Goal: Information Seeking & Learning: Learn about a topic

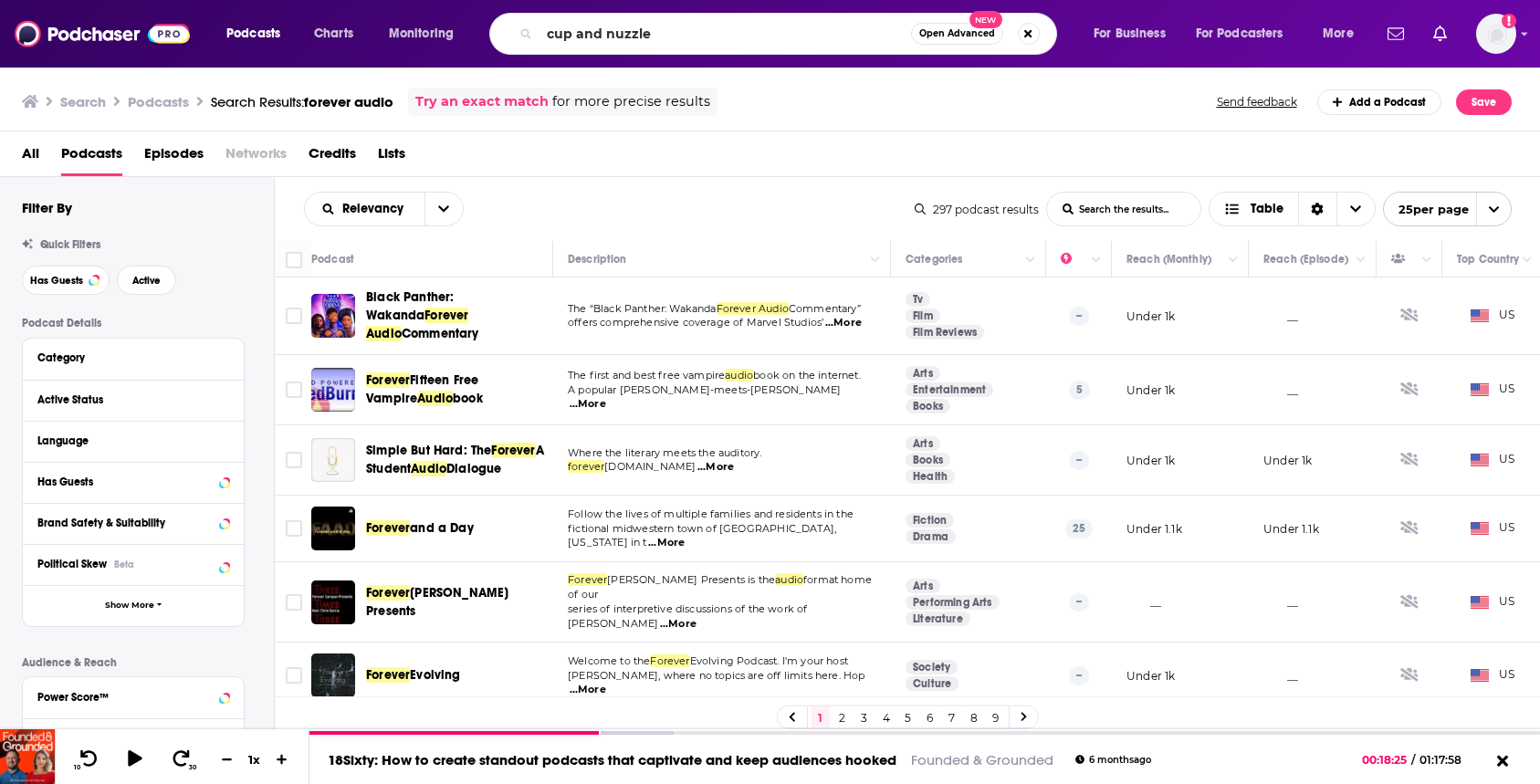
type input "cup and nuzzle"
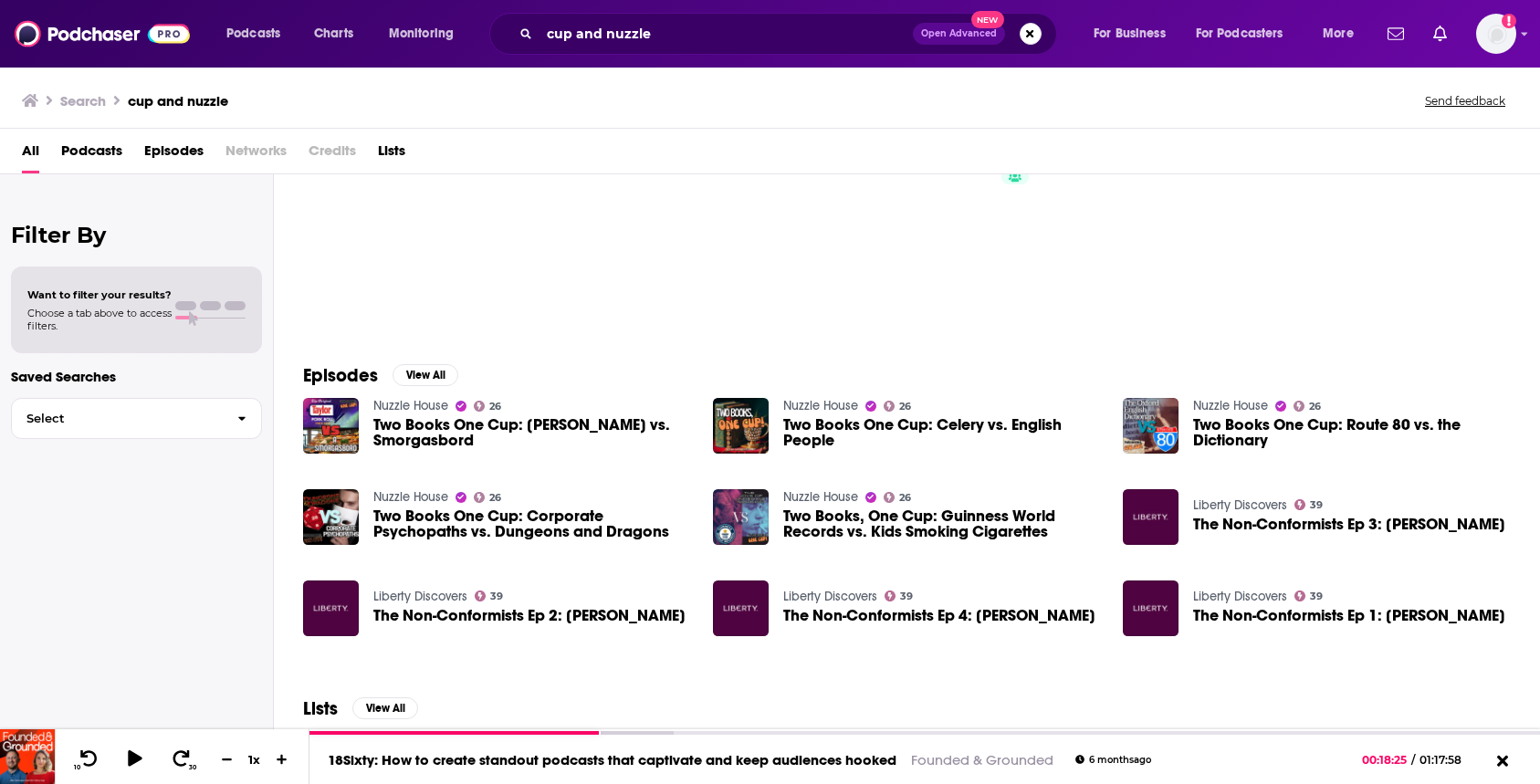
scroll to position [88, 0]
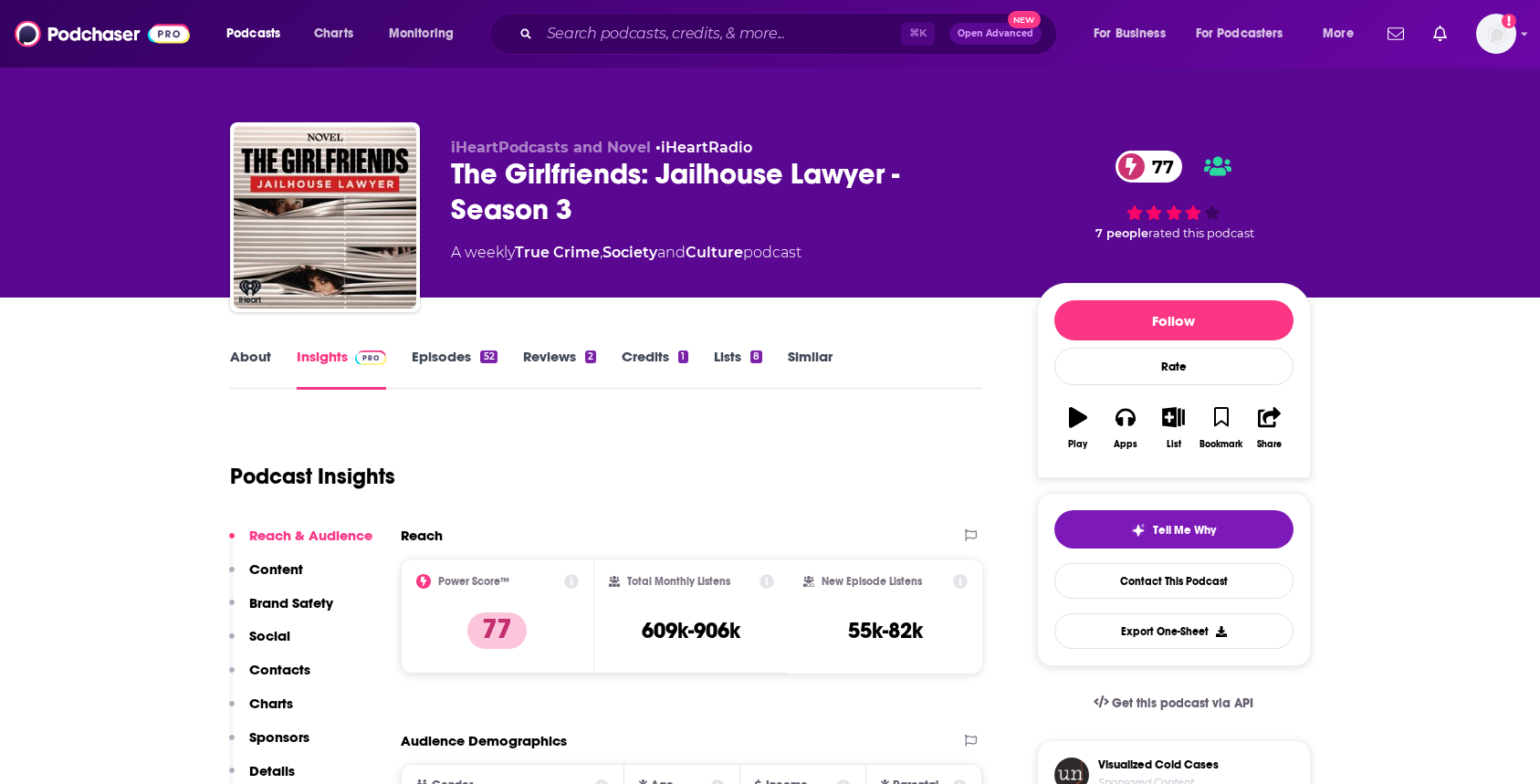
scroll to position [34, 0]
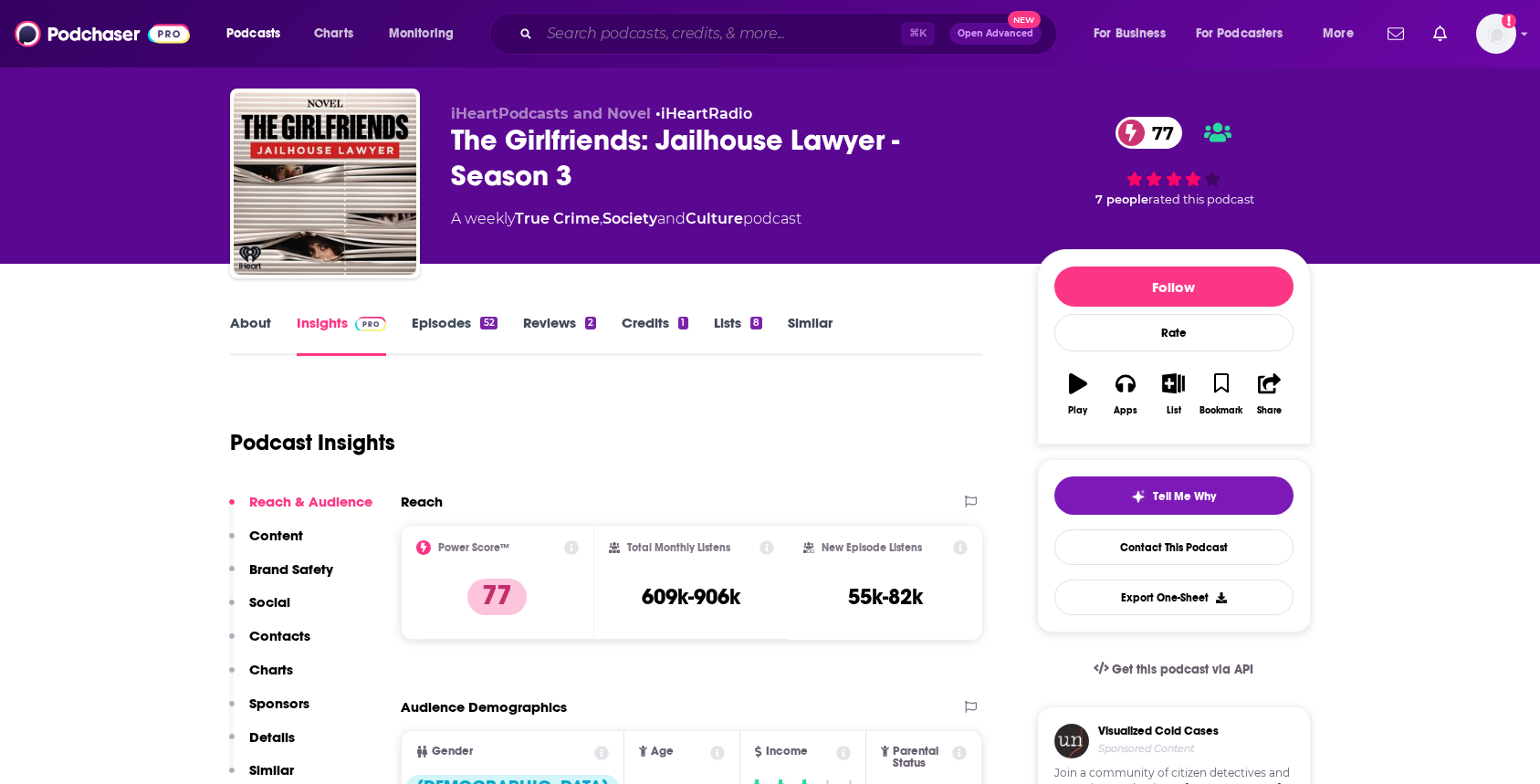
click at [602, 26] on input "Search podcasts, credits, & more..." at bounding box center [720, 34] width 362 height 29
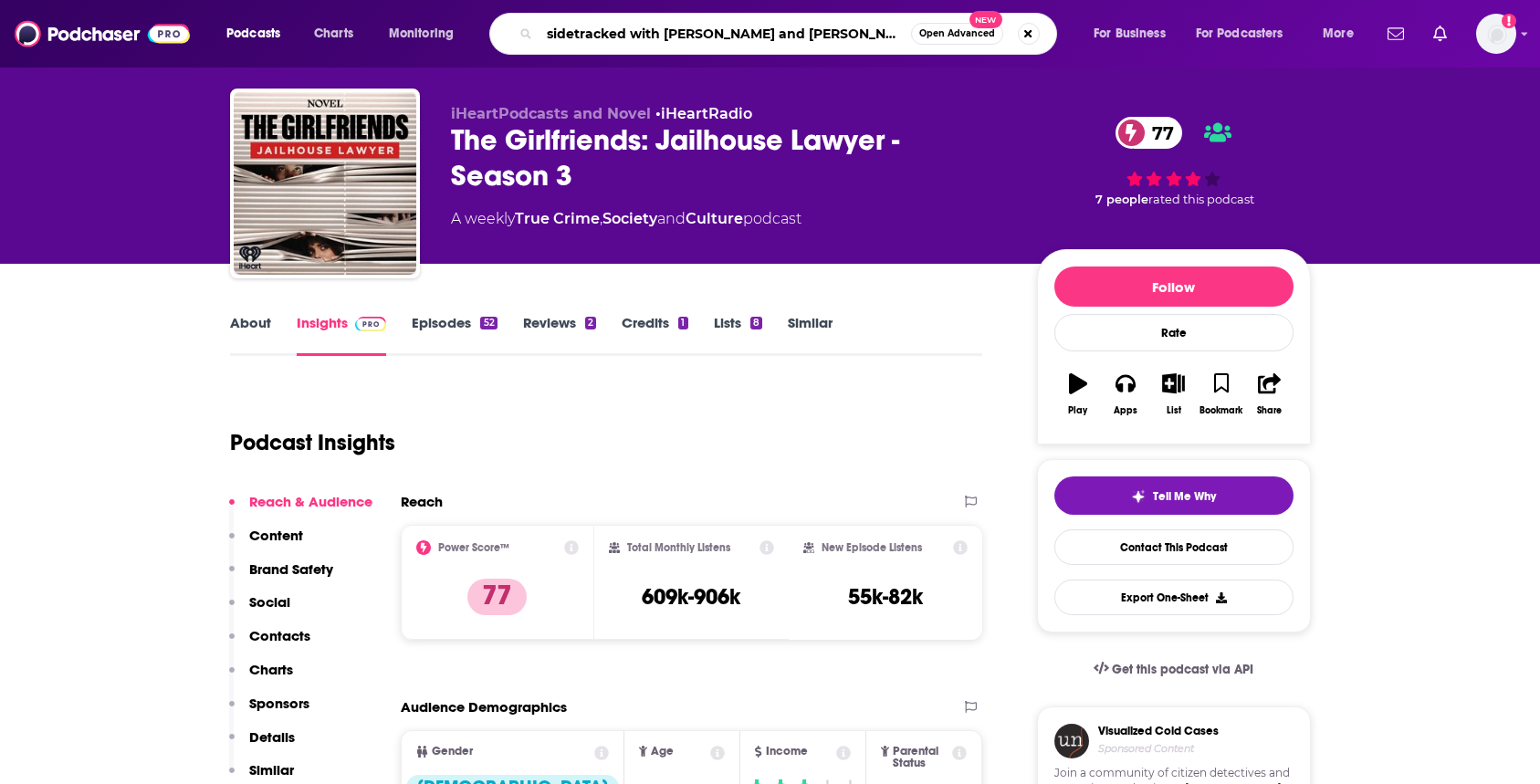
type input "sidetracked with [PERSON_NAME] and [PERSON_NAME]"
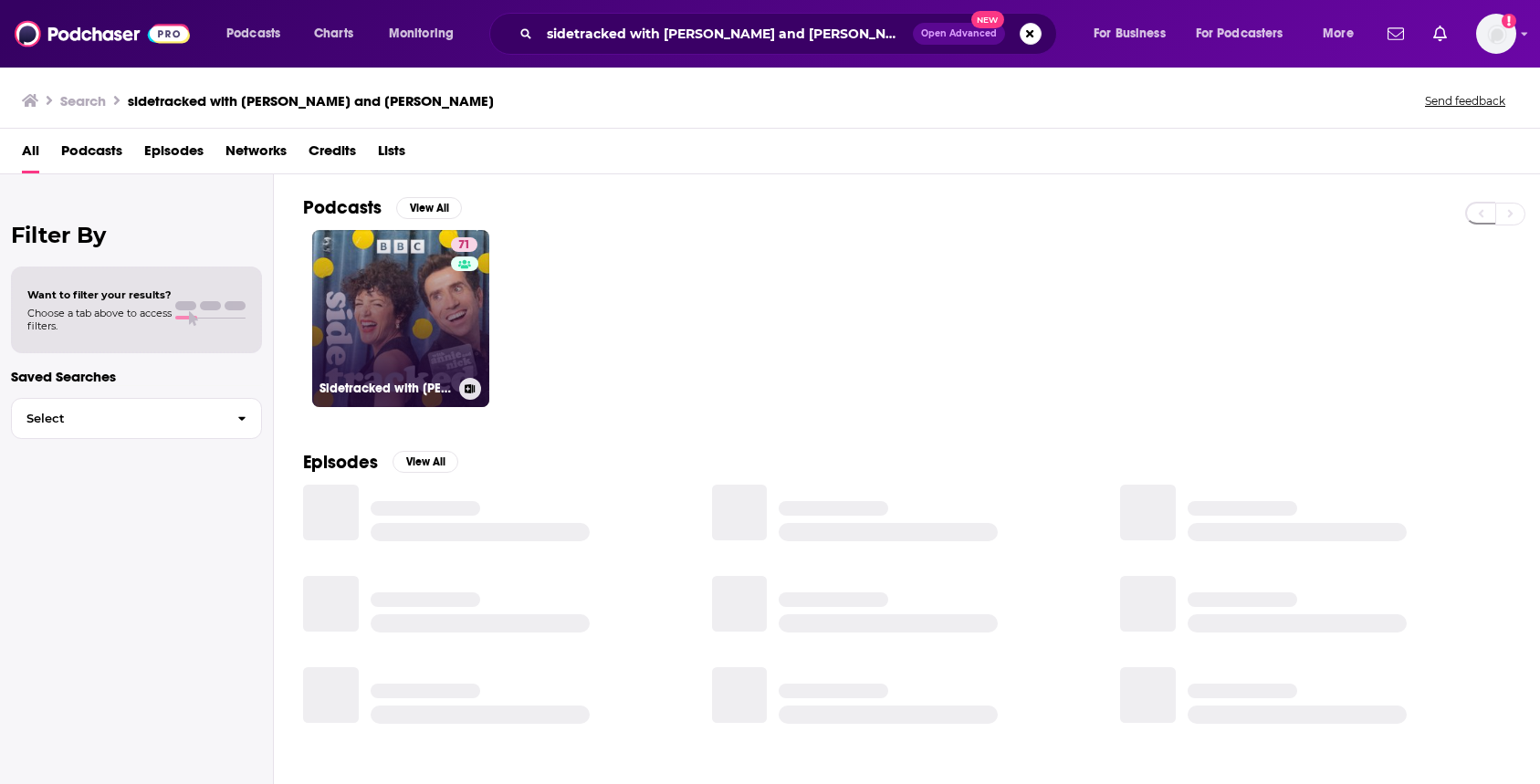
click at [366, 328] on link "71 Sidetracked with [PERSON_NAME] and [PERSON_NAME]" at bounding box center [401, 319] width 178 height 178
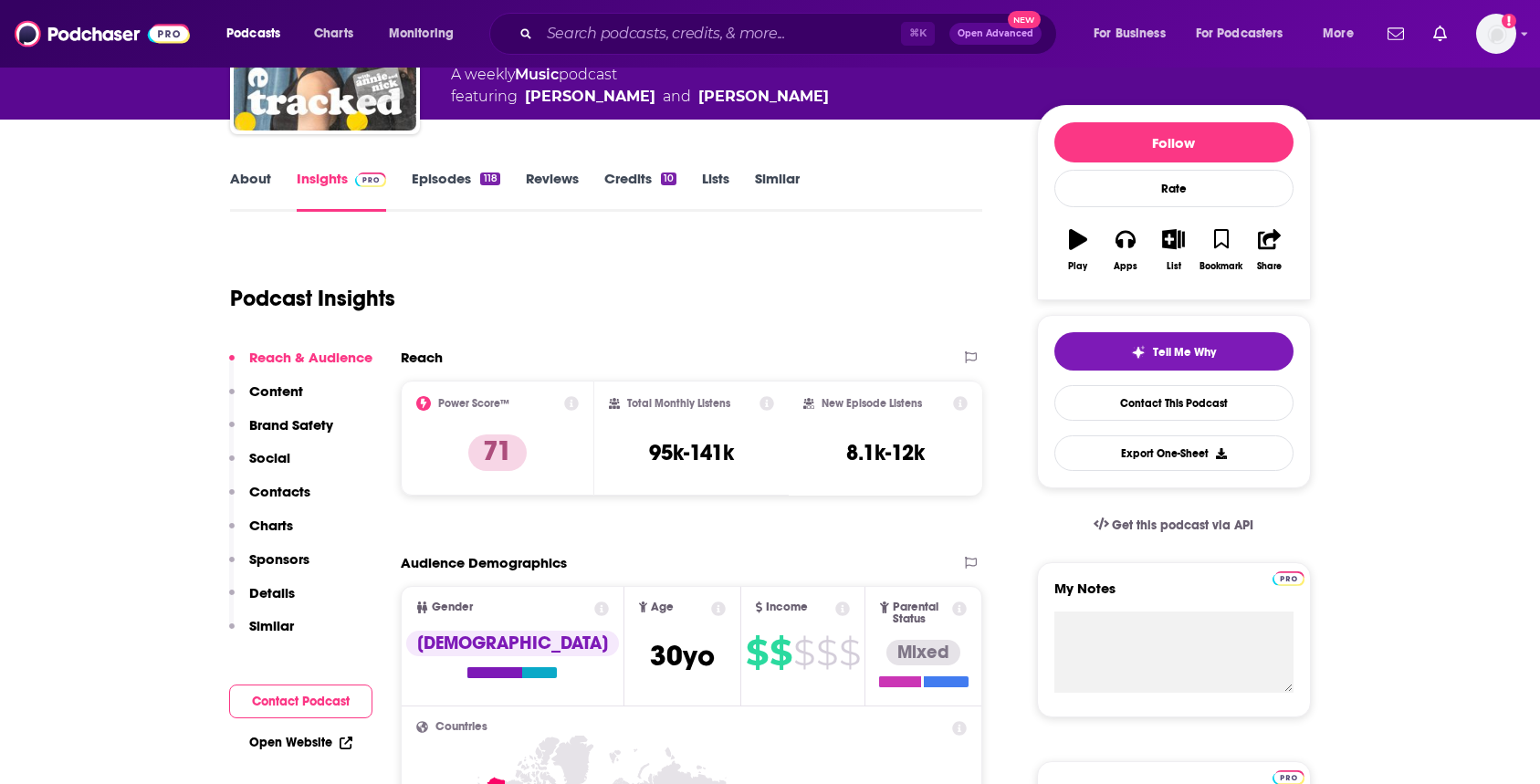
scroll to position [181, 0]
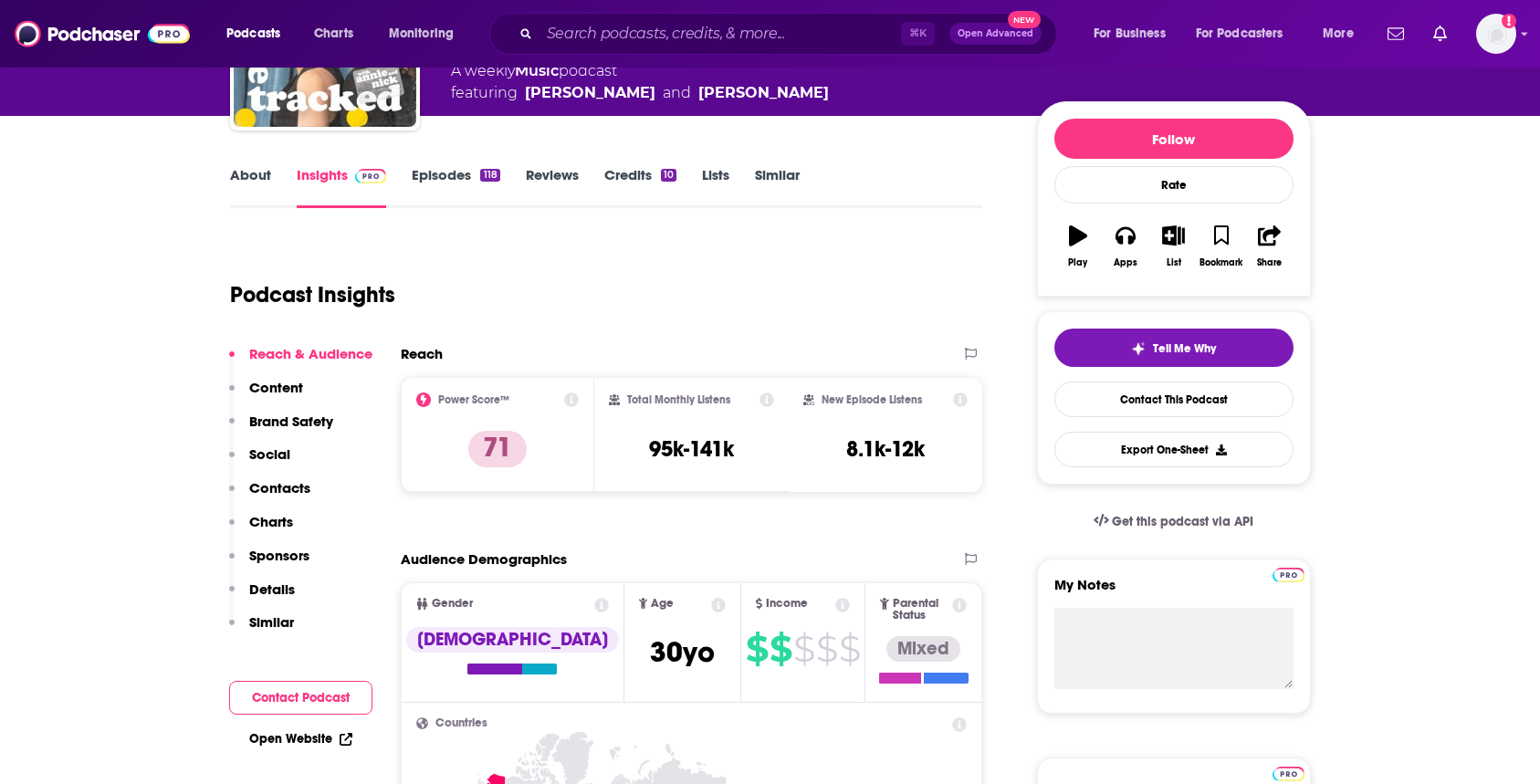
click at [571, 402] on icon at bounding box center [572, 400] width 15 height 15
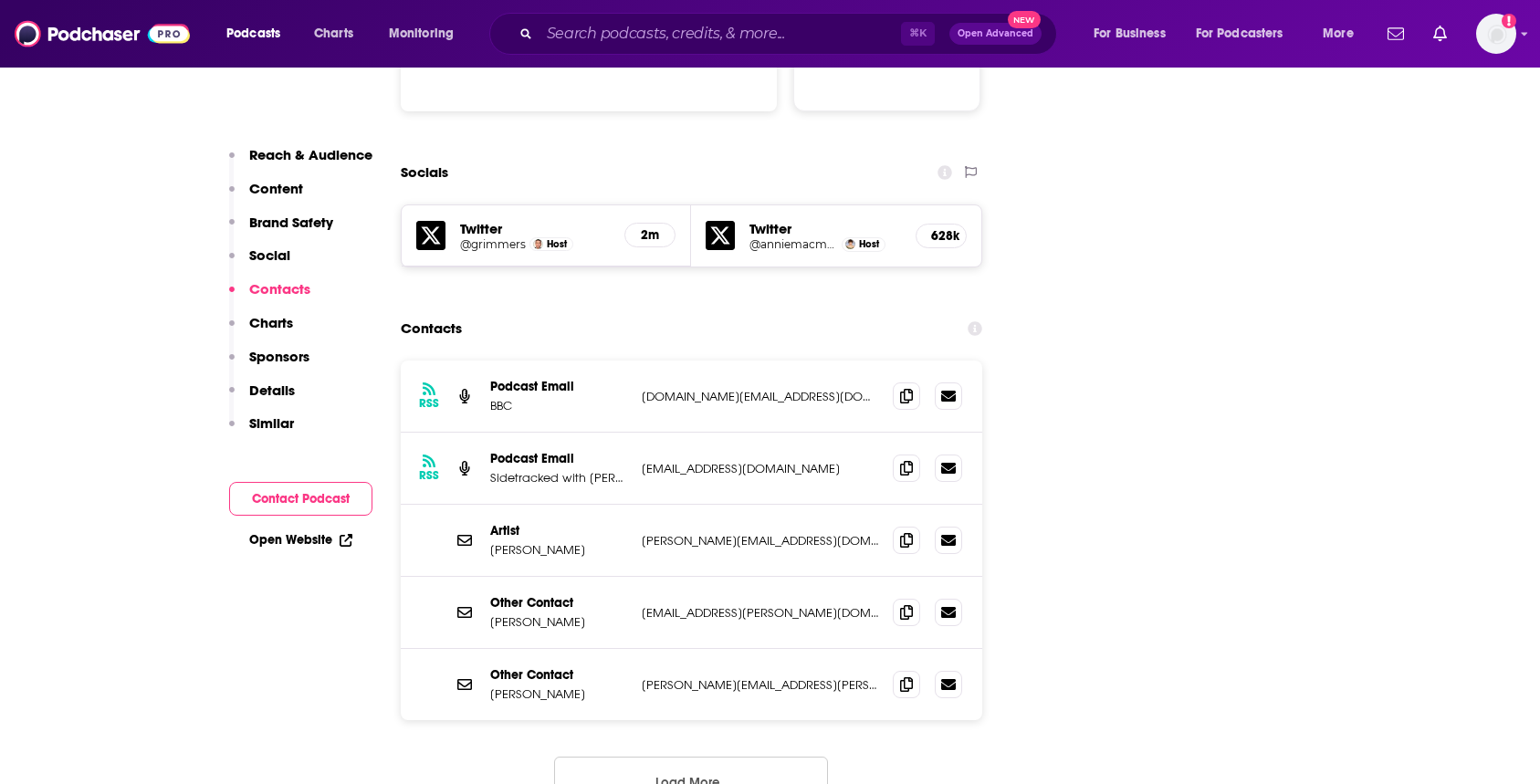
scroll to position [2060, 0]
click at [643, 755] on button "Load More..." at bounding box center [691, 779] width 274 height 50
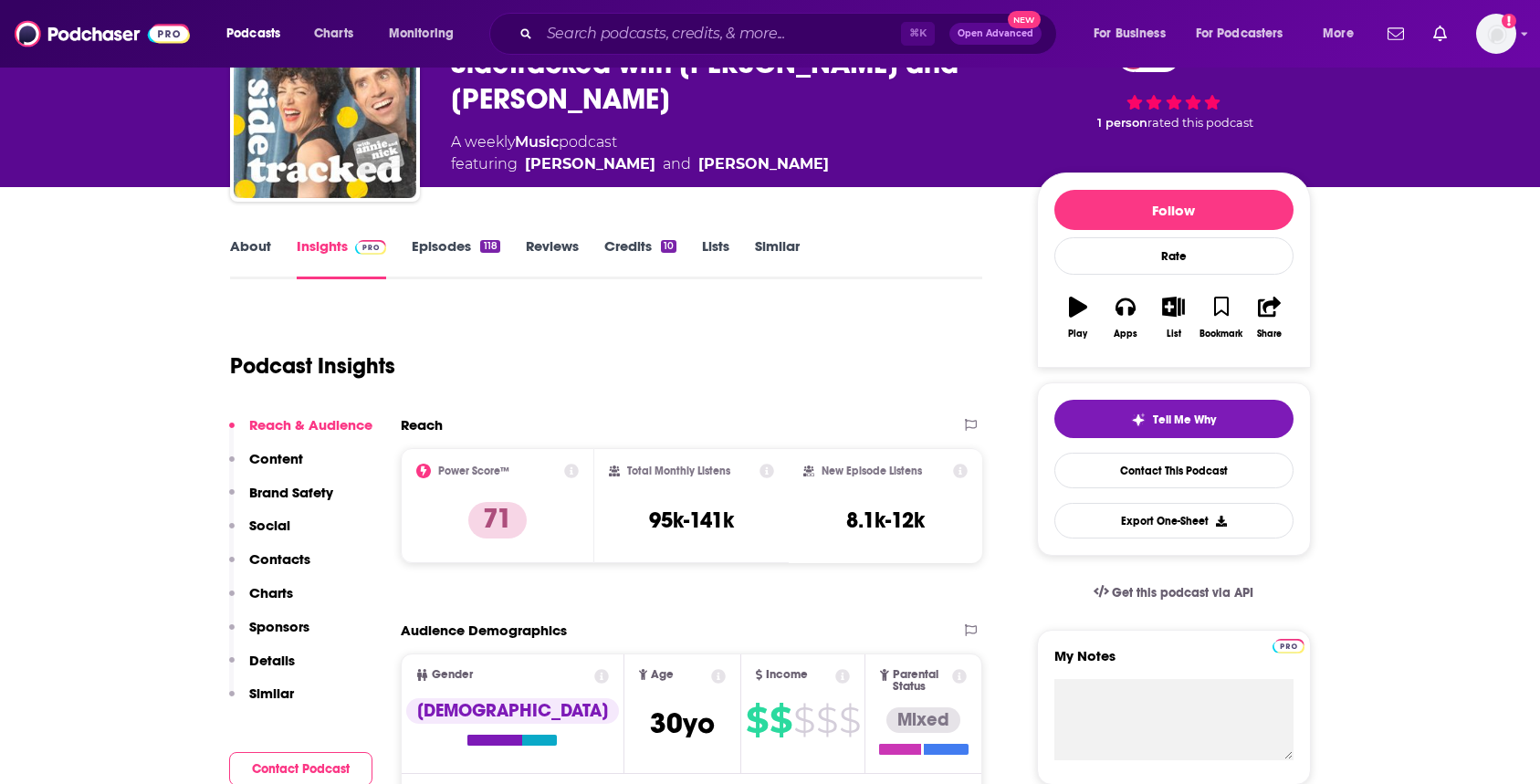
scroll to position [0, 0]
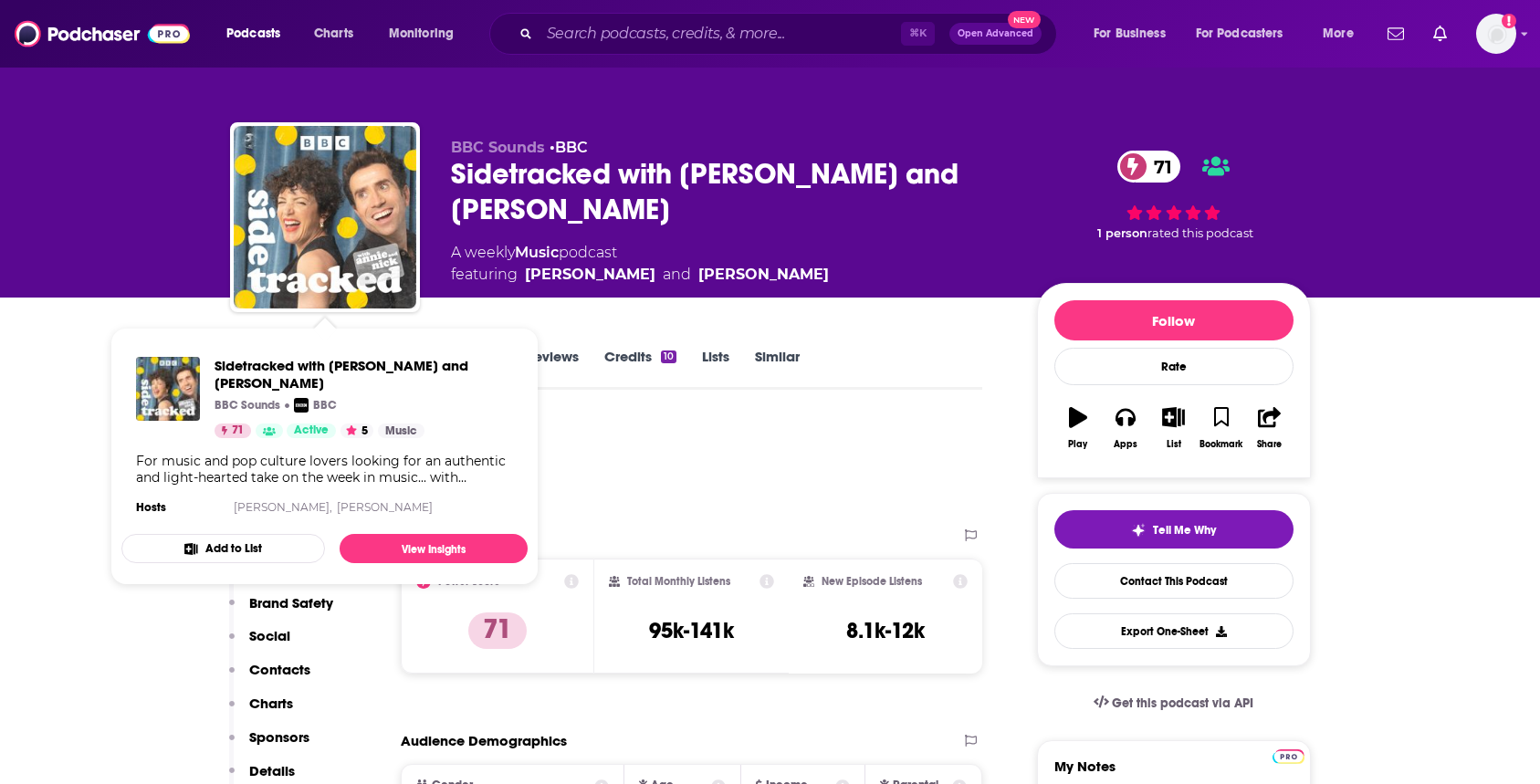
click at [700, 450] on div "Podcast Insights" at bounding box center [599, 465] width 738 height 93
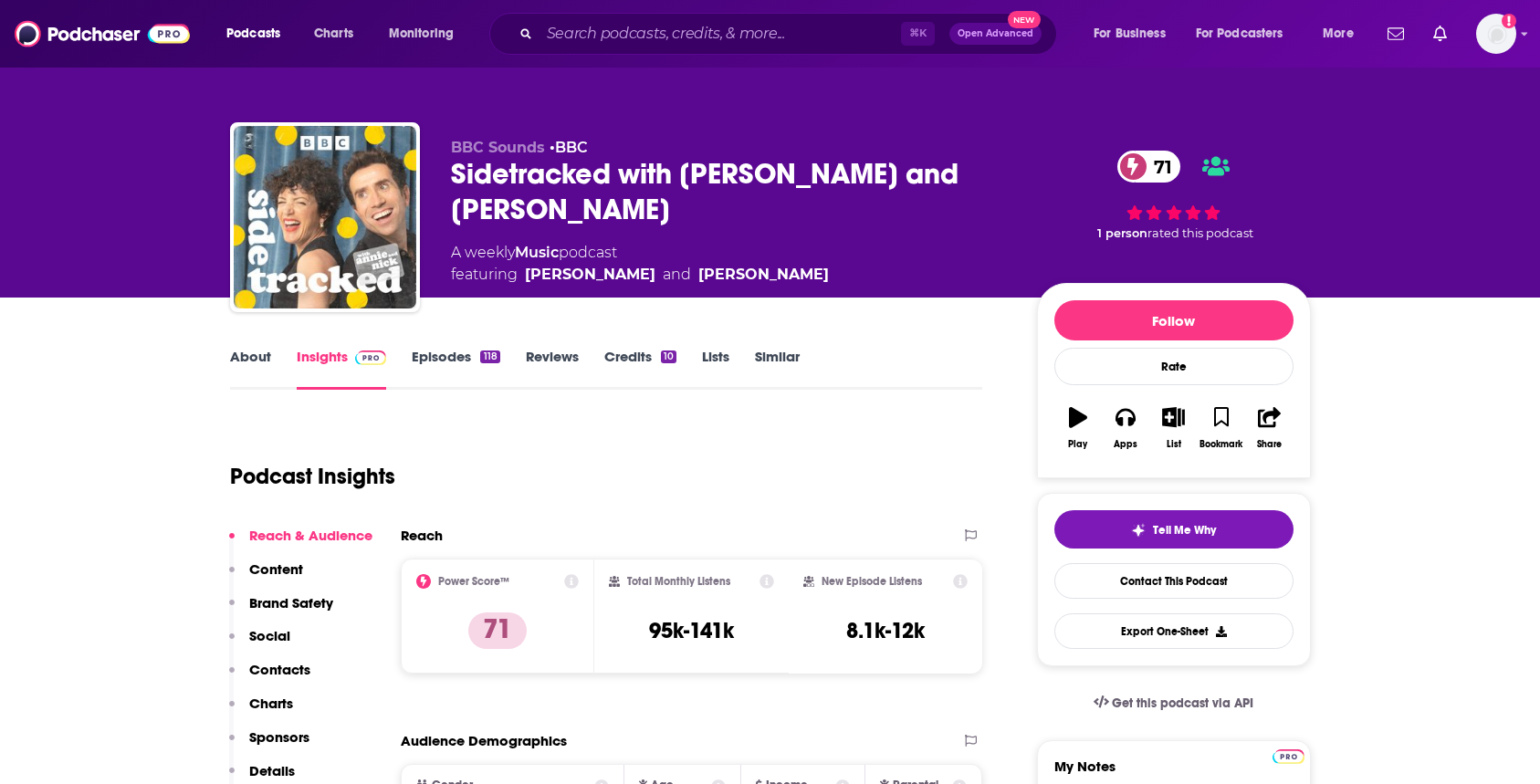
click at [652, 357] on link "Credits 10" at bounding box center [640, 368] width 72 height 42
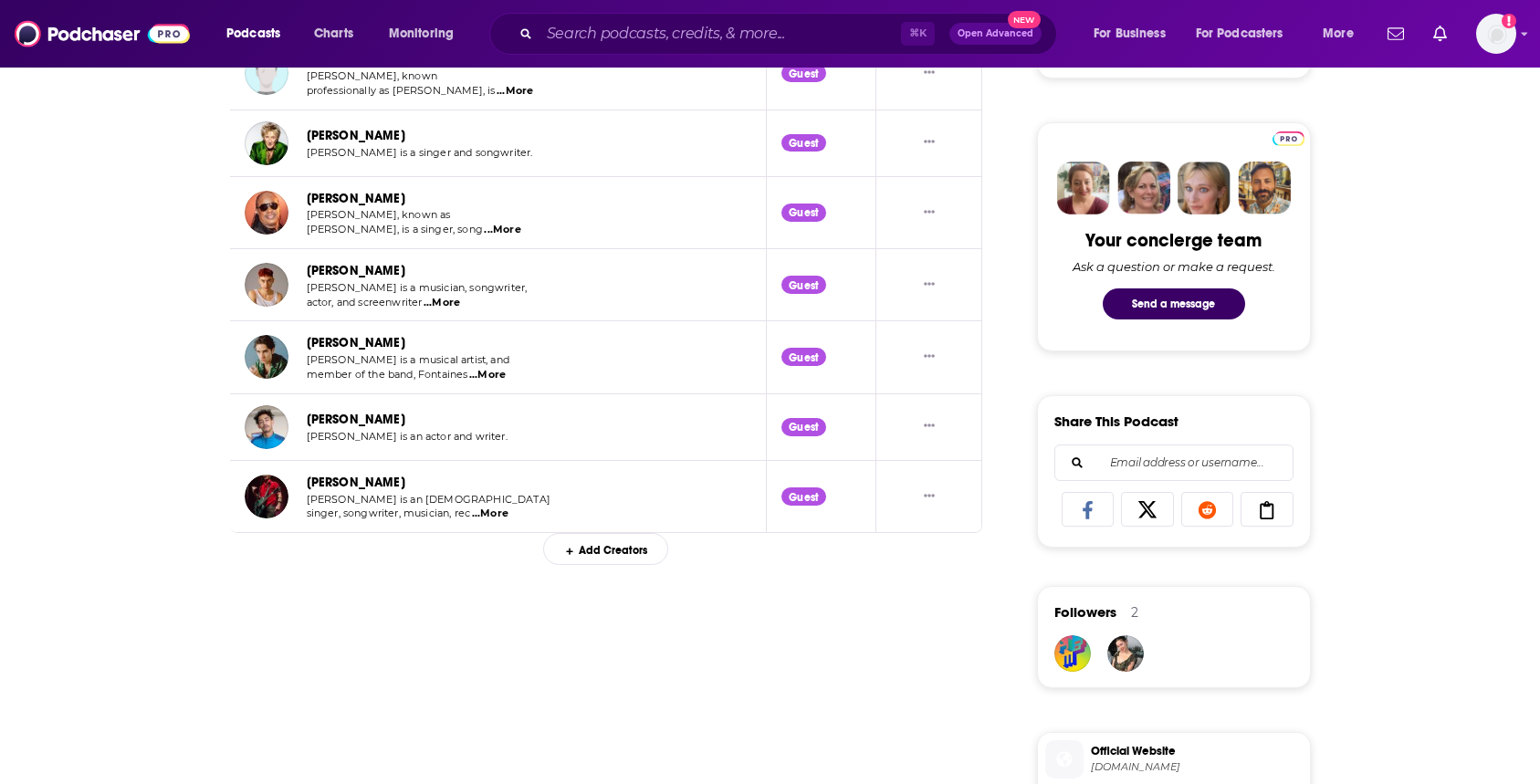
scroll to position [916, 0]
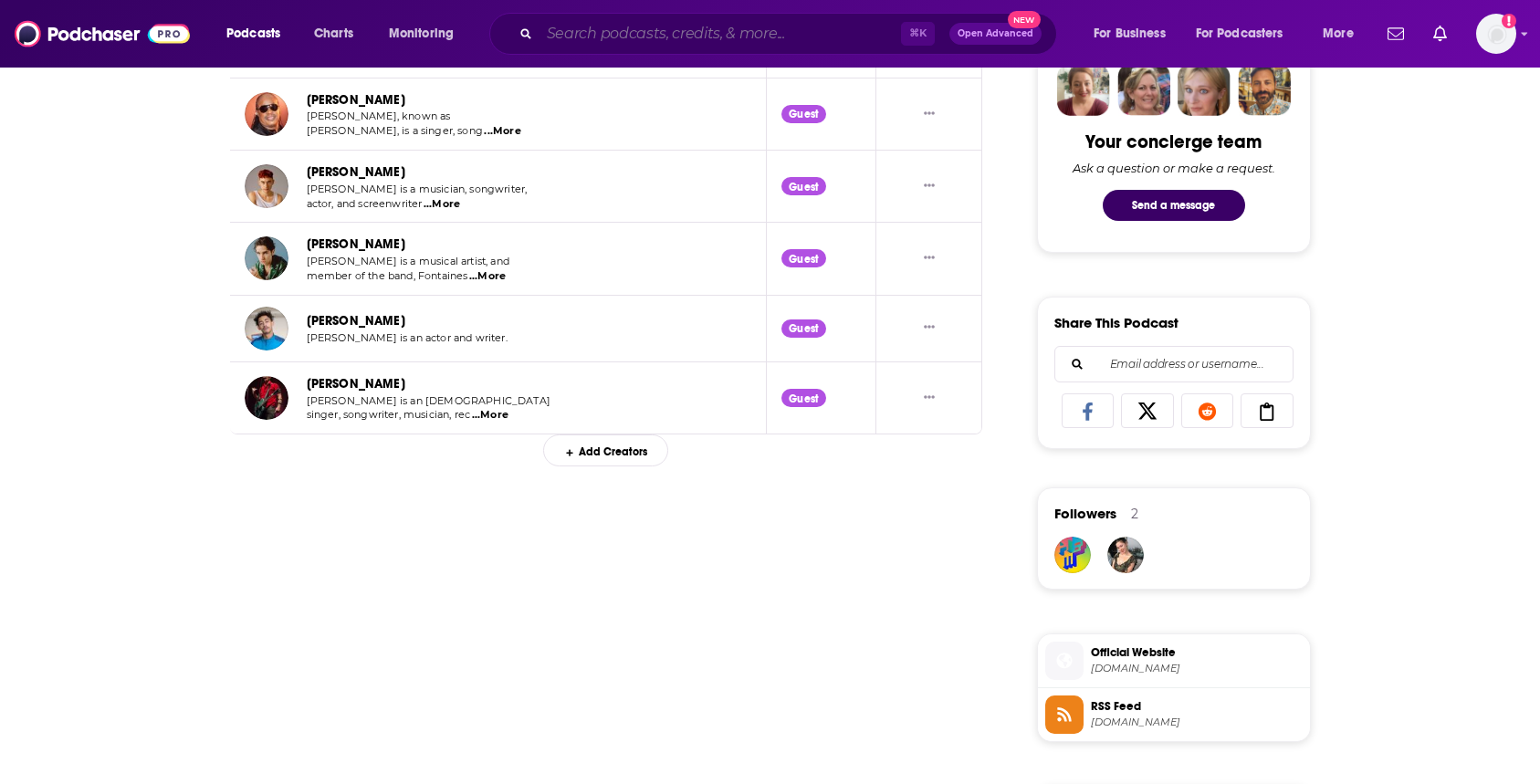
click at [614, 37] on input "Search podcasts, credits, & more..." at bounding box center [720, 34] width 362 height 29
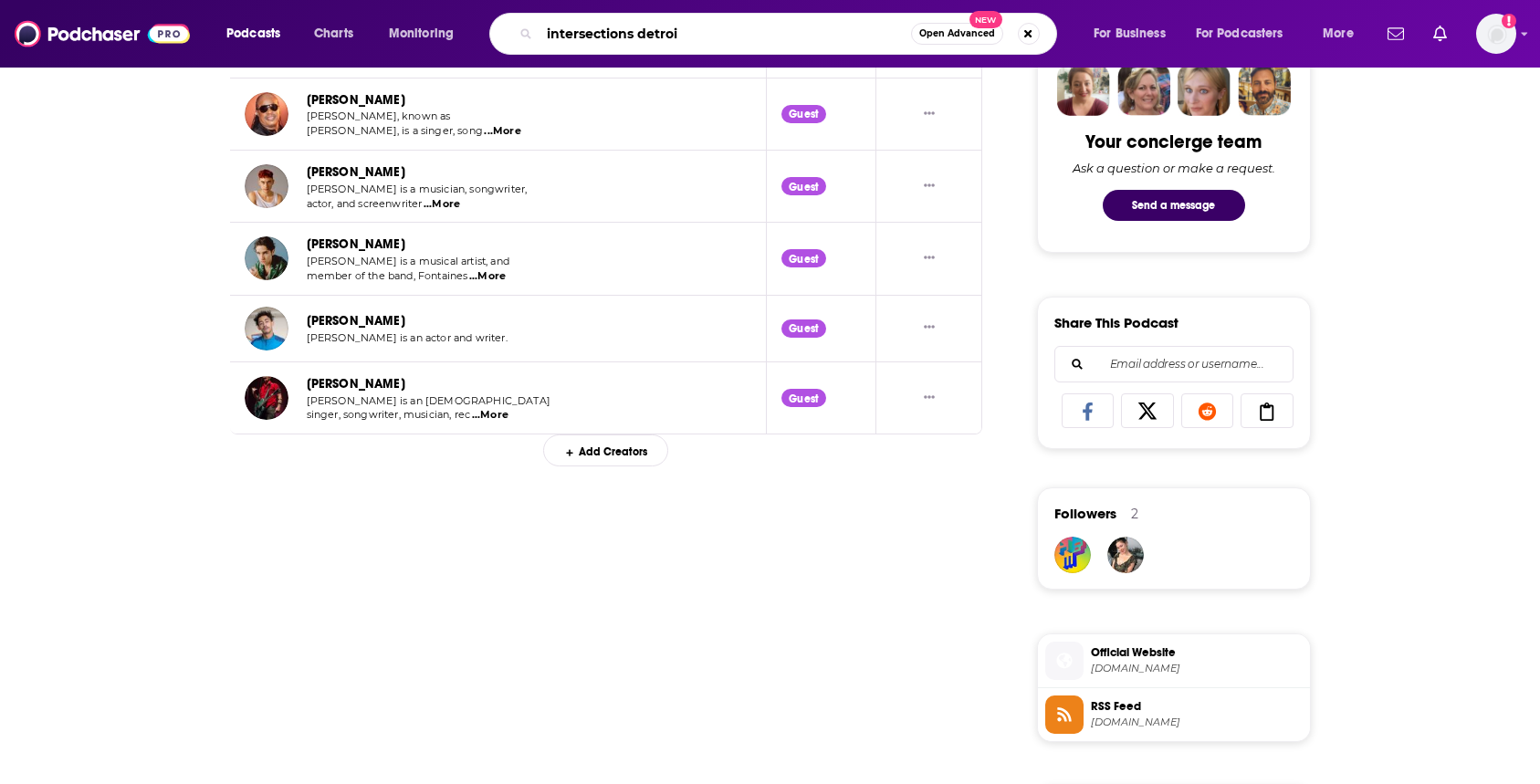
type input "intersections [GEOGRAPHIC_DATA]"
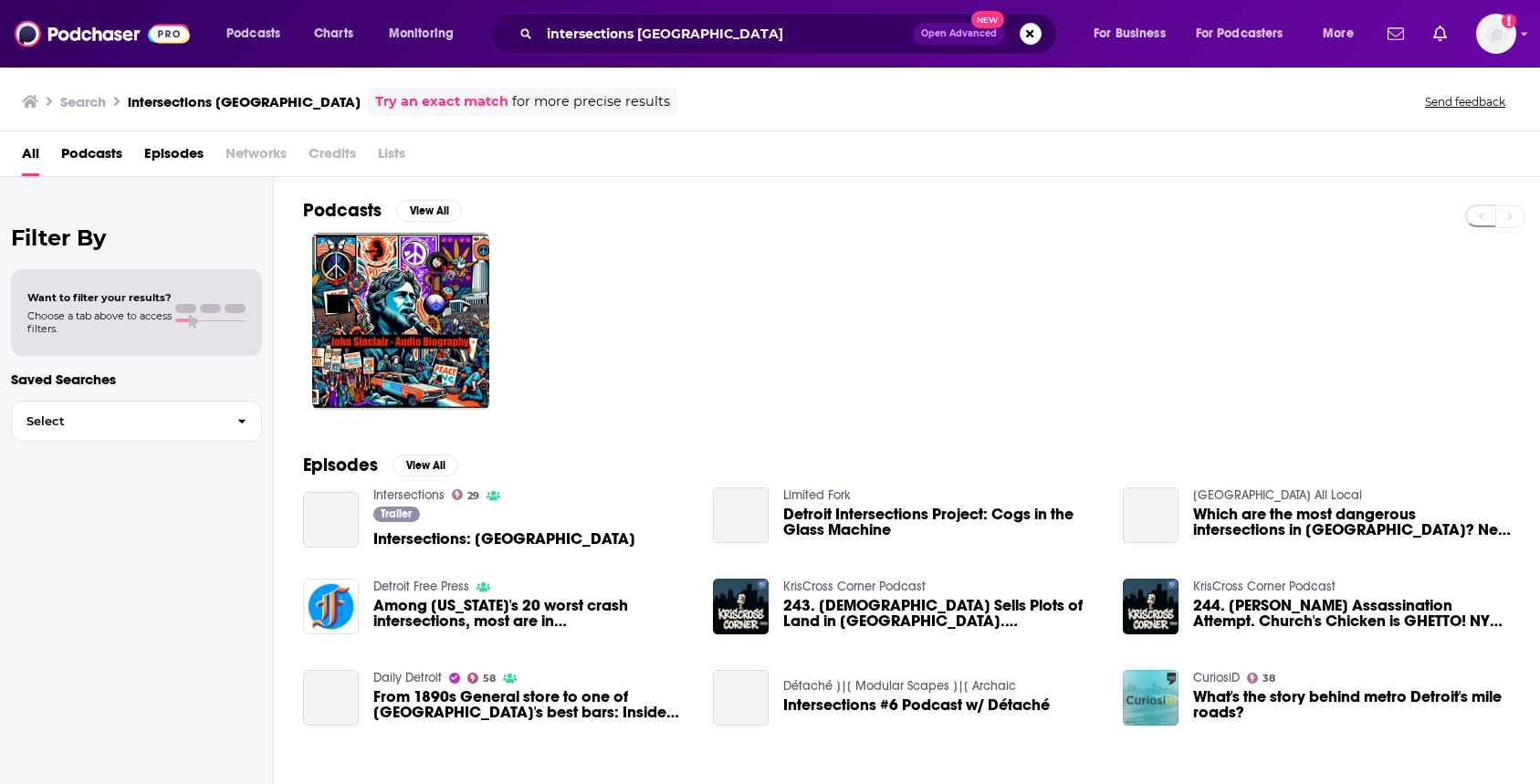
click at [435, 537] on span "Intersections: [GEOGRAPHIC_DATA]" at bounding box center [505, 539] width 262 height 16
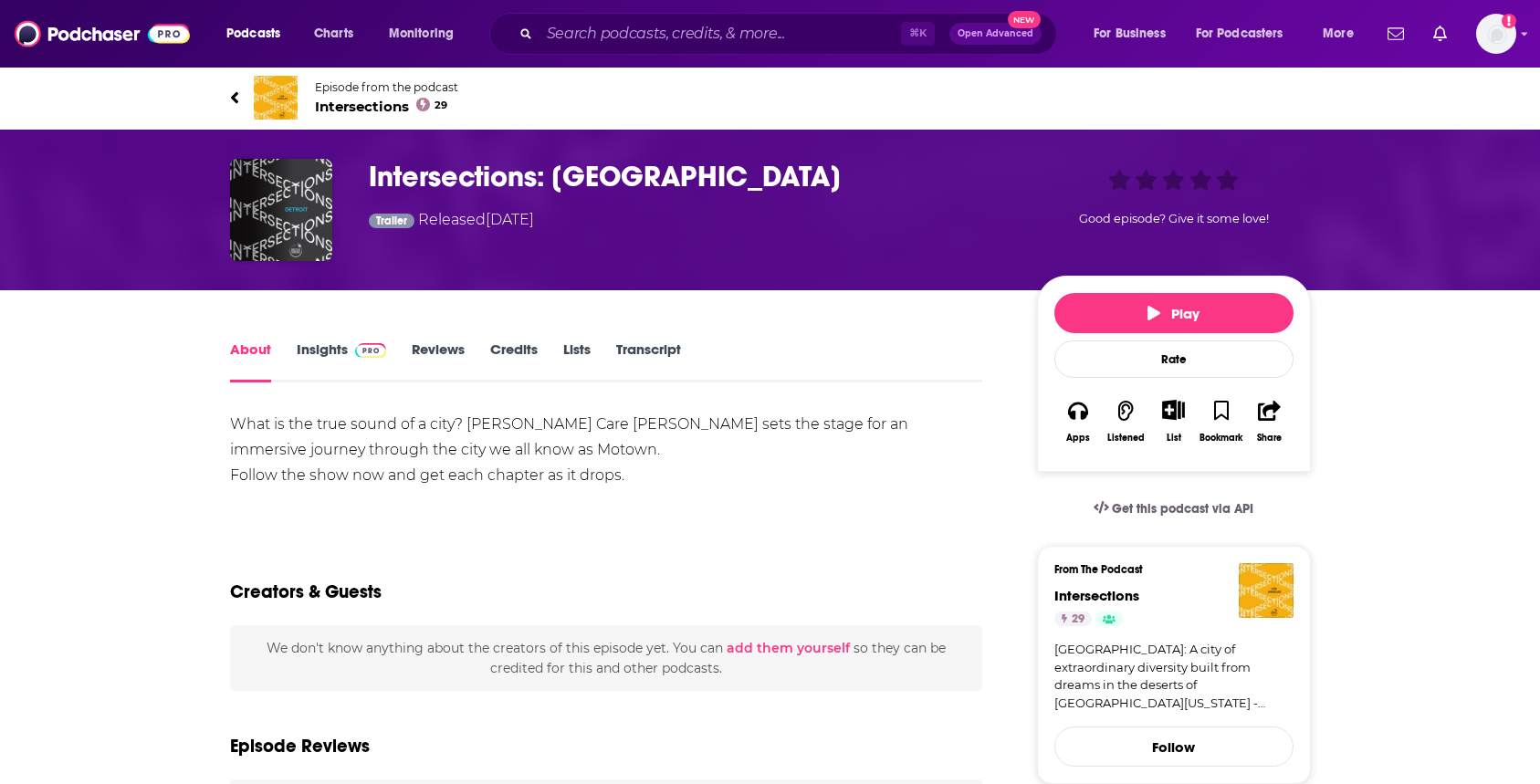
click at [354, 108] on span "Intersections 29" at bounding box center [386, 107] width 143 height 18
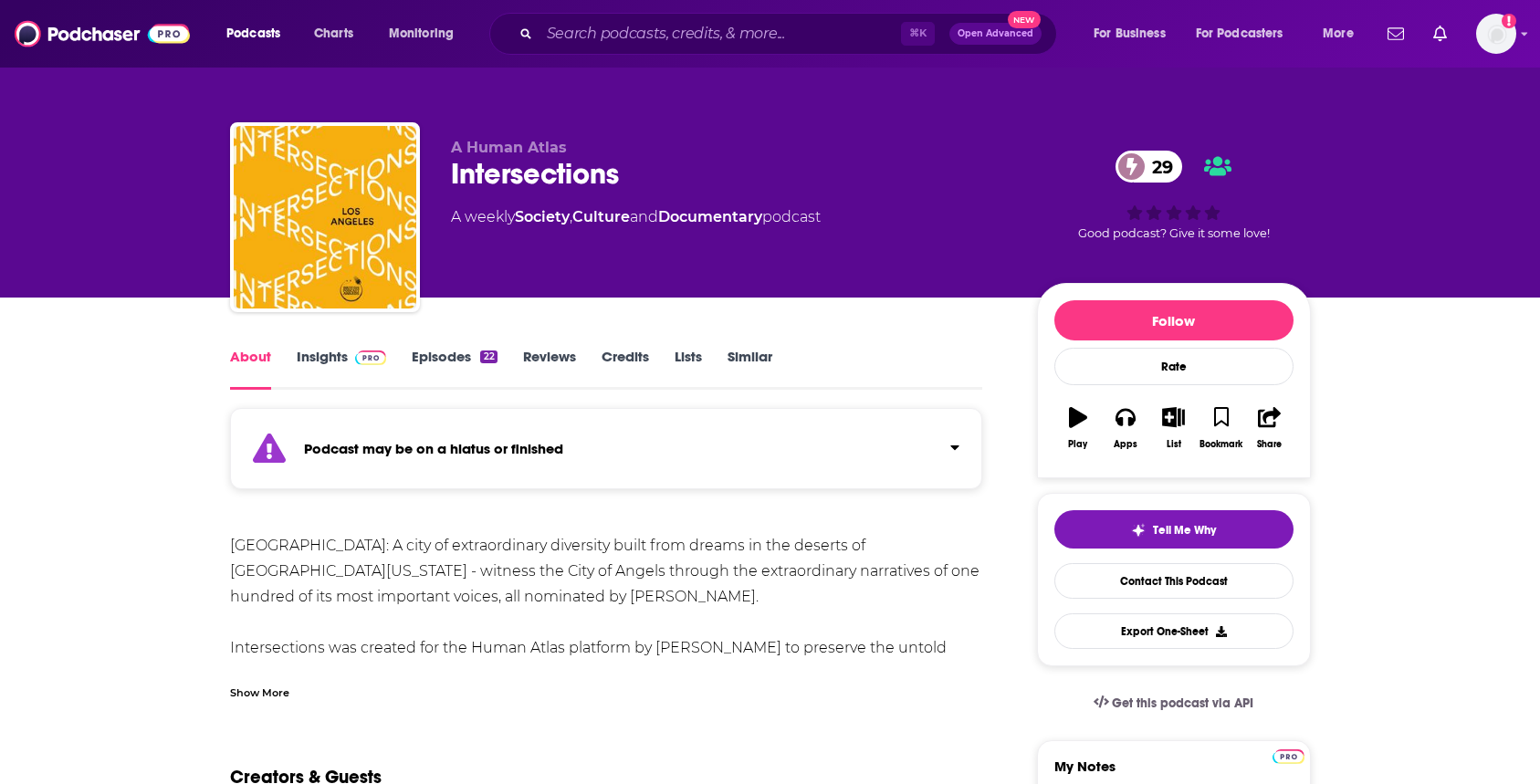
click at [532, 169] on div "Intersections 29" at bounding box center [730, 174] width 557 height 36
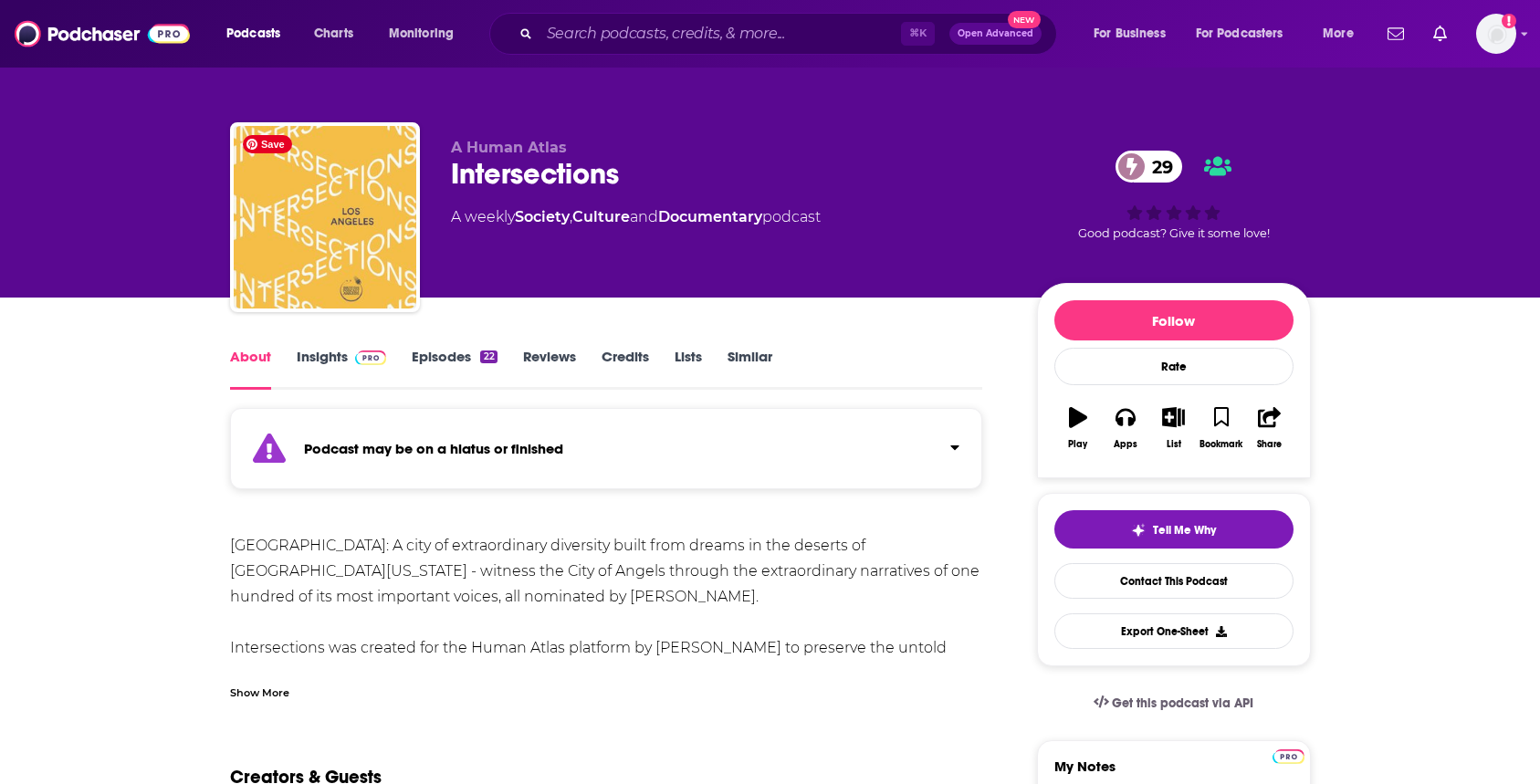
click at [334, 235] on img "Intersections" at bounding box center [324, 217] width 182 height 182
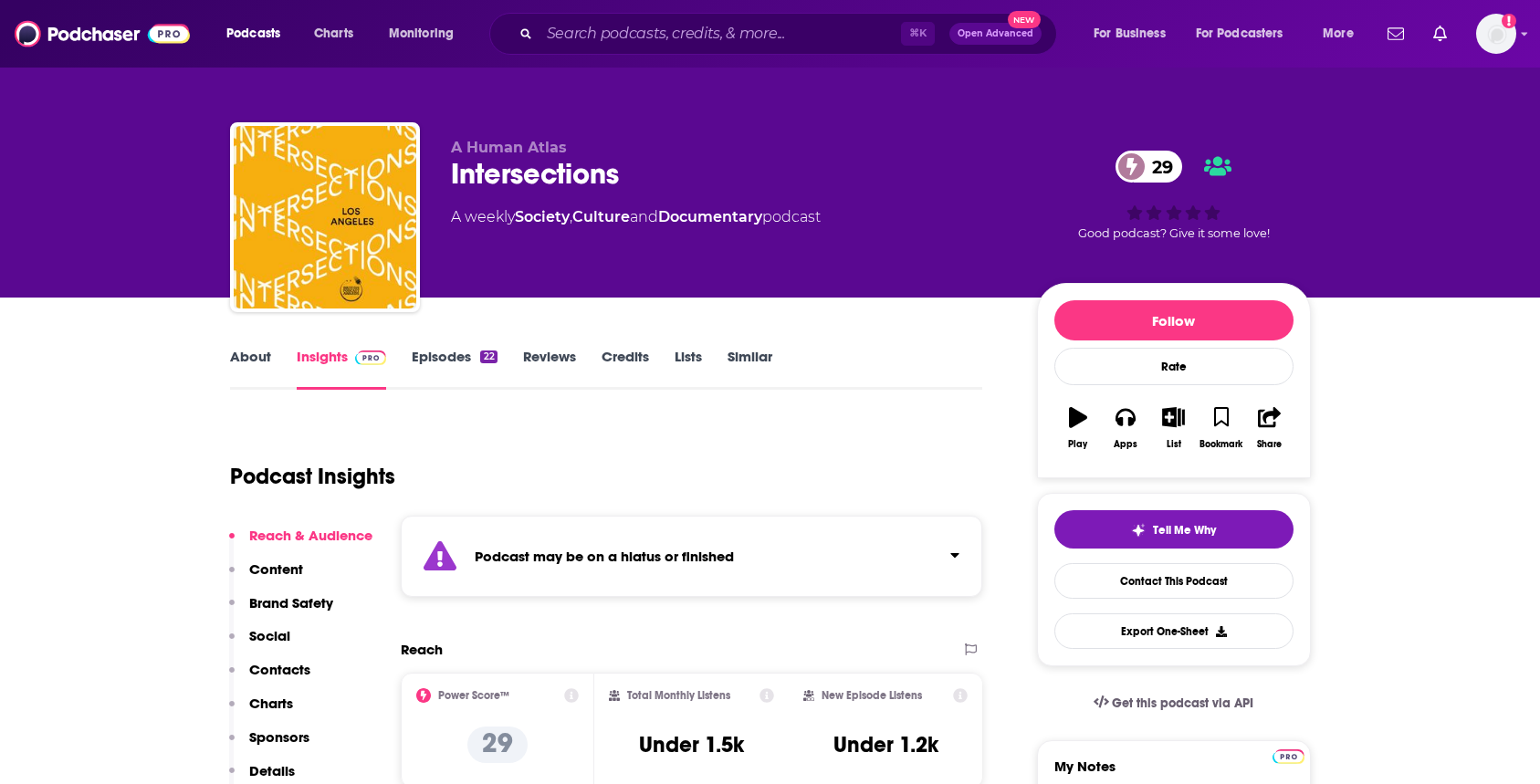
click at [509, 143] on span "A Human Atlas" at bounding box center [509, 147] width 116 height 18
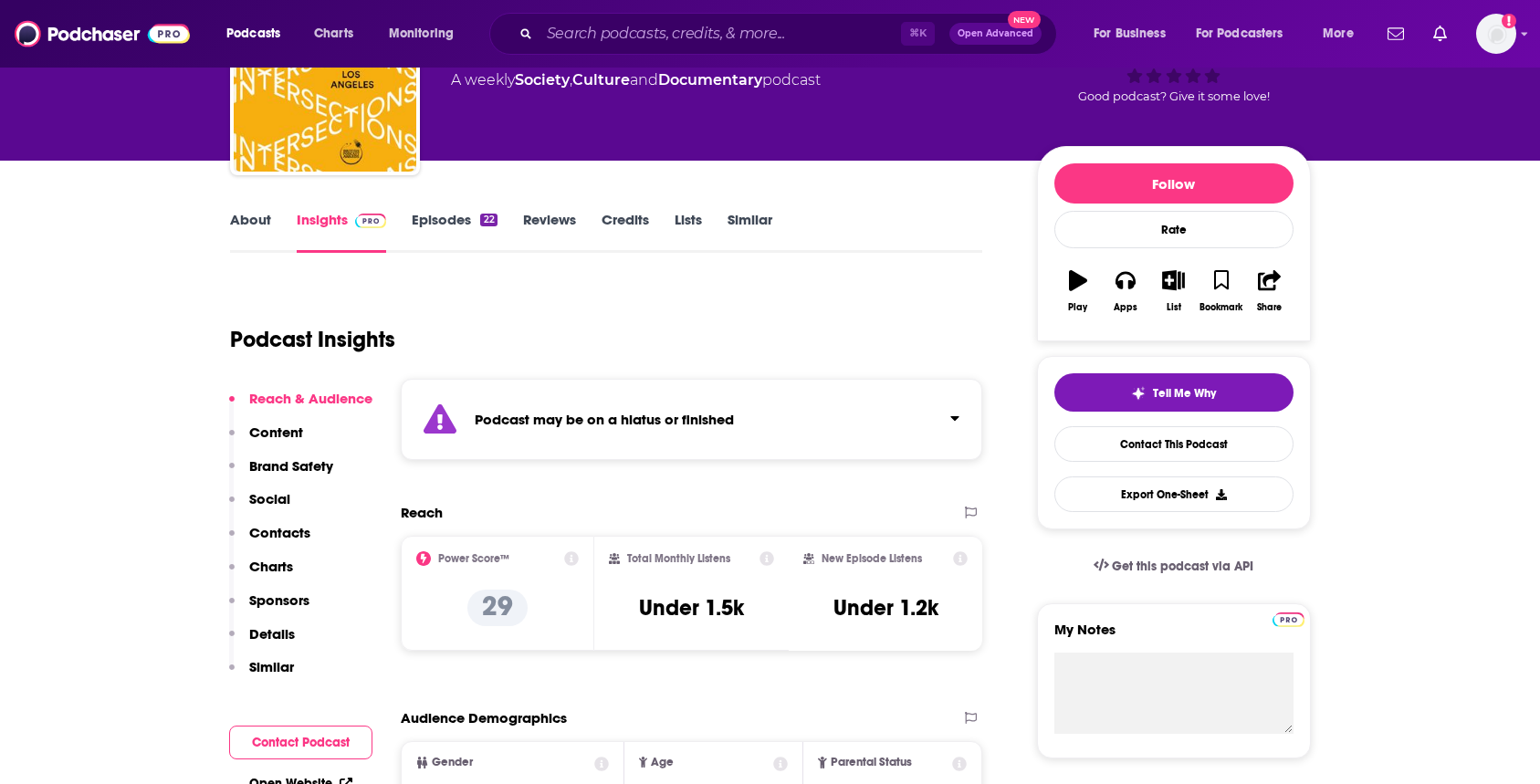
click at [632, 226] on link "Credits" at bounding box center [625, 232] width 48 height 42
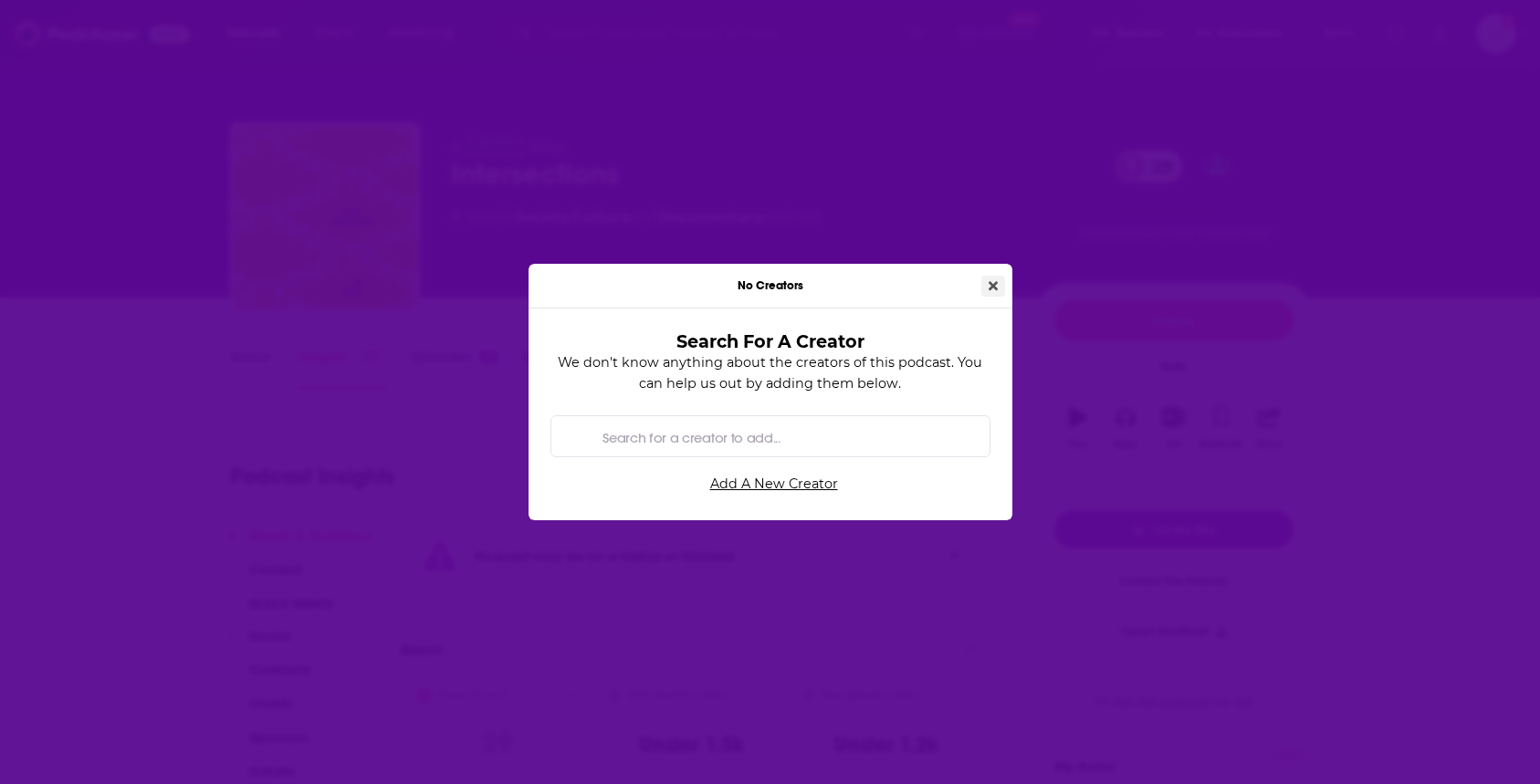
click at [991, 283] on icon "Close" at bounding box center [993, 286] width 9 height 9
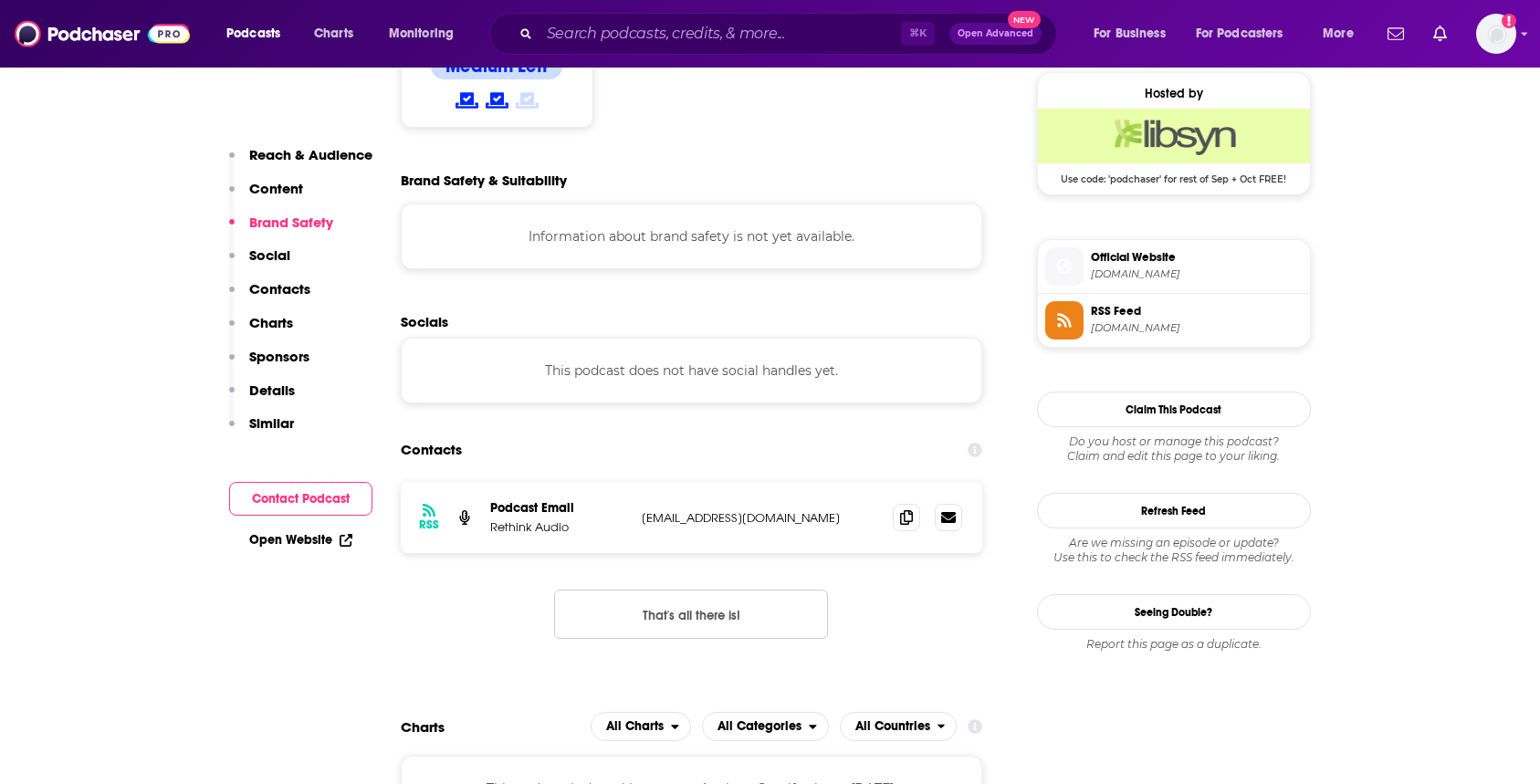
scroll to position [1332, 0]
click at [1124, 254] on span "Official Website" at bounding box center [1196, 257] width 212 height 17
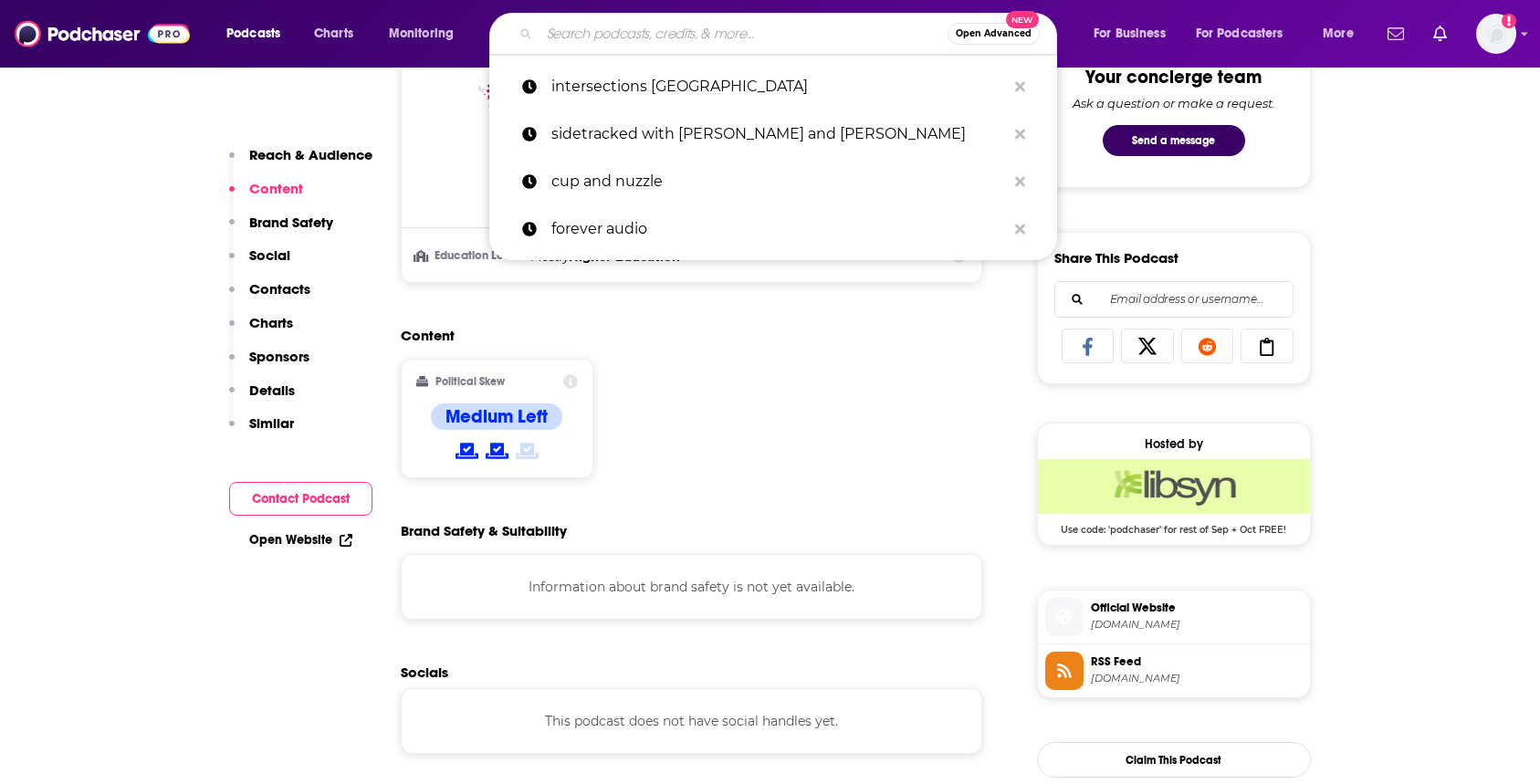
click at [565, 36] on input "Search podcasts, credits, & more..." at bounding box center [743, 34] width 408 height 29
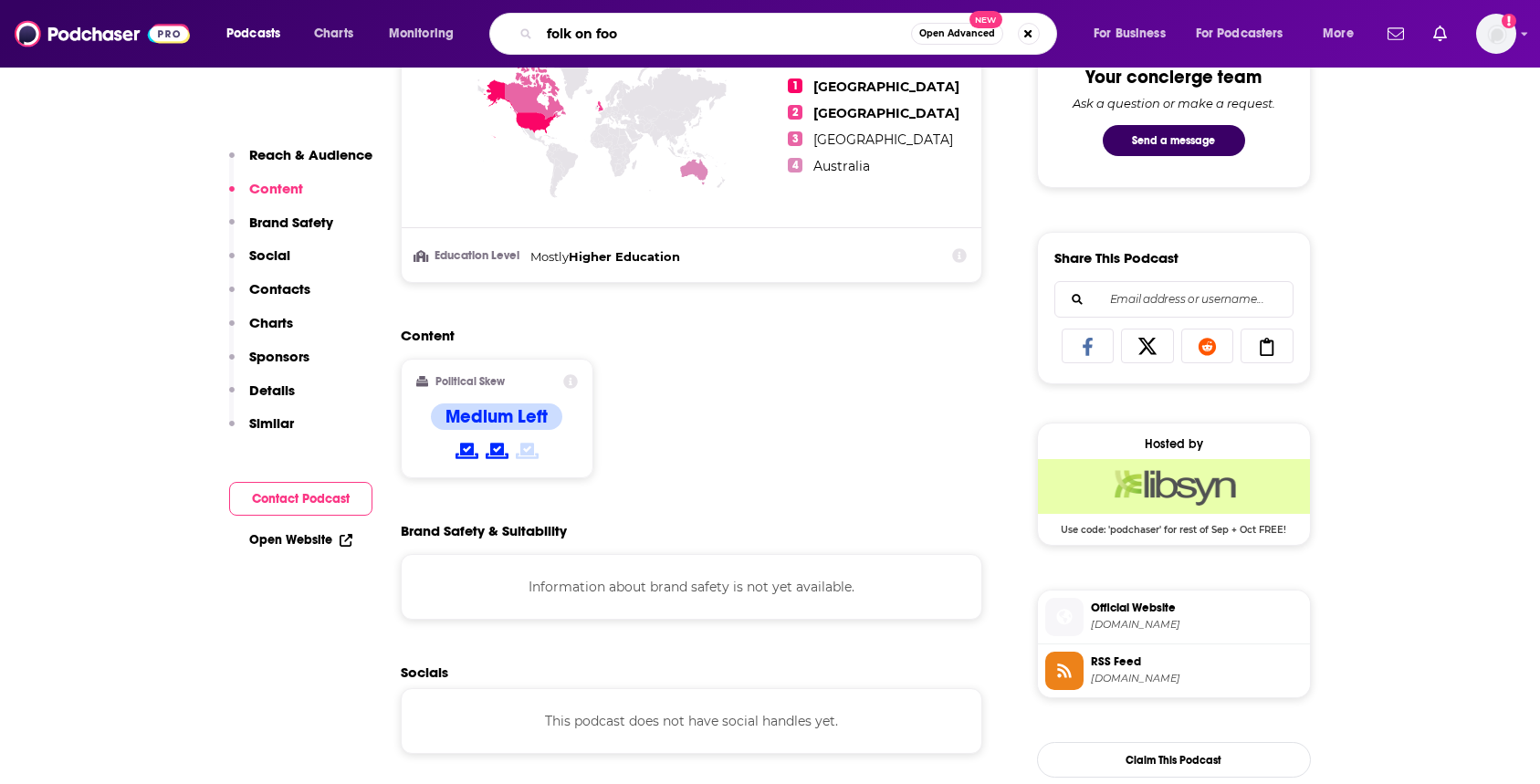
type input "folk on foot"
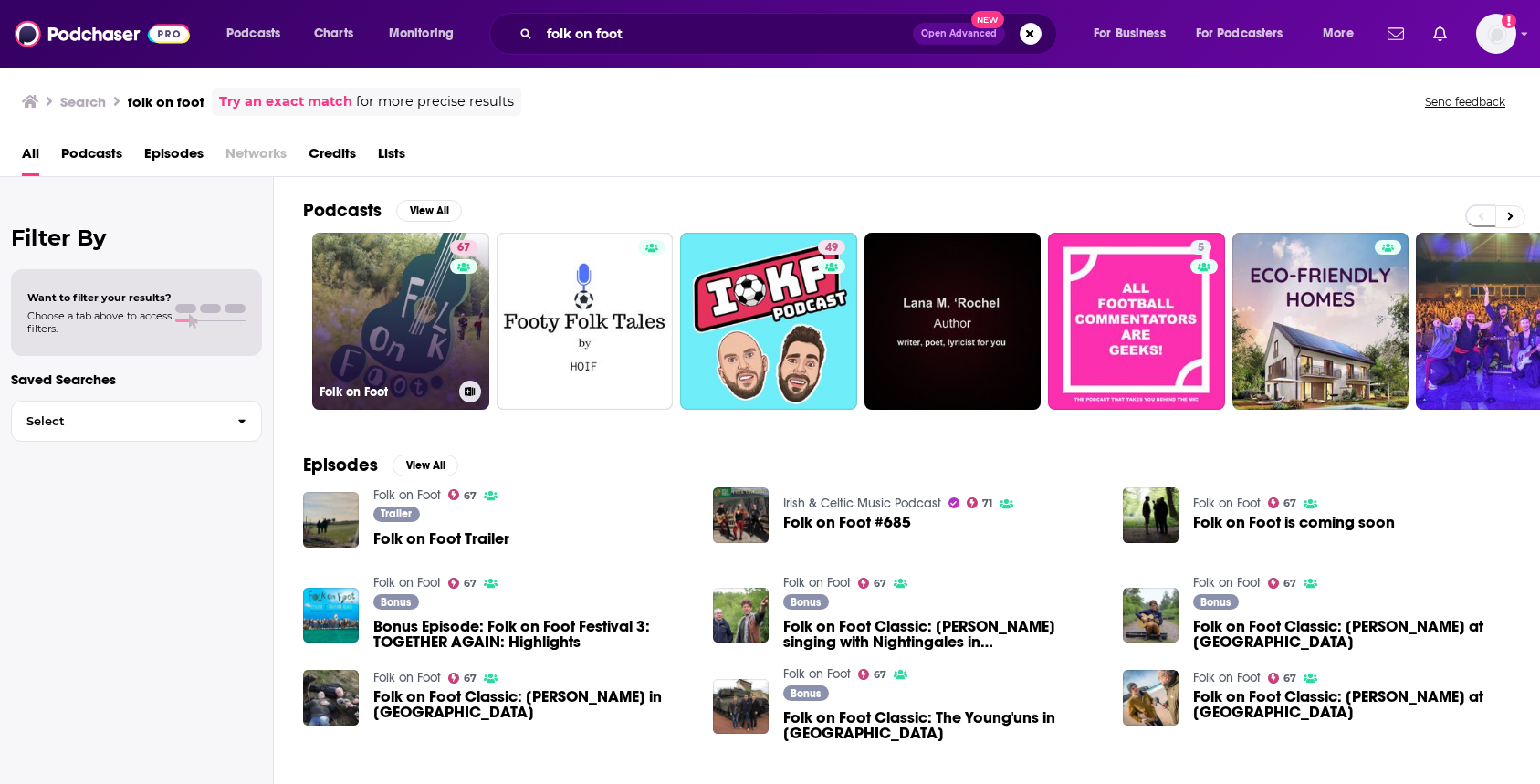
click at [372, 298] on link "67 Folk on Foot" at bounding box center [401, 321] width 178 height 178
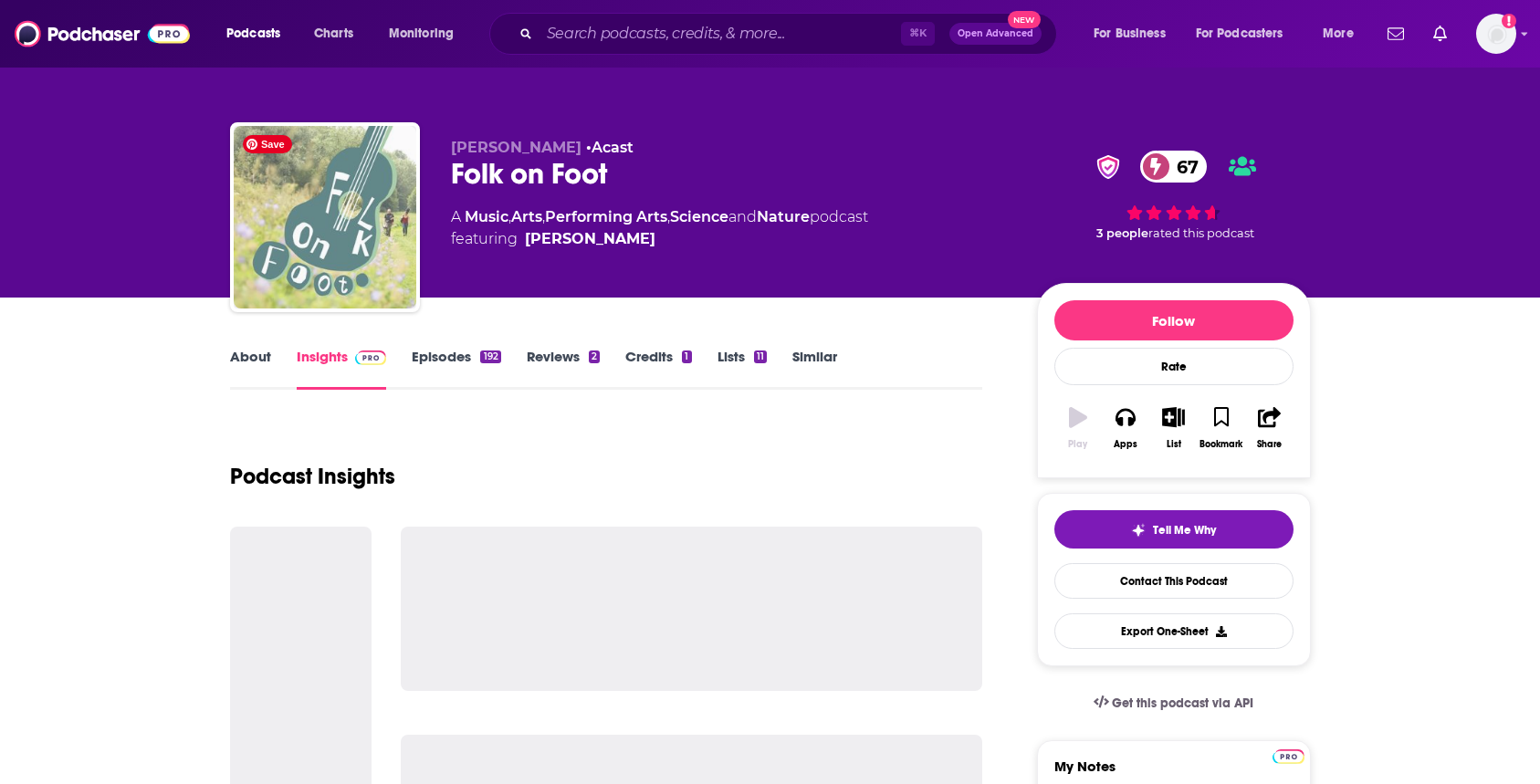
click at [372, 298] on img "Folk on Foot" at bounding box center [324, 217] width 182 height 182
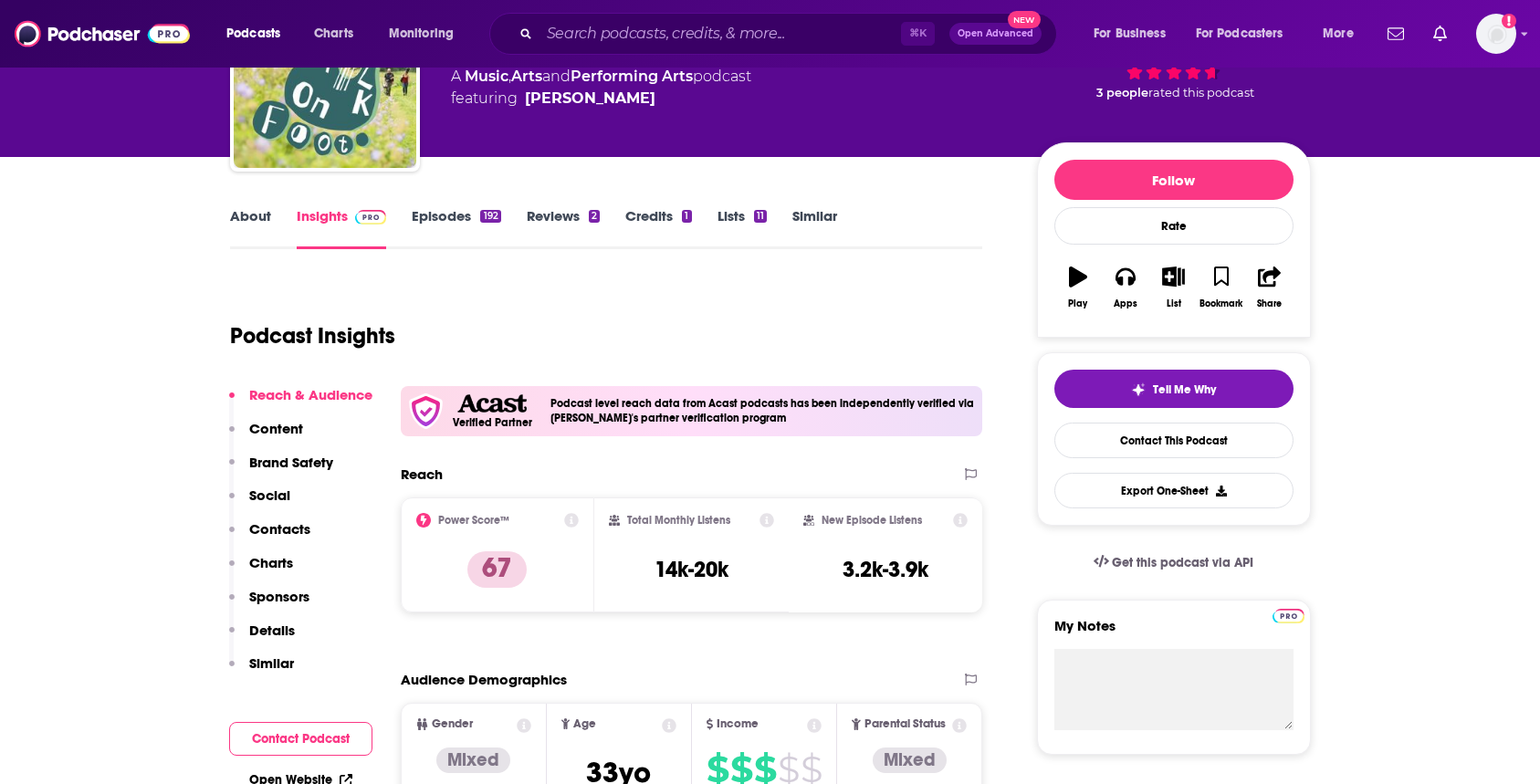
scroll to position [18, 0]
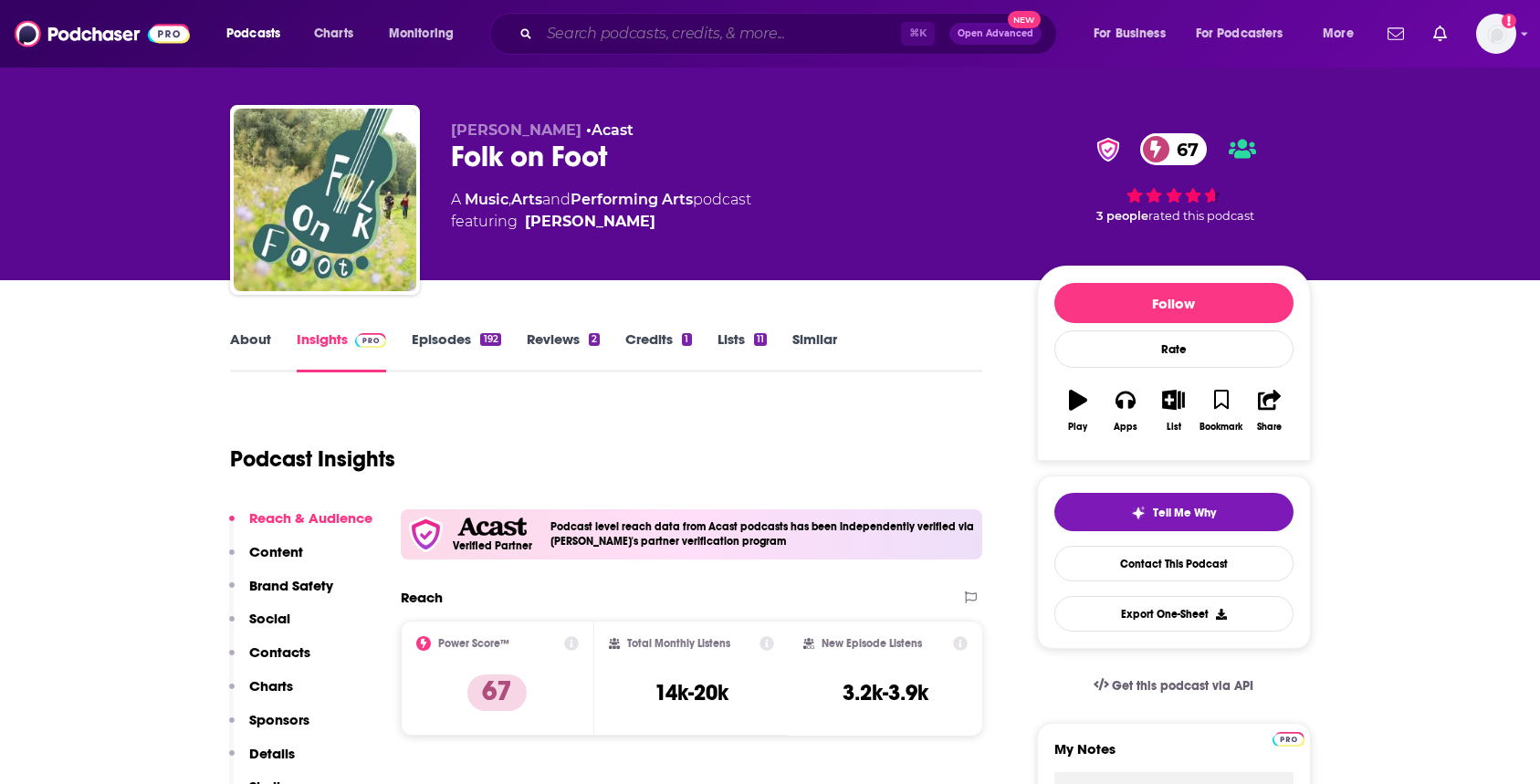
click at [662, 33] on input "Search podcasts, credits, & more..." at bounding box center [720, 34] width 362 height 29
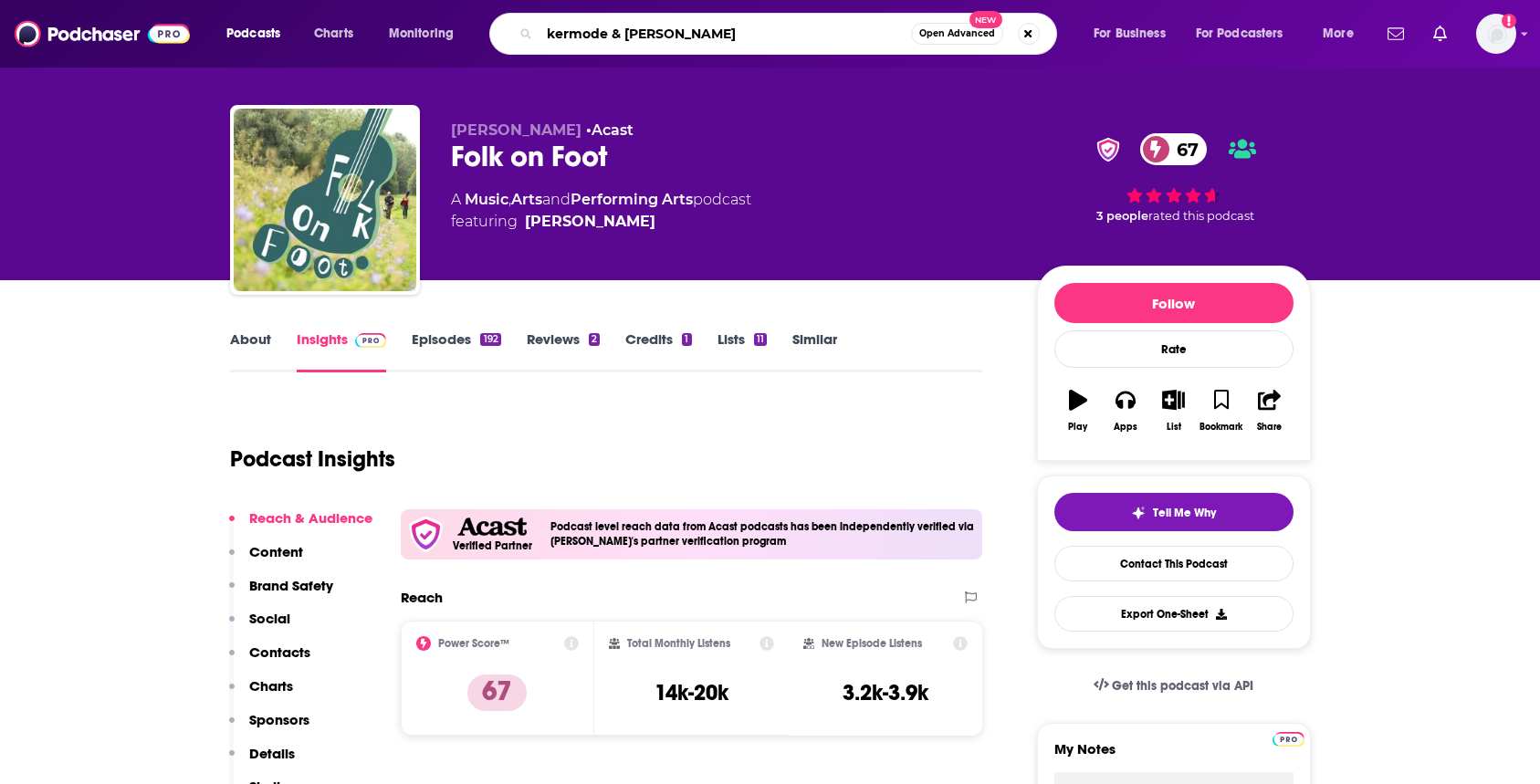
type input "kermode & [PERSON_NAME] take"
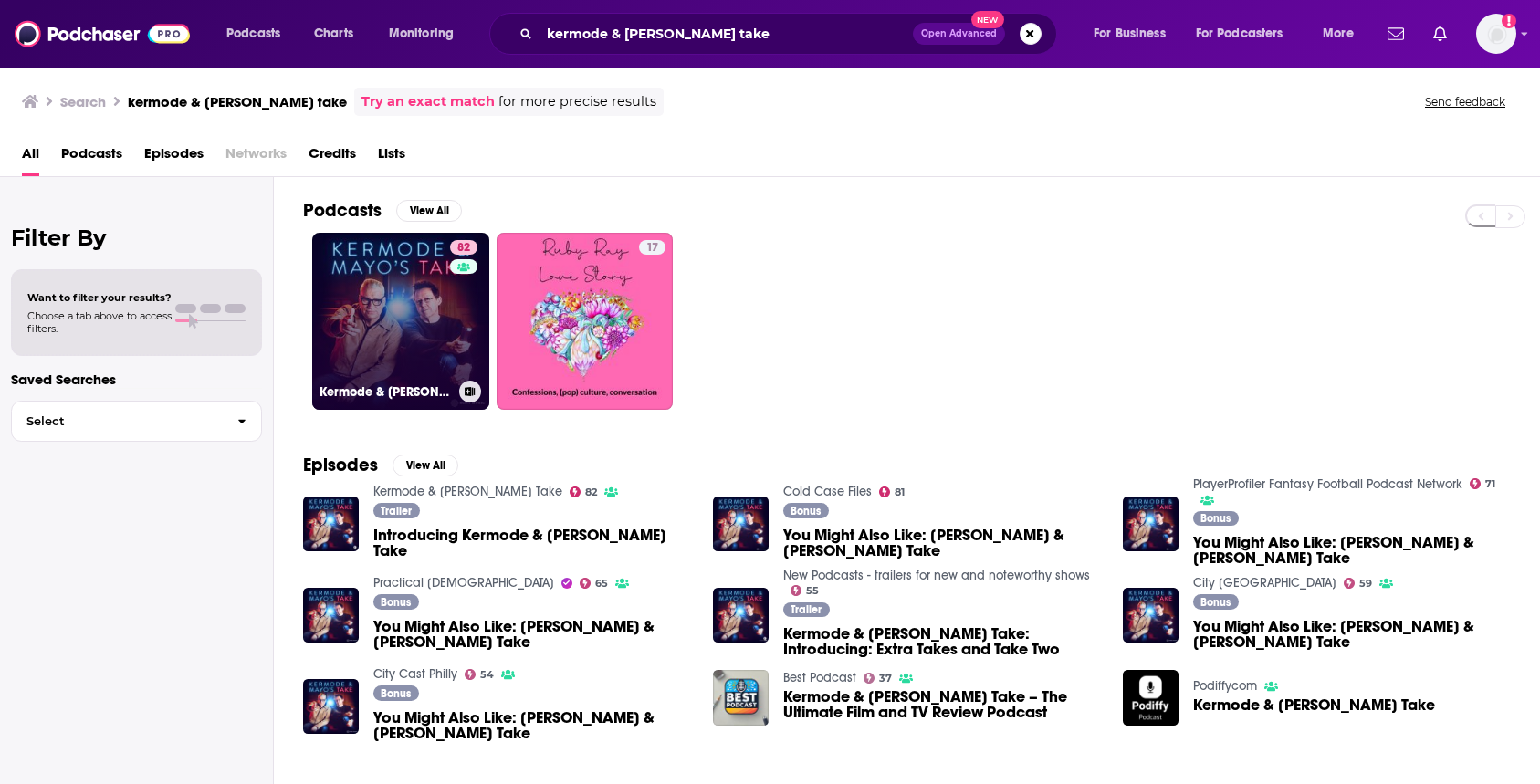
click at [390, 315] on link "82 Kermode & [PERSON_NAME] Take" at bounding box center [401, 321] width 178 height 178
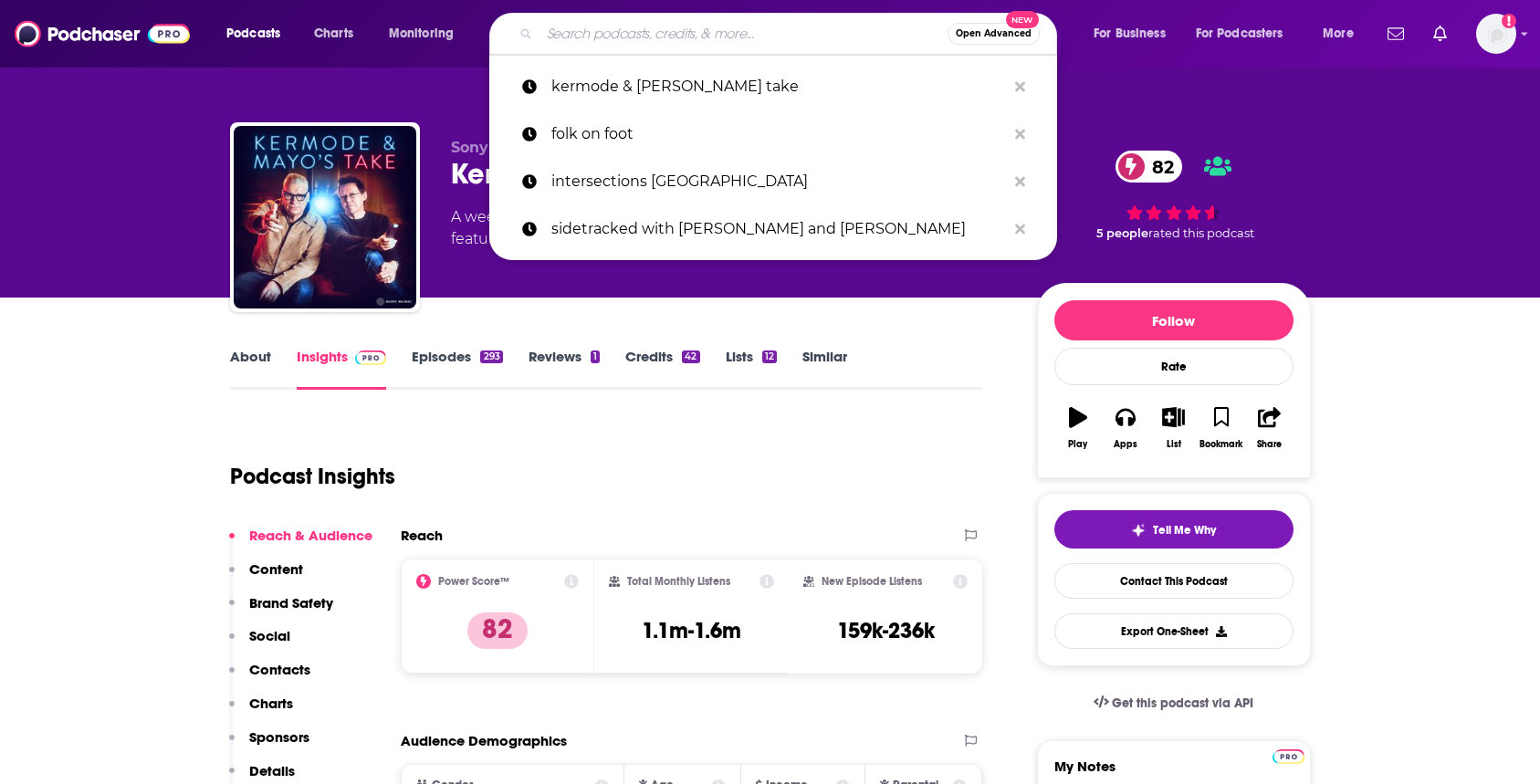
click at [590, 32] on input "Search podcasts, credits, & more..." at bounding box center [743, 34] width 408 height 29
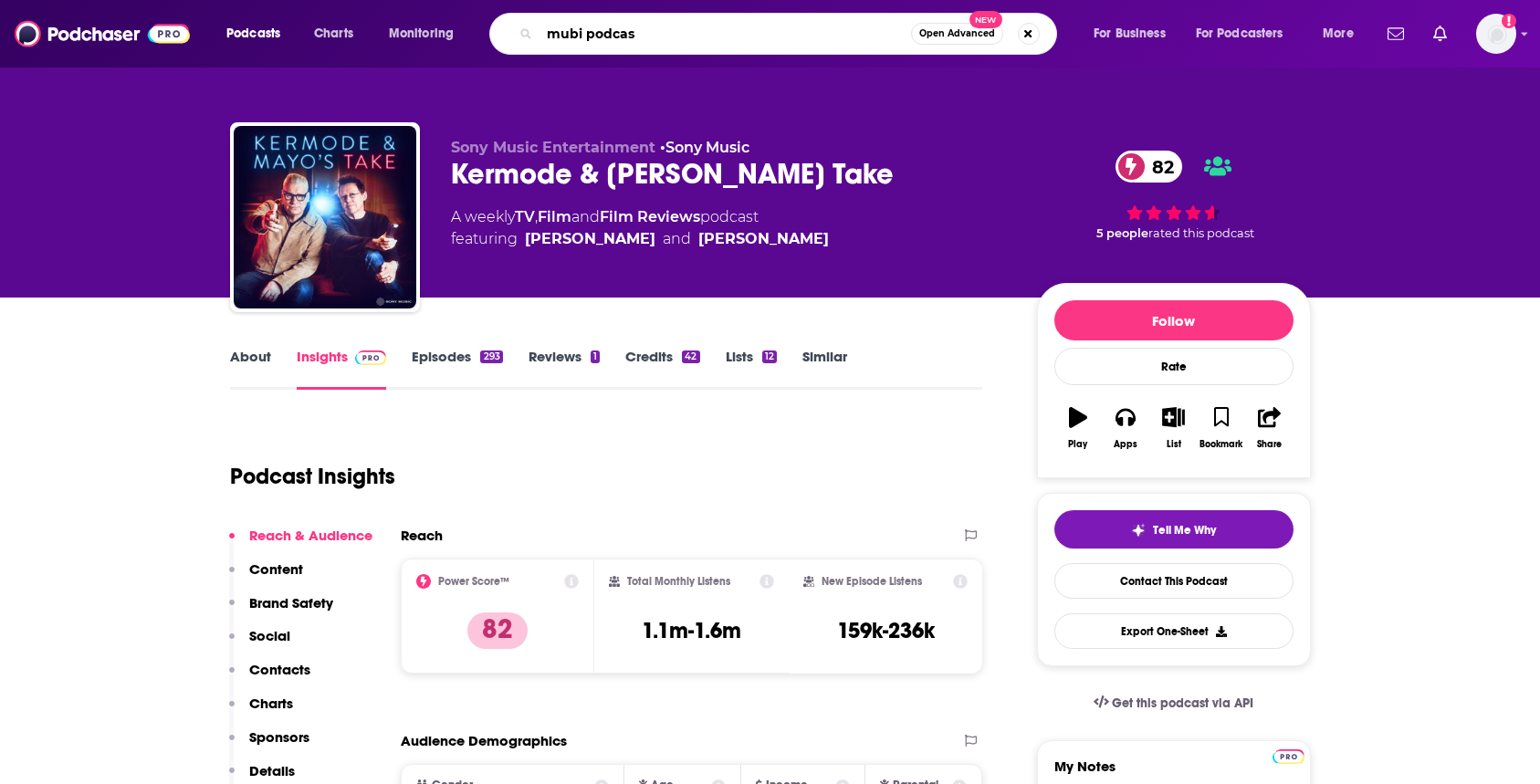
type input "mubi podcast"
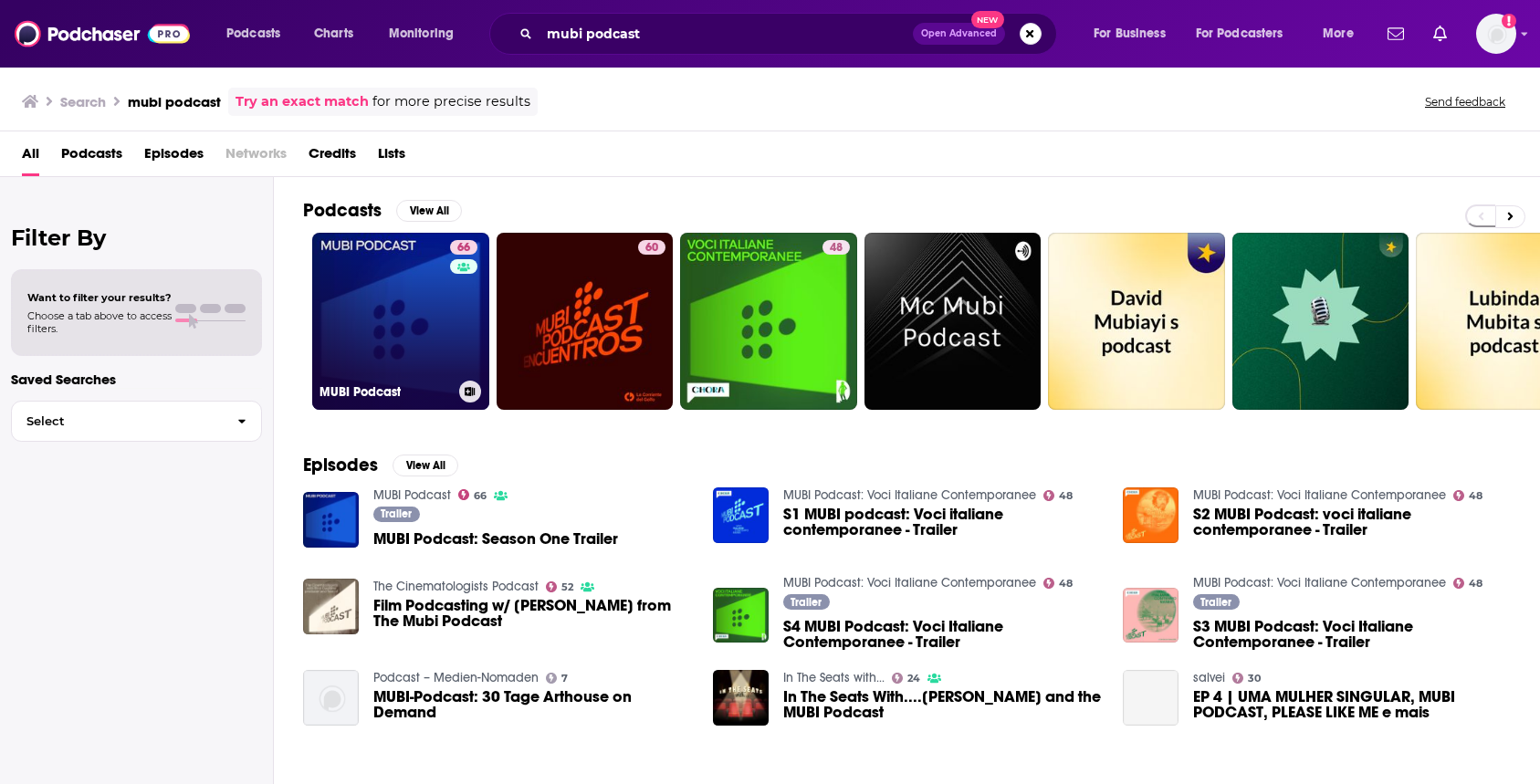
click at [412, 350] on link "66 MUBI Podcast" at bounding box center [401, 321] width 178 height 178
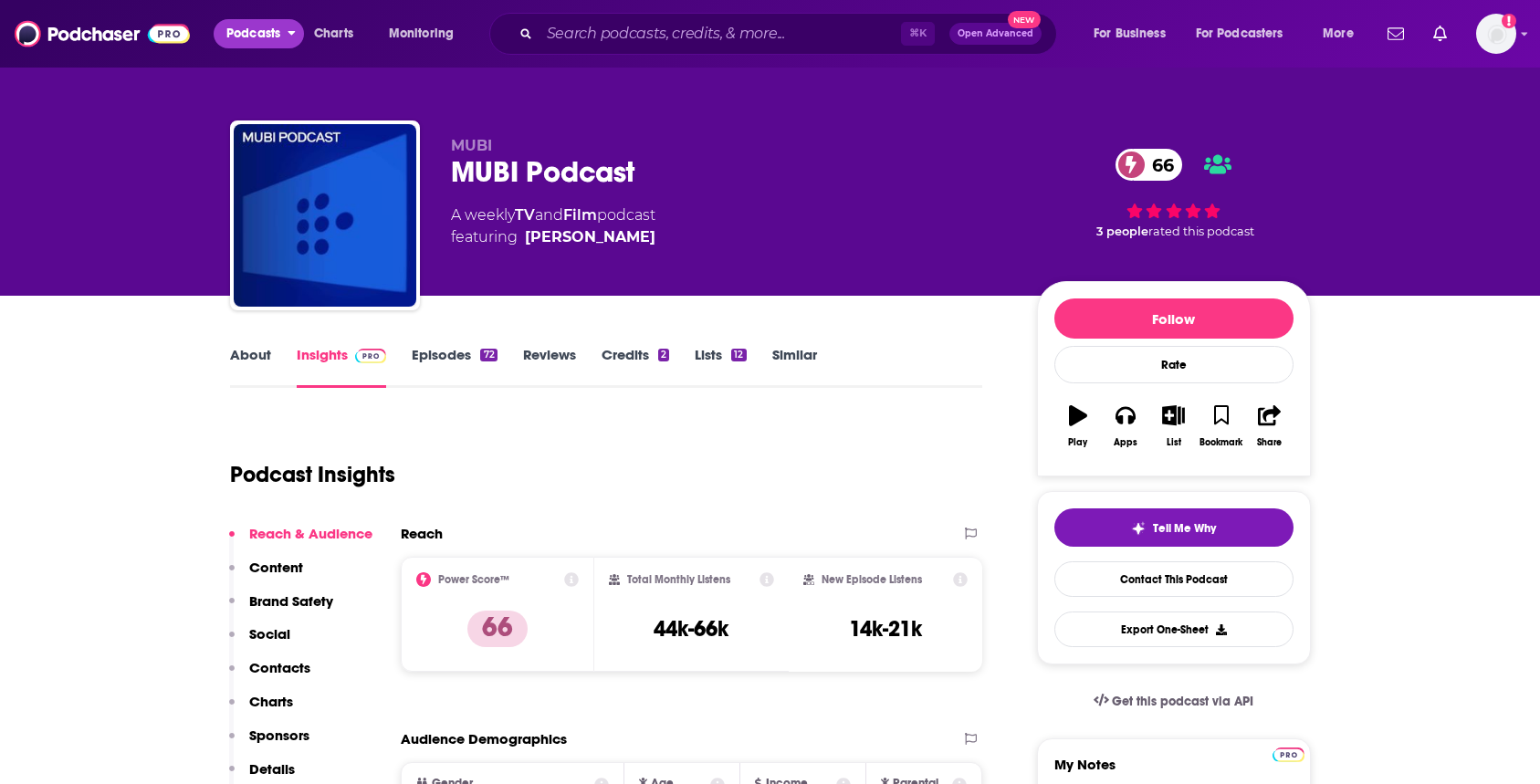
scroll to position [7, 0]
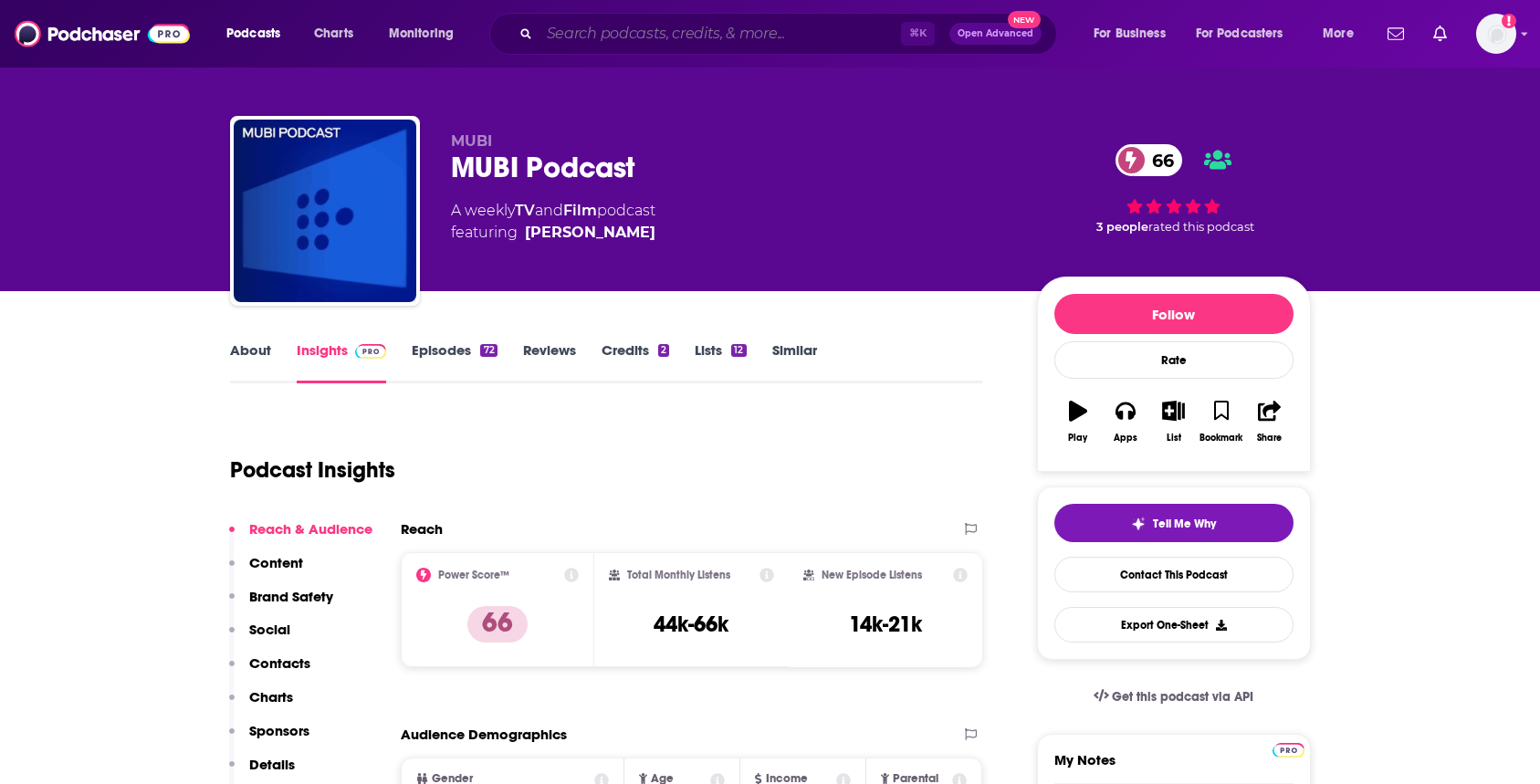
click at [576, 31] on input "Search podcasts, credits, & more..." at bounding box center [720, 34] width 362 height 29
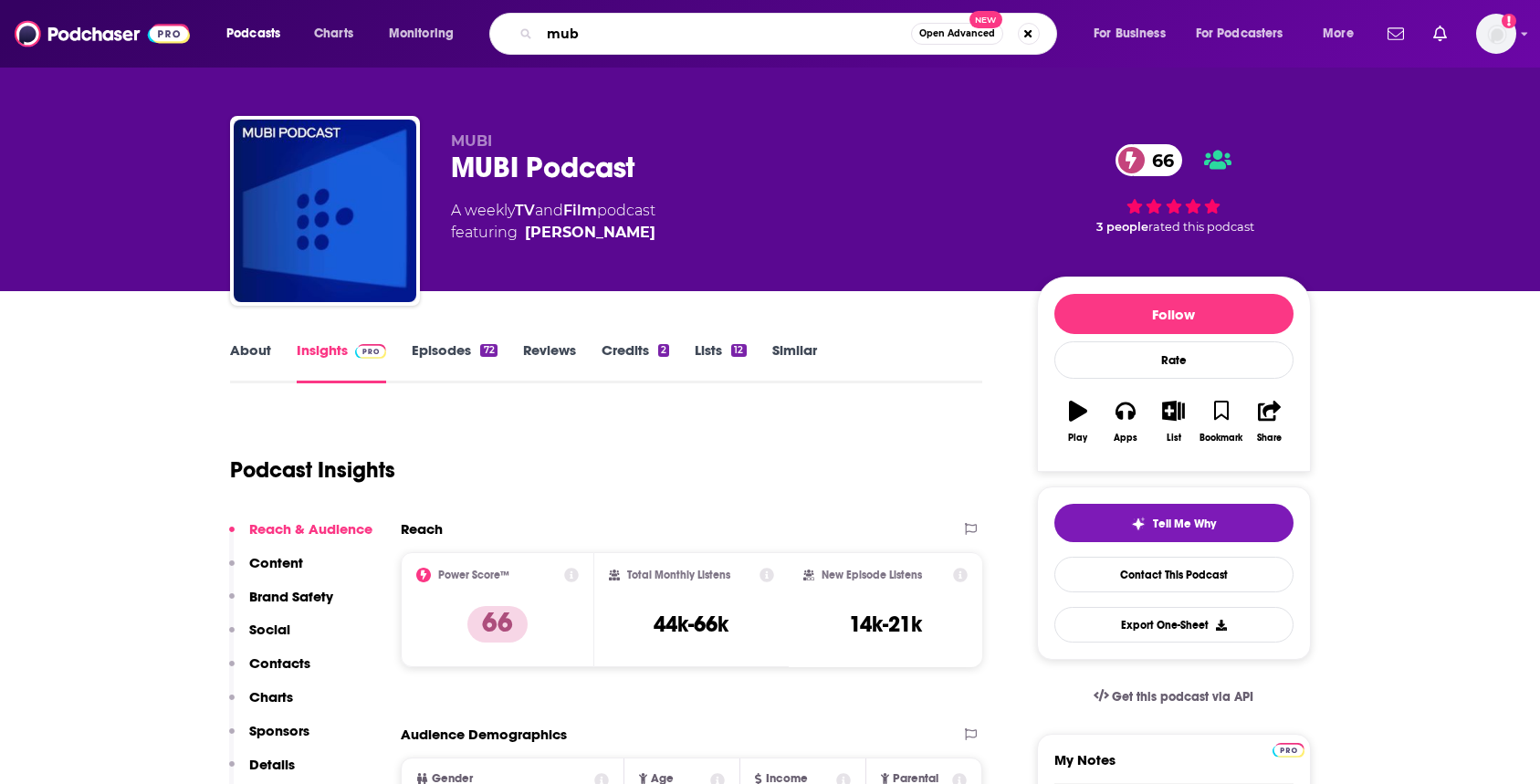
type input "mubi"
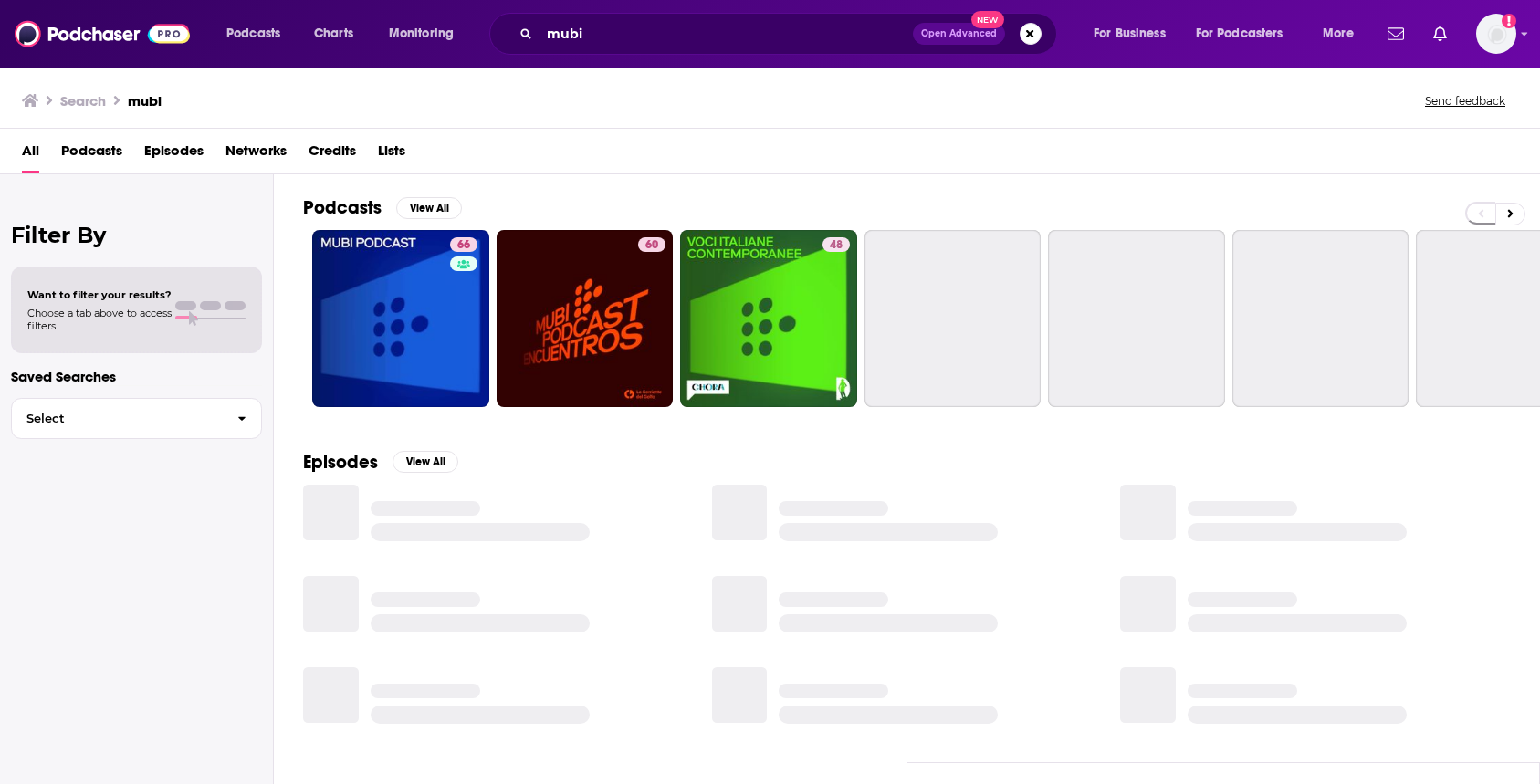
click at [251, 155] on span "Networks" at bounding box center [255, 155] width 61 height 37
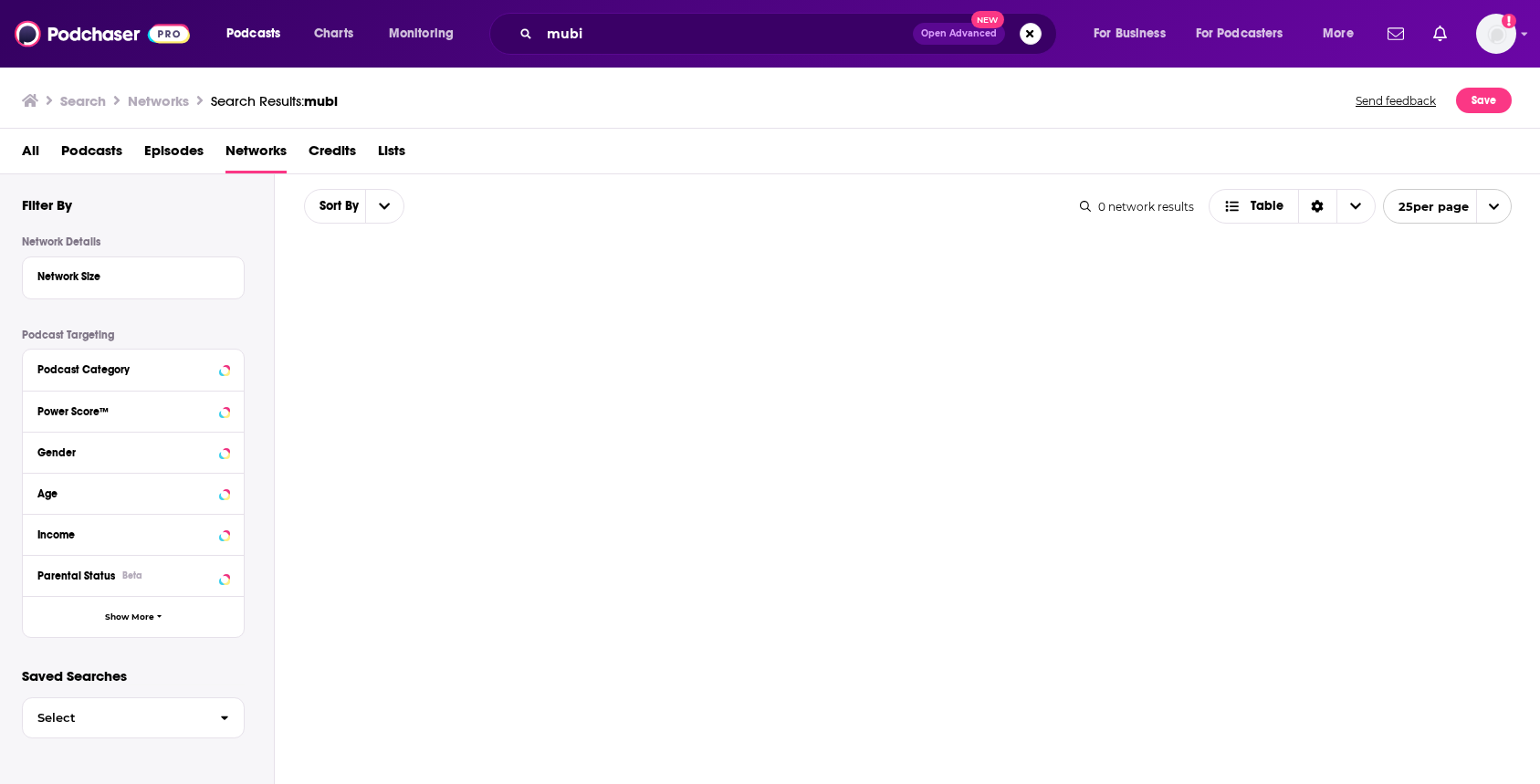
click at [250, 153] on span "Networks" at bounding box center [255, 155] width 61 height 37
click at [613, 30] on input "mubi" at bounding box center [726, 34] width 374 height 29
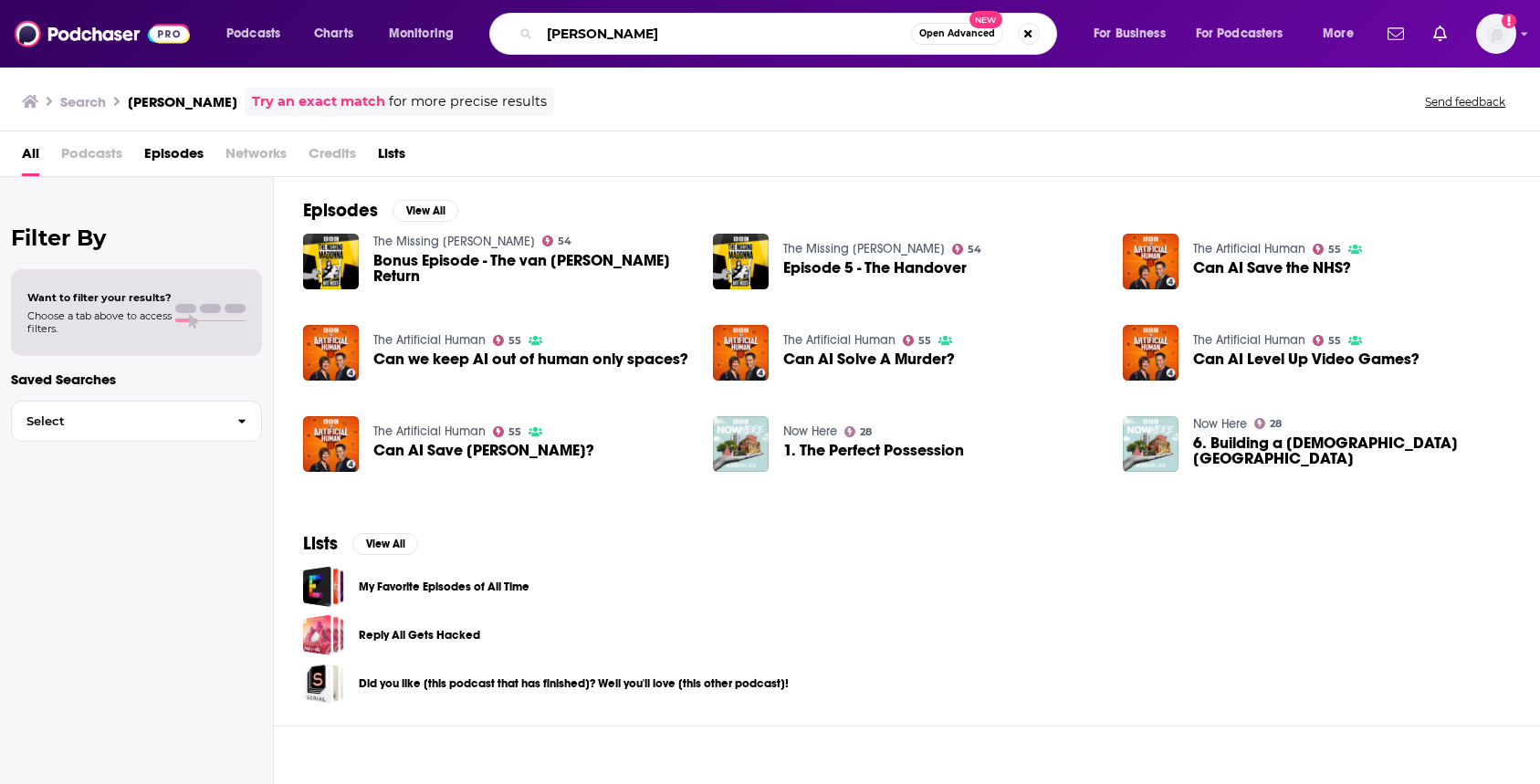
click at [608, 35] on input "[PERSON_NAME]" at bounding box center [725, 34] width 372 height 29
type input "men in blazers"
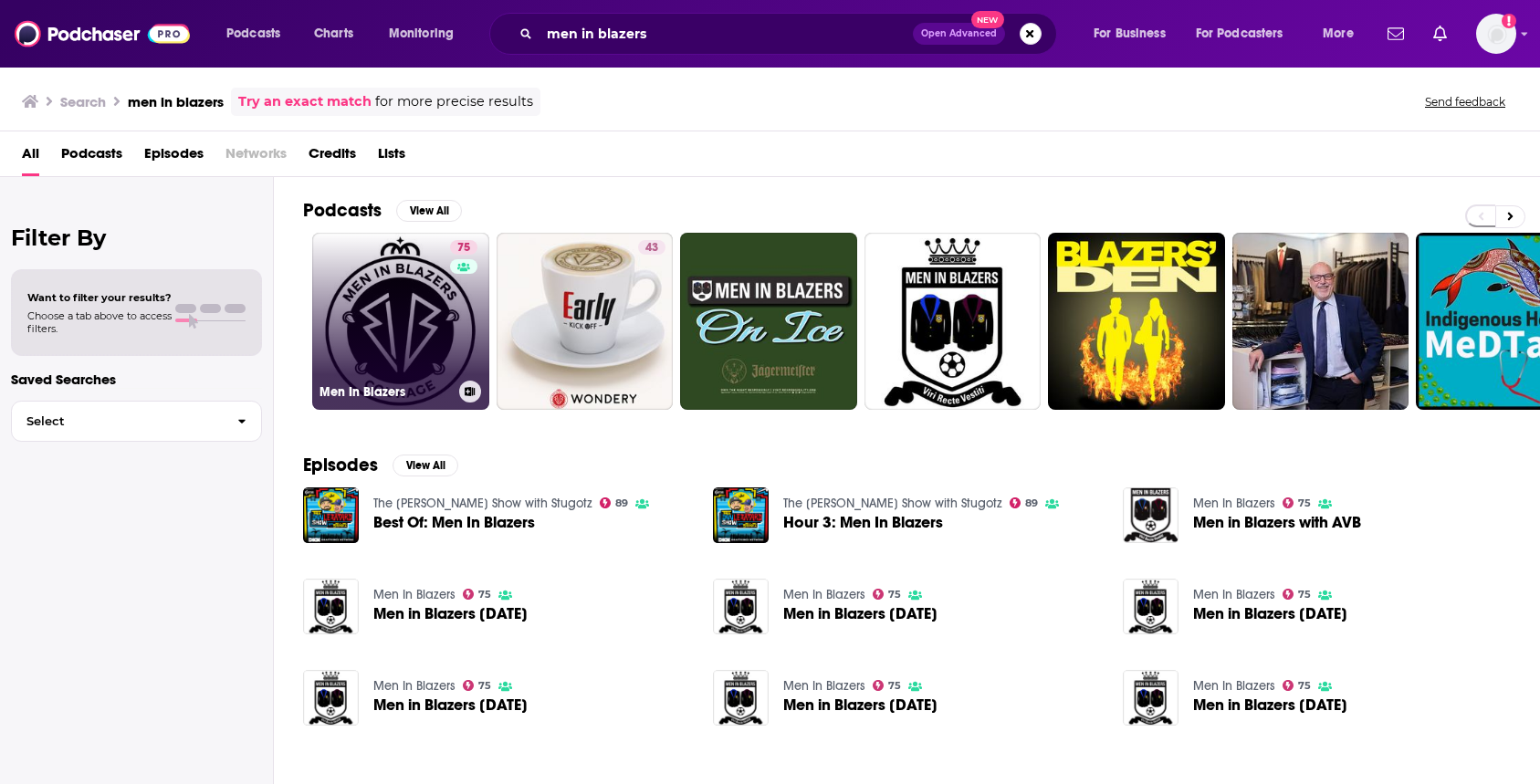
click at [395, 281] on link "75 Men In Blazers" at bounding box center [401, 321] width 178 height 178
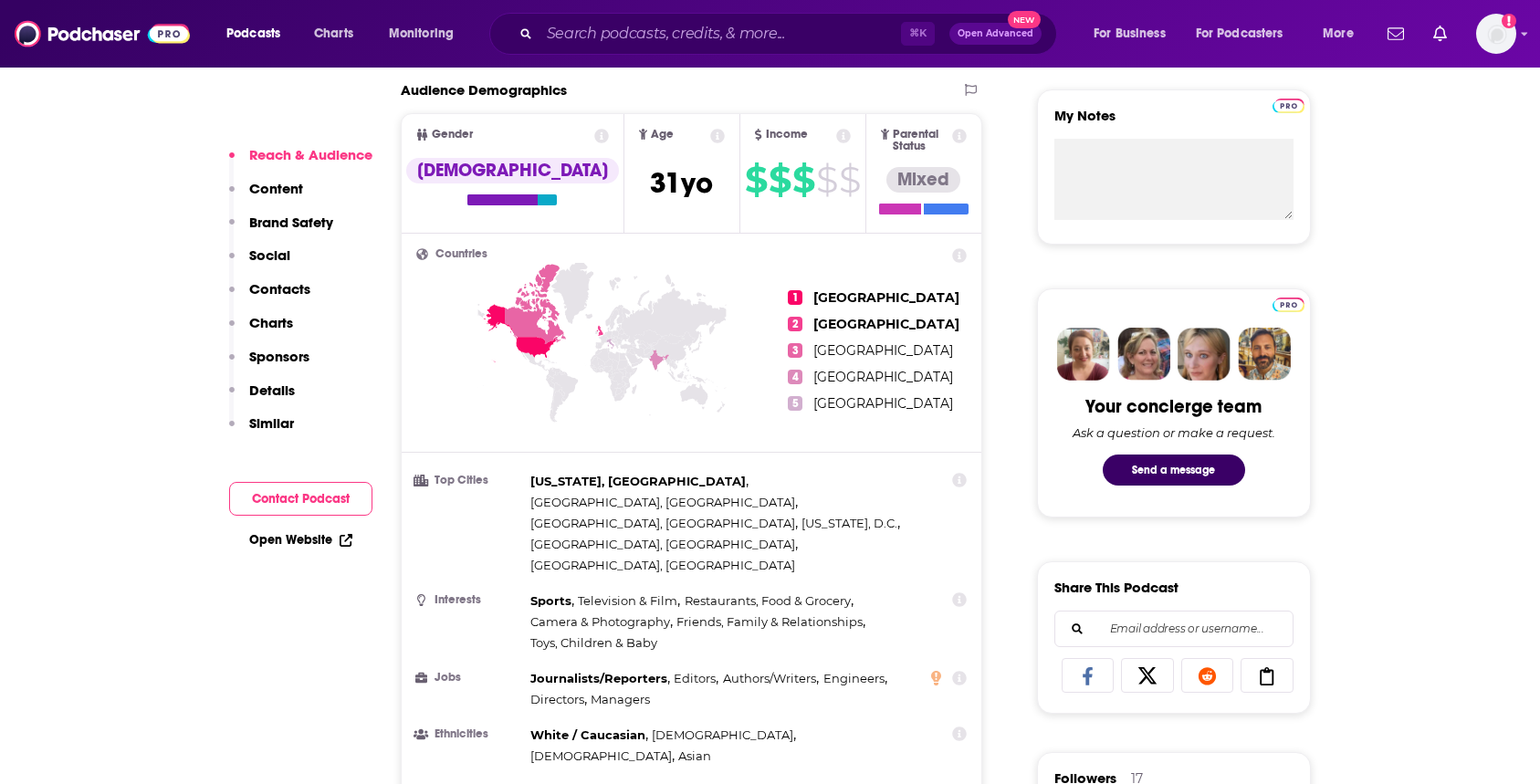
scroll to position [654, 0]
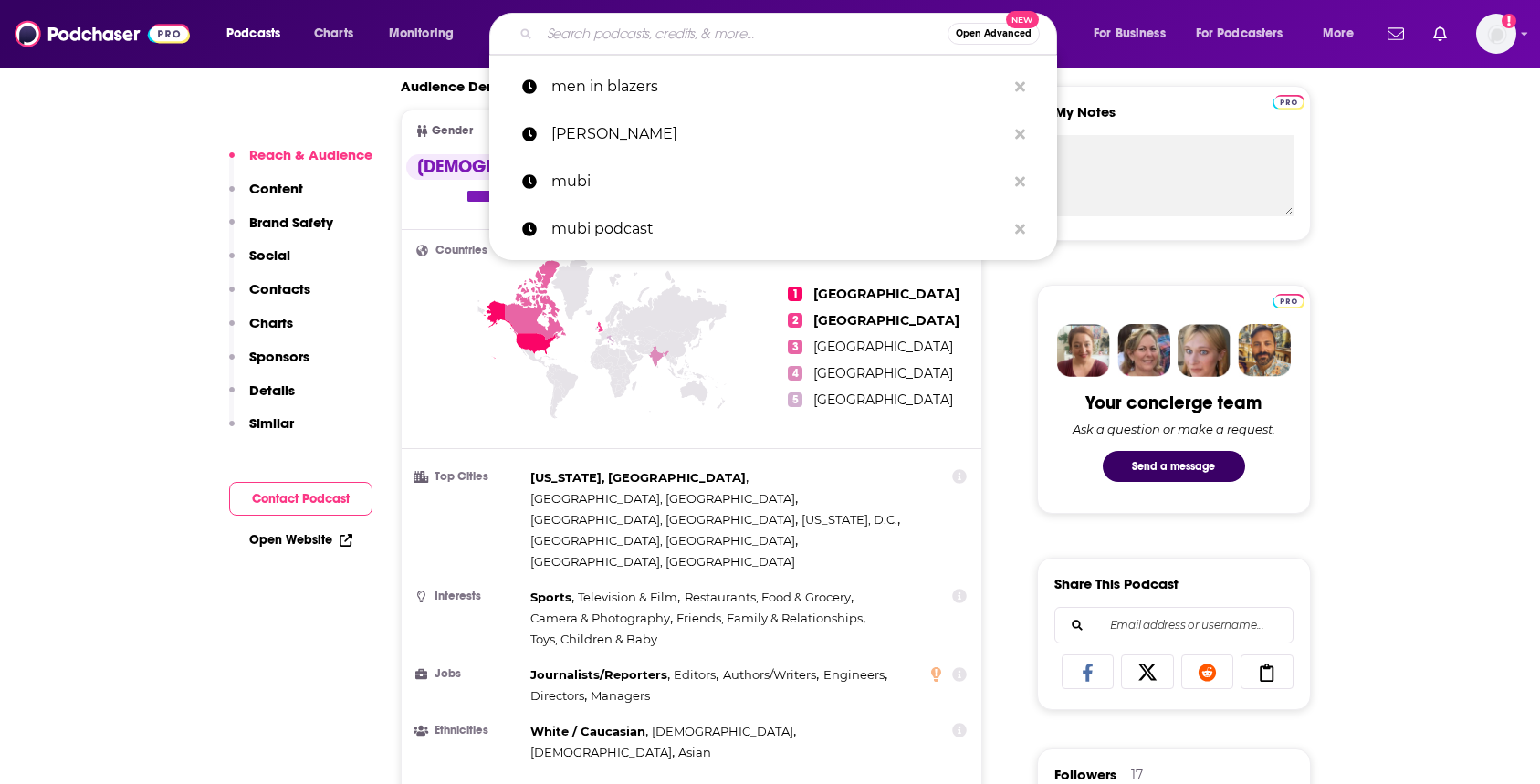
click at [612, 31] on input "Search podcasts, credits, & more..." at bounding box center [743, 34] width 408 height 29
type input "f"
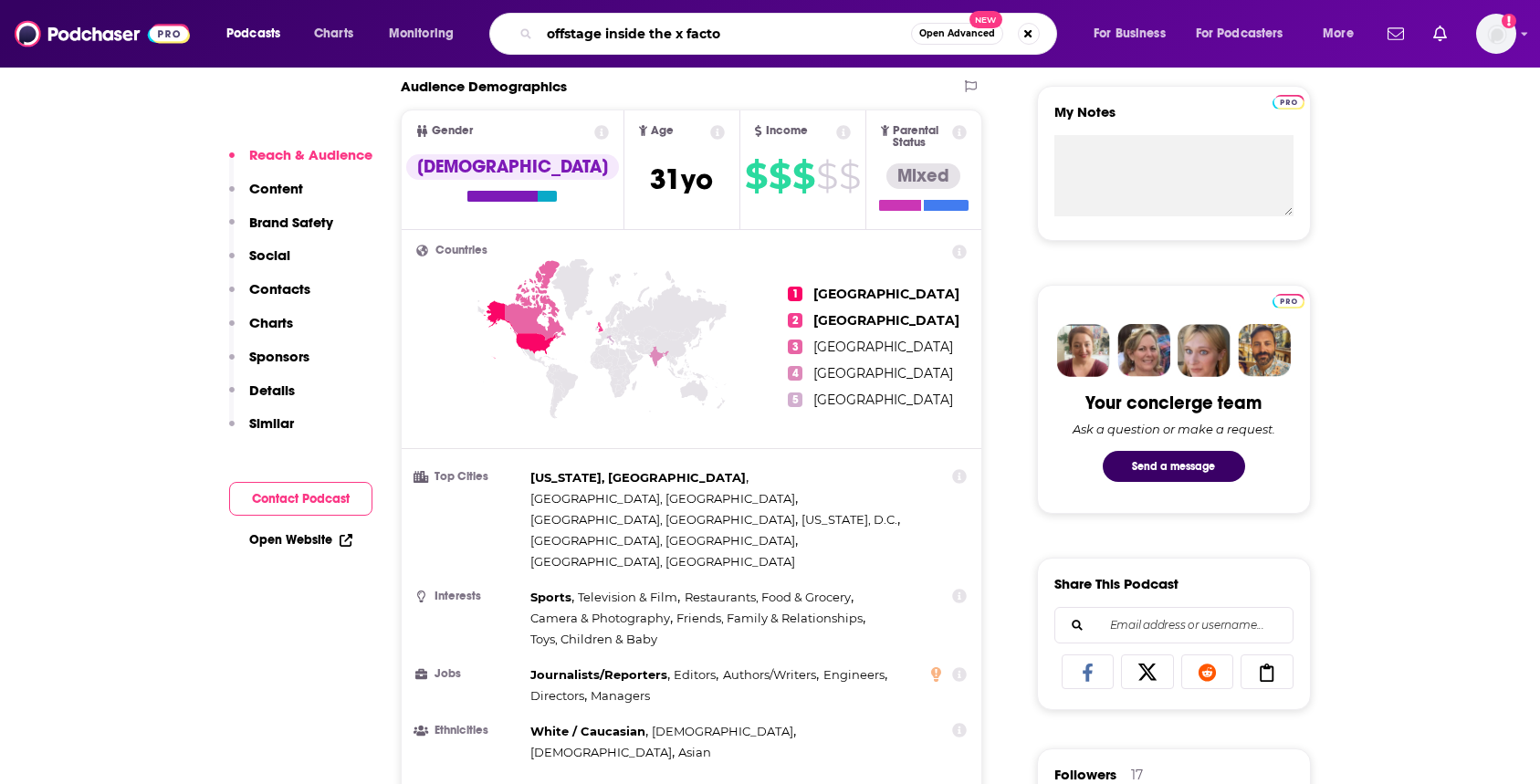
type input "offstage inside the x factor"
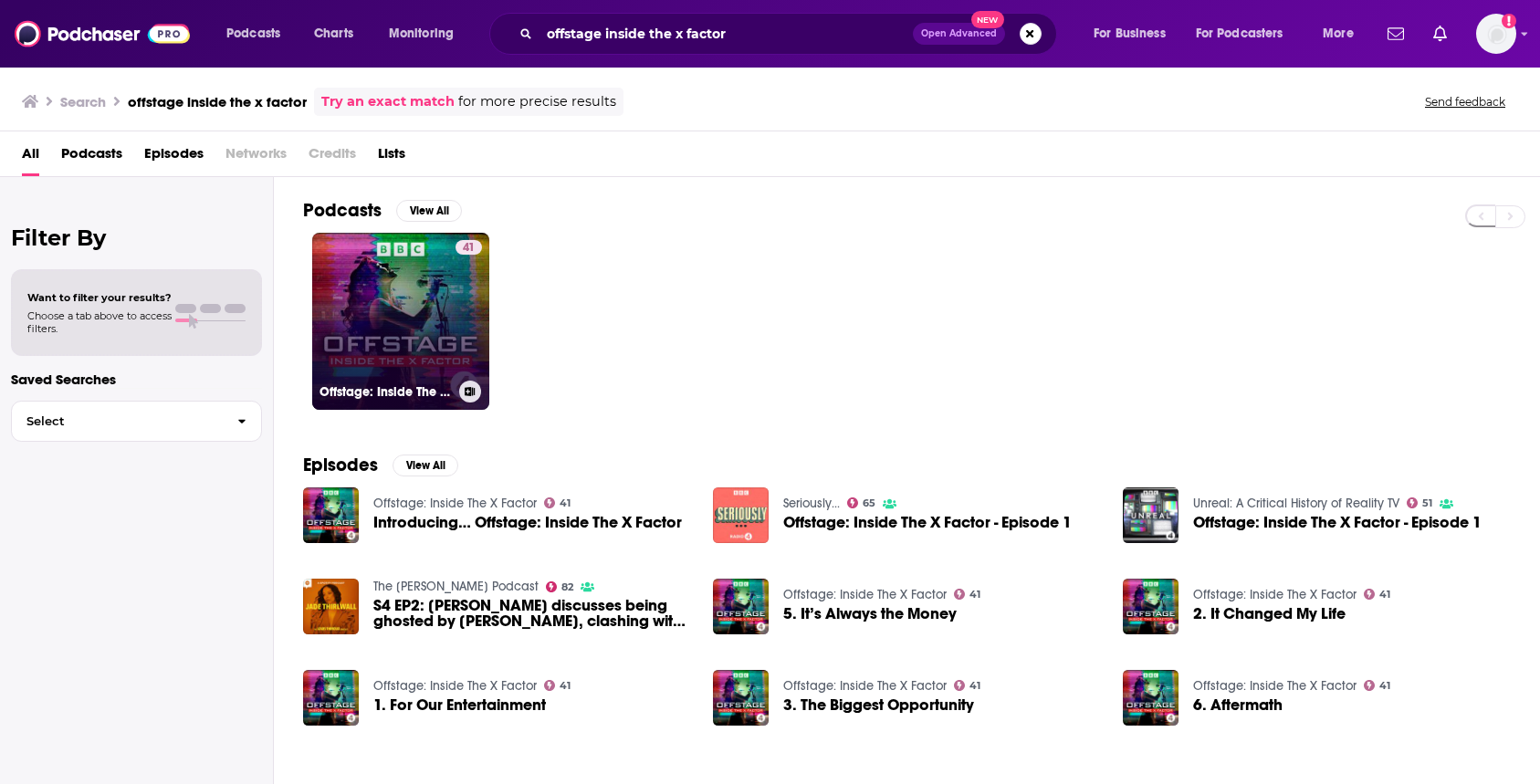
click at [406, 338] on link "41 Offstage: Inside The X Factor" at bounding box center [401, 321] width 178 height 178
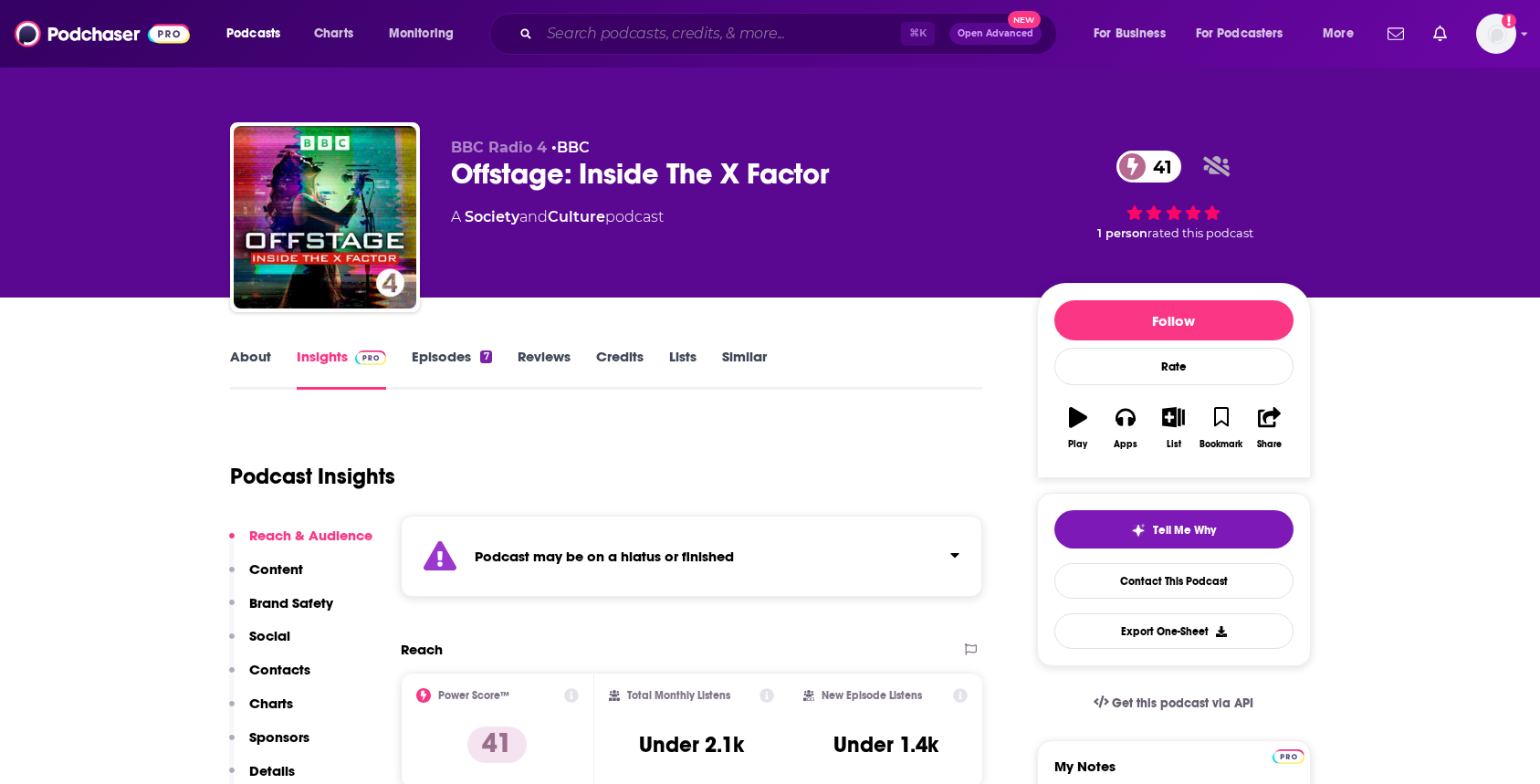
click at [623, 31] on input "Search podcasts, credits, & more..." at bounding box center [720, 34] width 362 height 29
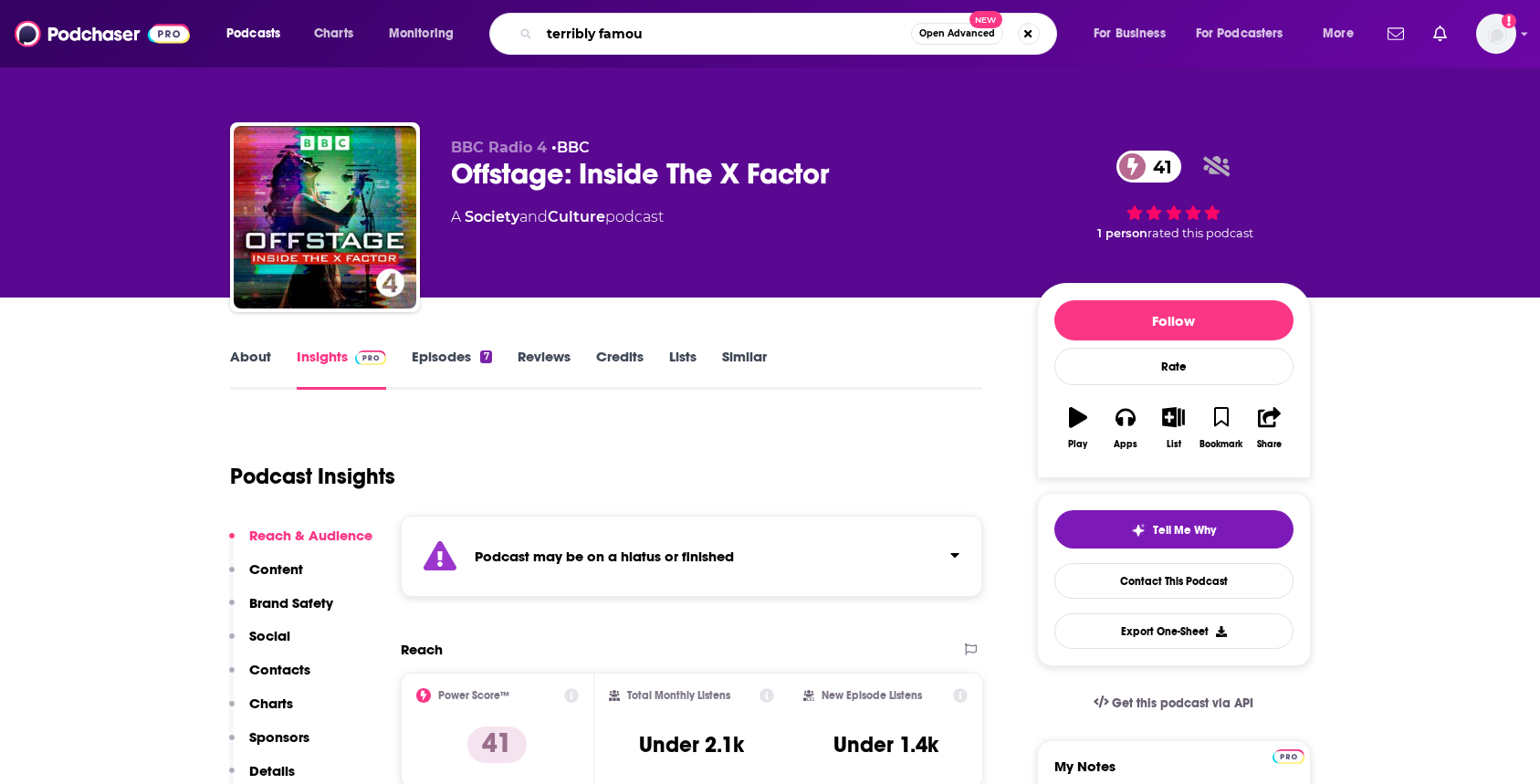
type input "terribly famous"
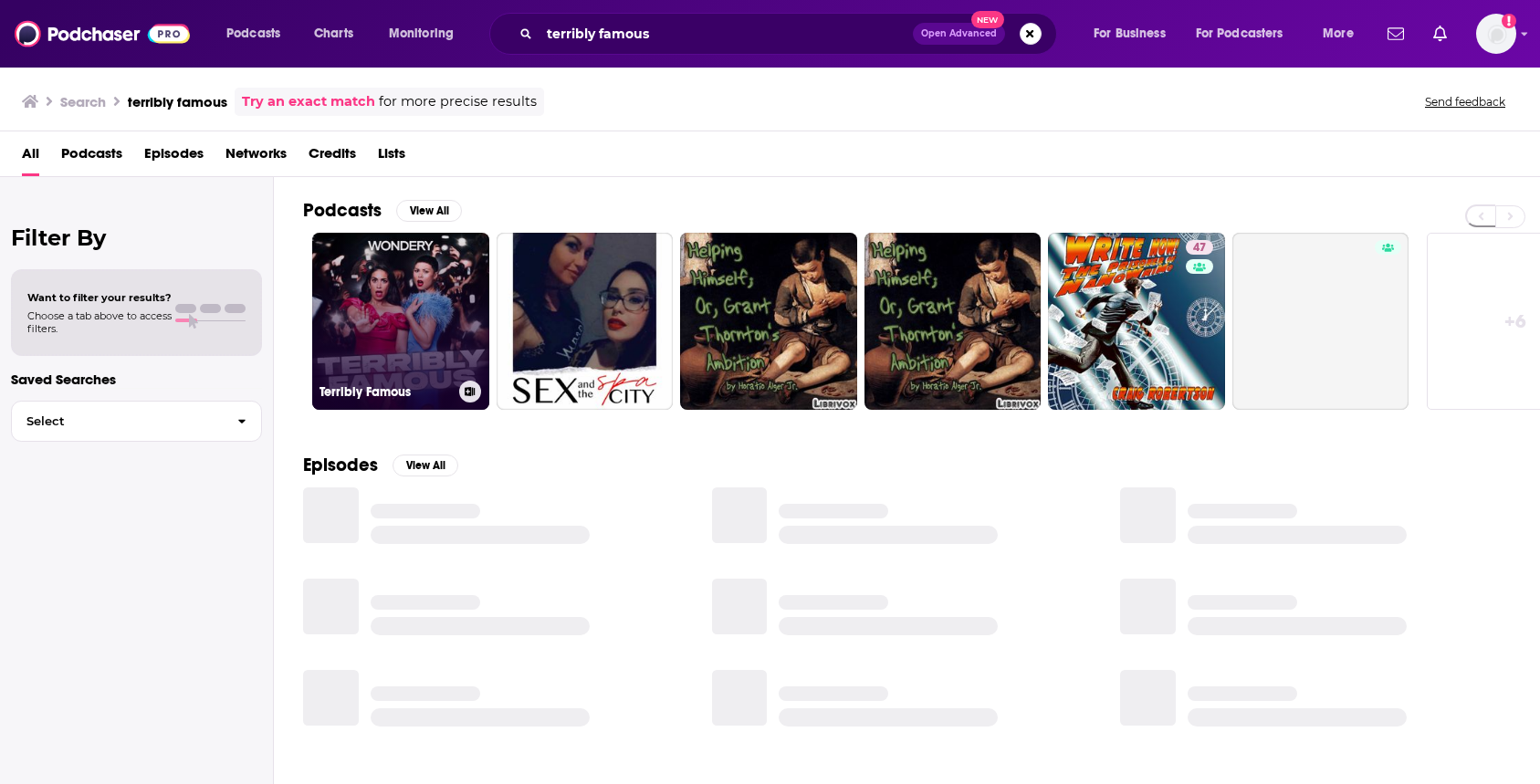
click at [410, 374] on link "Terribly Famous" at bounding box center [401, 321] width 178 height 178
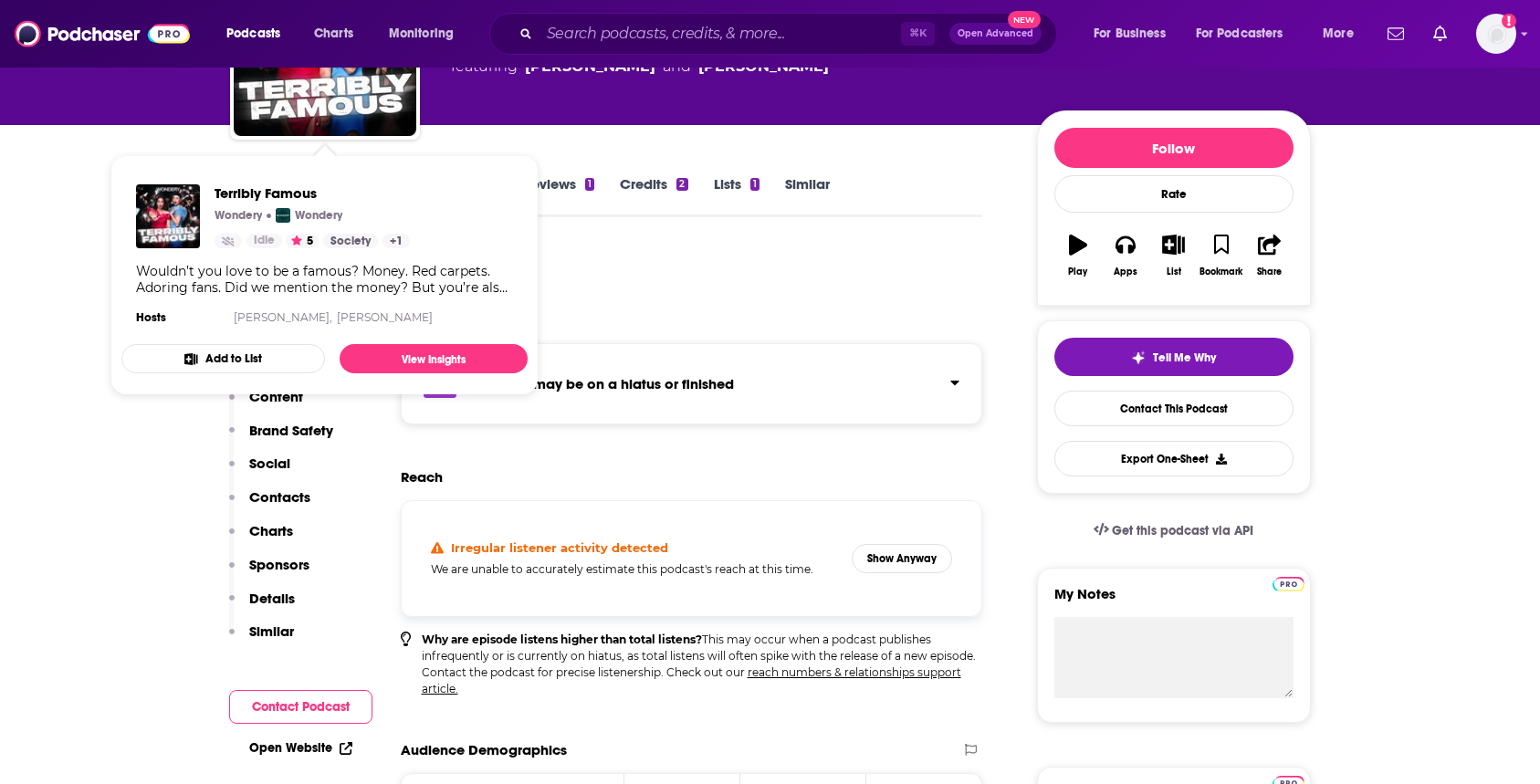
scroll to position [174, 0]
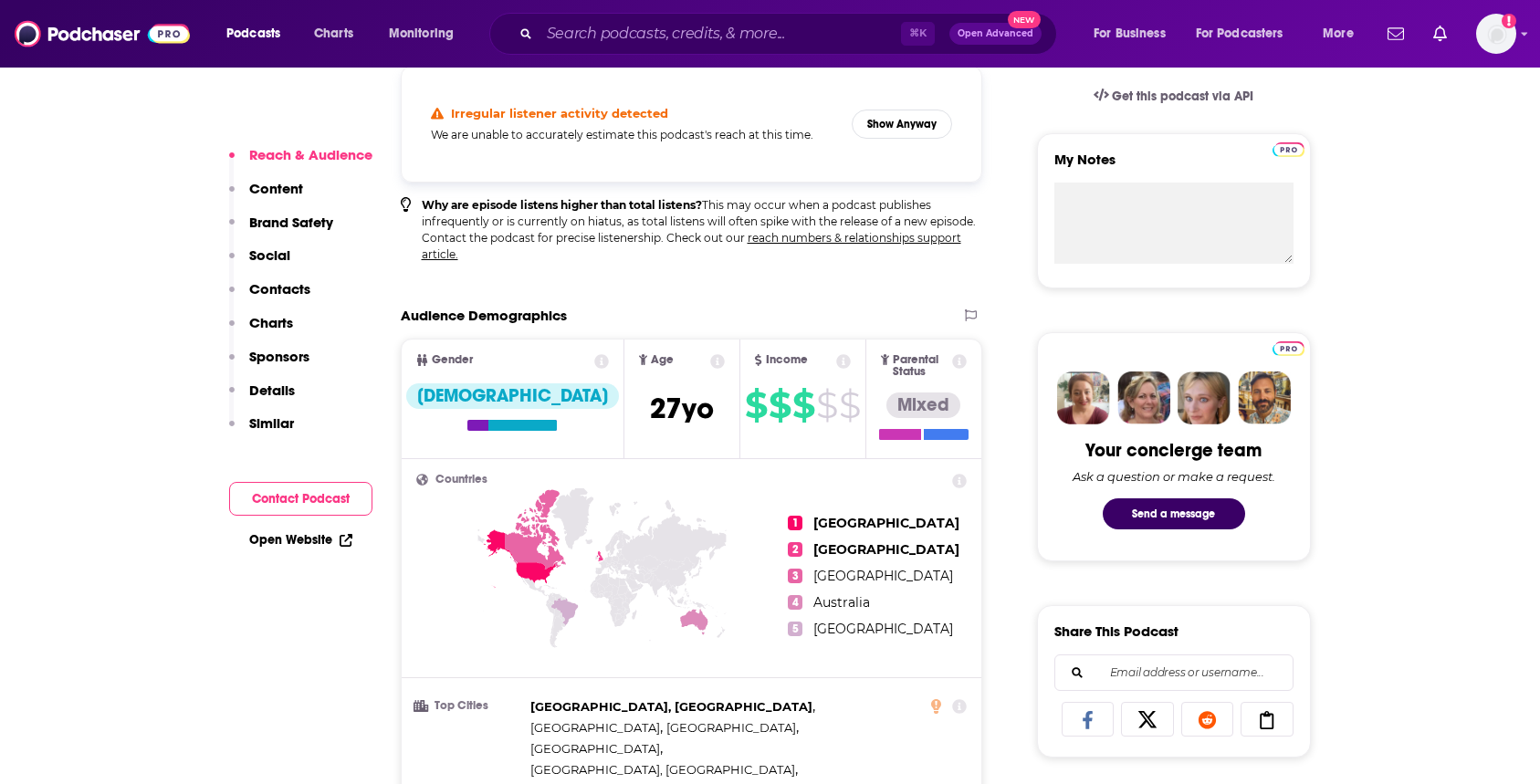
scroll to position [407, 0]
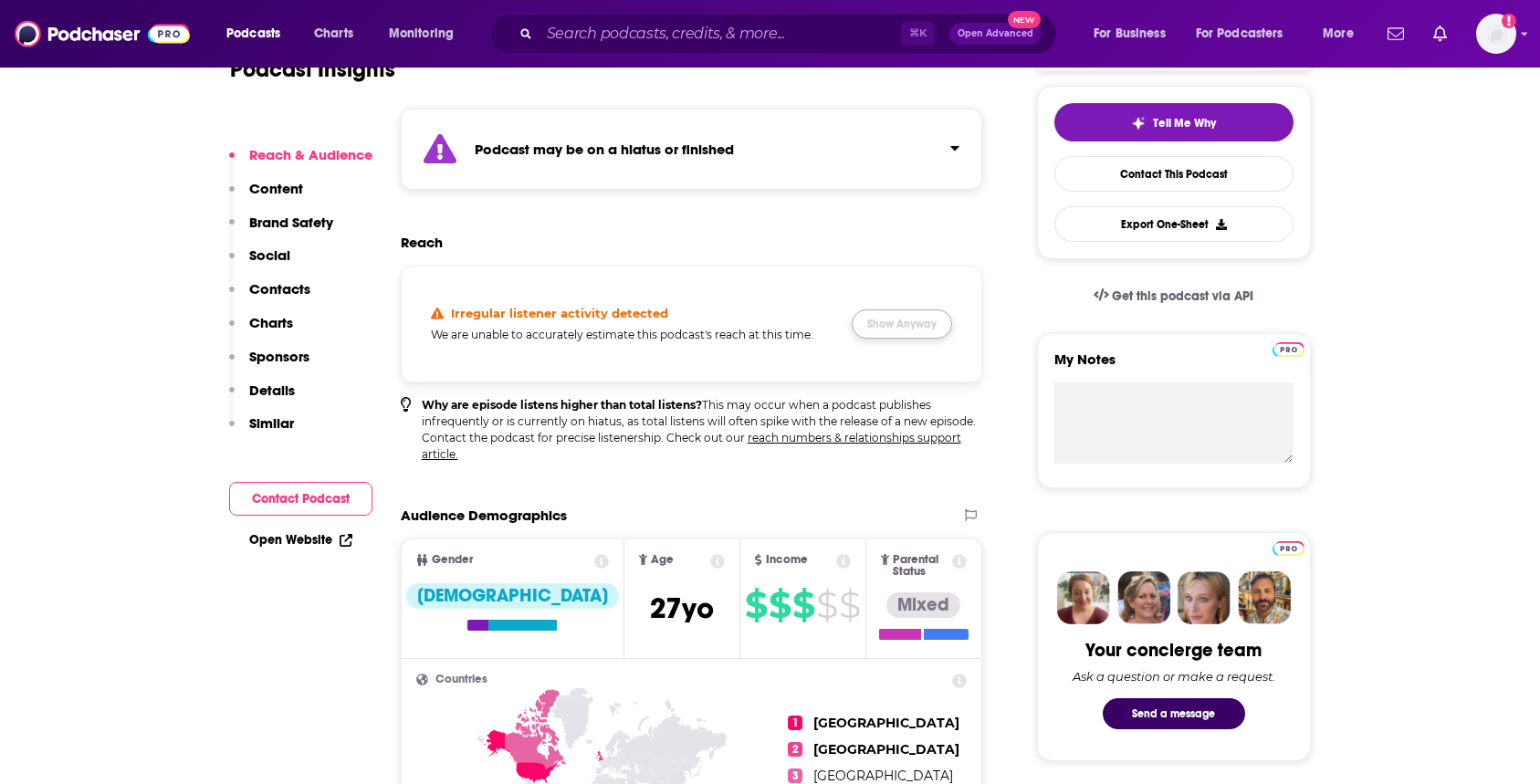
click at [887, 324] on button "Show Anyway" at bounding box center [902, 323] width 100 height 29
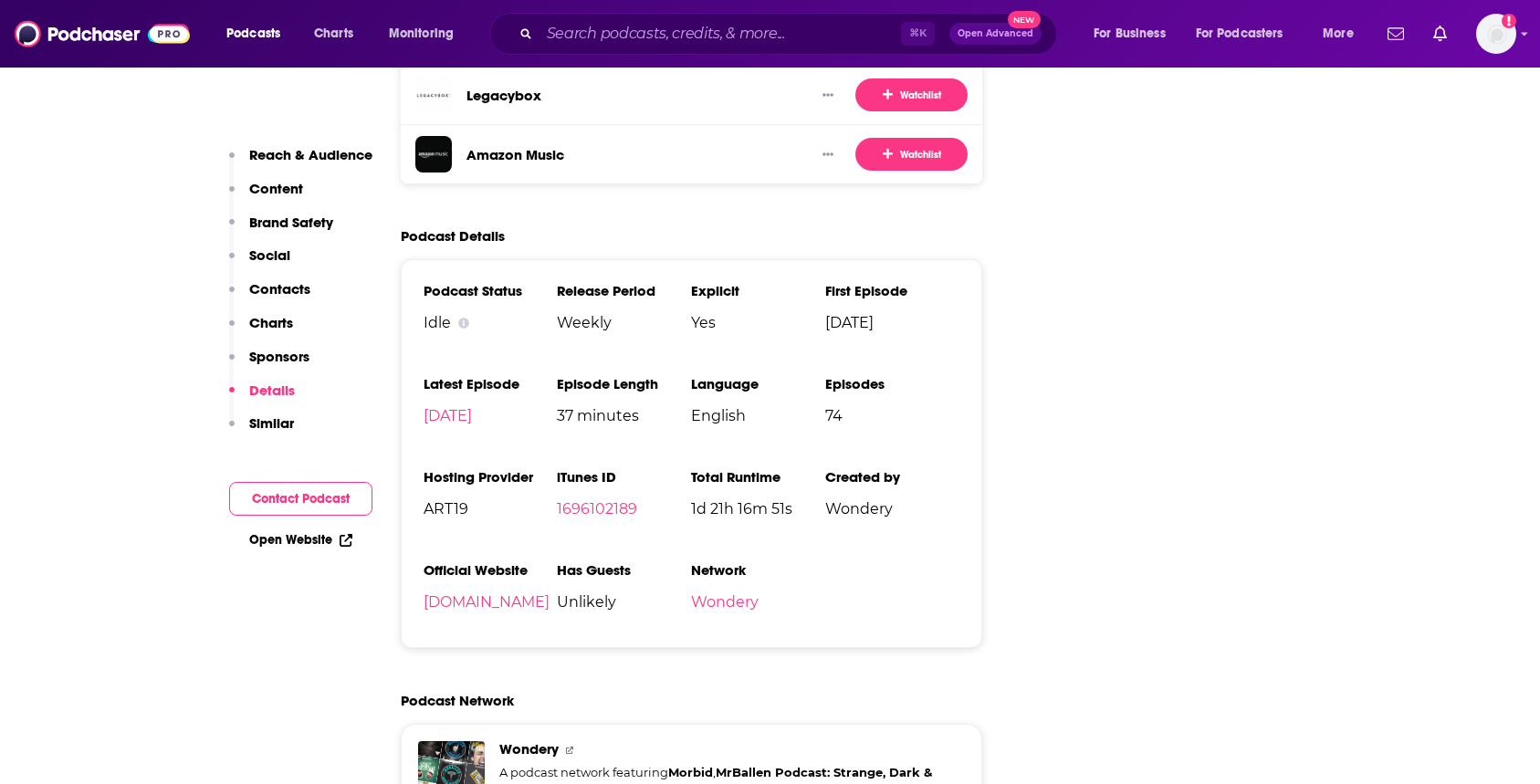
scroll to position [3334, 0]
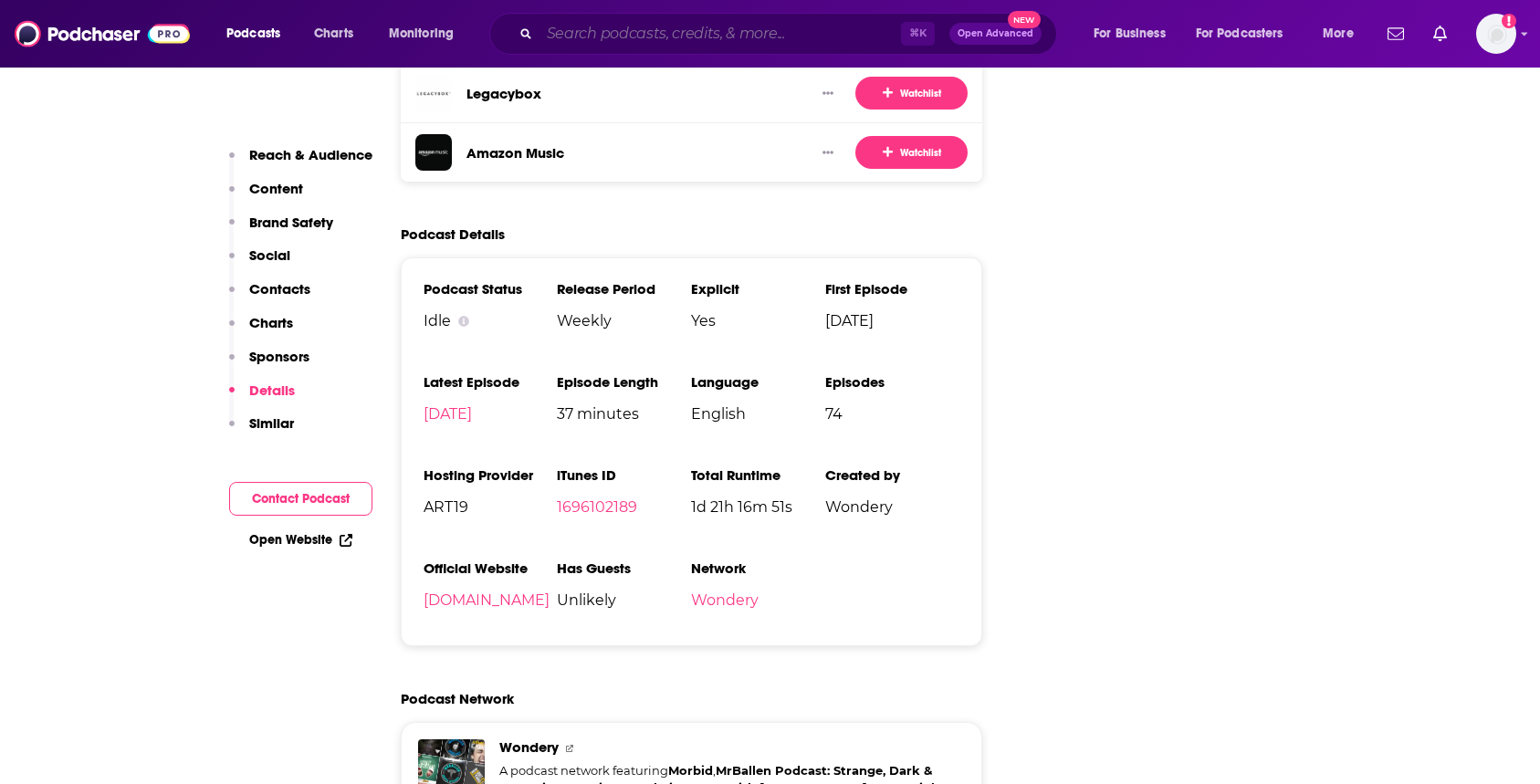
click at [590, 36] on input "Search podcasts, credits, & more..." at bounding box center [720, 34] width 362 height 29
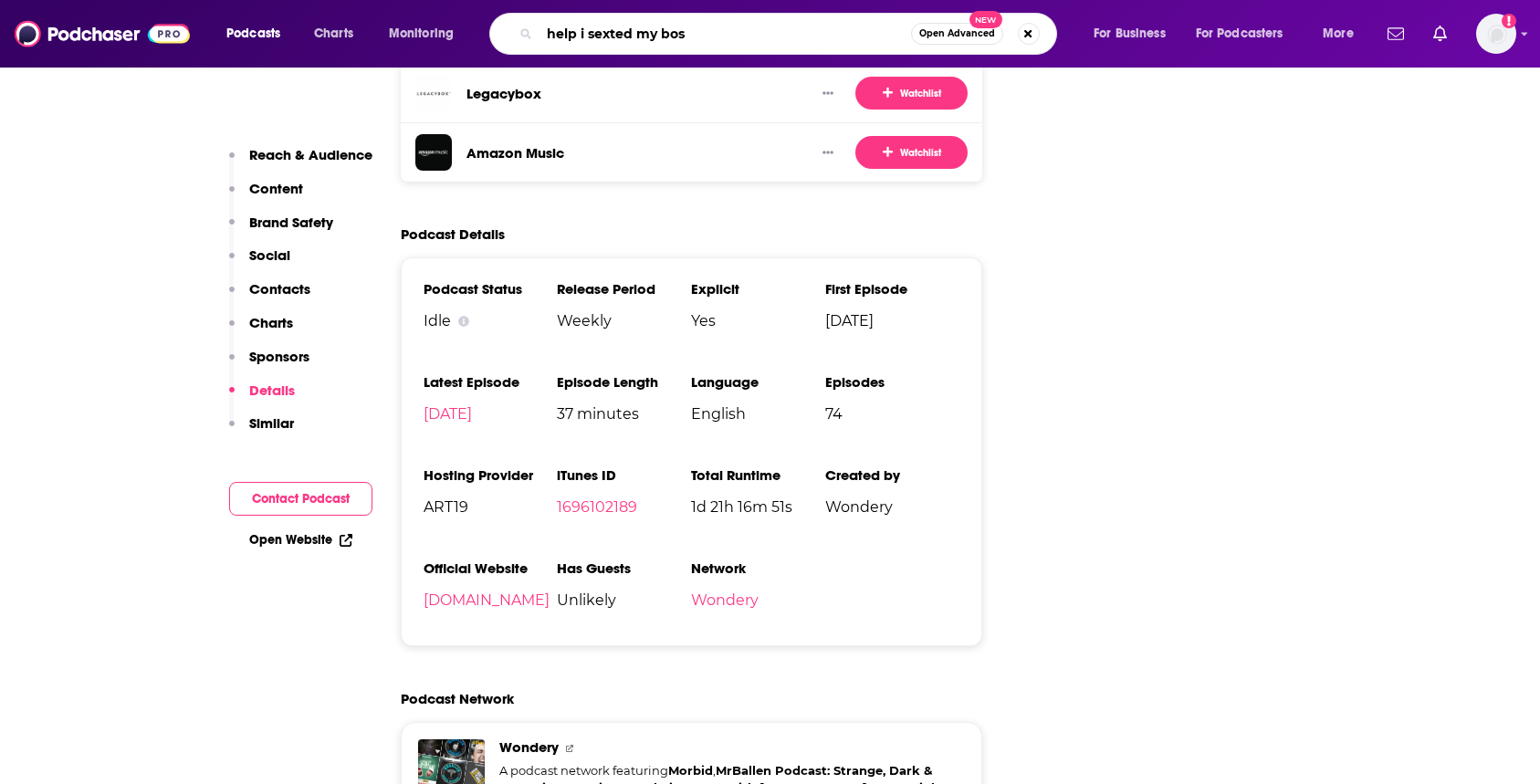
type input "help i sexted my boss"
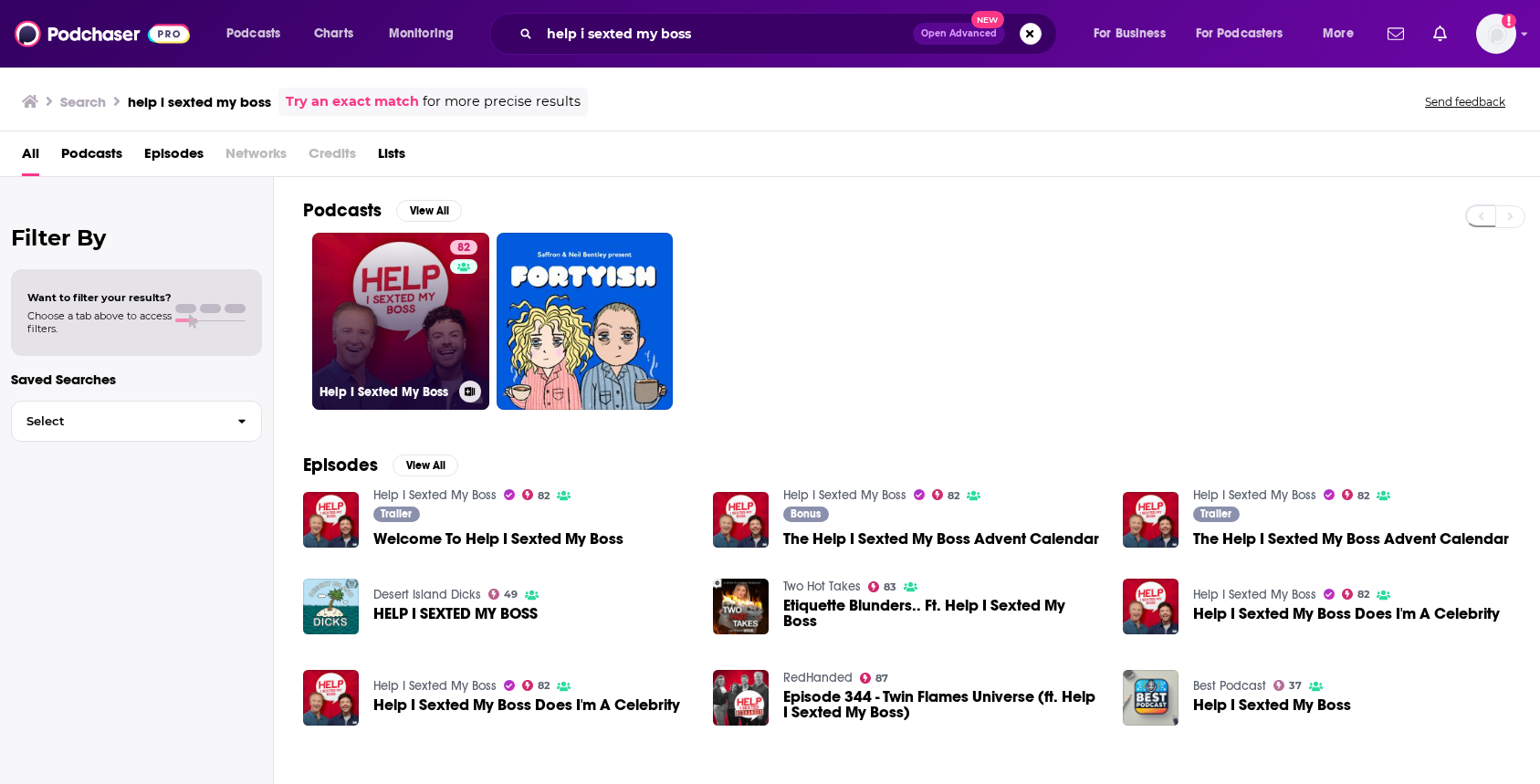
click at [395, 296] on link "82 Help I Sexted My Boss" at bounding box center [401, 321] width 178 height 178
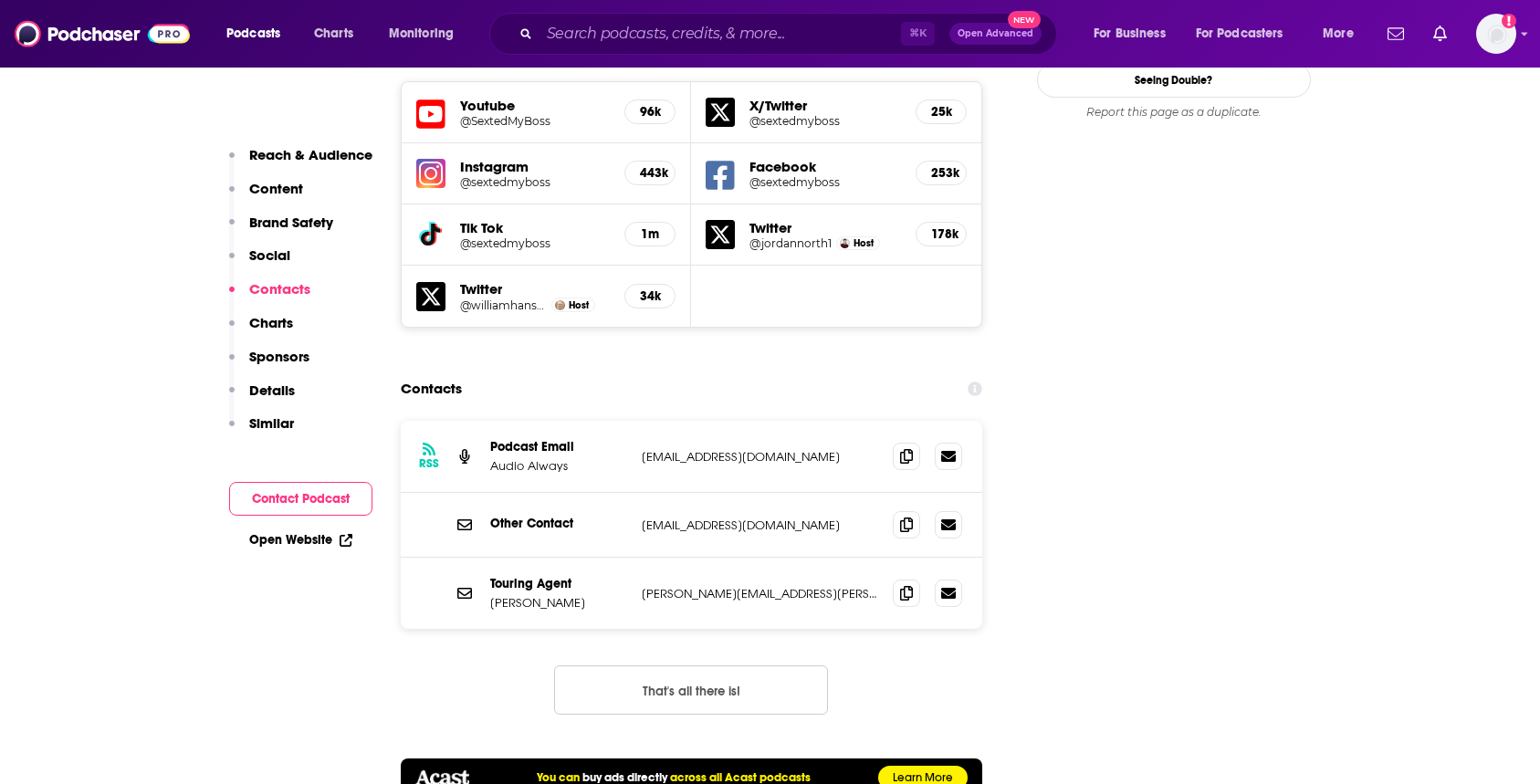
scroll to position [2334, 0]
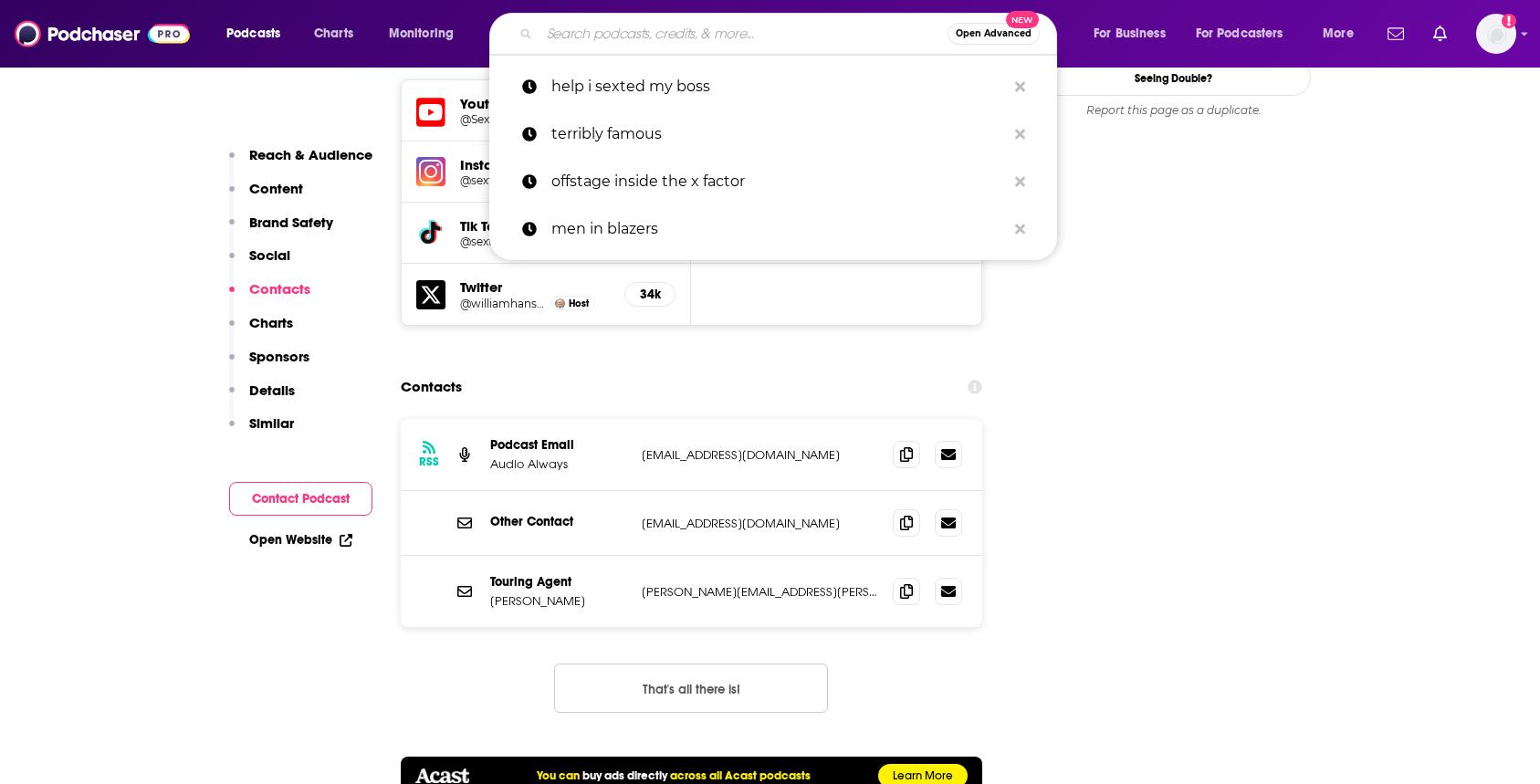
click at [593, 32] on input "Search podcasts, credits, & more..." at bounding box center [743, 34] width 408 height 29
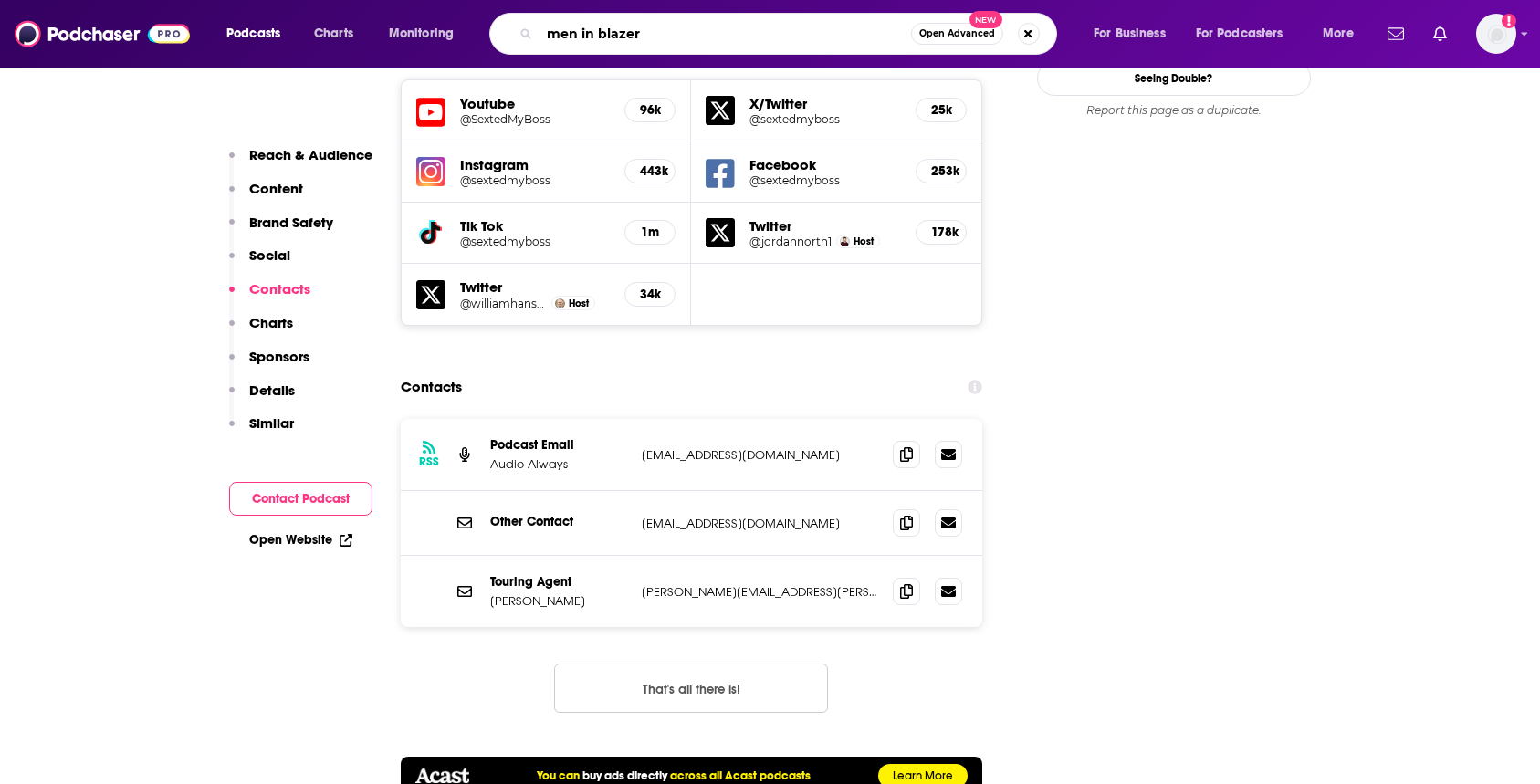
type input "men in blazers"
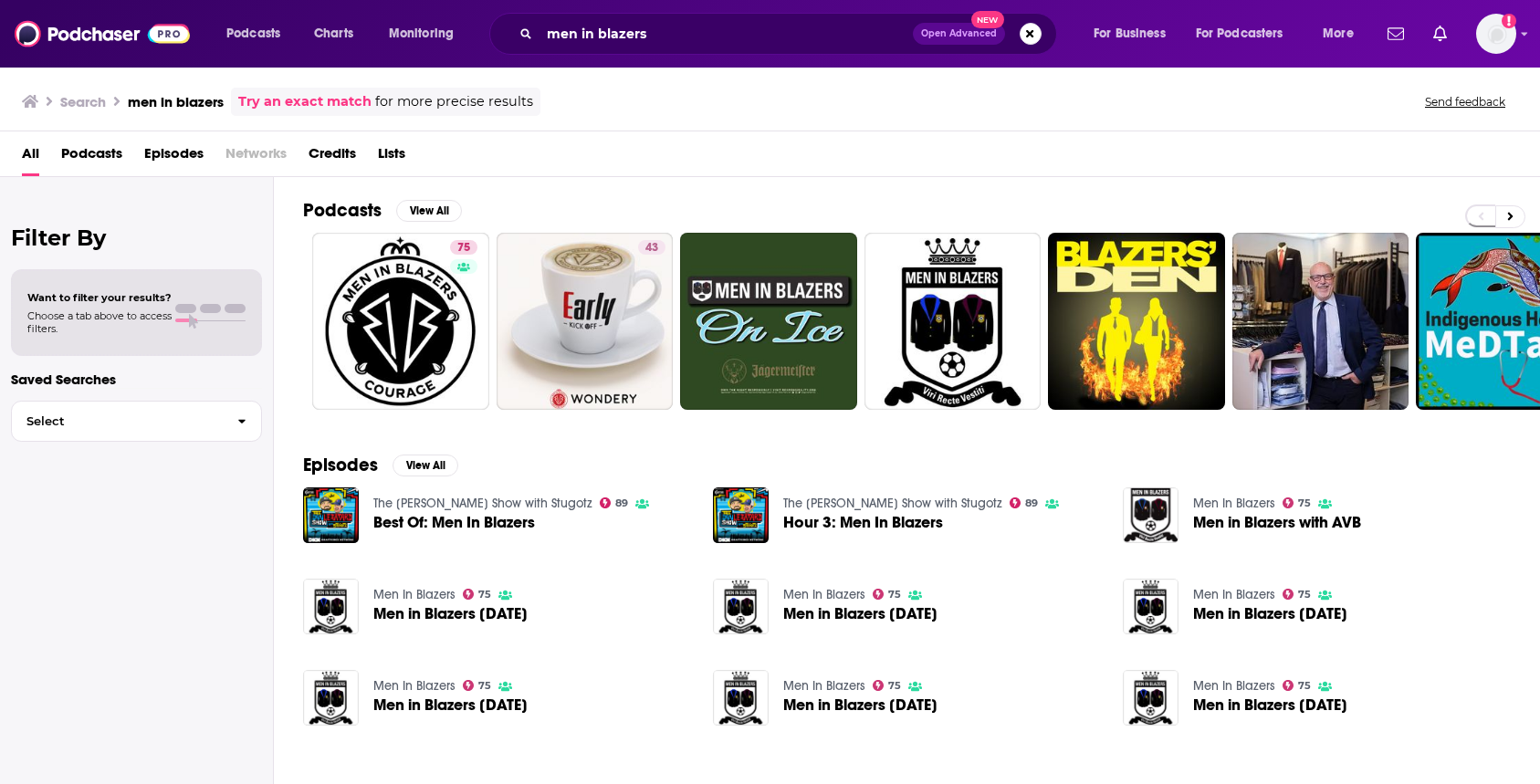
click at [260, 151] on span "Networks" at bounding box center [255, 157] width 61 height 37
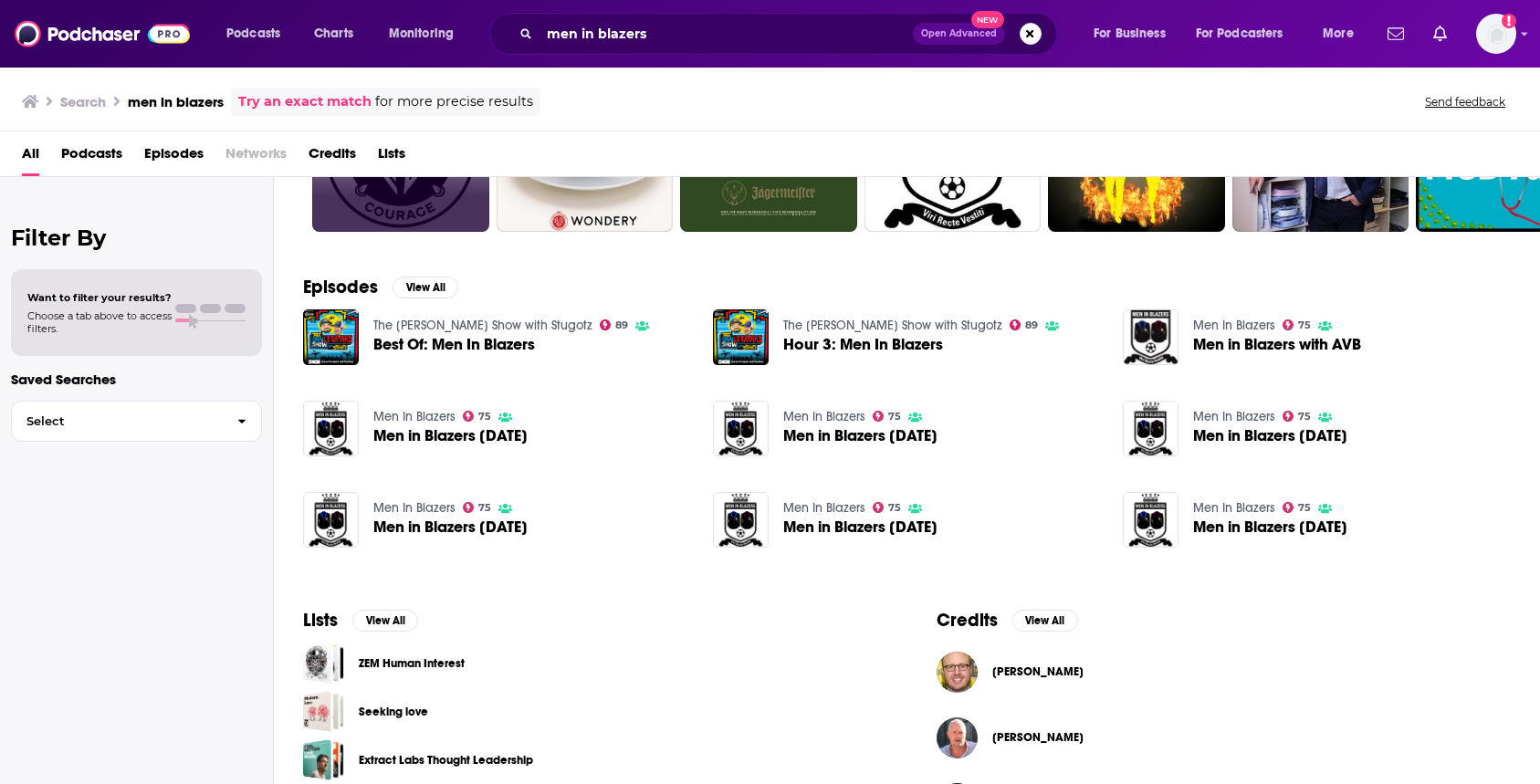
scroll to position [180, 0]
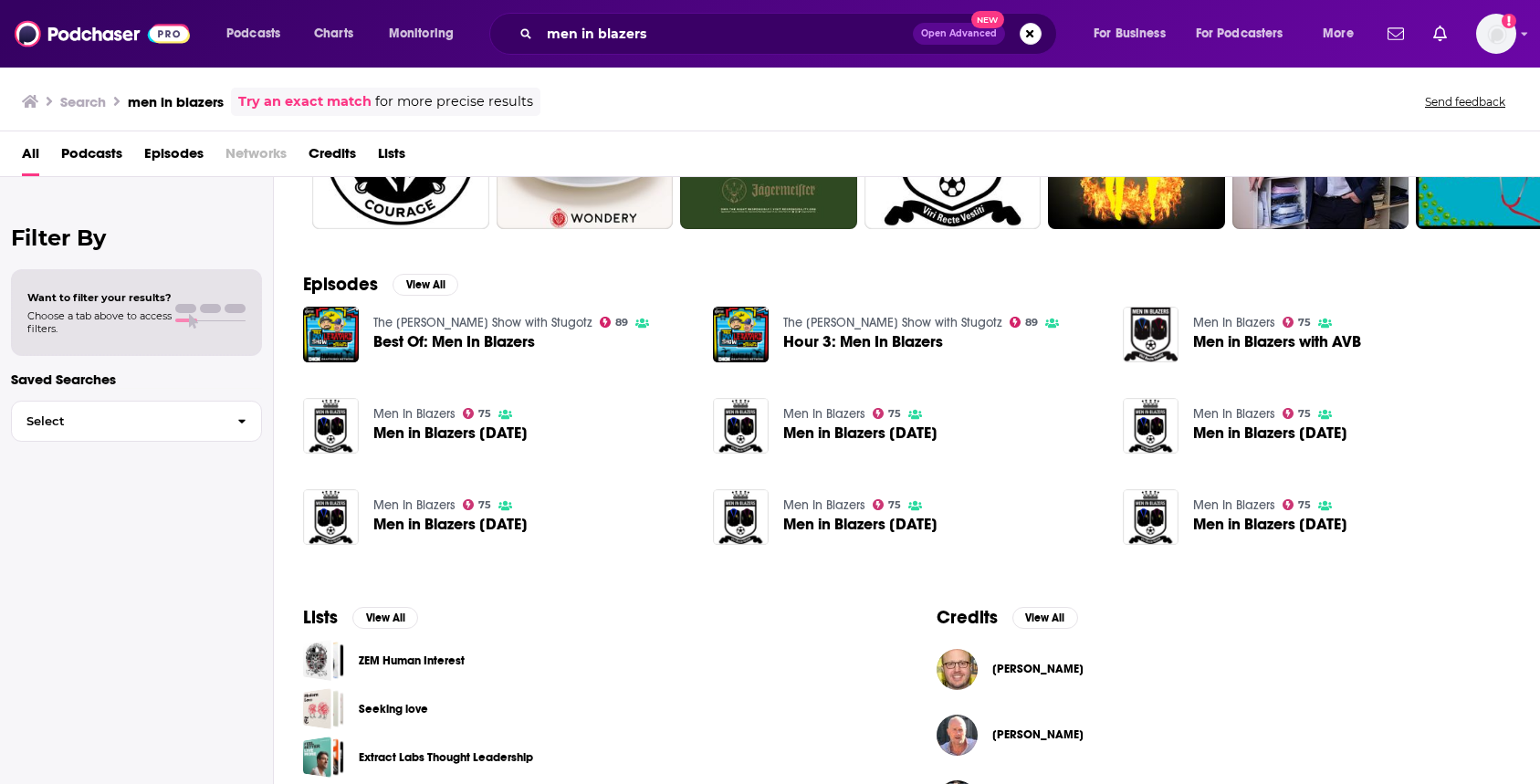
click at [424, 434] on span "Men in Blazers [DATE]" at bounding box center [450, 433] width 154 height 16
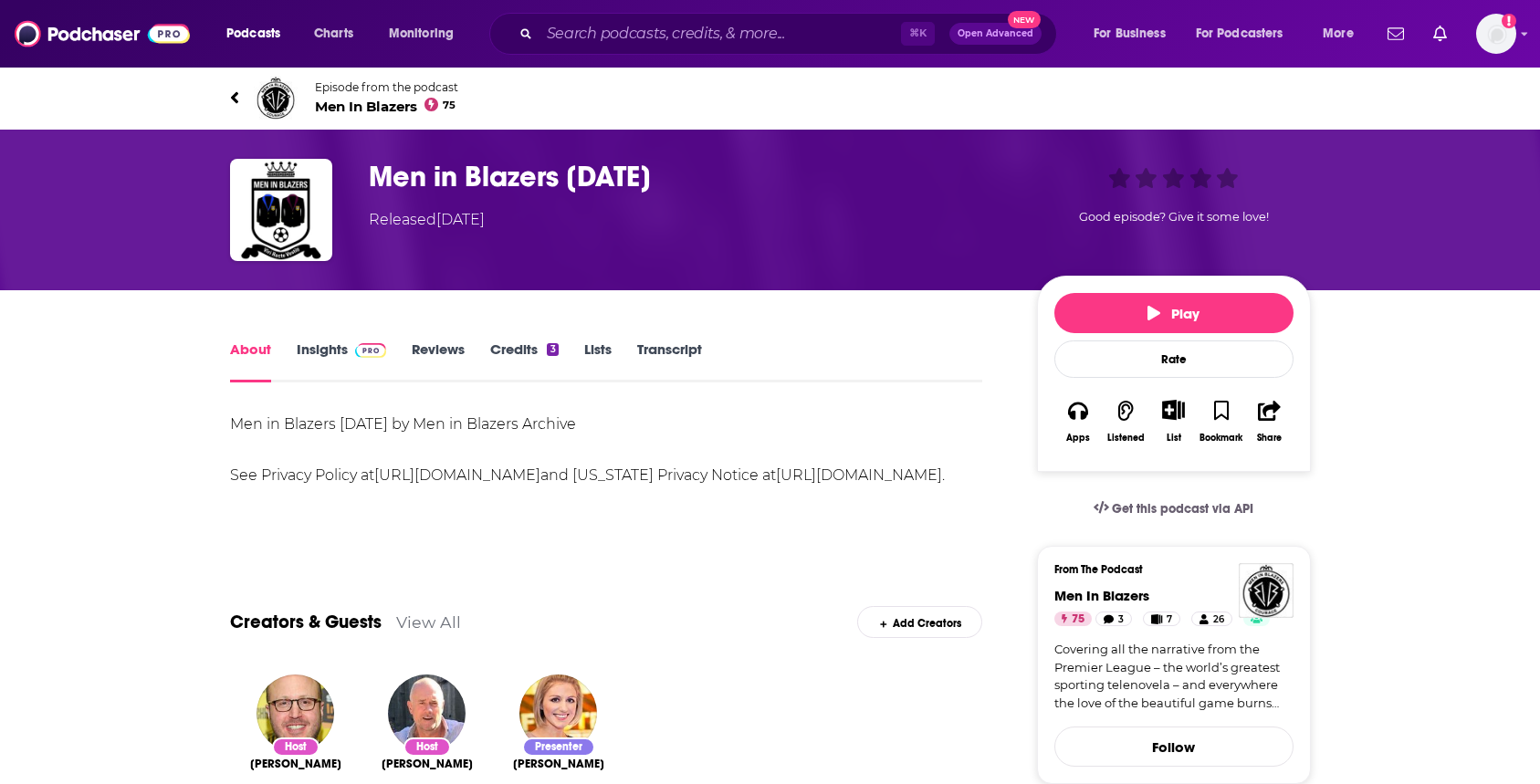
click at [455, 172] on h1 "Men in Blazers [DATE]" at bounding box center [689, 177] width 639 height 36
click at [380, 99] on span "Men In Blazers 75" at bounding box center [386, 107] width 143 height 18
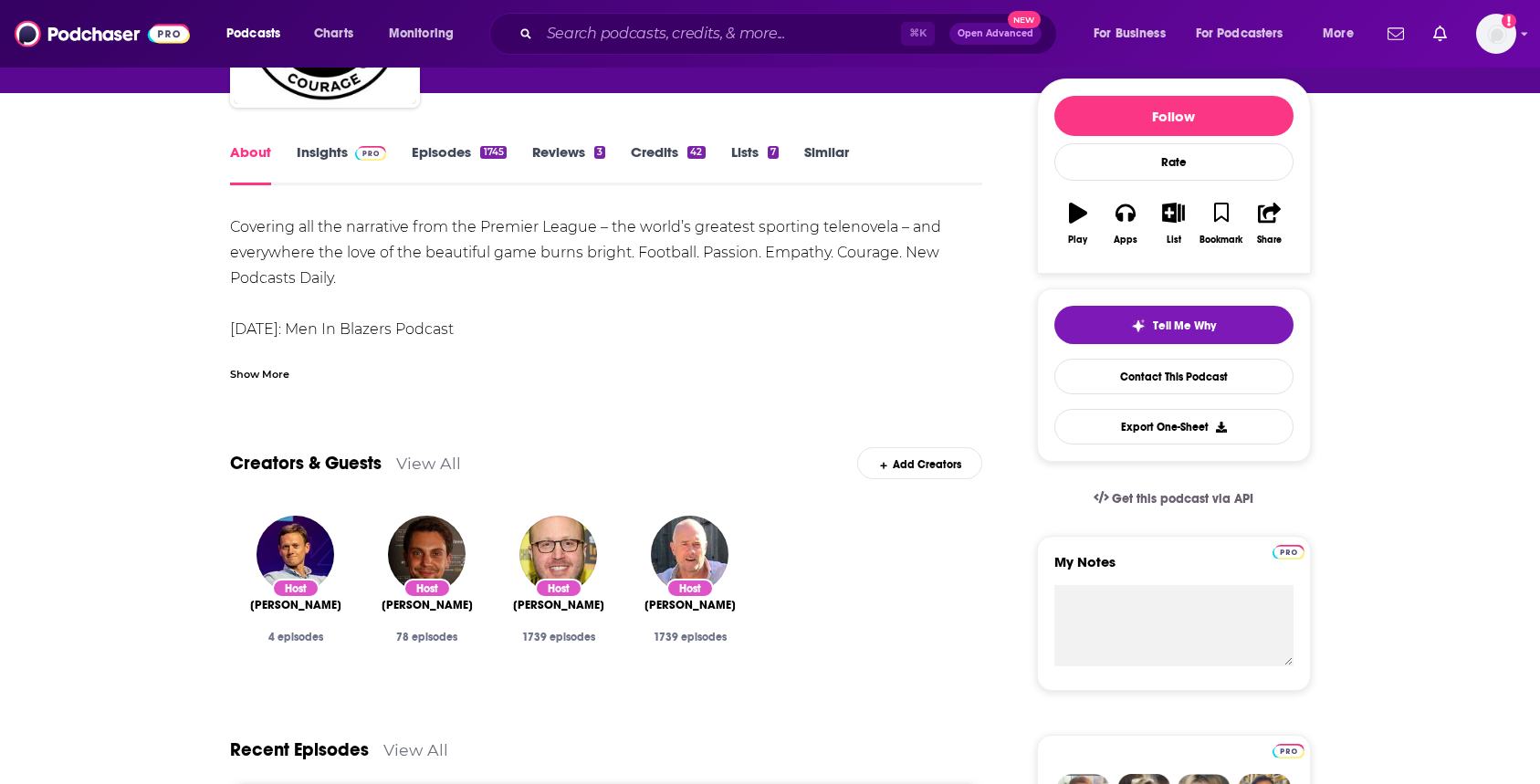
scroll to position [206, 0]
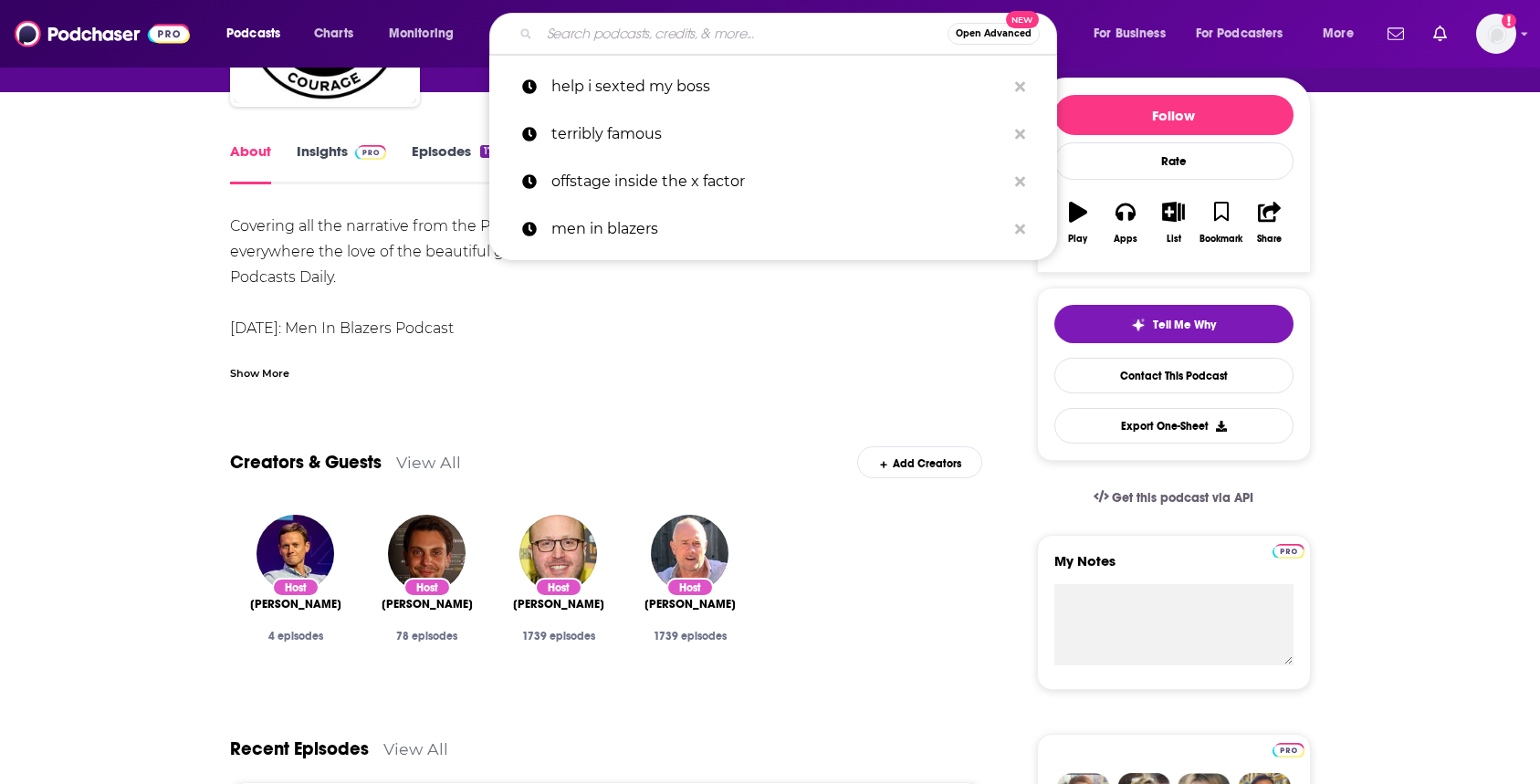
click at [594, 36] on input "Search podcasts, credits, & more..." at bounding box center [743, 34] width 408 height 29
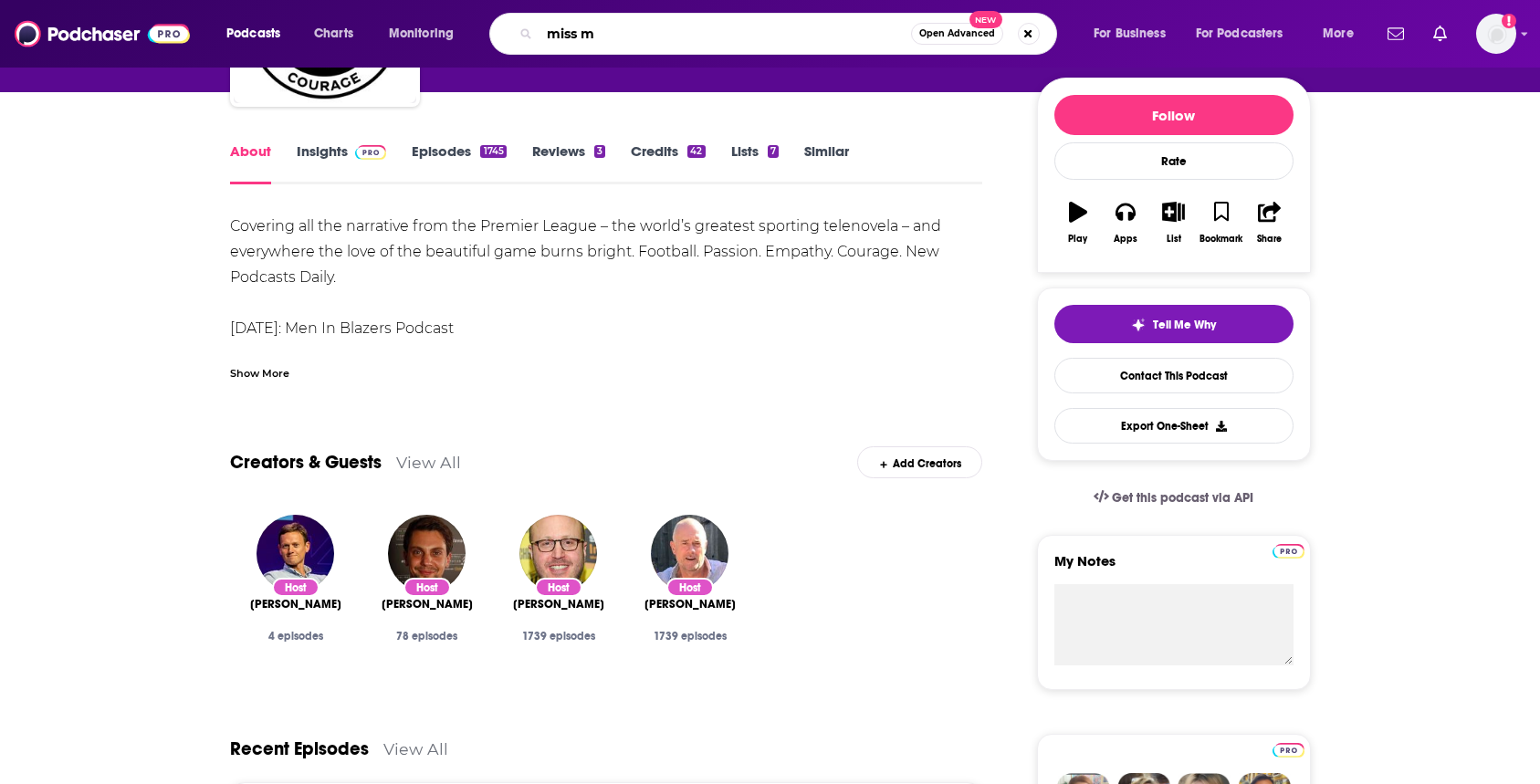
type input "miss me"
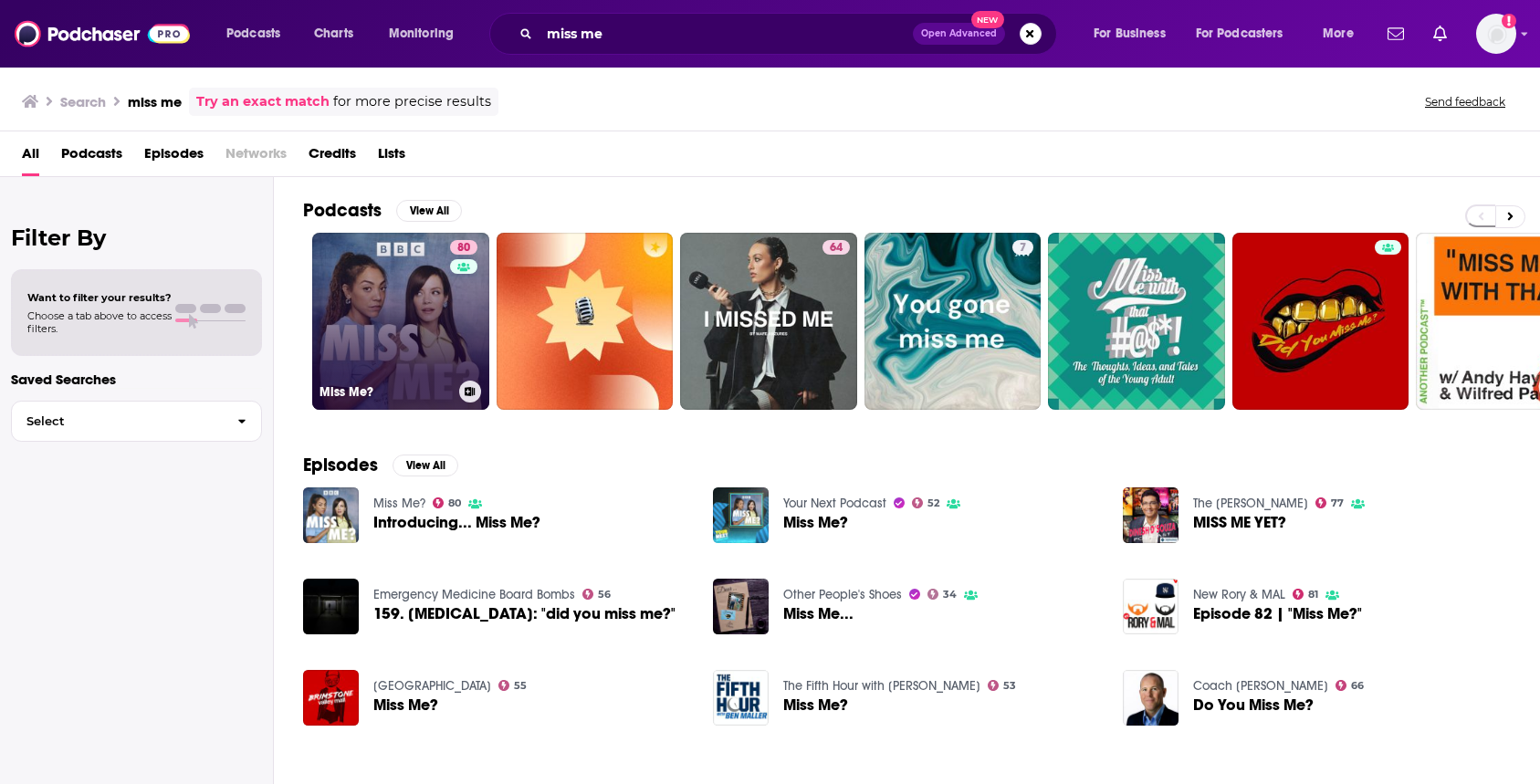
click at [394, 340] on link "80 Miss Me?" at bounding box center [401, 321] width 178 height 178
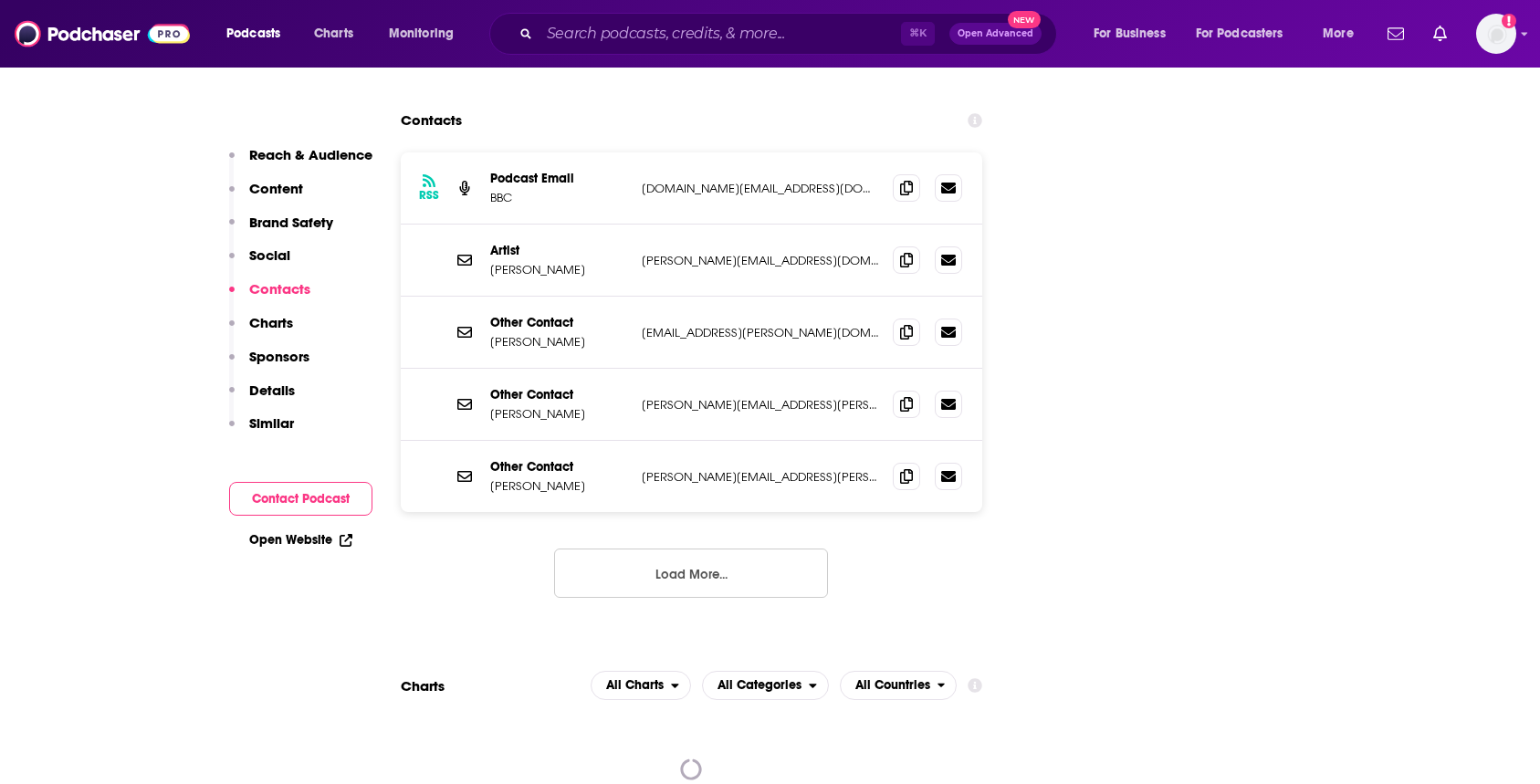
scroll to position [2214, 0]
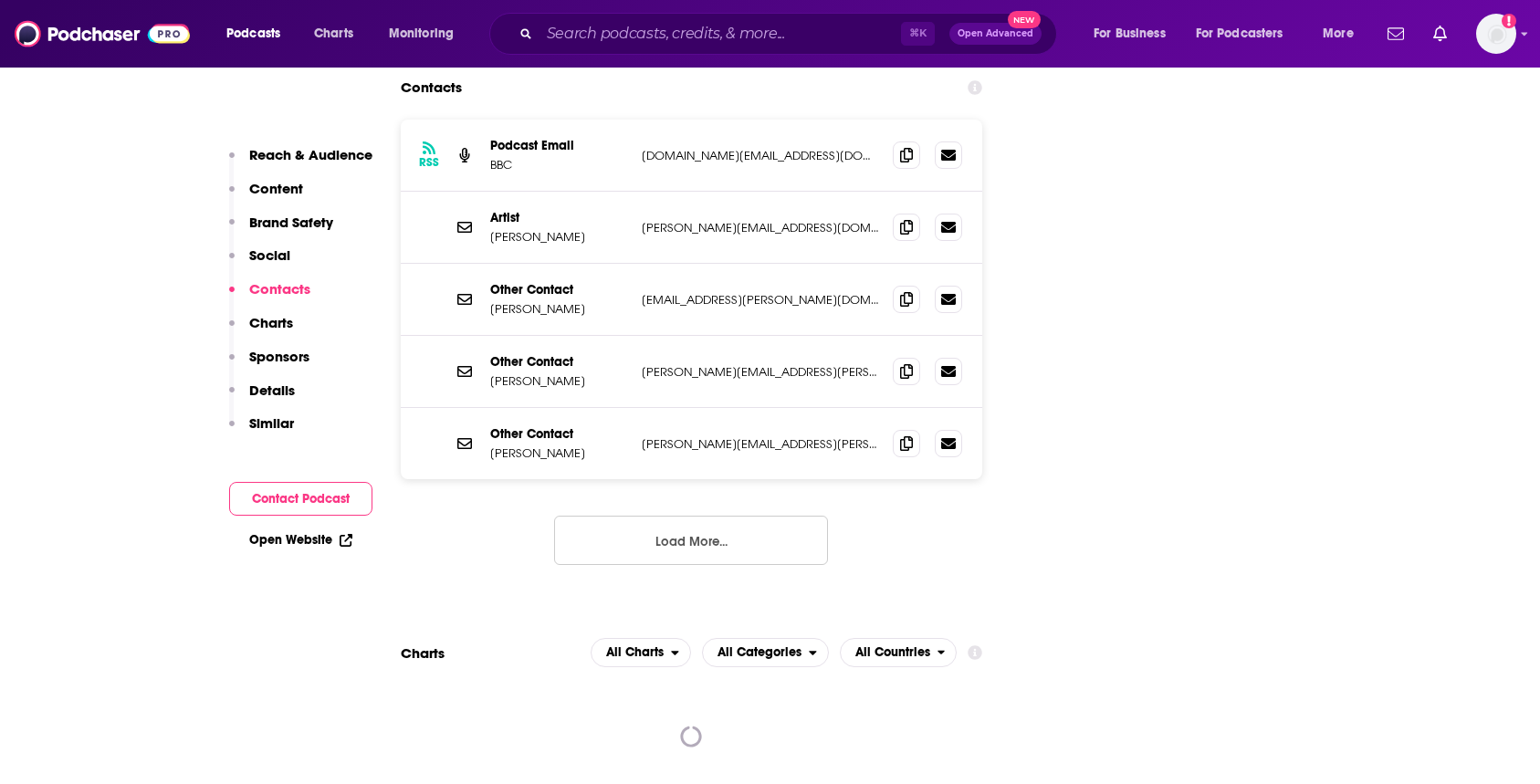
click at [663, 516] on button "Load More..." at bounding box center [691, 540] width 274 height 50
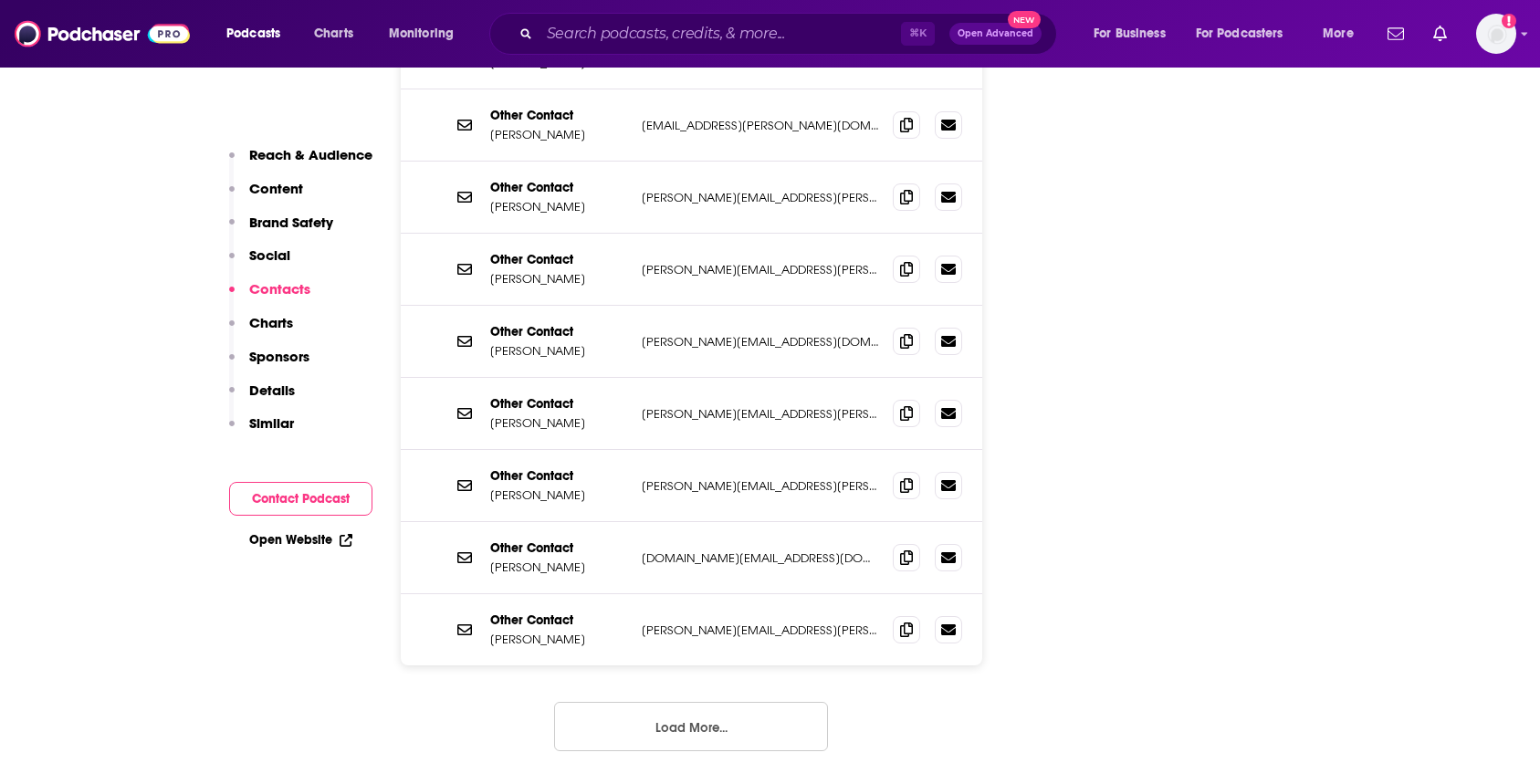
scroll to position [2406, 0]
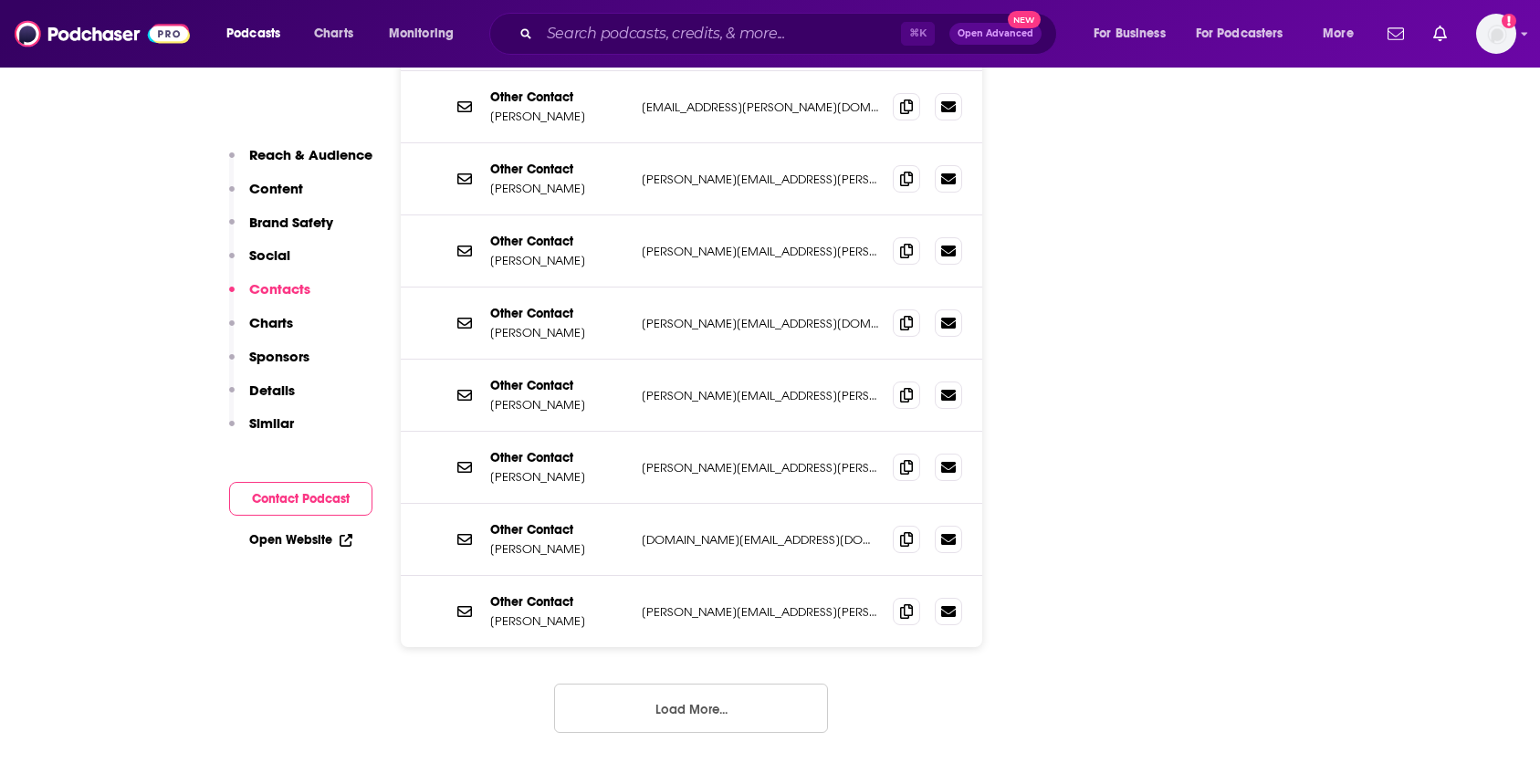
click at [644, 684] on button "Load More..." at bounding box center [691, 708] width 274 height 50
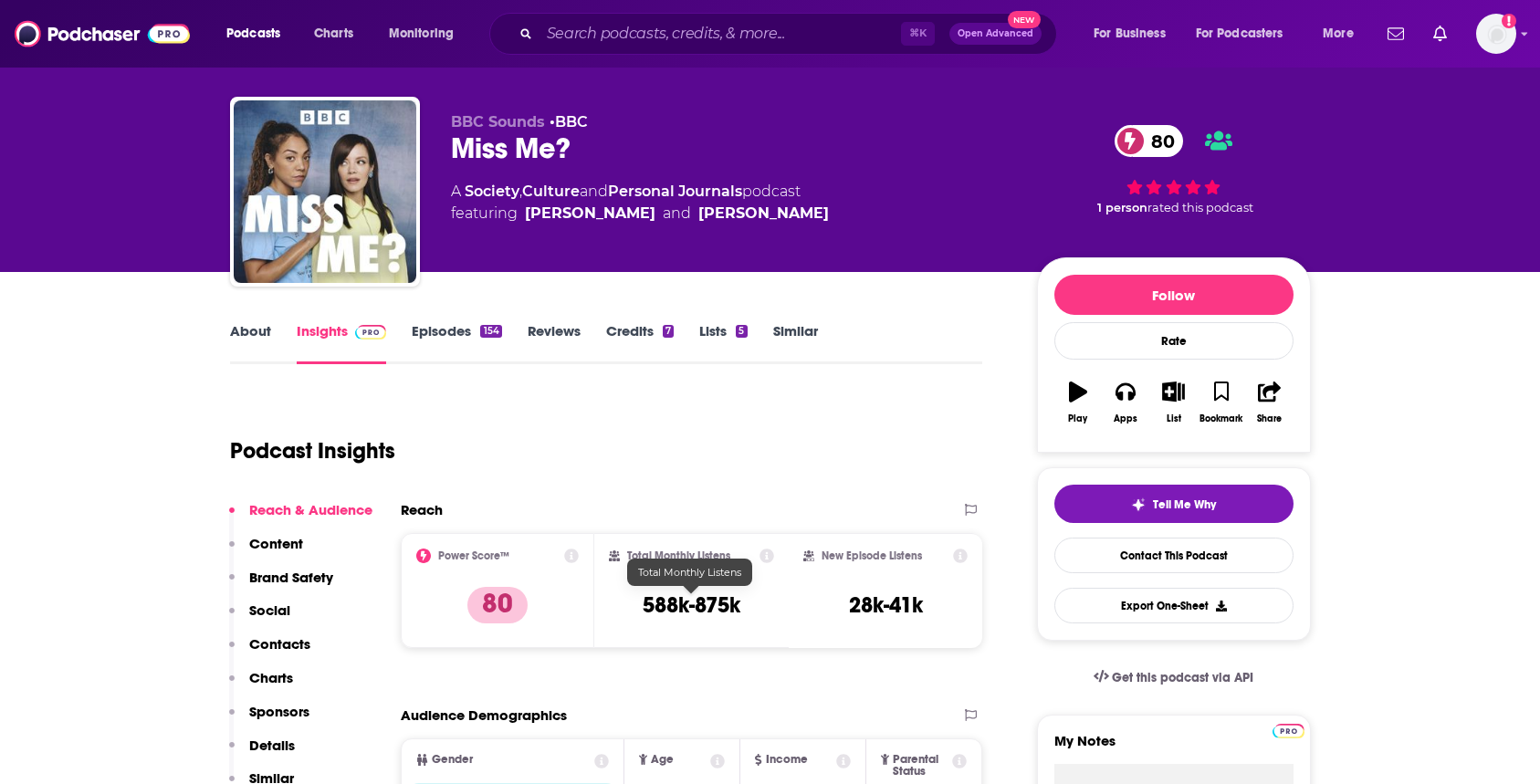
scroll to position [27, 0]
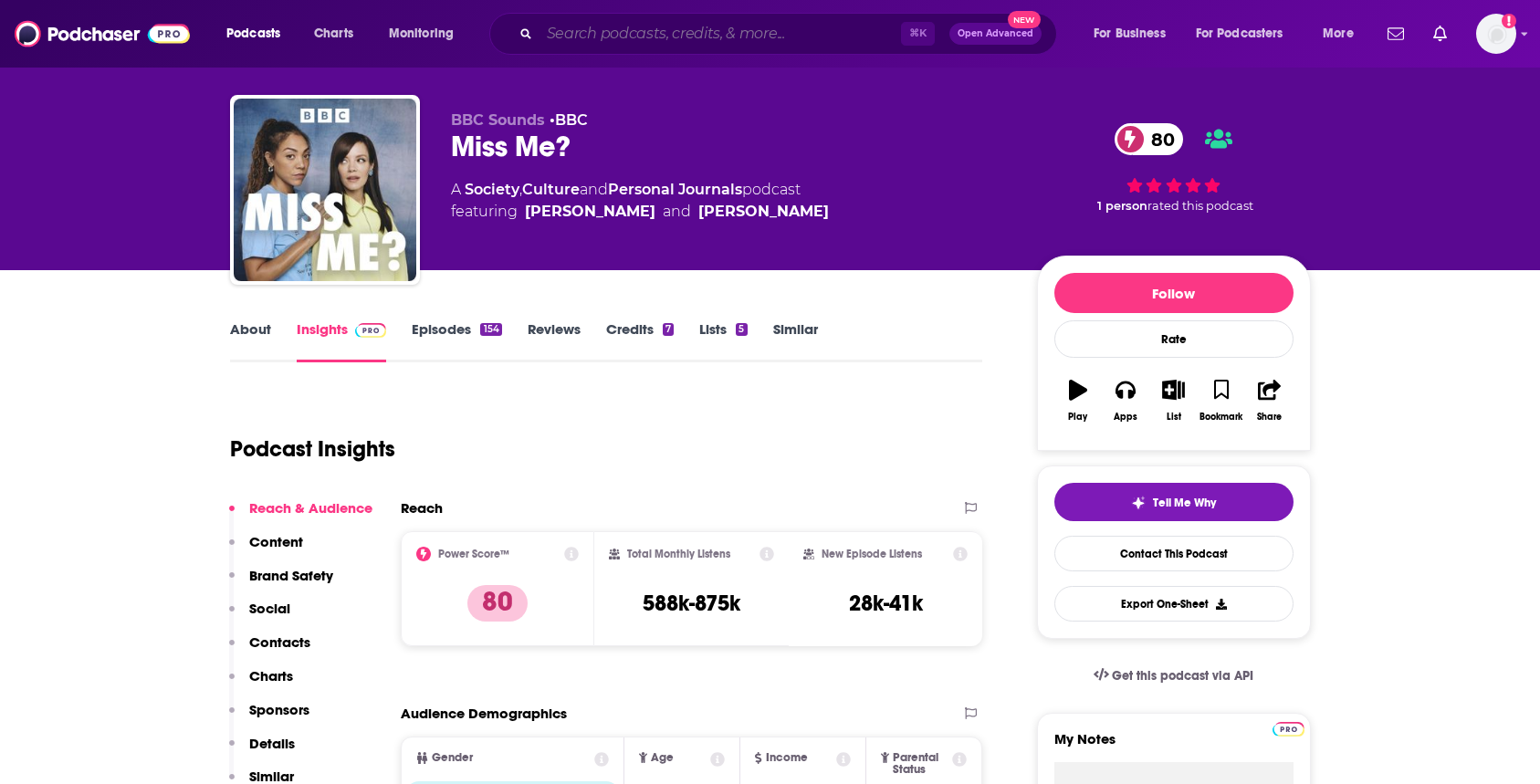
click at [564, 41] on input "Search podcasts, credits, & more..." at bounding box center [720, 34] width 362 height 29
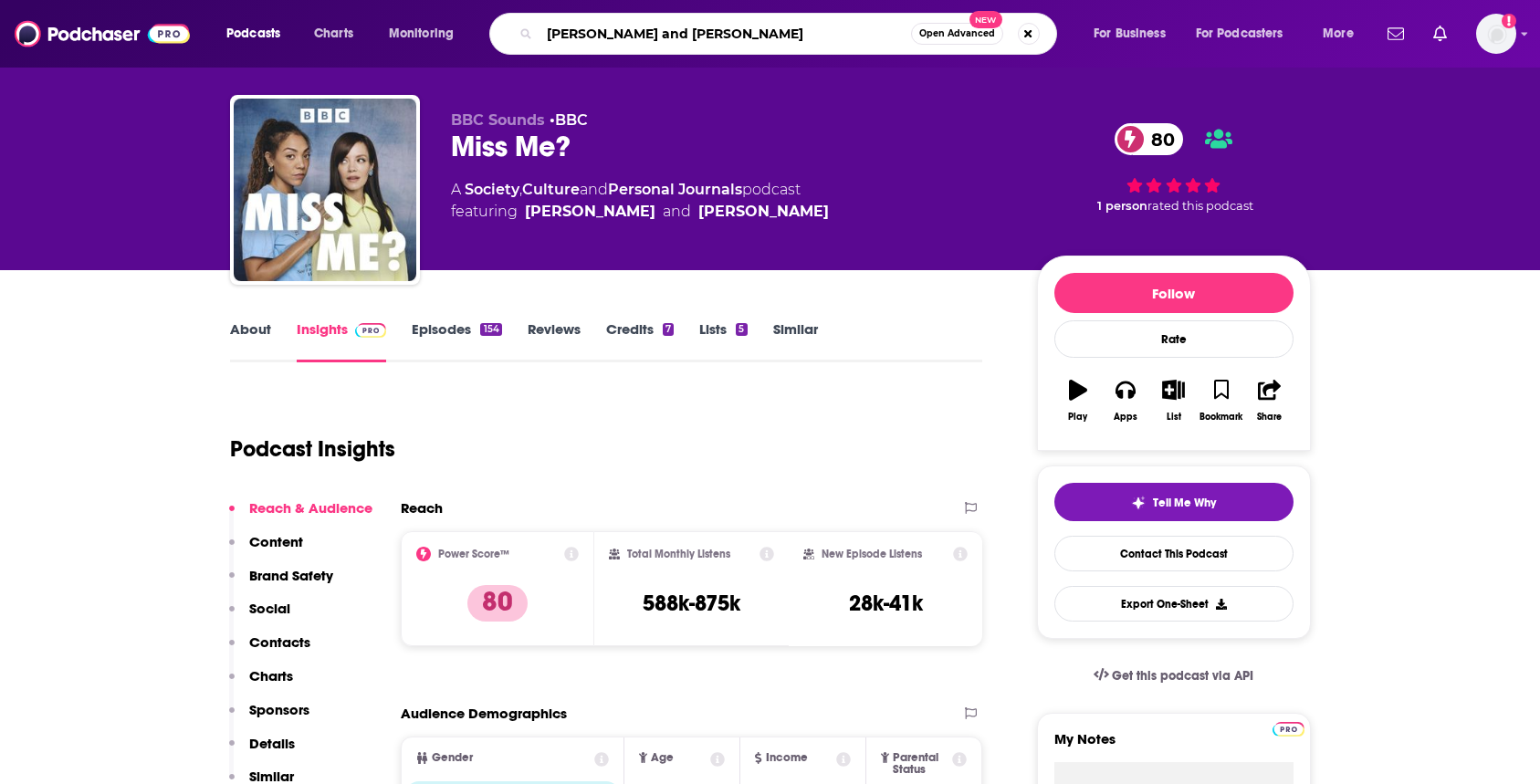
type input "[PERSON_NAME] and [PERSON_NAME]"
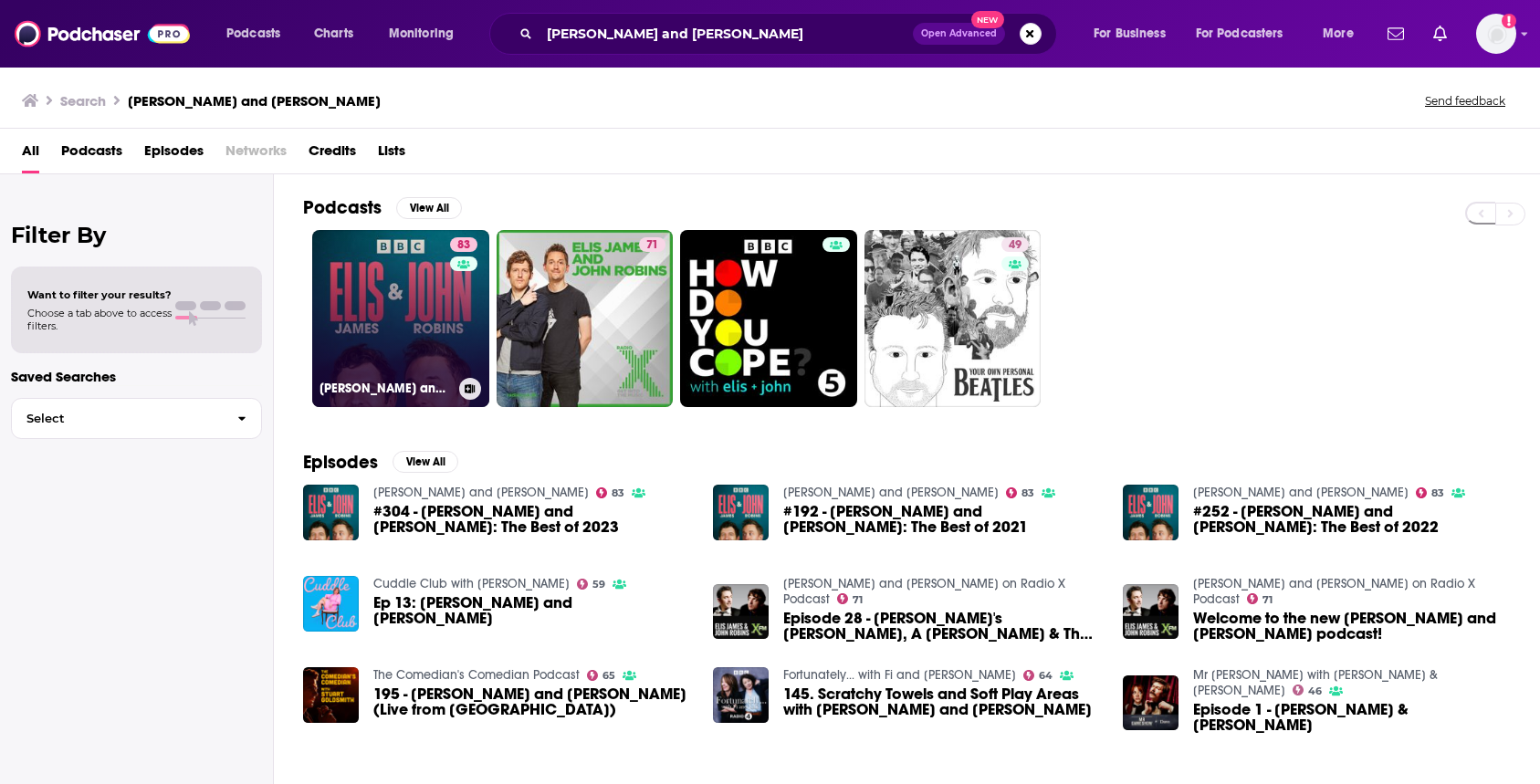
click at [386, 298] on link "83 [PERSON_NAME] and [PERSON_NAME]" at bounding box center [401, 319] width 178 height 178
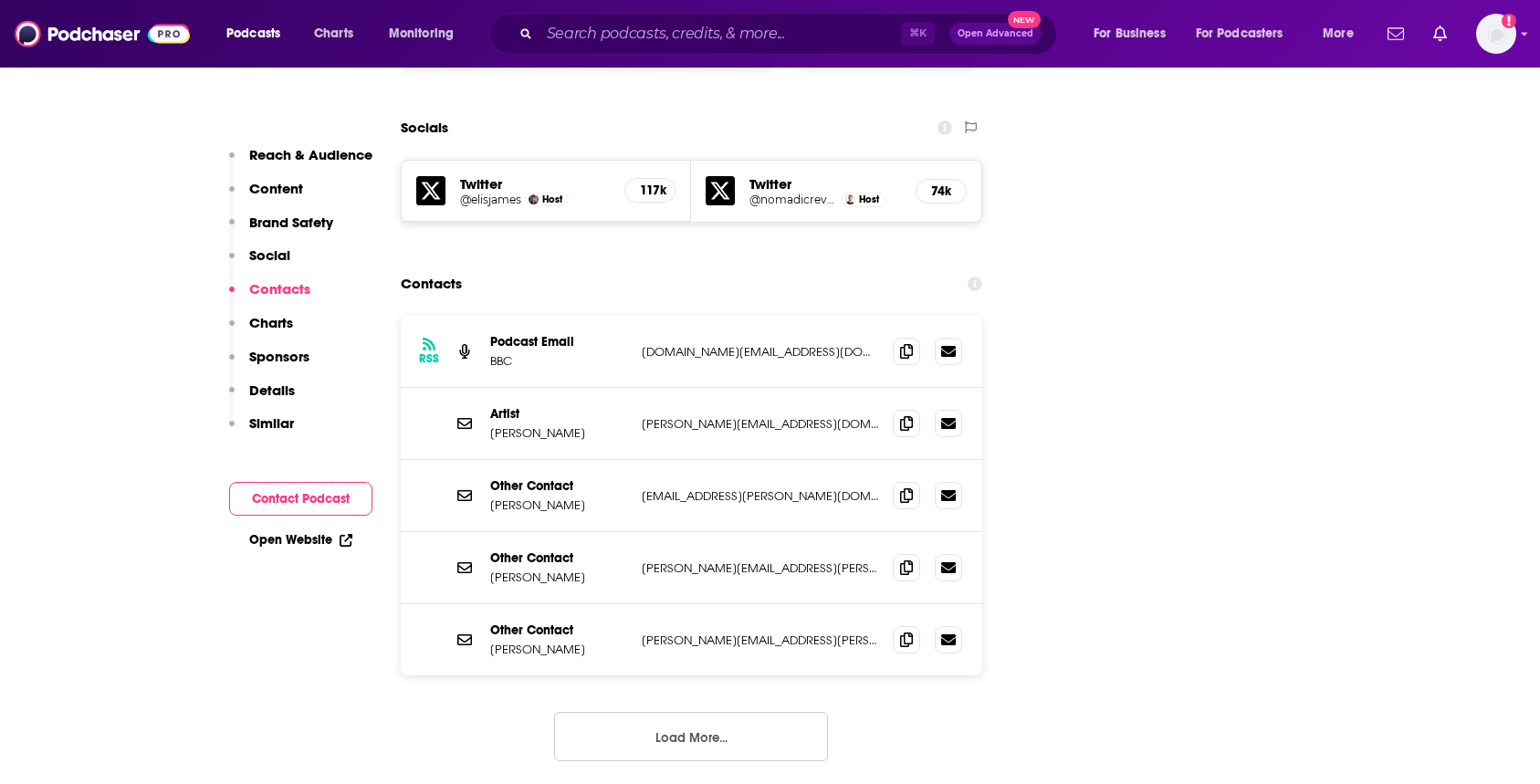
scroll to position [2321, 0]
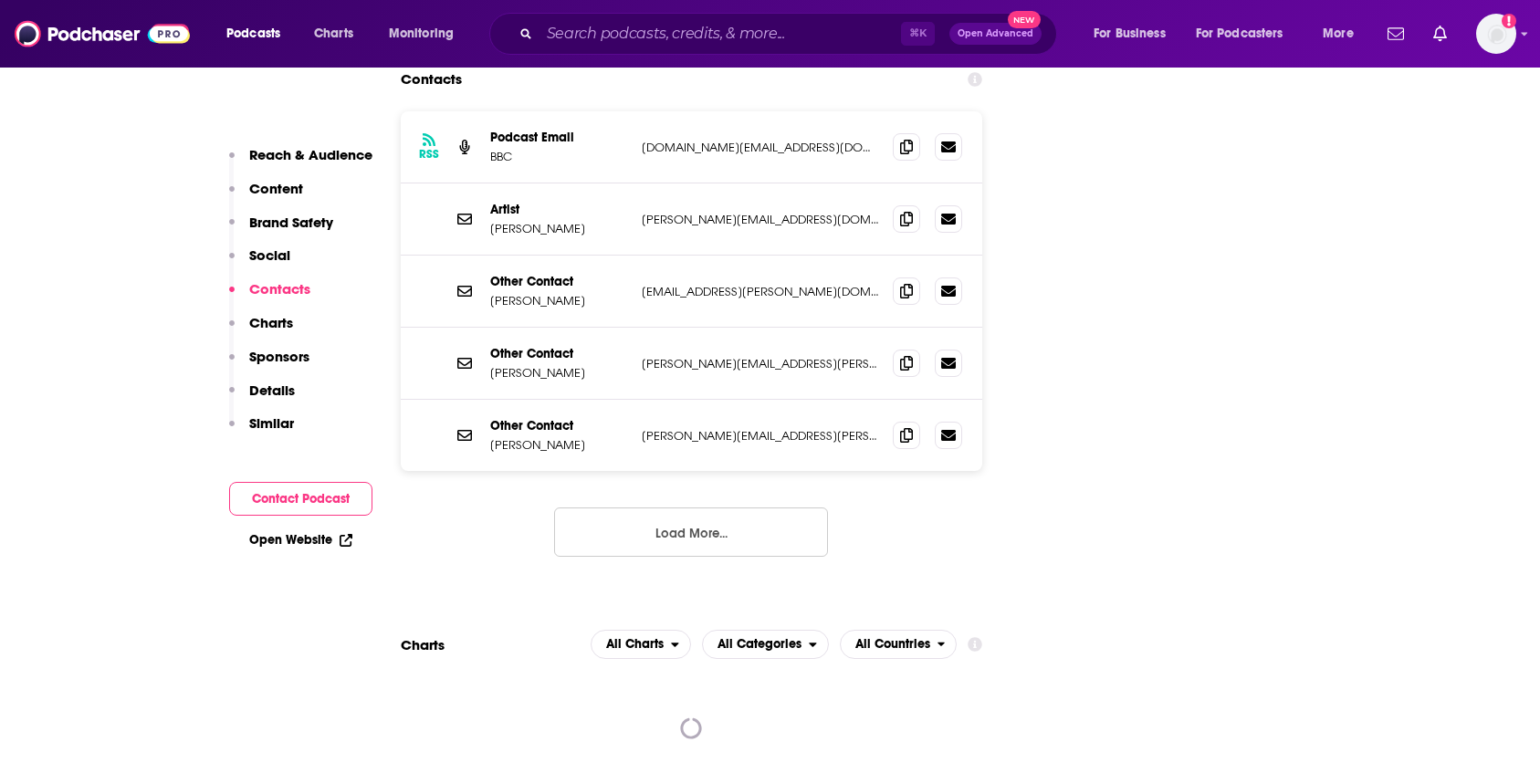
click at [668, 507] on button "Load More..." at bounding box center [691, 532] width 274 height 50
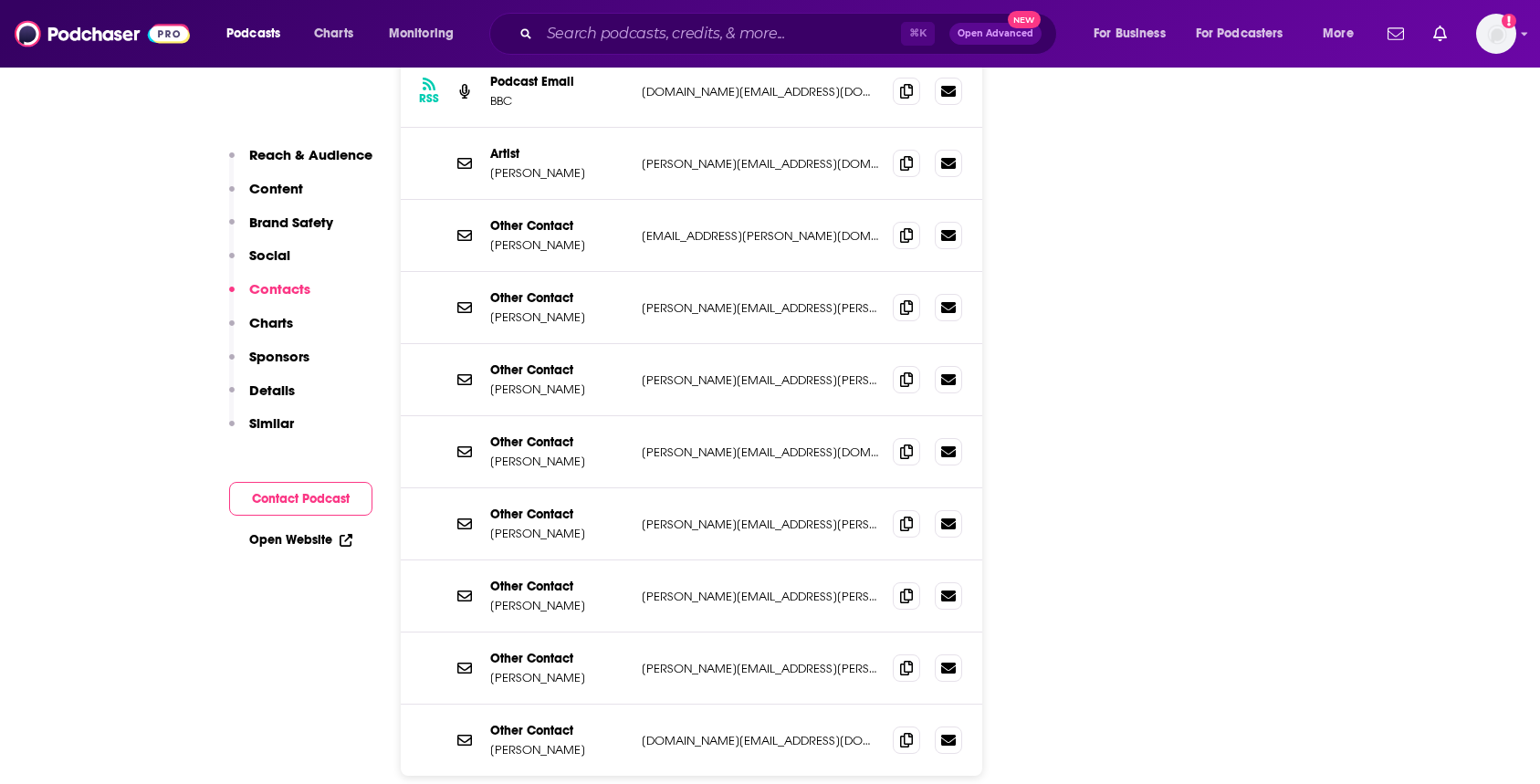
scroll to position [2388, 0]
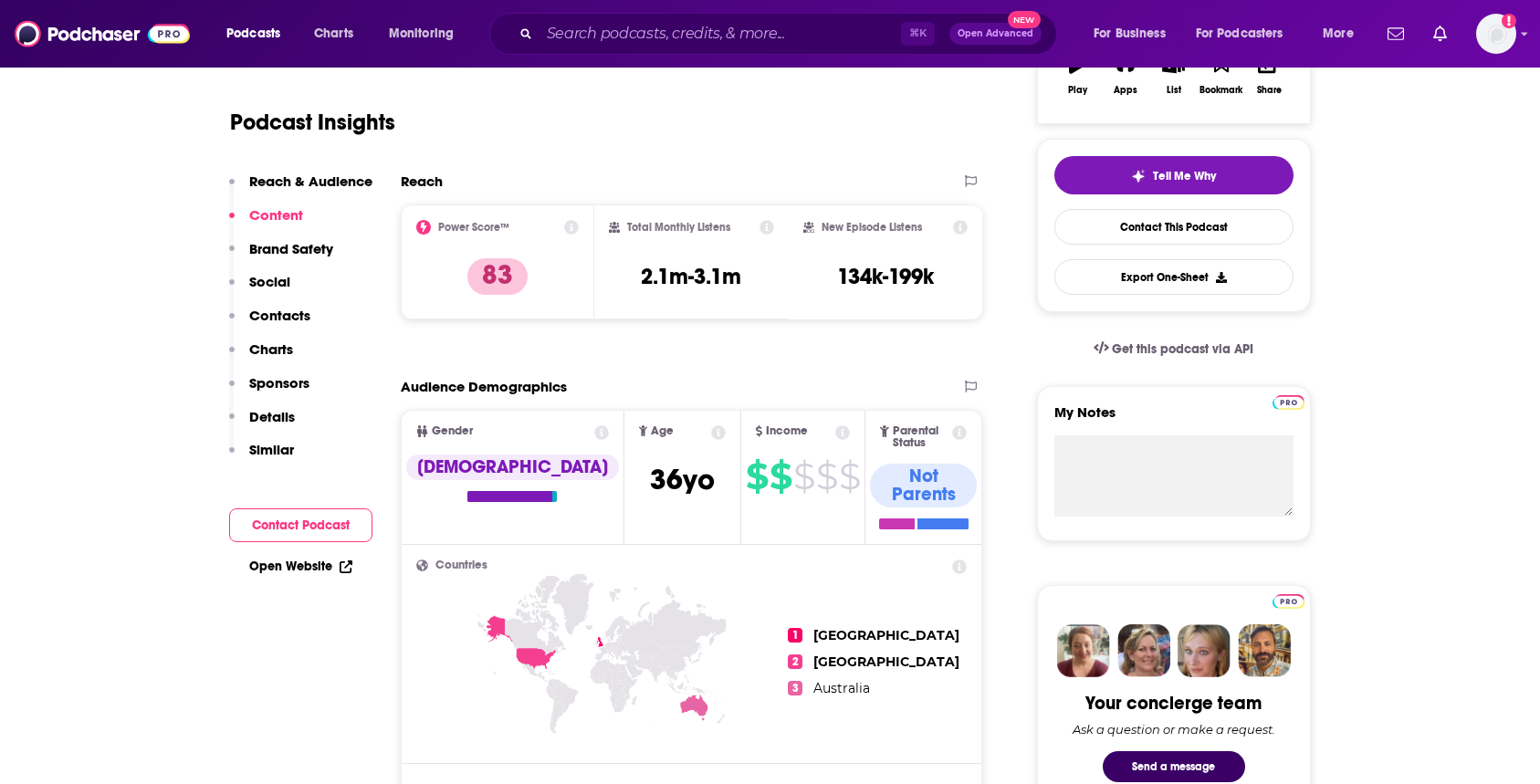
scroll to position [359, 0]
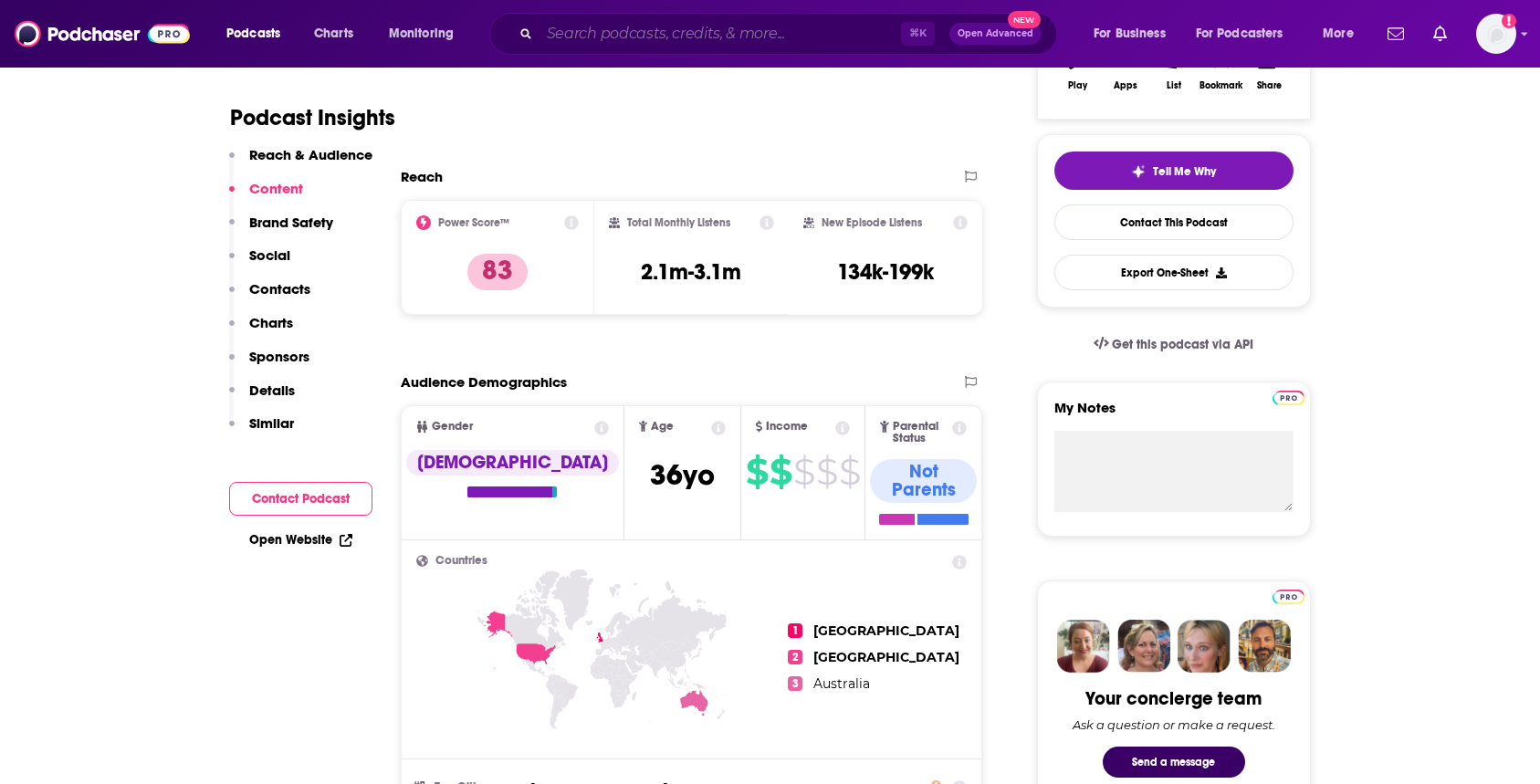
click at [597, 21] on input "Search podcasts, credits, & more..." at bounding box center [720, 34] width 362 height 29
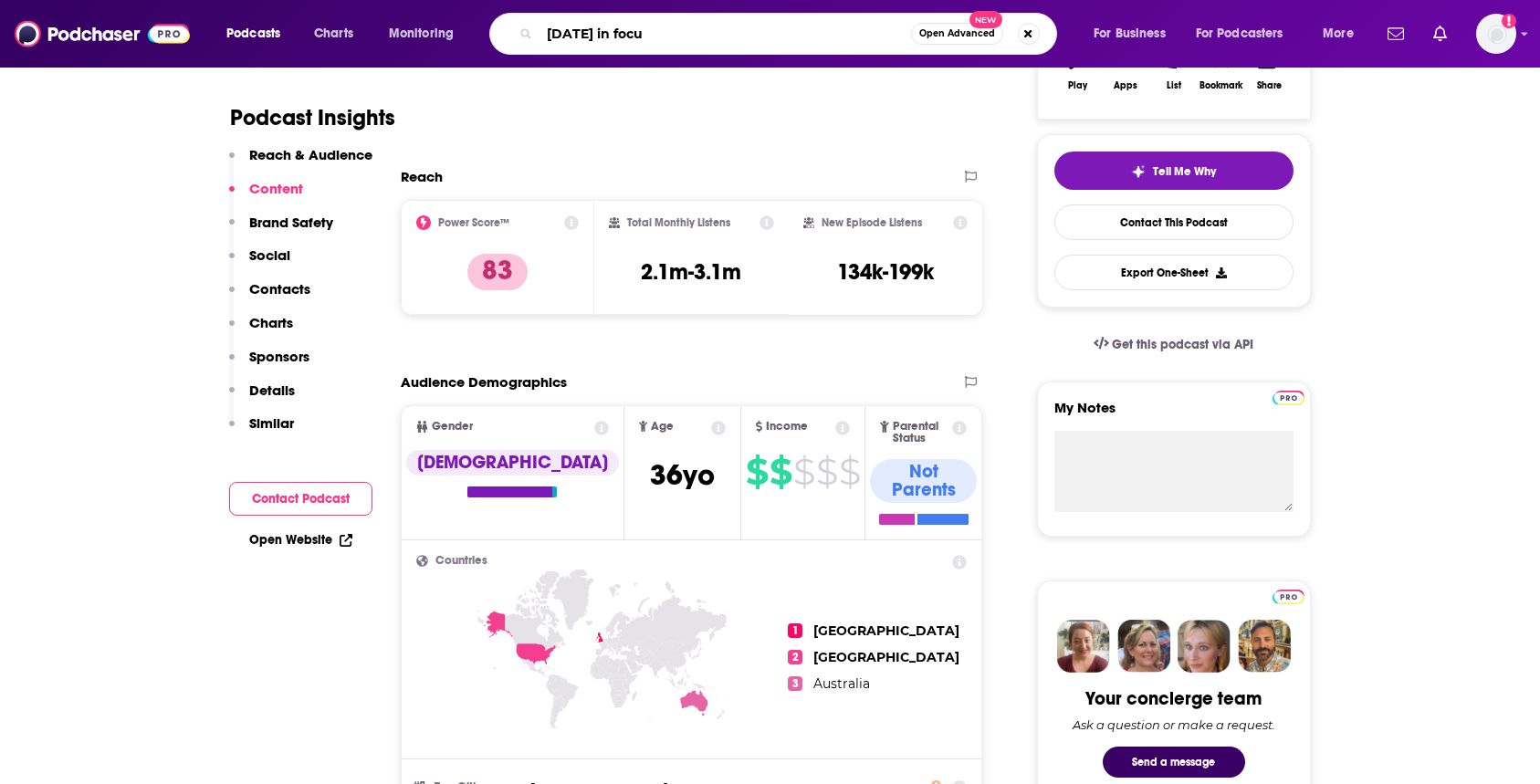
type input "[DATE] in focus"
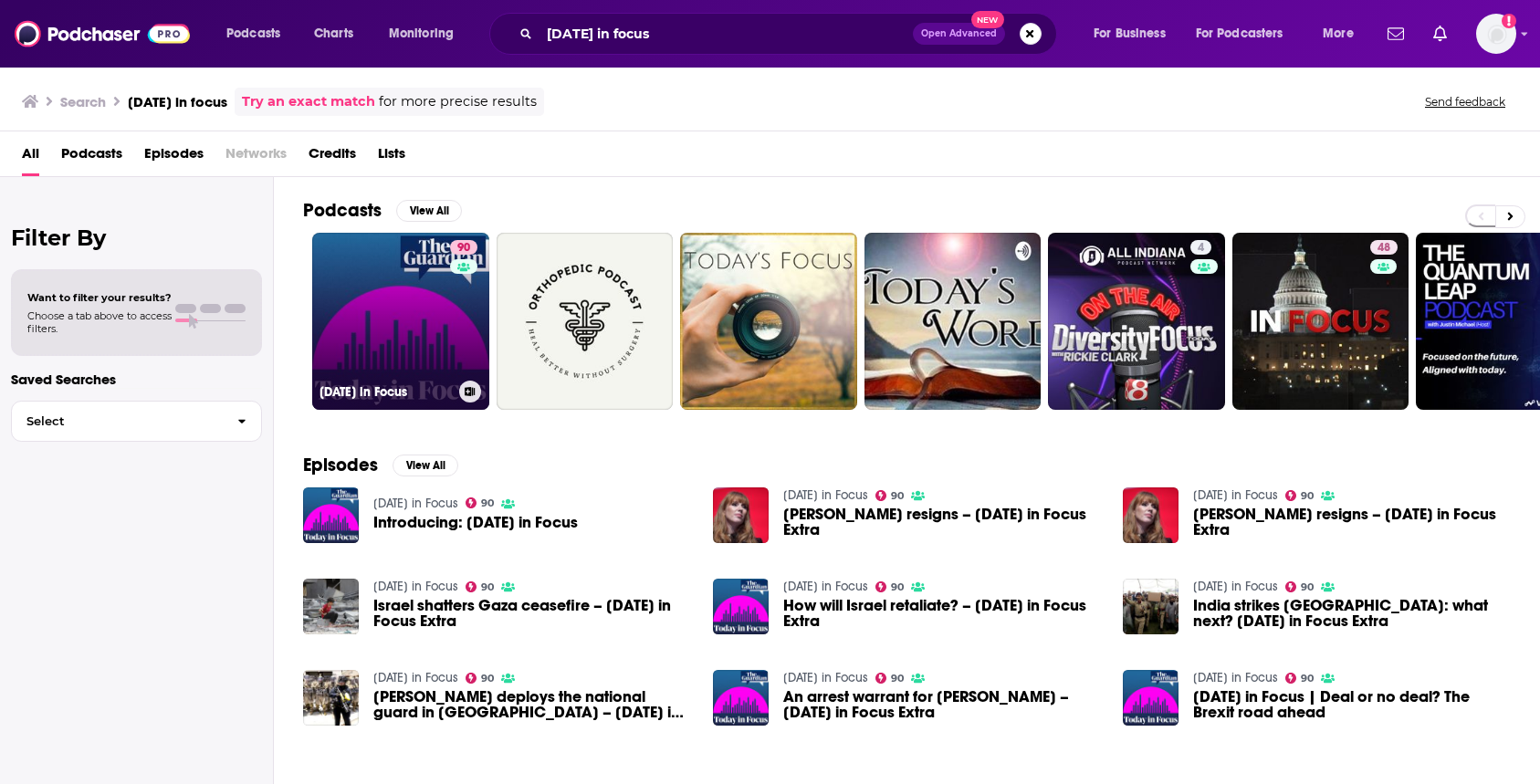
click at [406, 324] on link "90 [DATE] in Focus" at bounding box center [401, 321] width 178 height 178
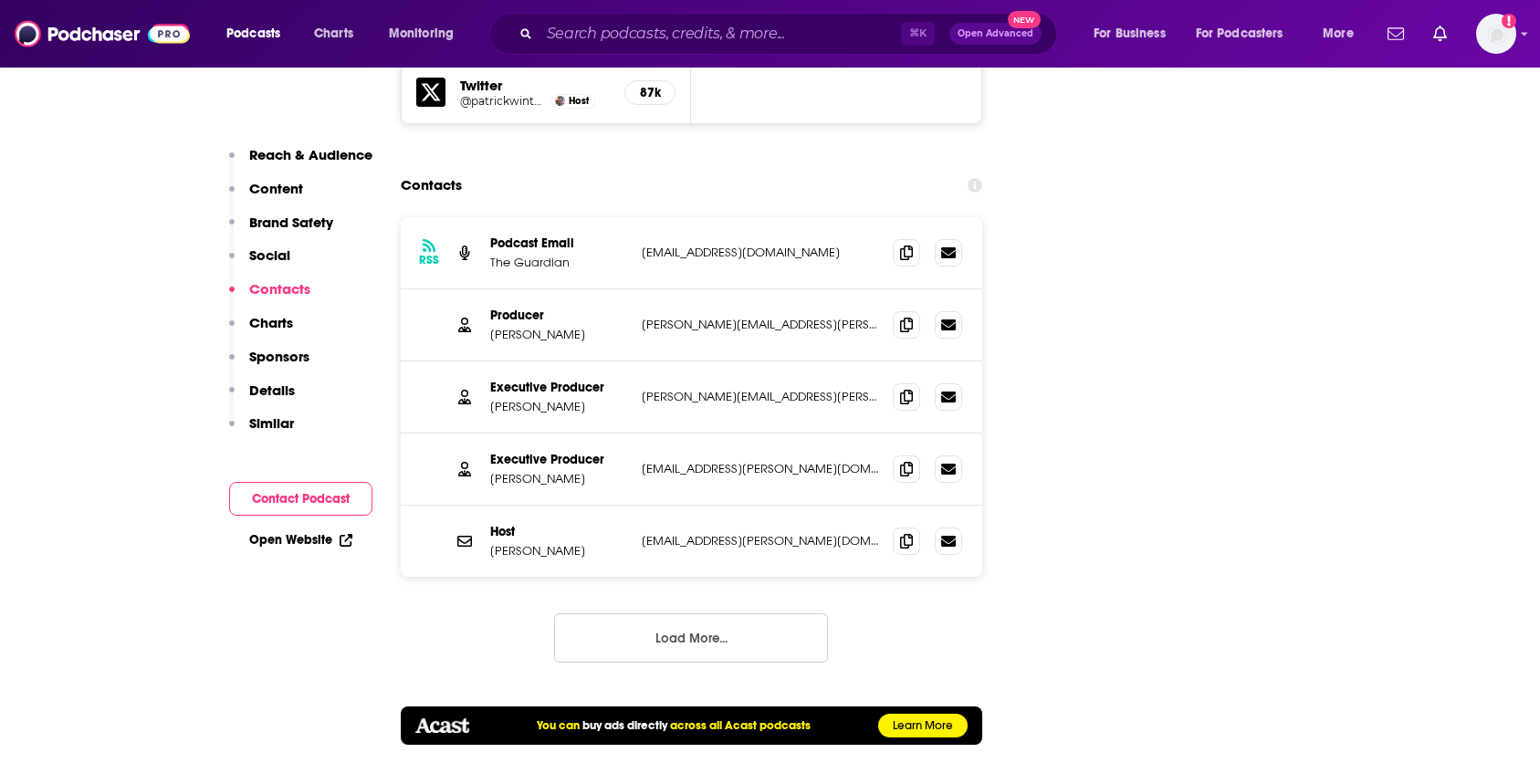
scroll to position [2342, 0]
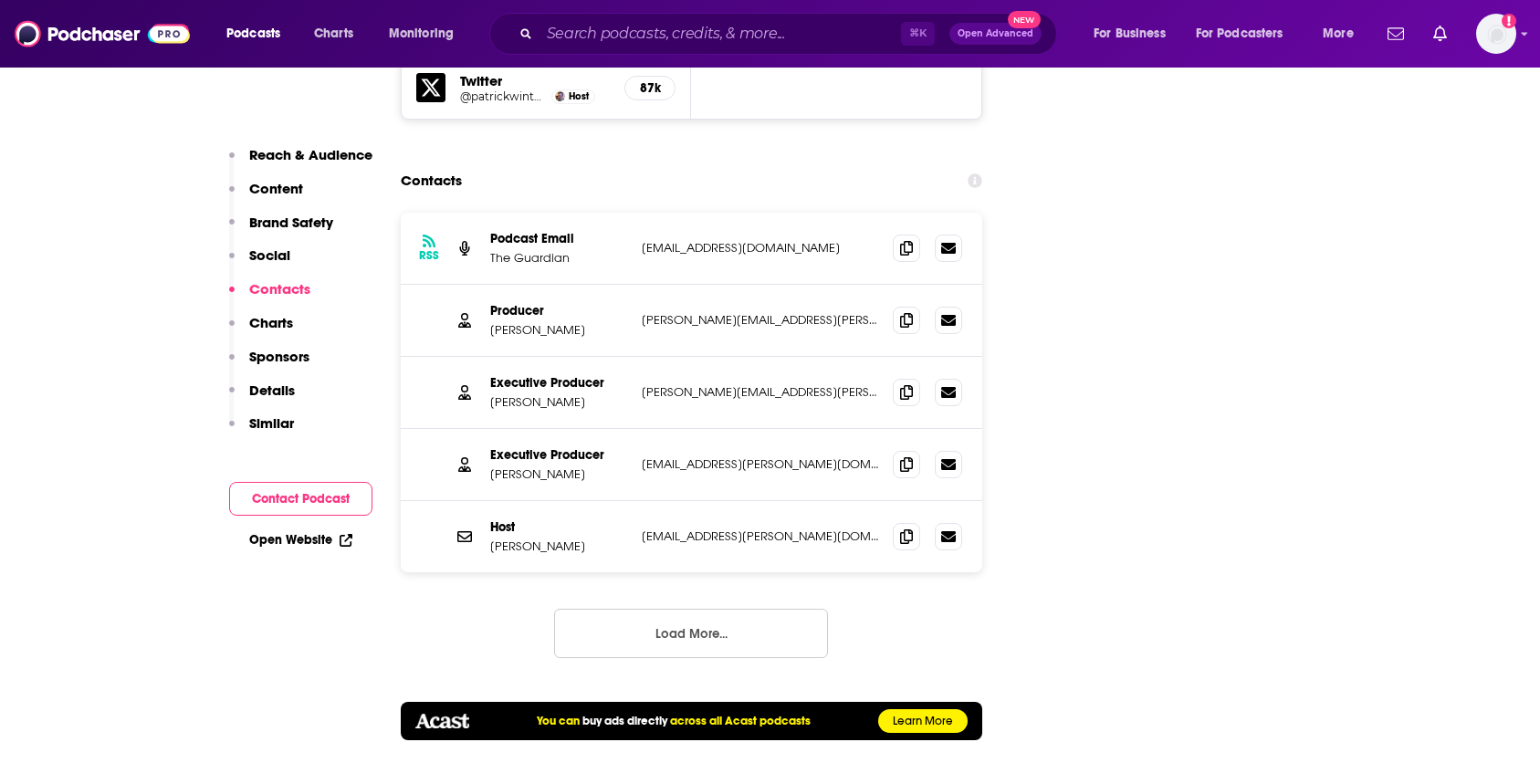
click at [669, 609] on button "Load More..." at bounding box center [691, 634] width 274 height 50
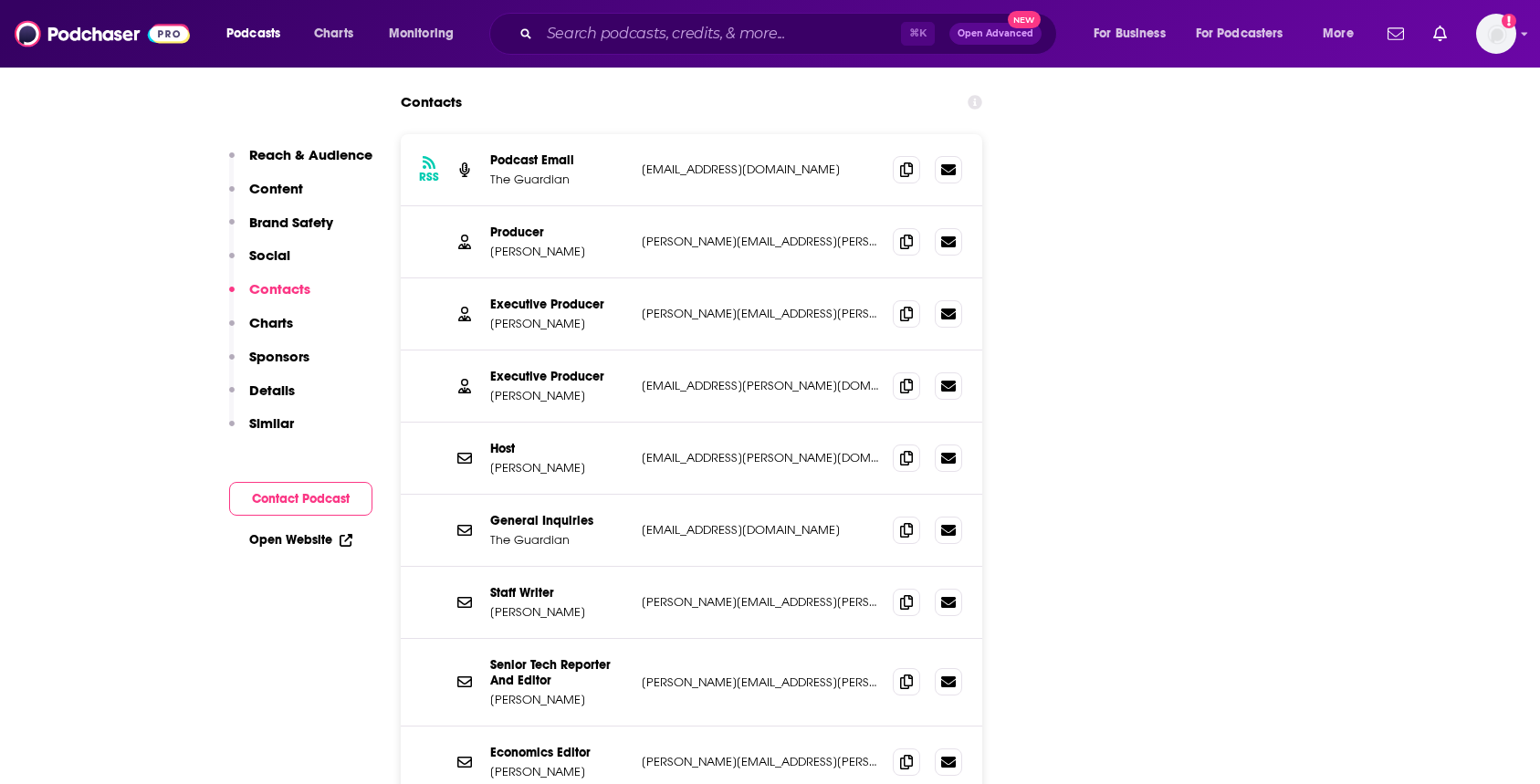
scroll to position [2286, 0]
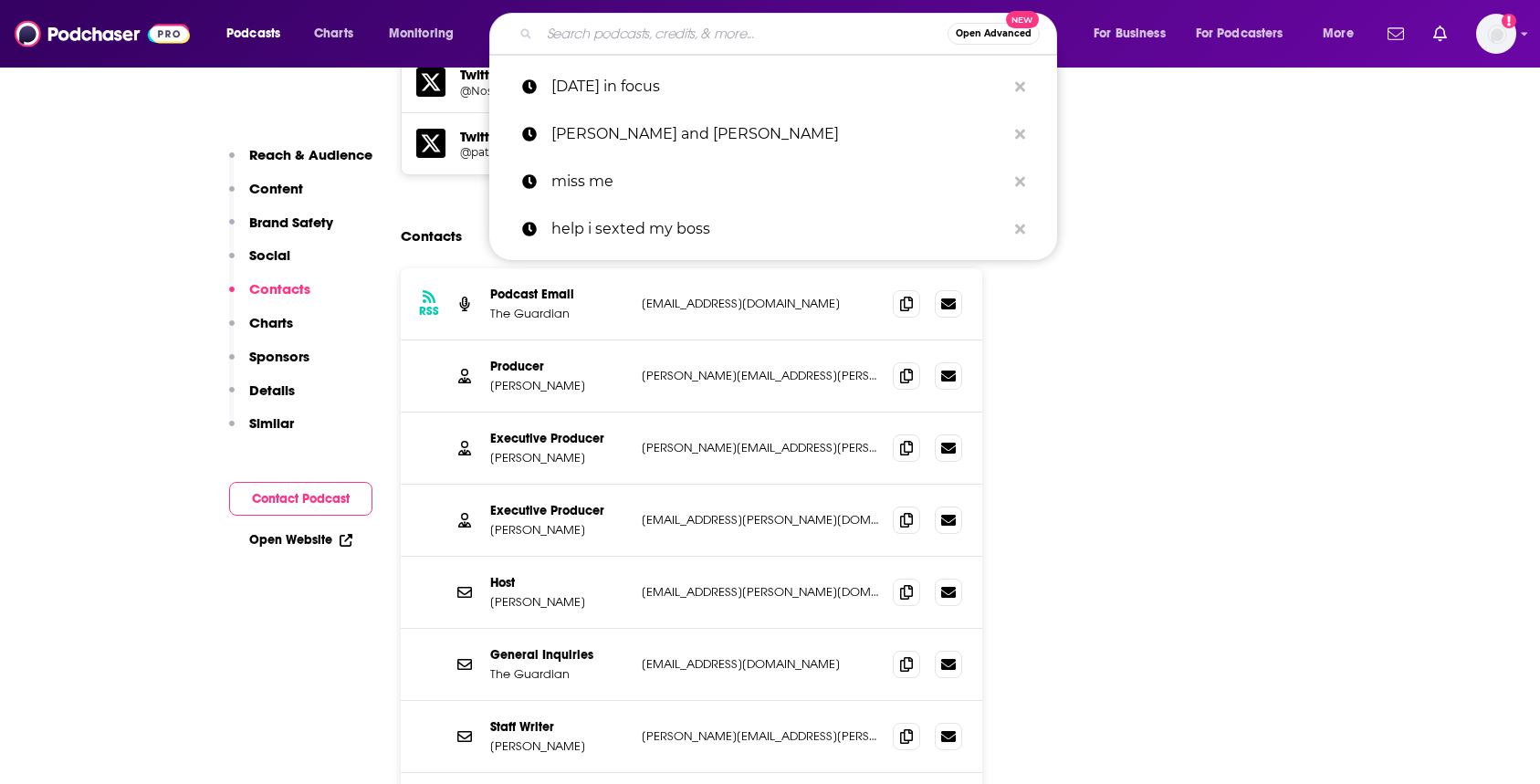
click at [607, 36] on input "Search podcasts, credits, & more..." at bounding box center [743, 34] width 408 height 29
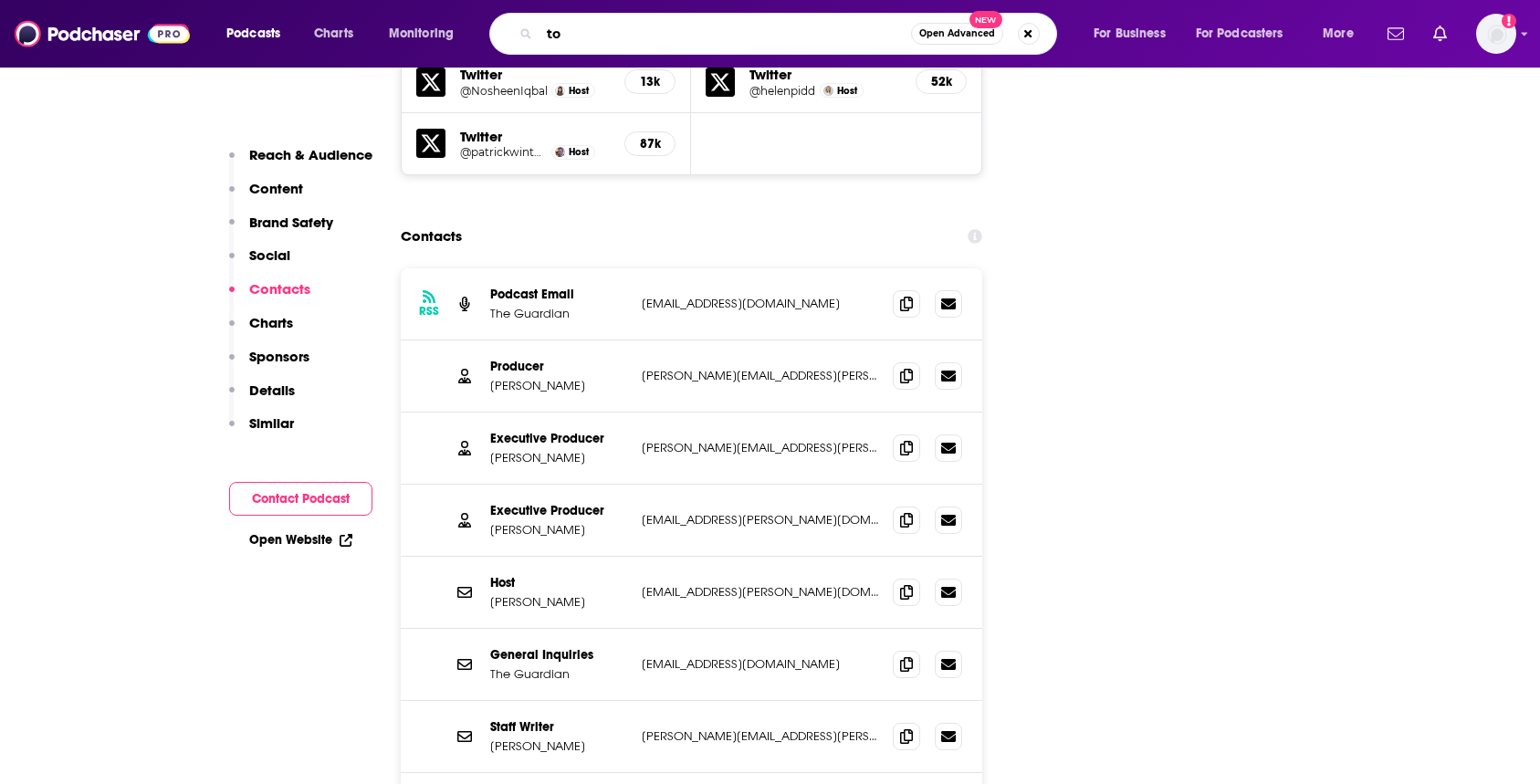
type input "t"
type input "yoto daily"
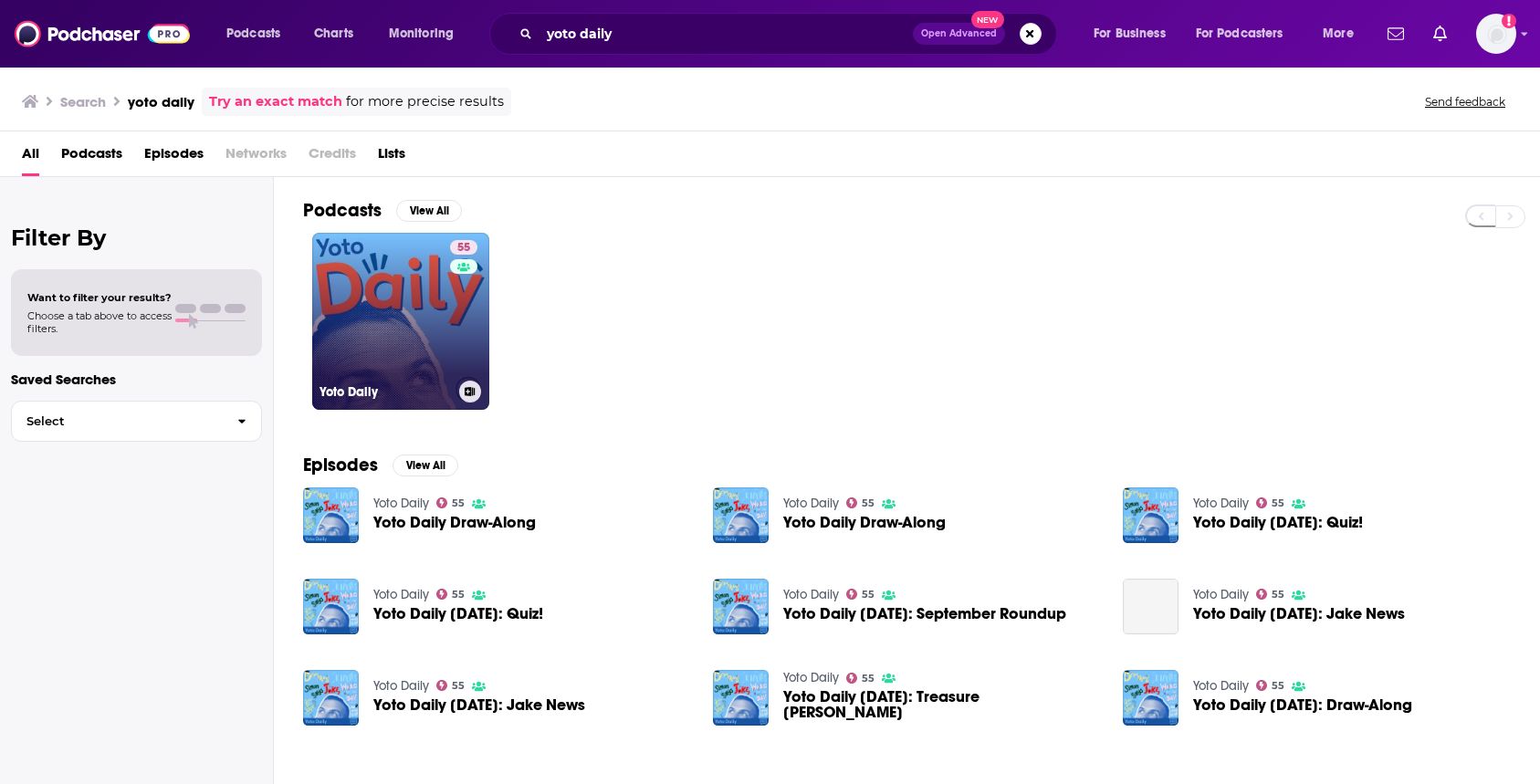
click at [363, 375] on link "55 Yoto Daily" at bounding box center [401, 321] width 178 height 178
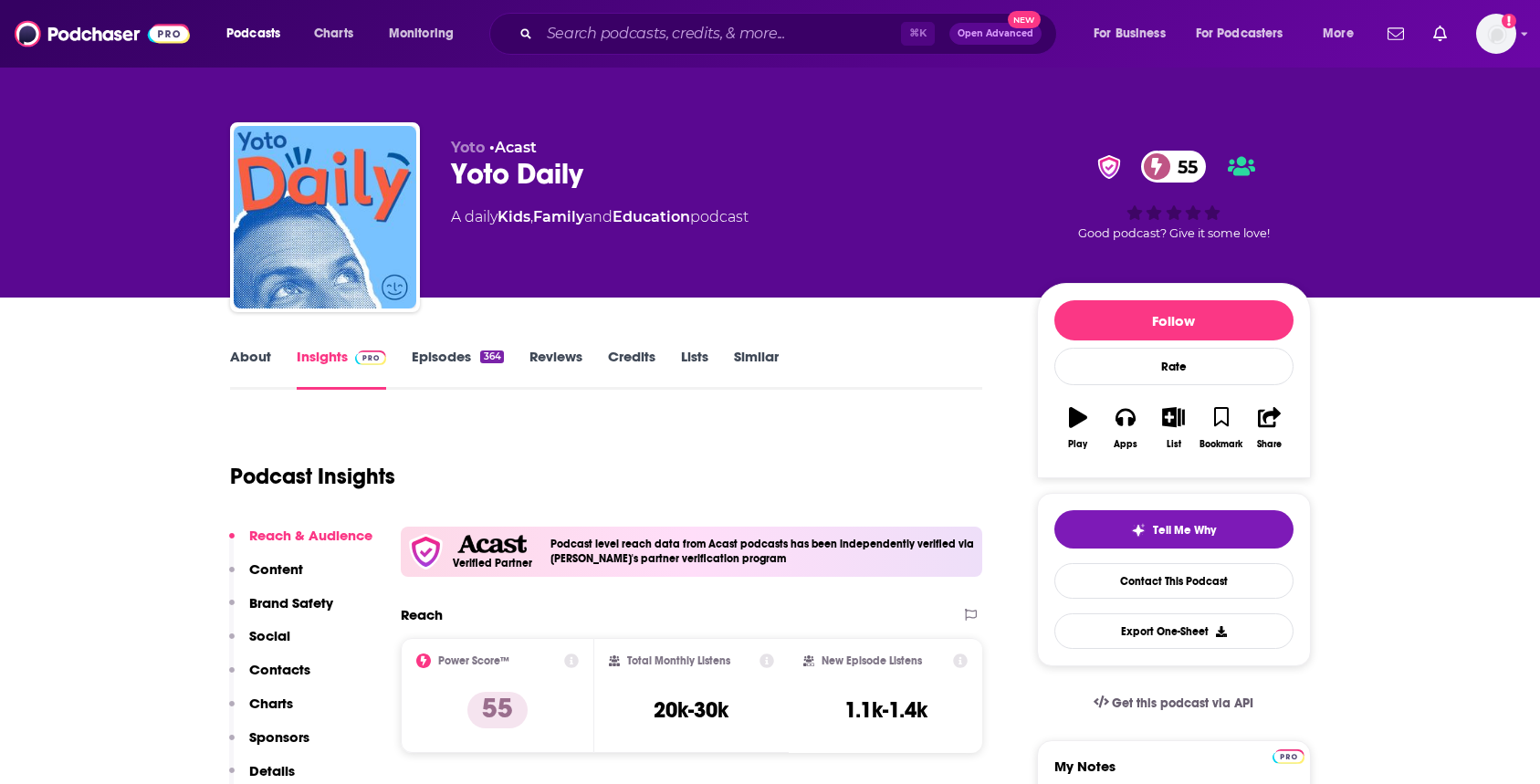
click at [1077, 419] on icon "button" at bounding box center [1078, 417] width 19 height 20
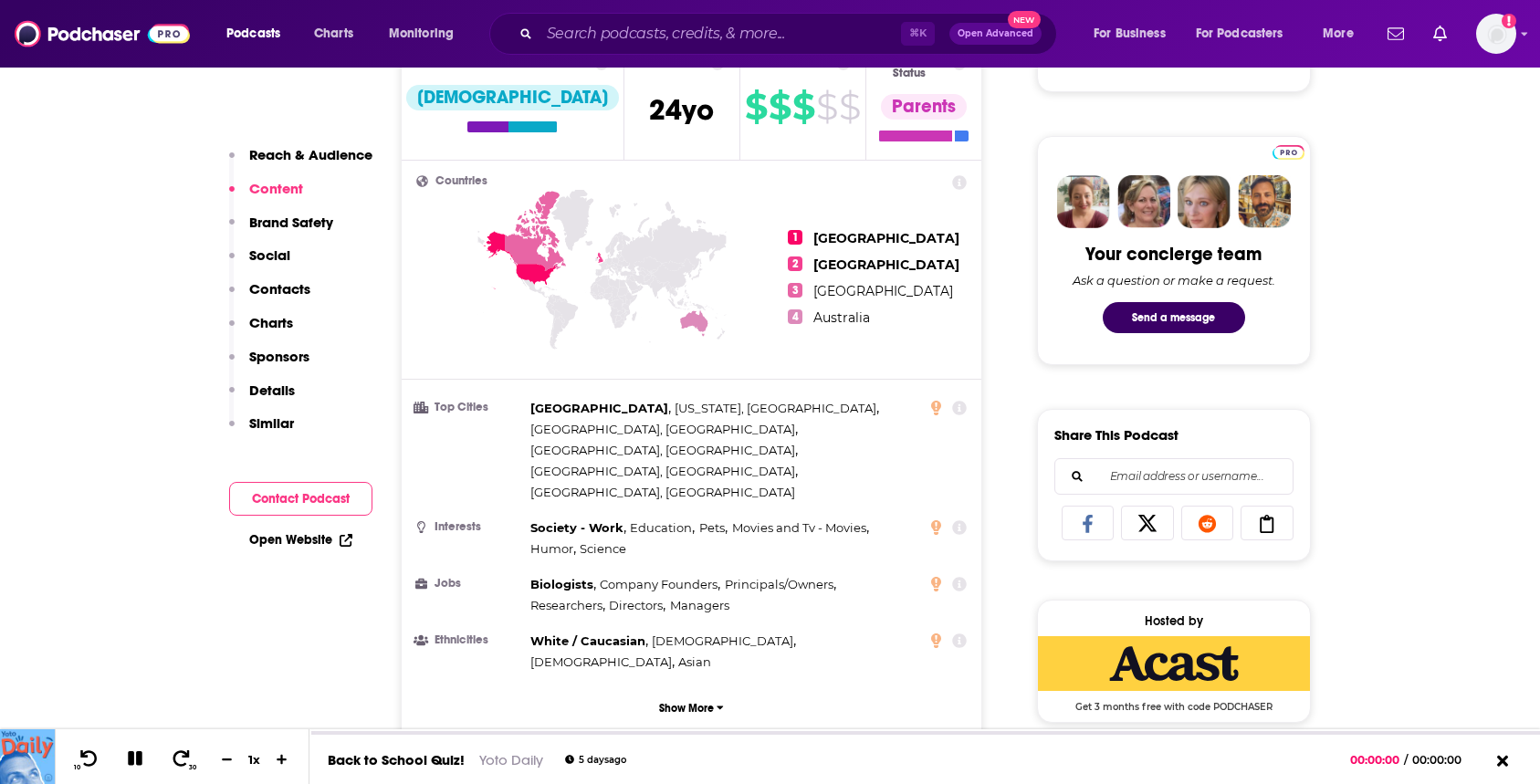
scroll to position [584, 0]
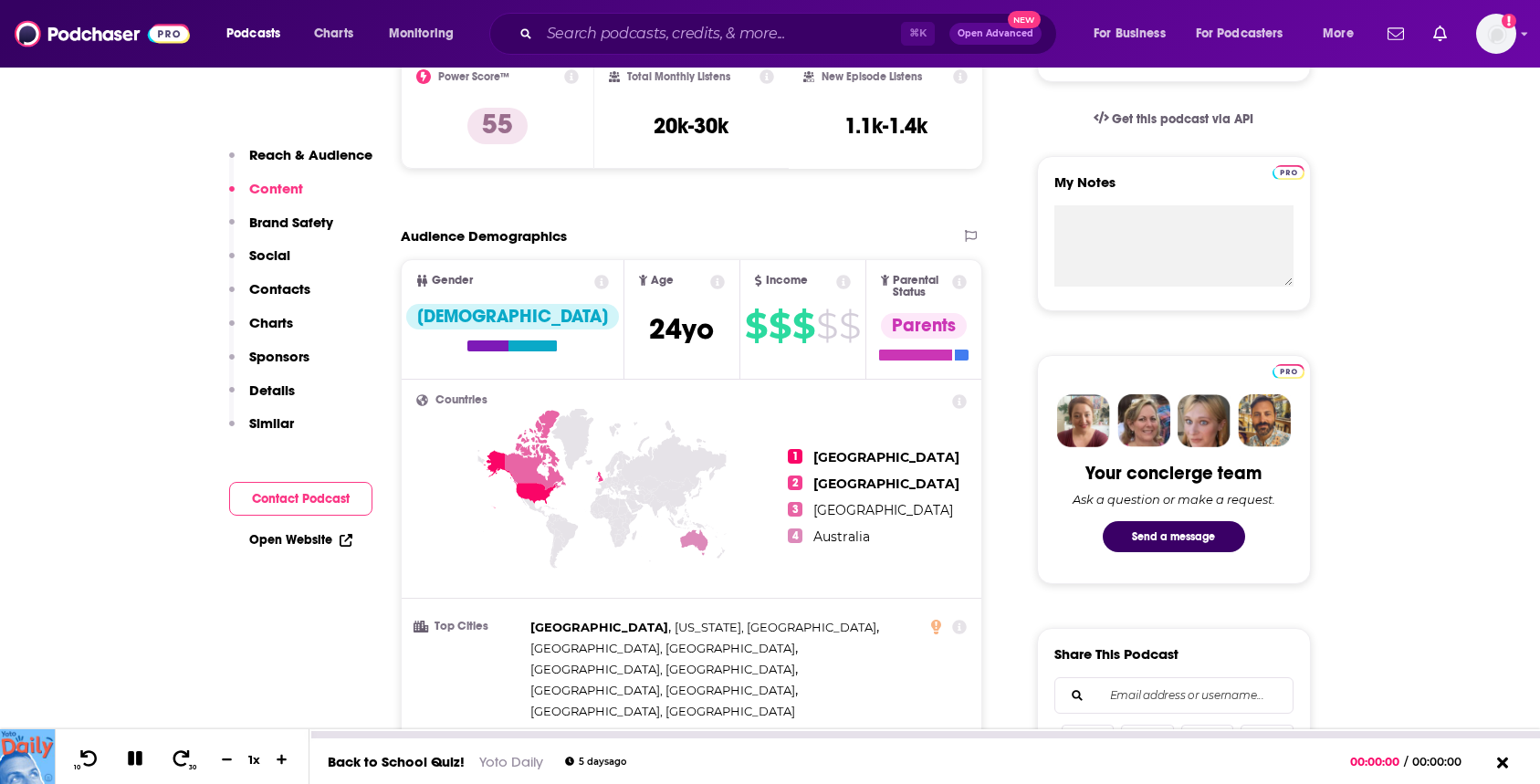
click at [132, 761] on icon at bounding box center [135, 759] width 15 height 15
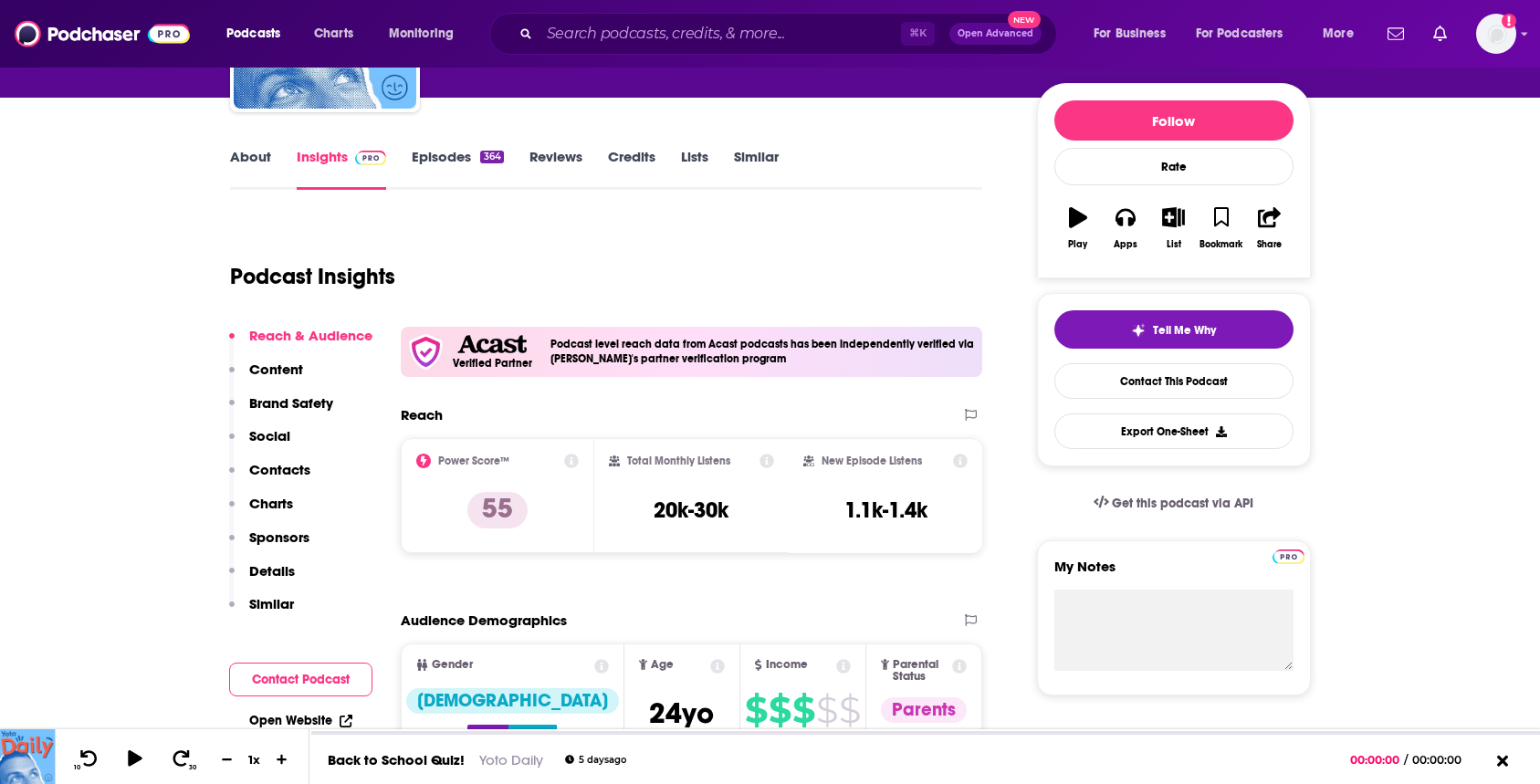
scroll to position [0, 0]
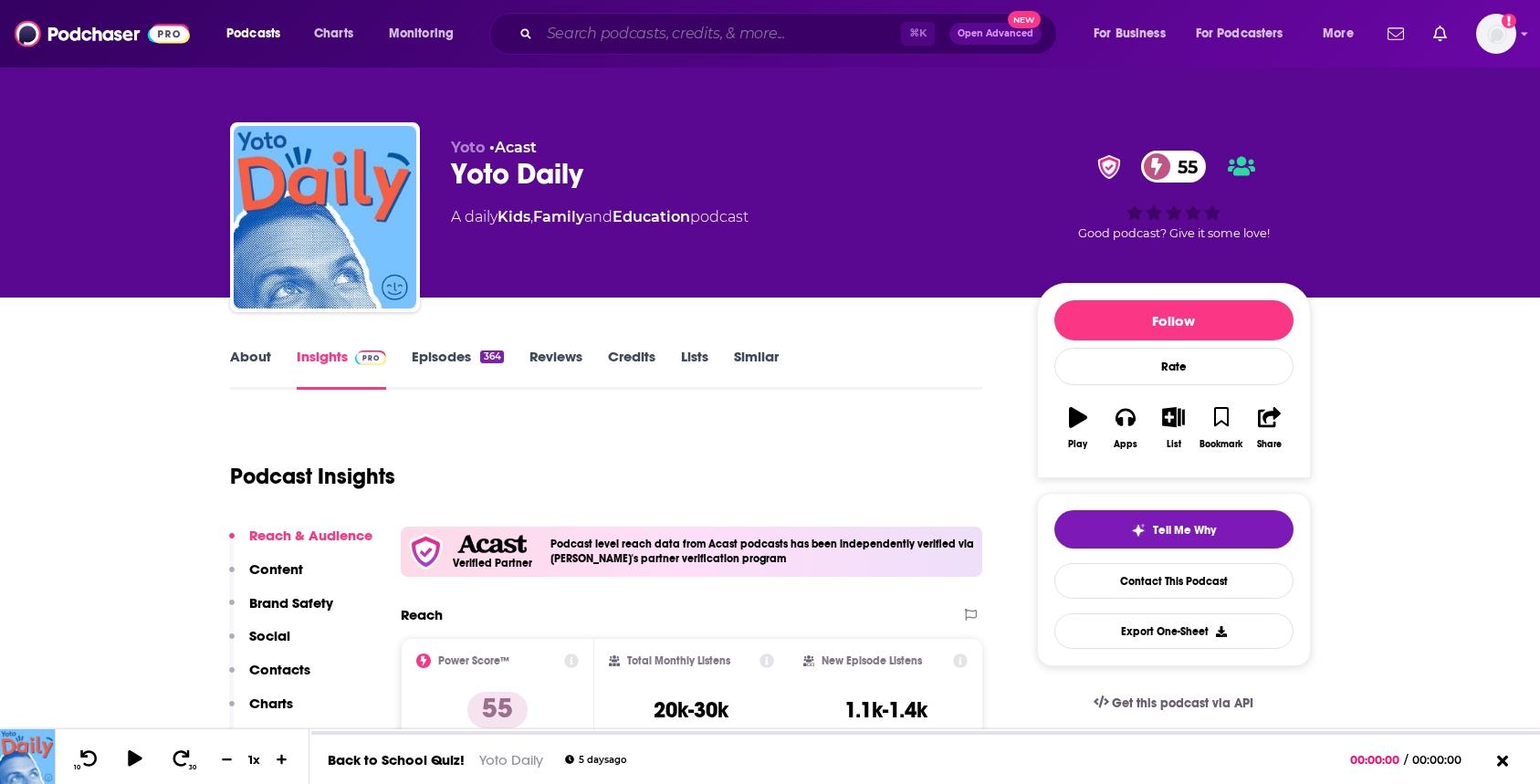
click at [570, 45] on input "Search podcasts, credits, & more..." at bounding box center [720, 34] width 362 height 29
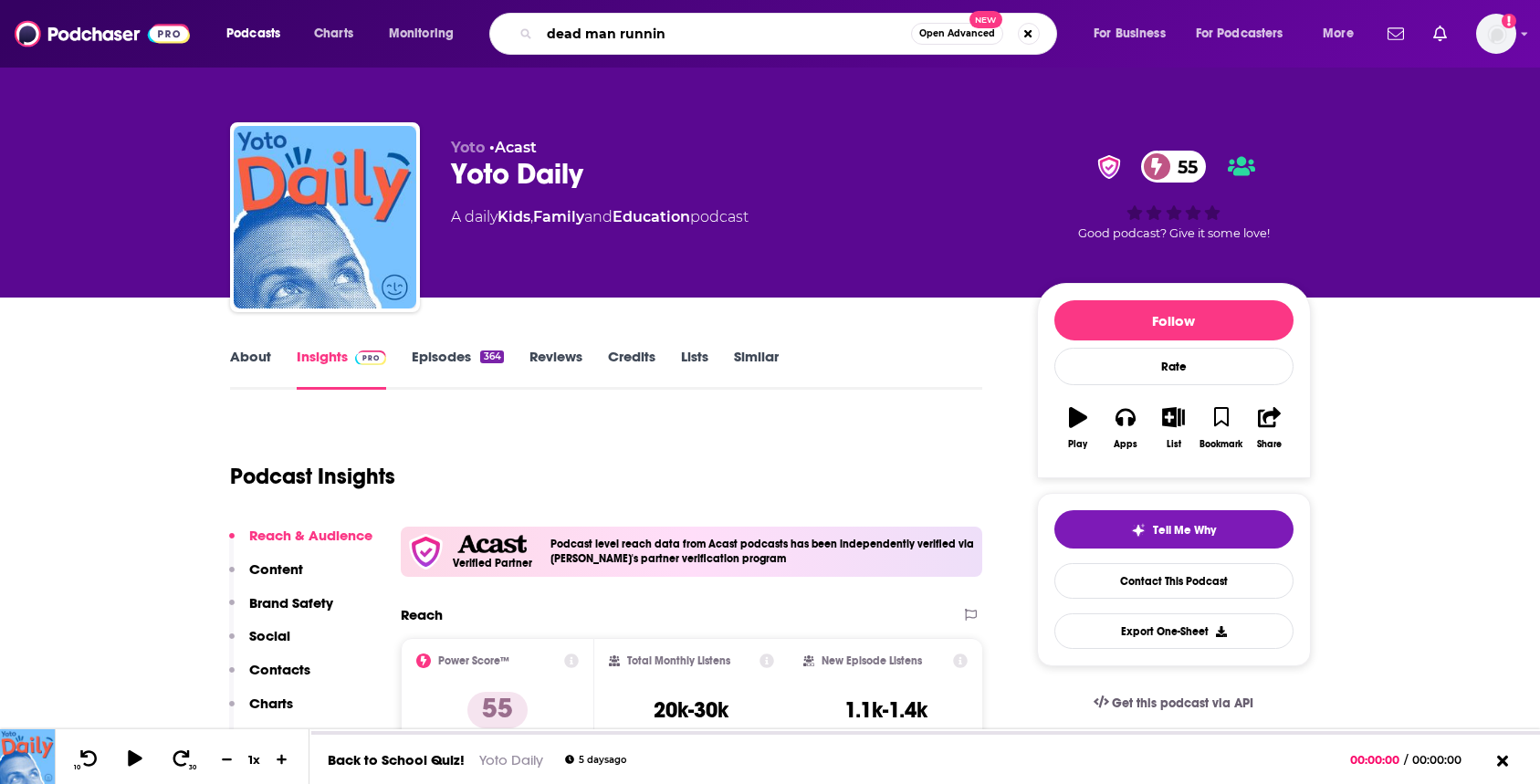
type input "dead man running"
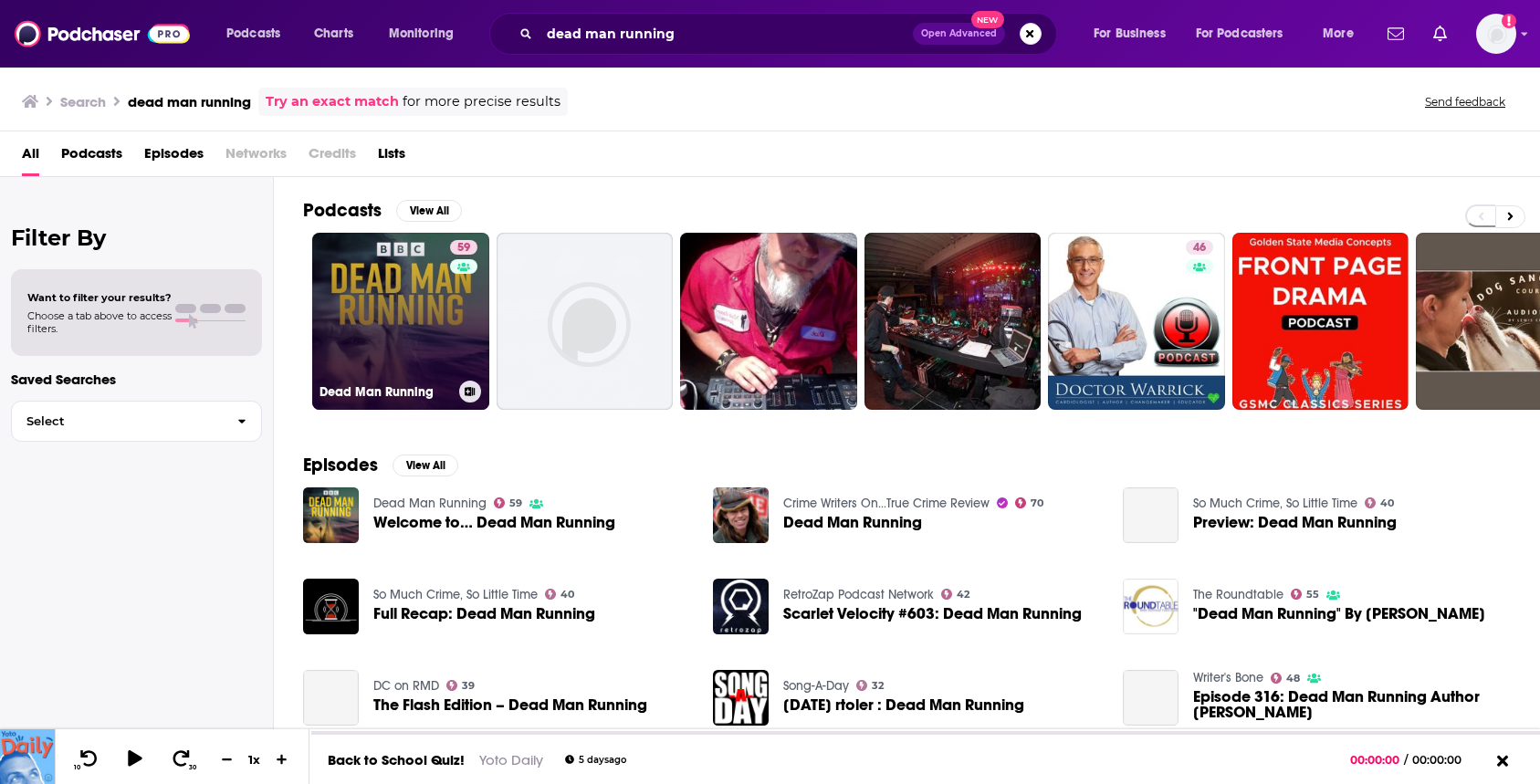
click at [400, 299] on link "59 Dead Man Running" at bounding box center [401, 321] width 178 height 178
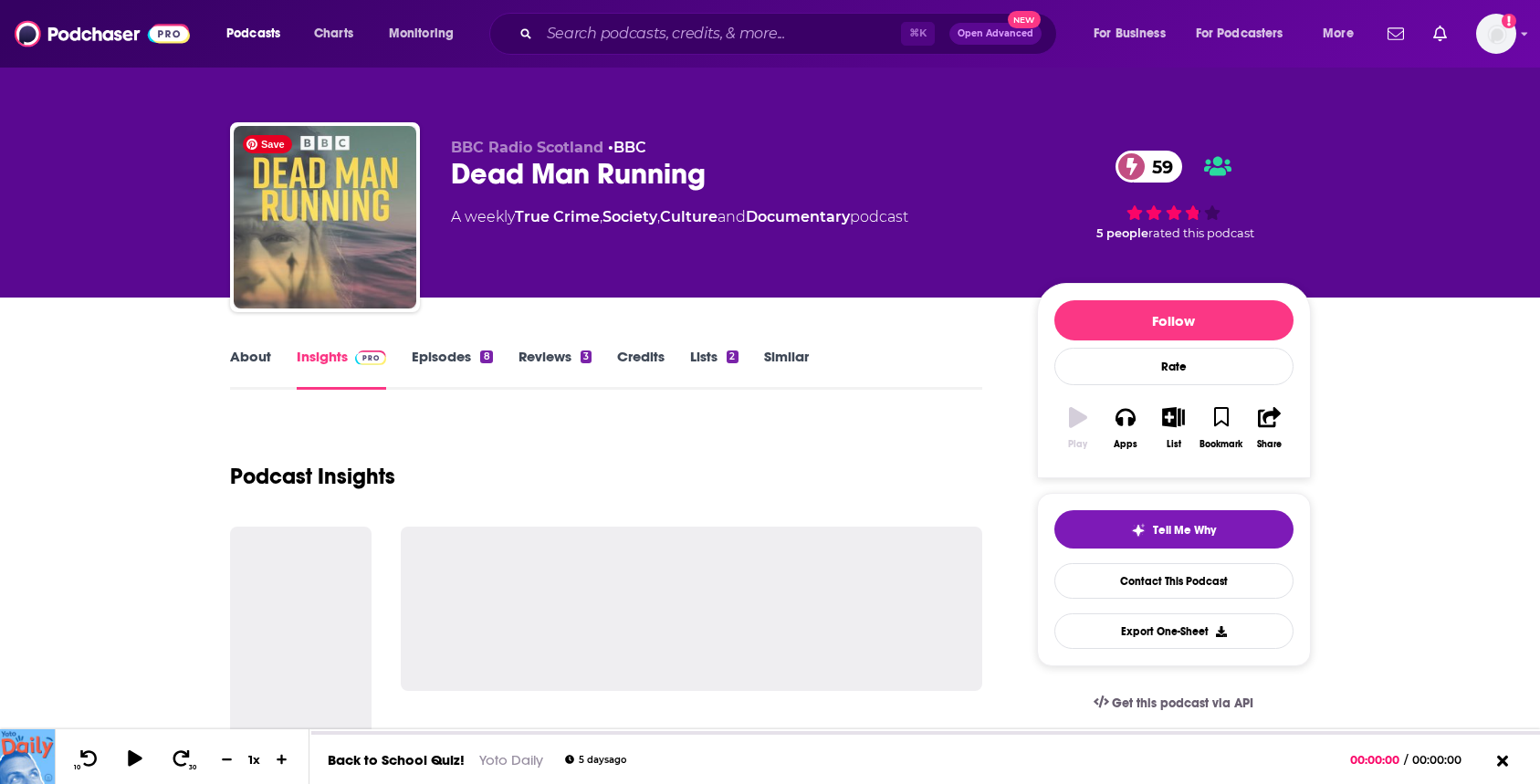
click at [400, 299] on img "Dead Man Running" at bounding box center [324, 217] width 182 height 182
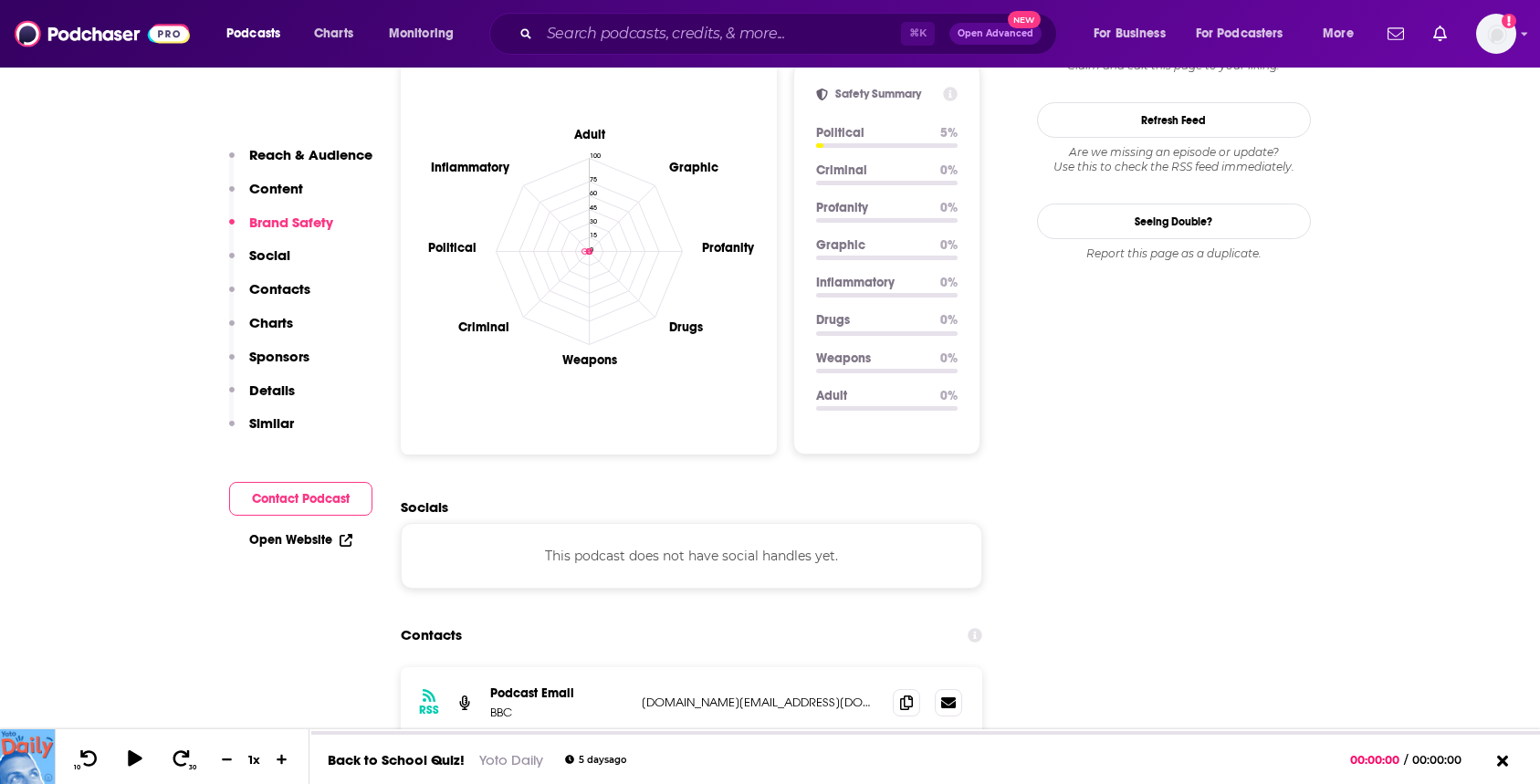
scroll to position [2430, 0]
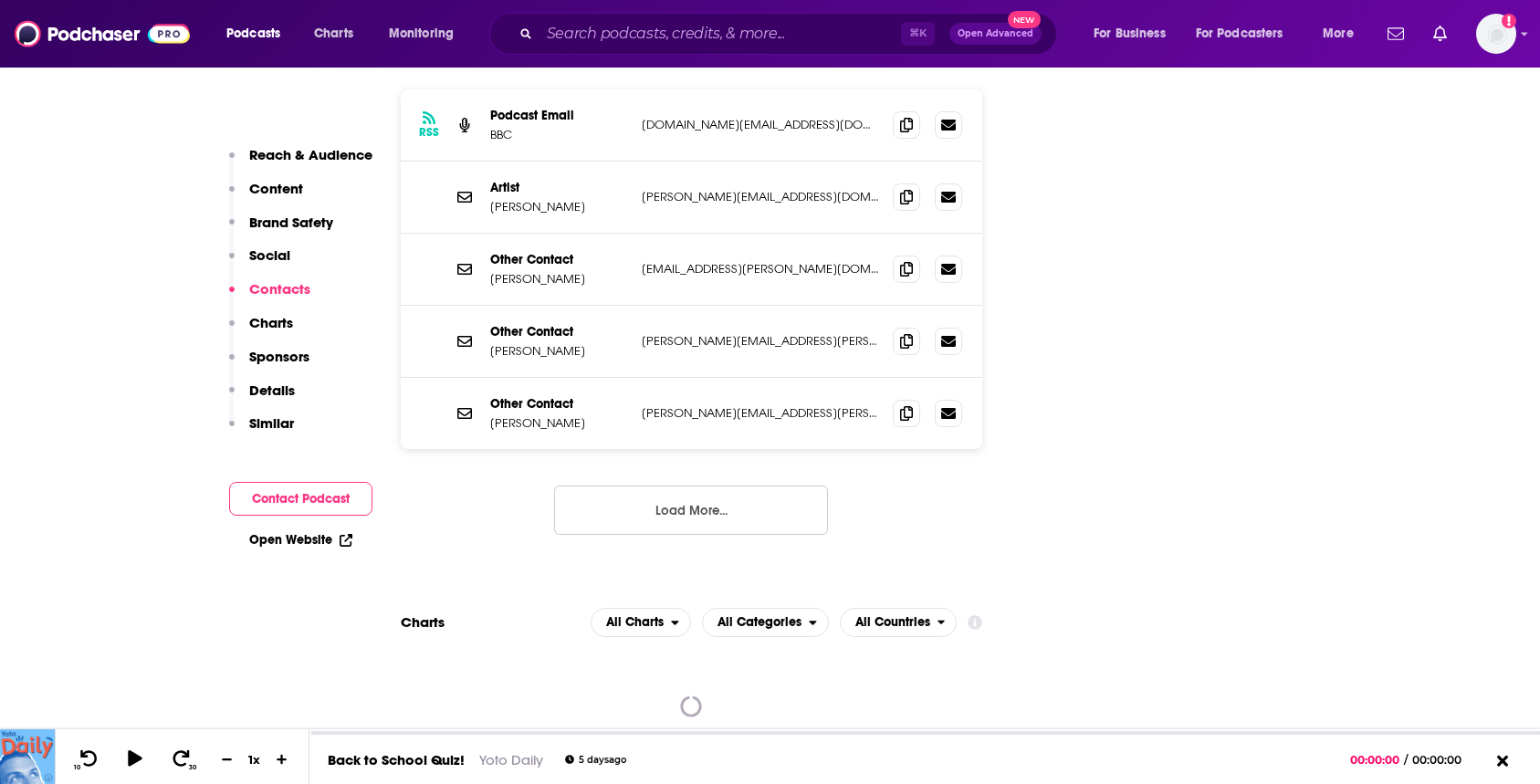
click at [649, 486] on button "Load More..." at bounding box center [691, 510] width 274 height 50
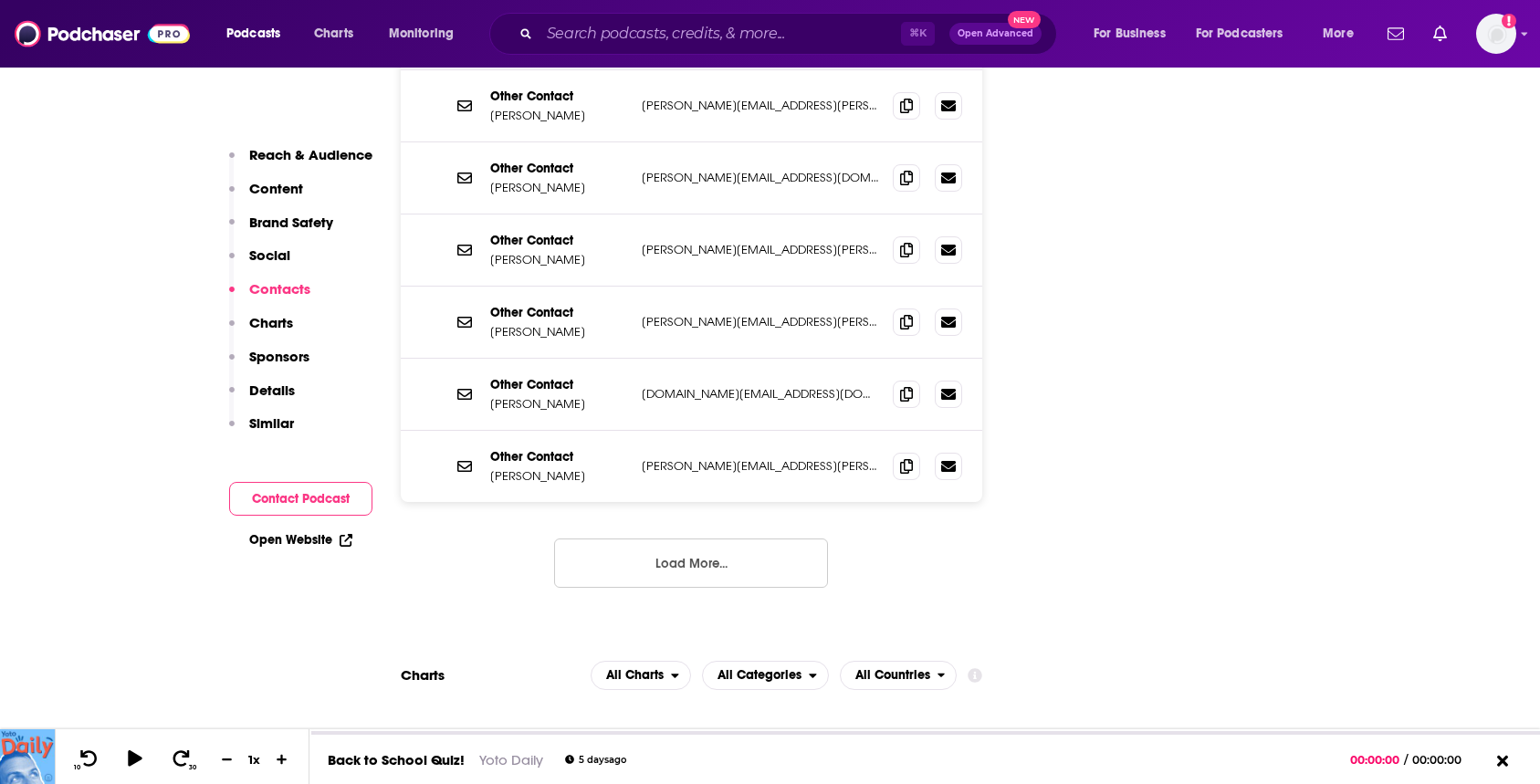
scroll to position [2740, 0]
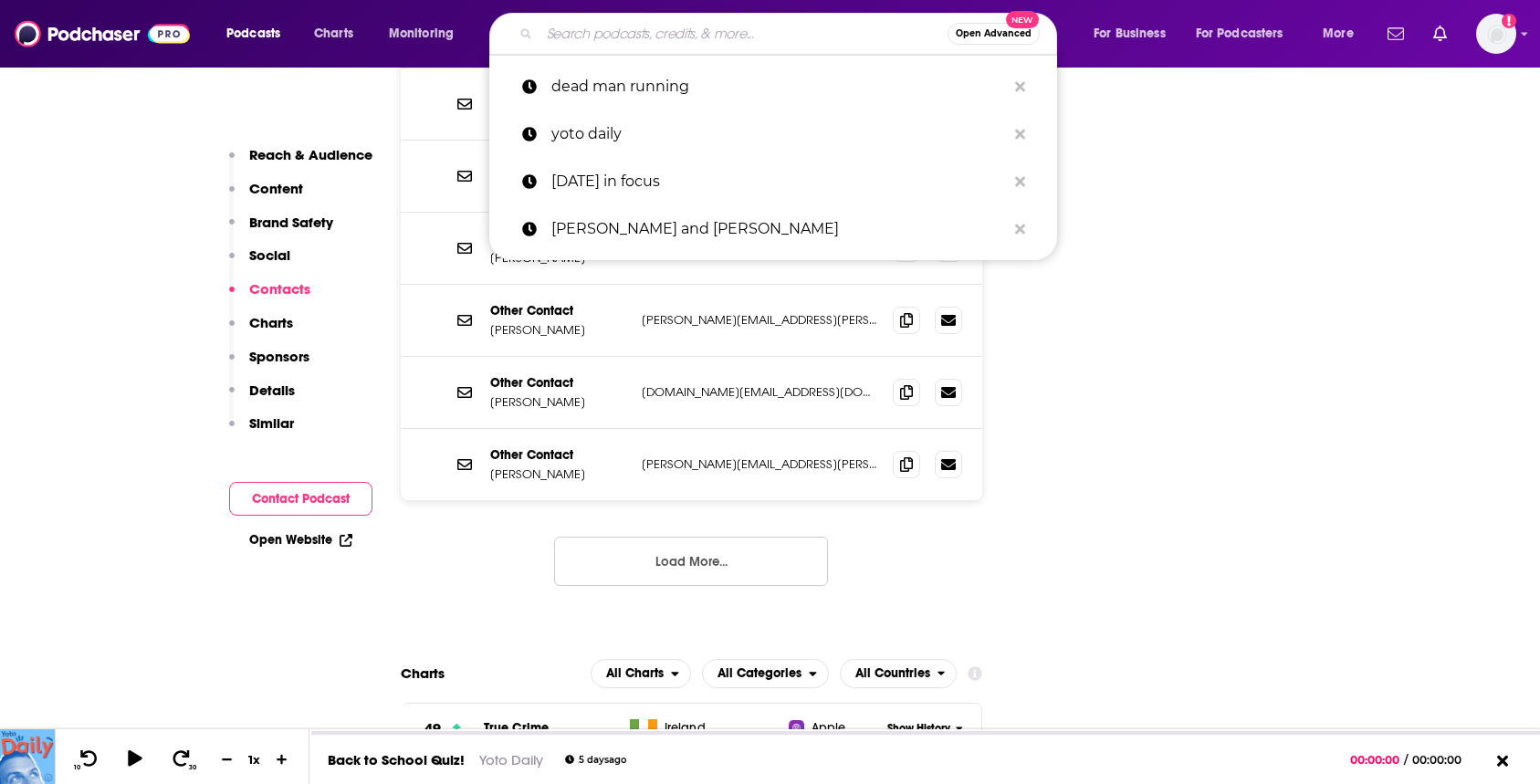
click at [641, 27] on input "Search podcasts, credits, & more..." at bounding box center [743, 34] width 408 height 29
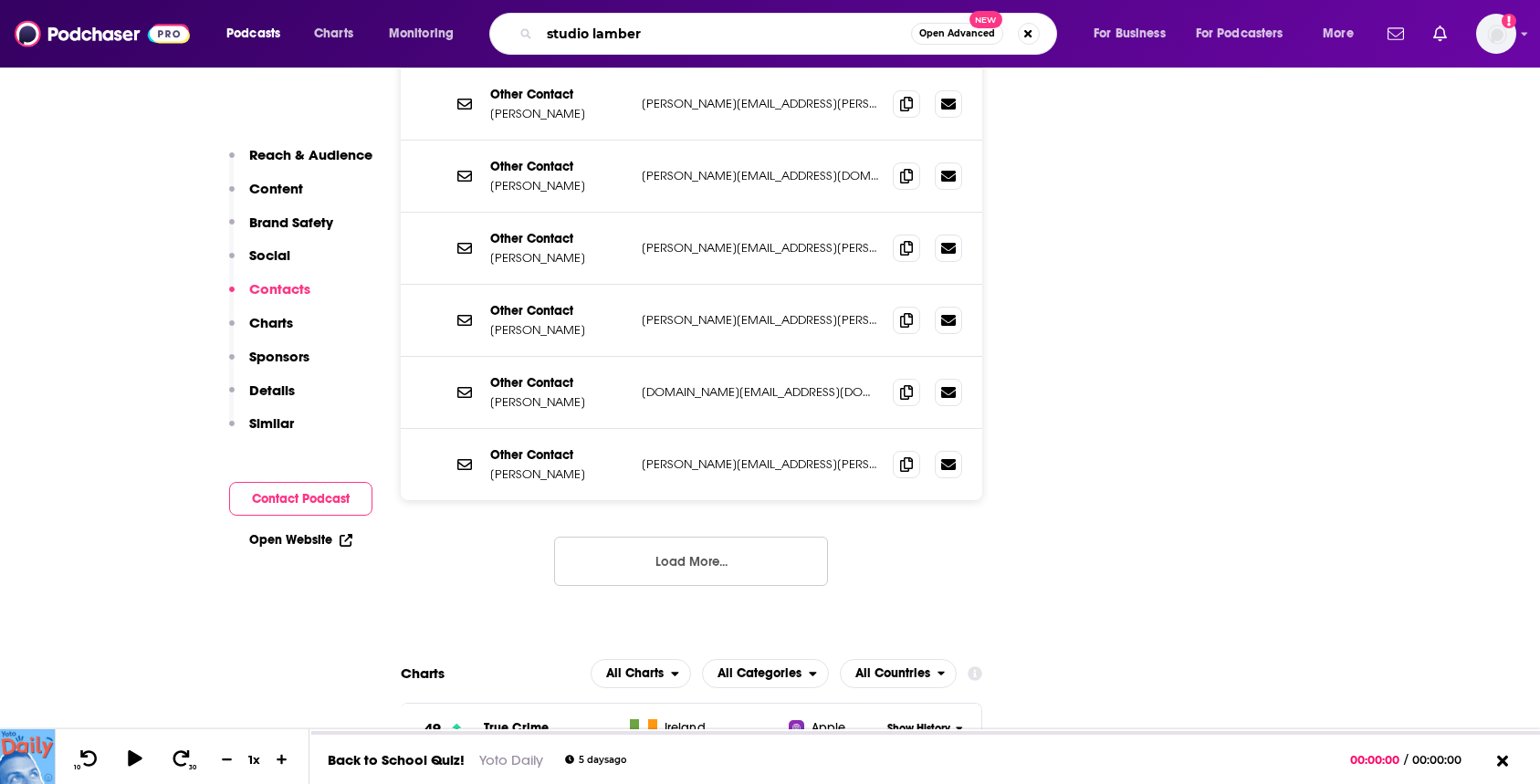
type input "studio [PERSON_NAME]"
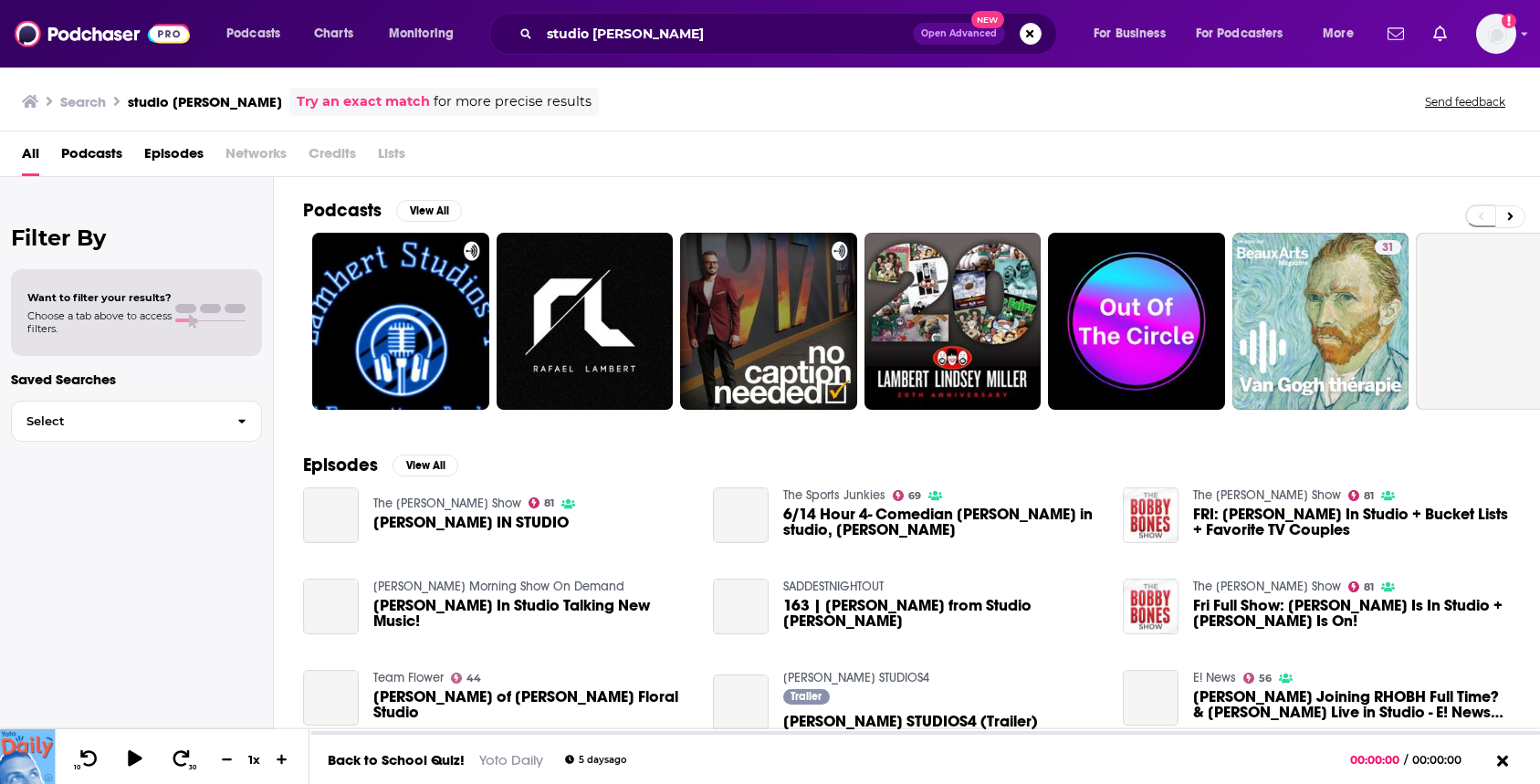
click at [247, 161] on span "Networks" at bounding box center [255, 157] width 61 height 37
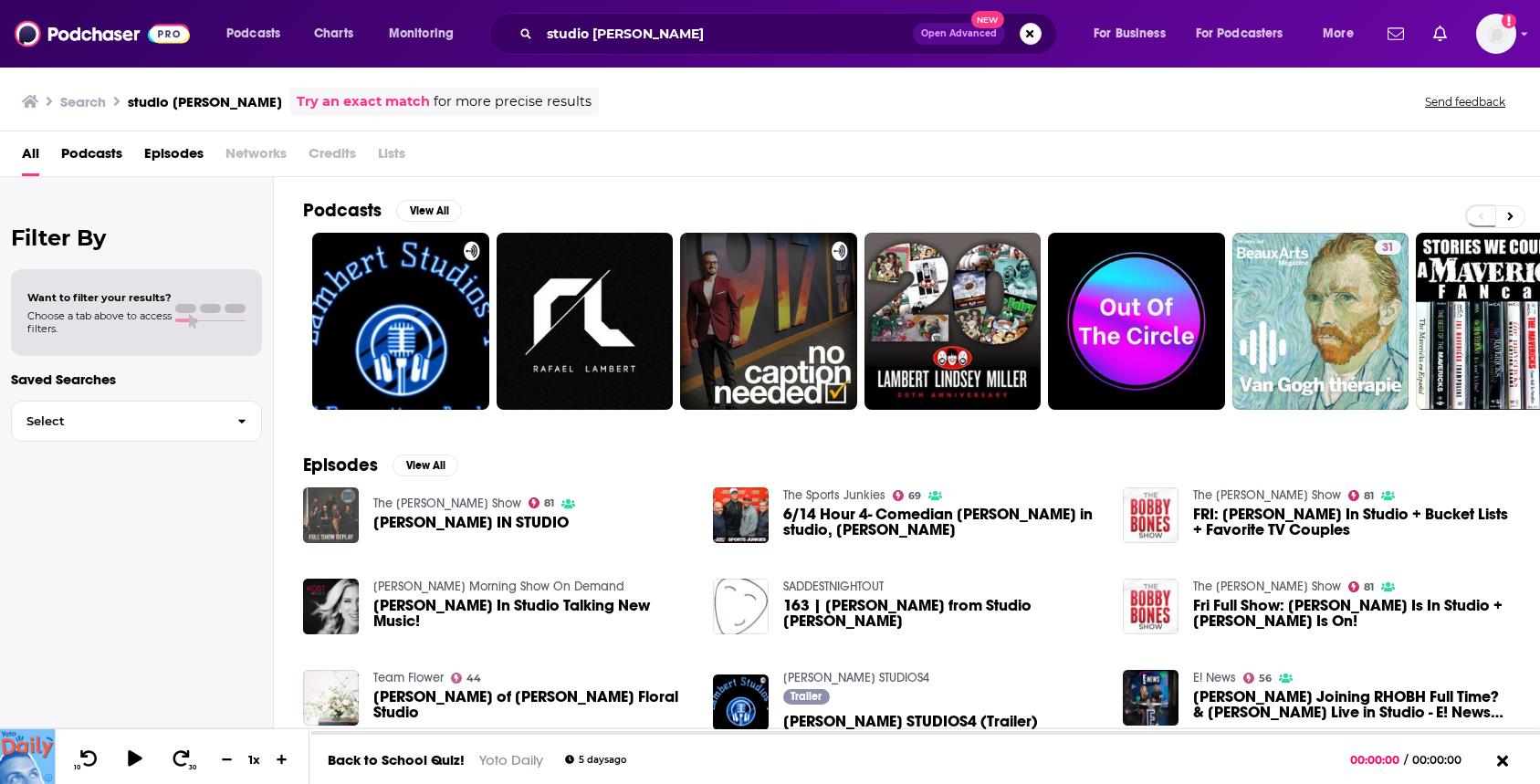
click at [252, 153] on span "Networks" at bounding box center [255, 157] width 61 height 37
click at [614, 21] on input "studio [PERSON_NAME]" at bounding box center [726, 34] width 374 height 29
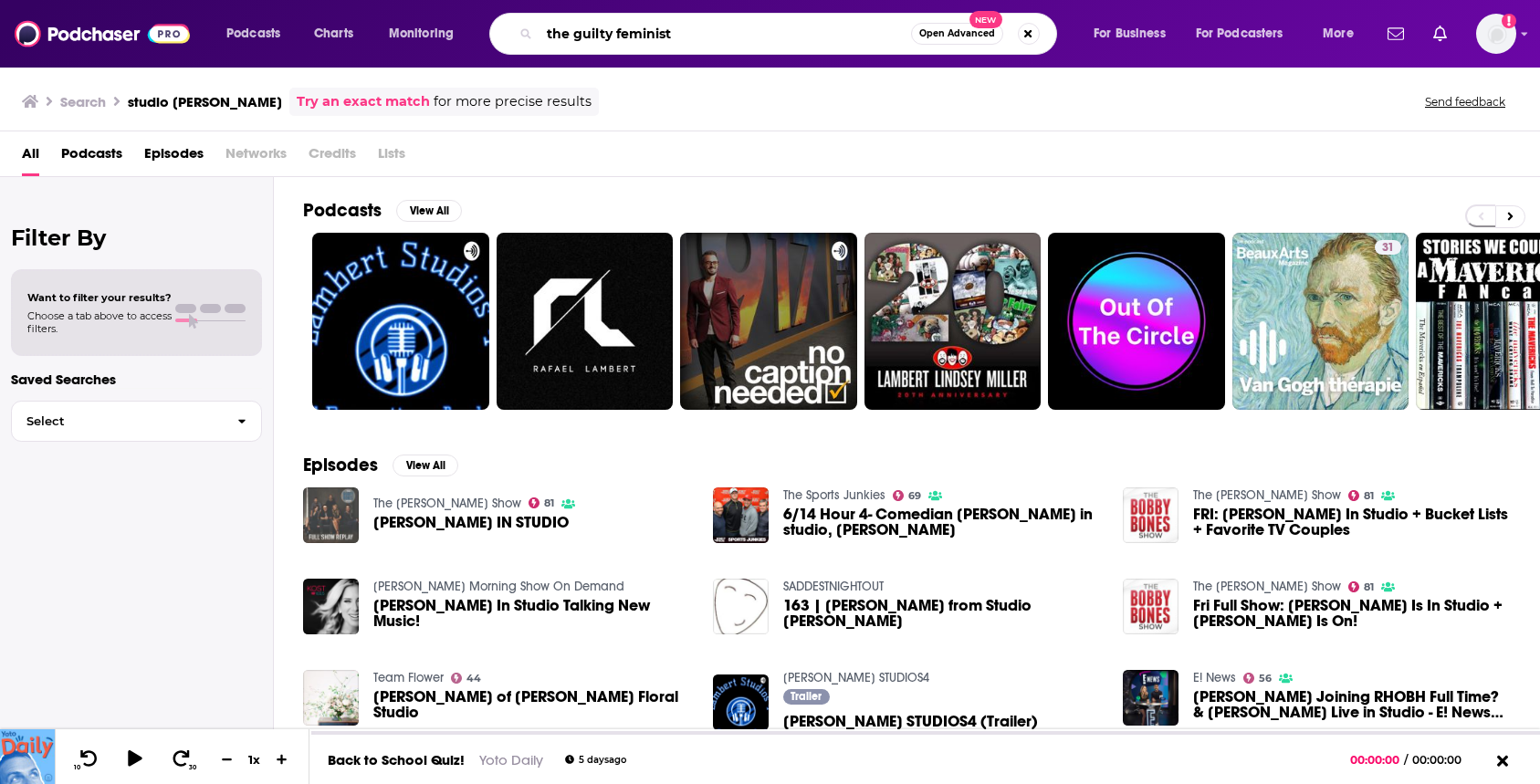
type input "the guilty feminist"
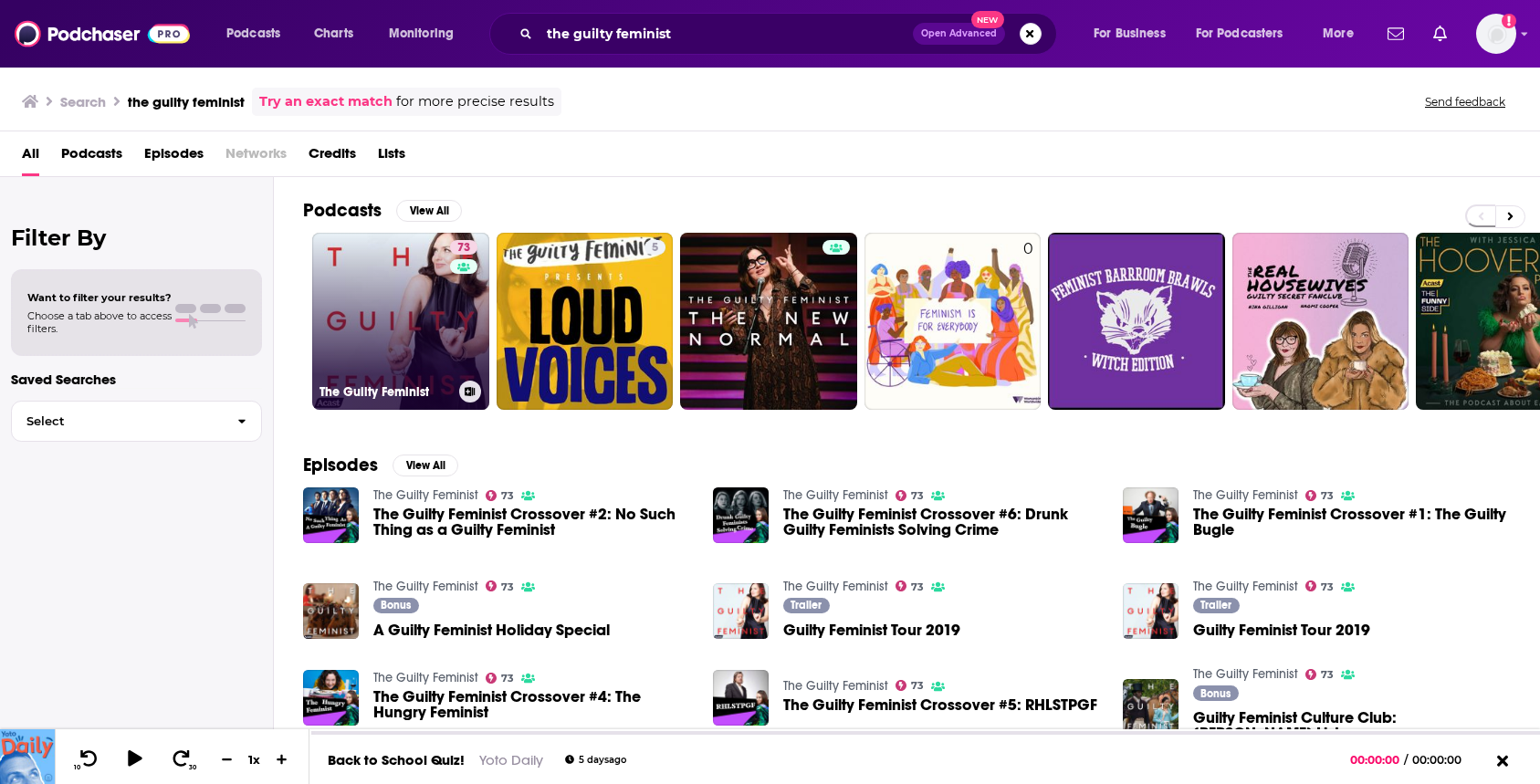
click at [378, 340] on link "73 The Guilty Feminist" at bounding box center [401, 321] width 178 height 178
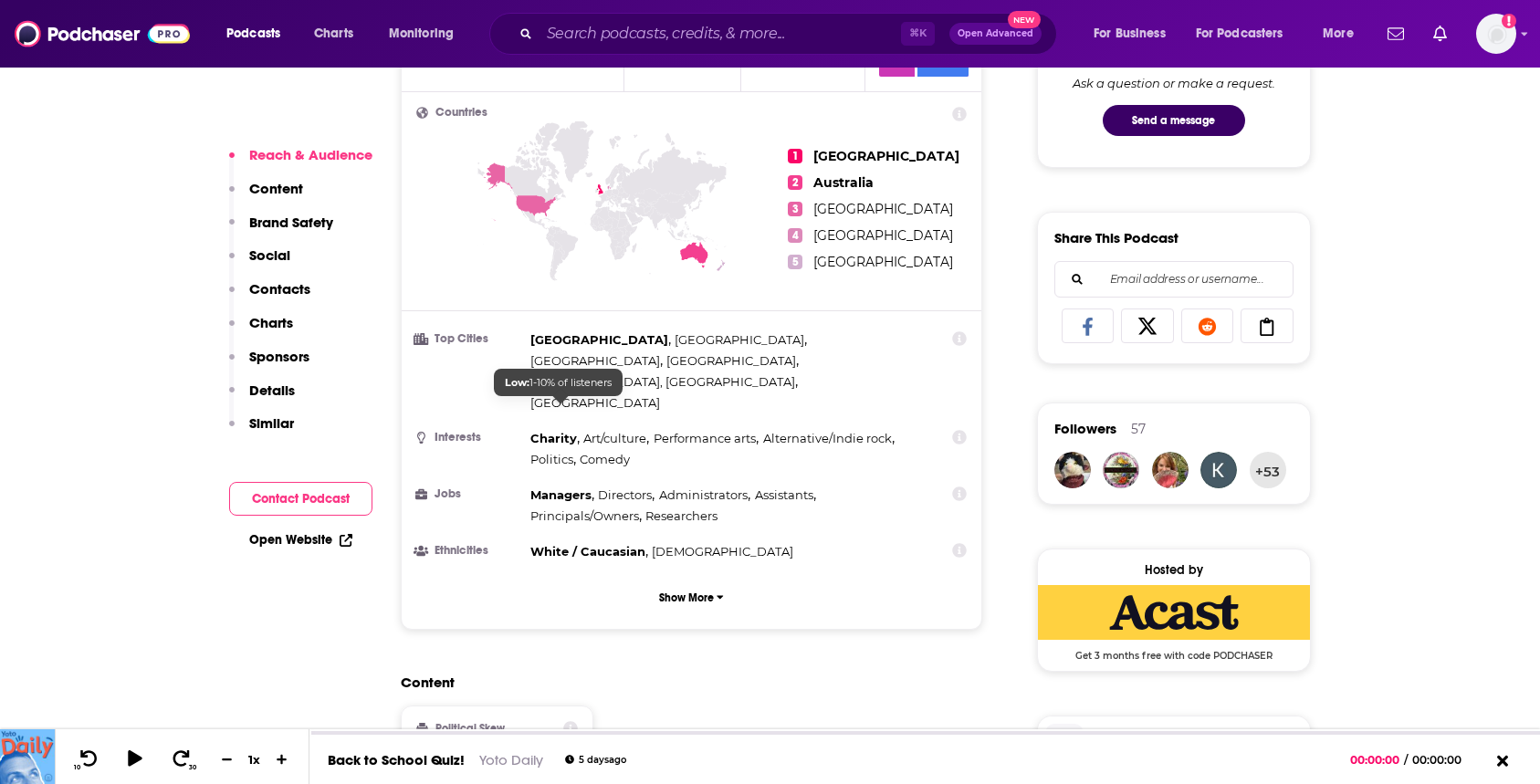
scroll to position [1017, 0]
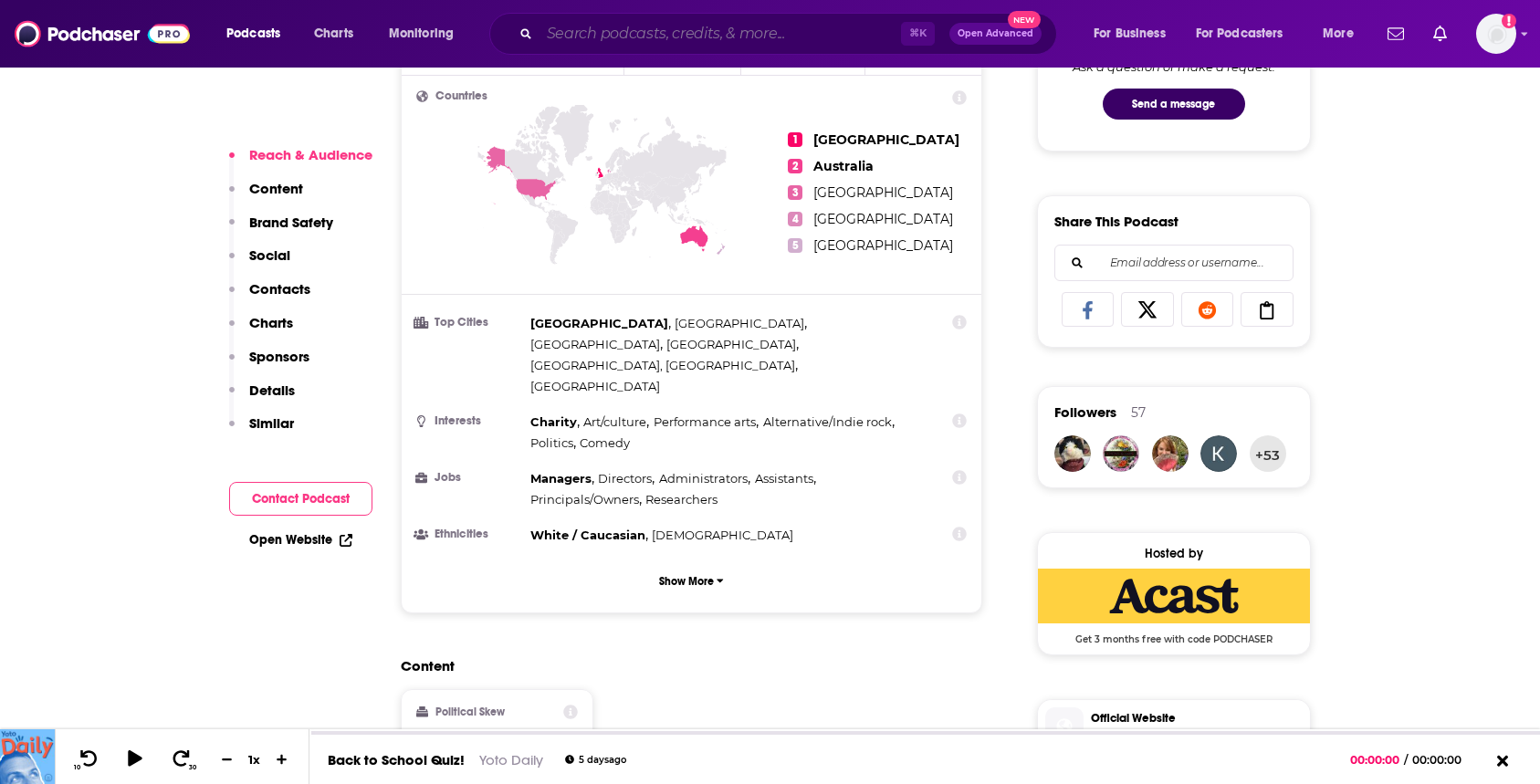
click at [645, 23] on input "Search podcasts, credits, & more..." at bounding box center [720, 34] width 362 height 29
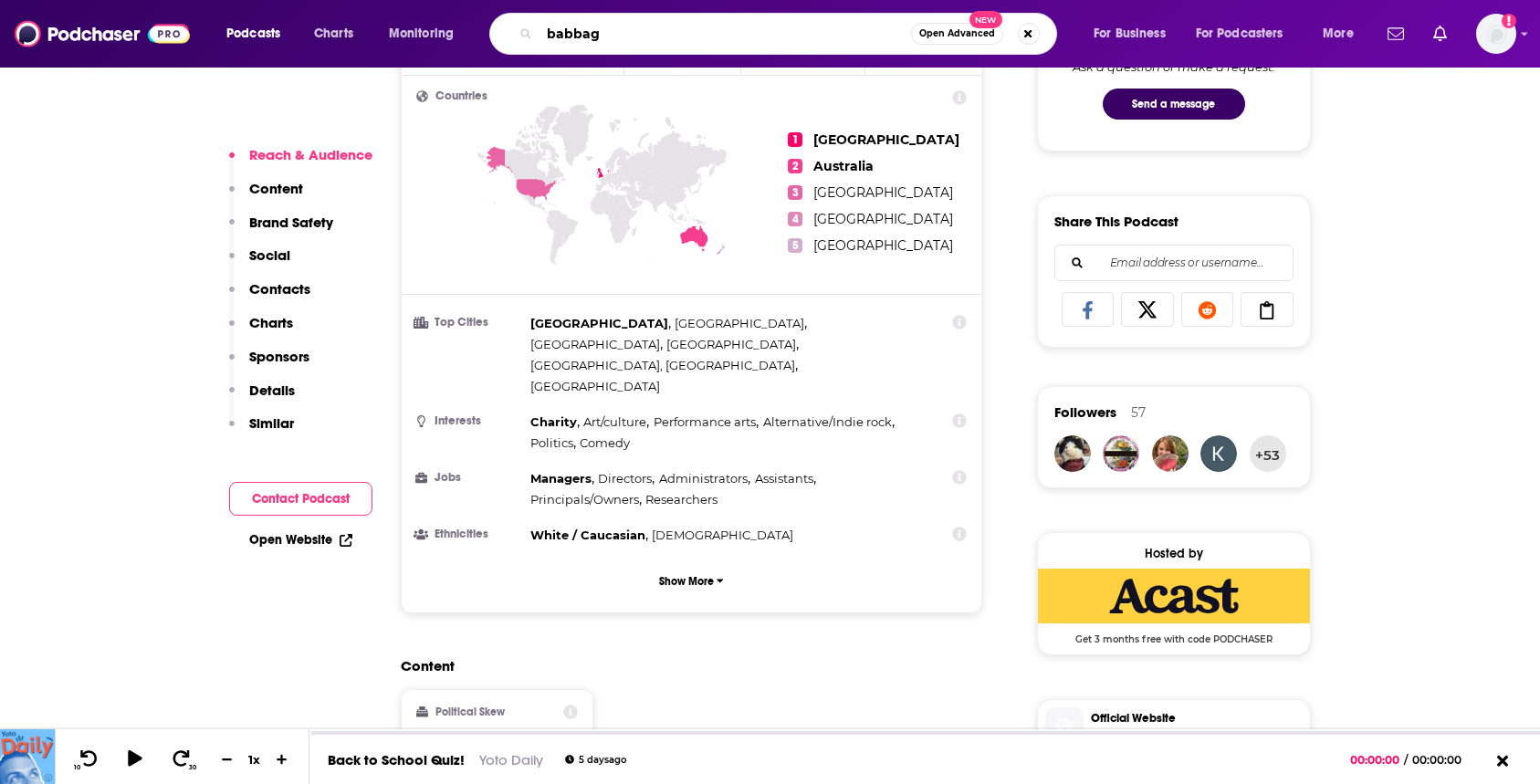
type input "babbage"
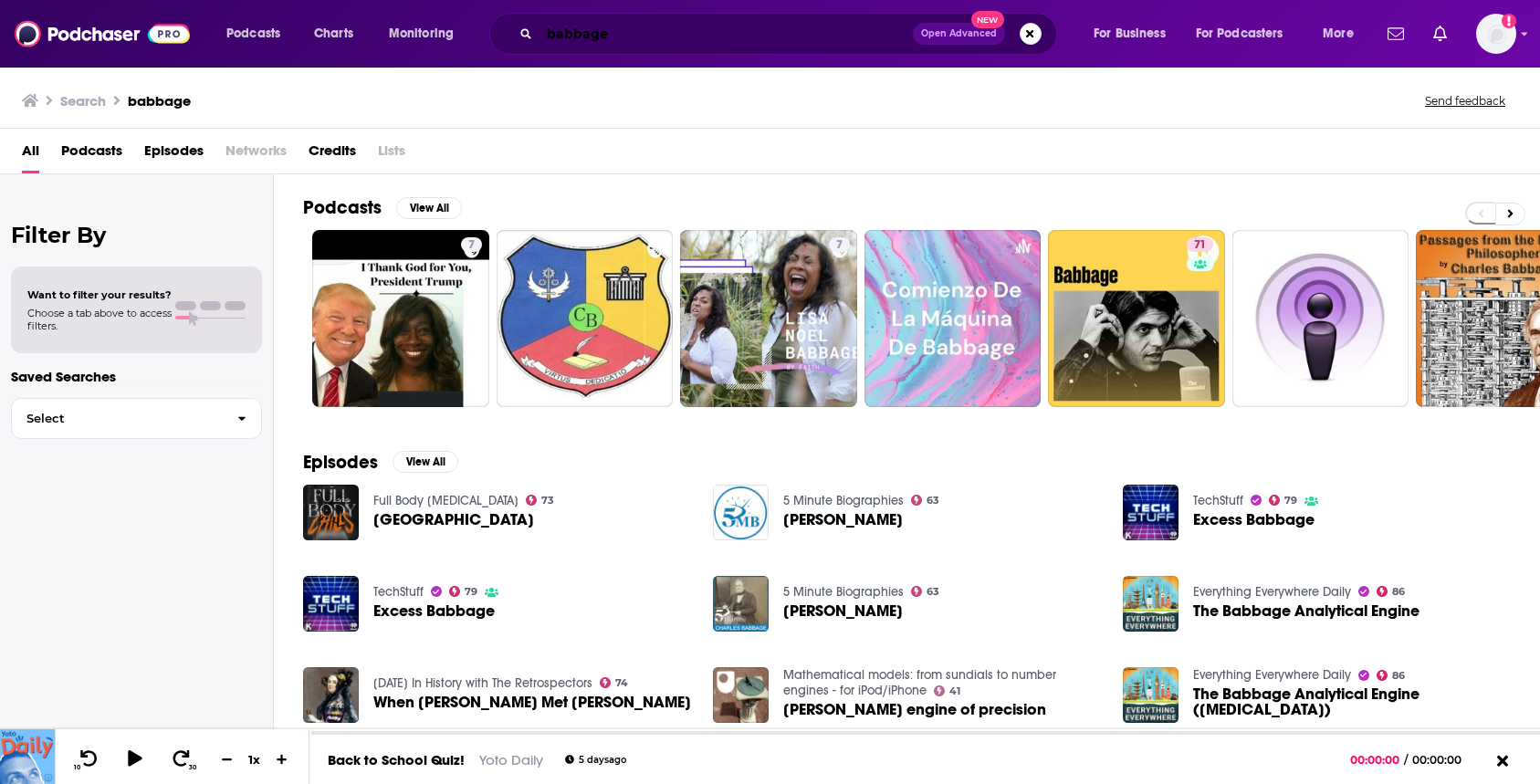
click at [632, 31] on input "babbage" at bounding box center [726, 34] width 374 height 29
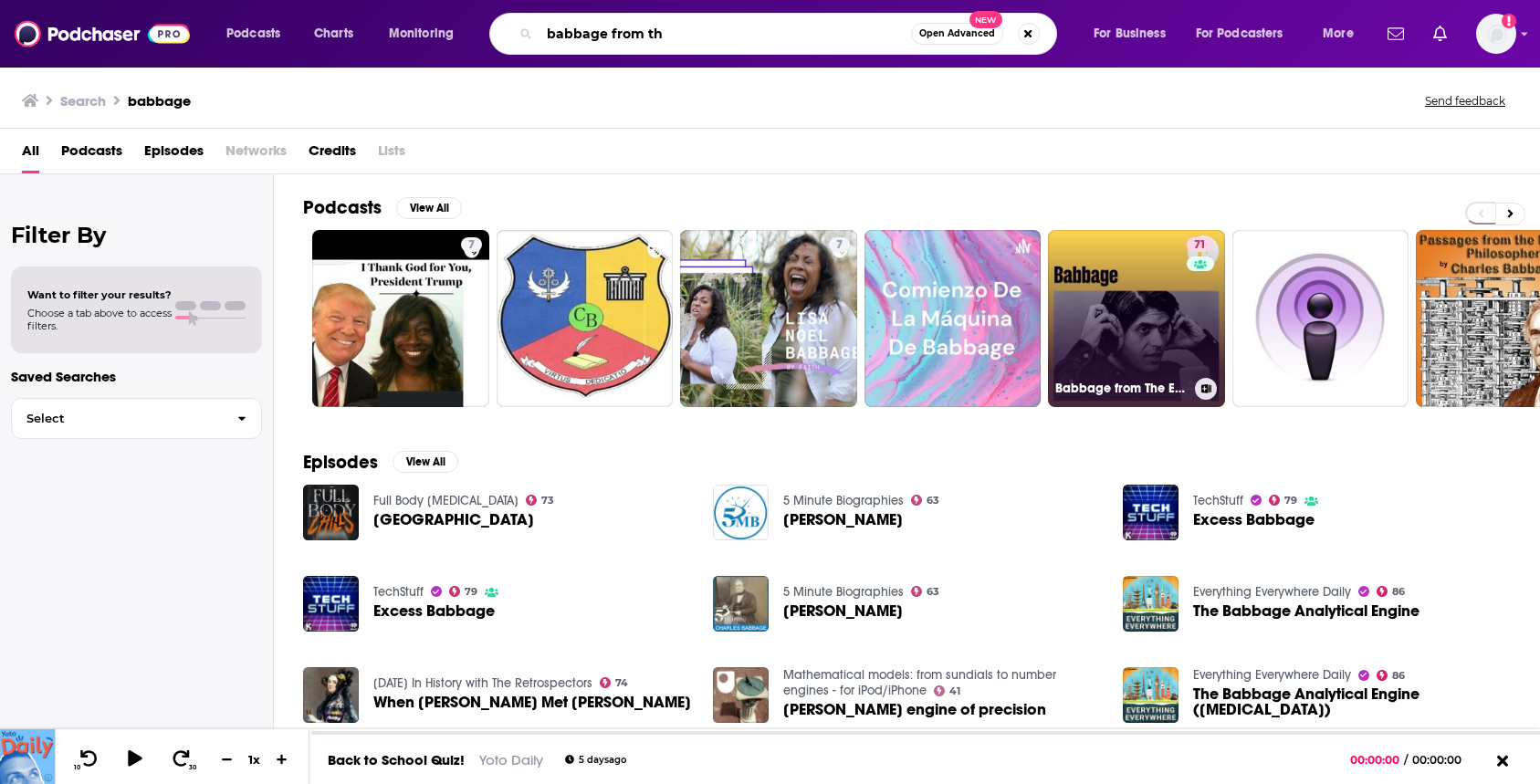
type input "babbage from th"
click at [1123, 240] on link "71 Babbage from The Economist" at bounding box center [1137, 319] width 178 height 178
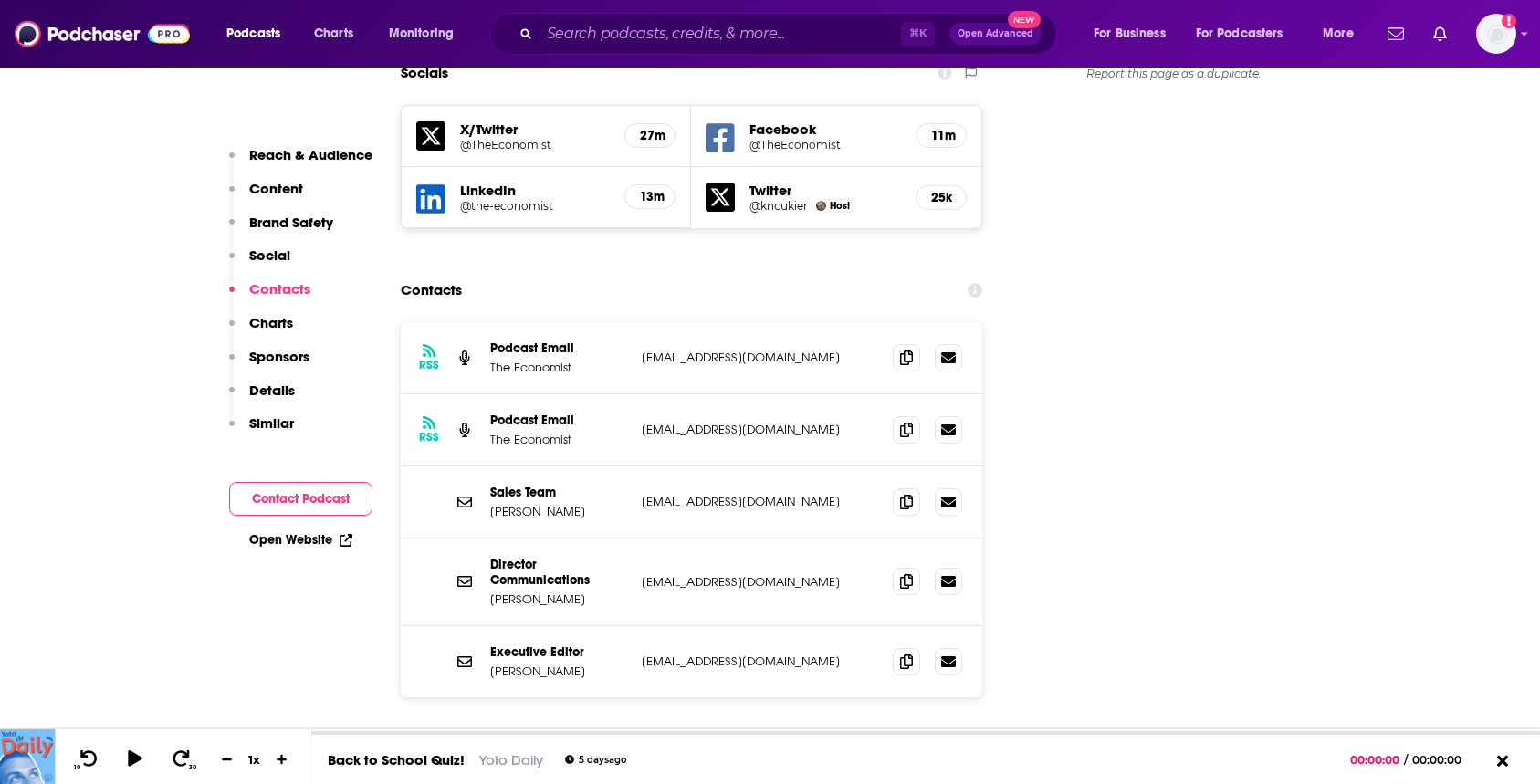
scroll to position [2231, 0]
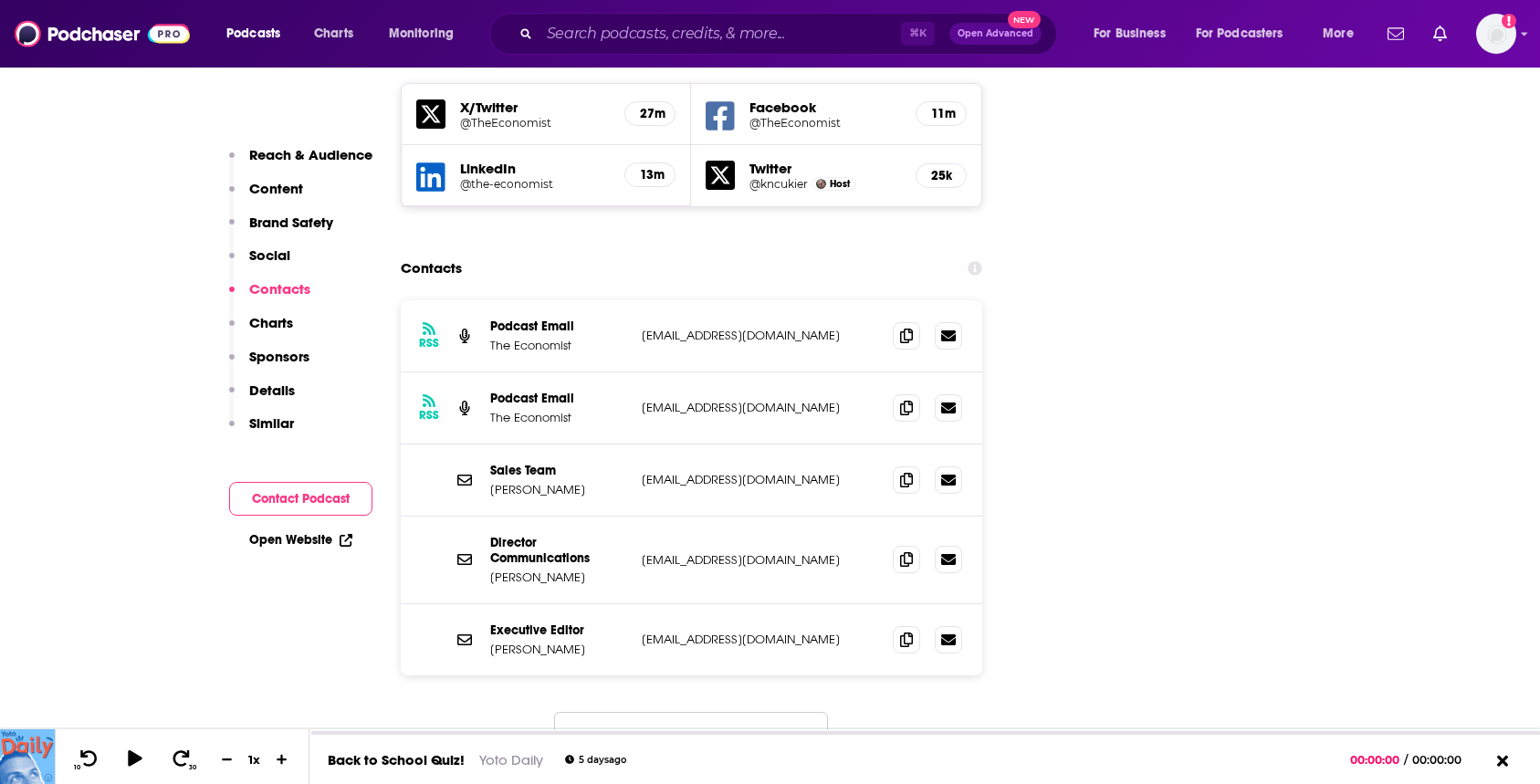
click at [700, 712] on button "Load More..." at bounding box center [691, 736] width 274 height 50
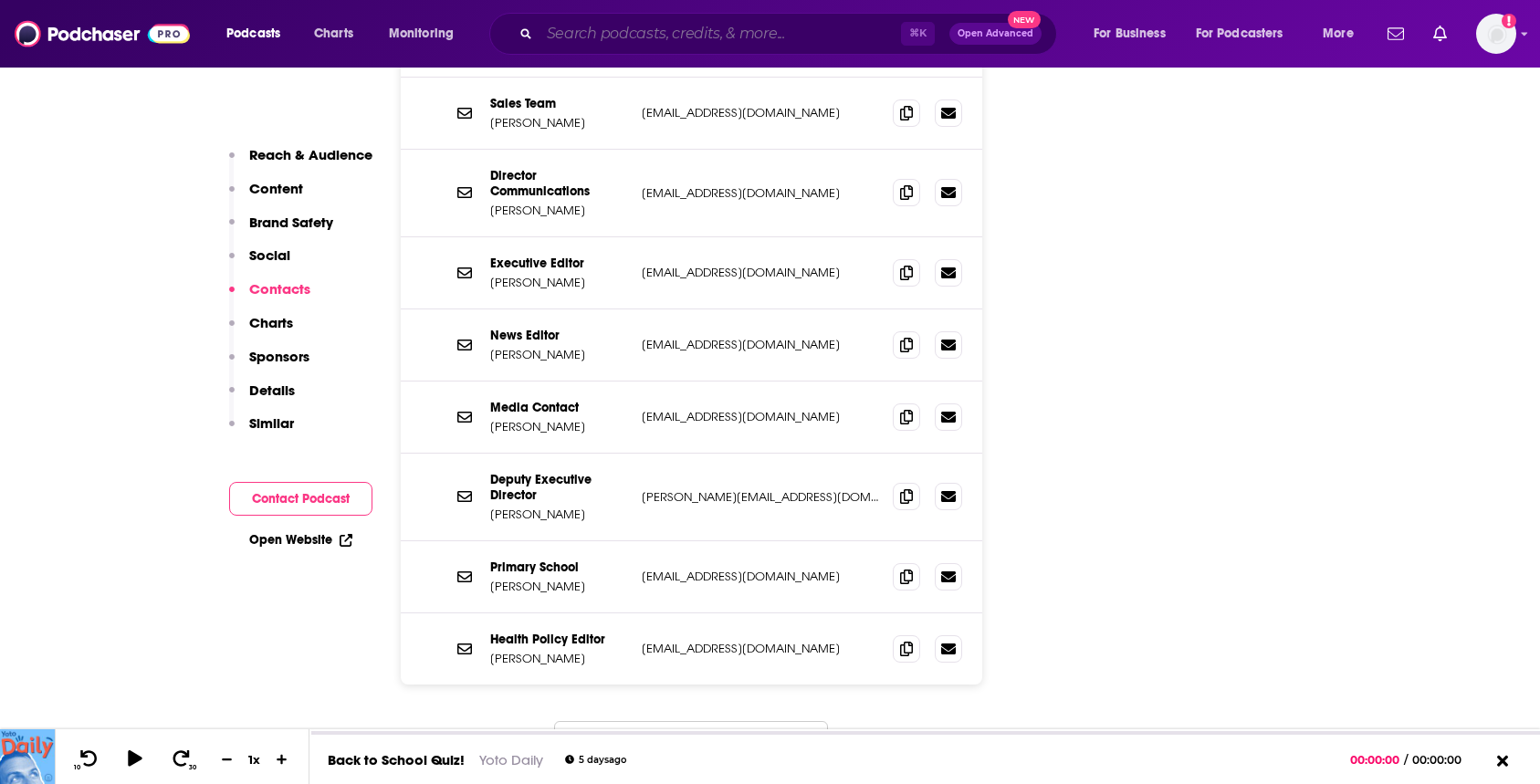
click at [619, 27] on input "Search podcasts, credits, & more..." at bounding box center [720, 34] width 362 height 29
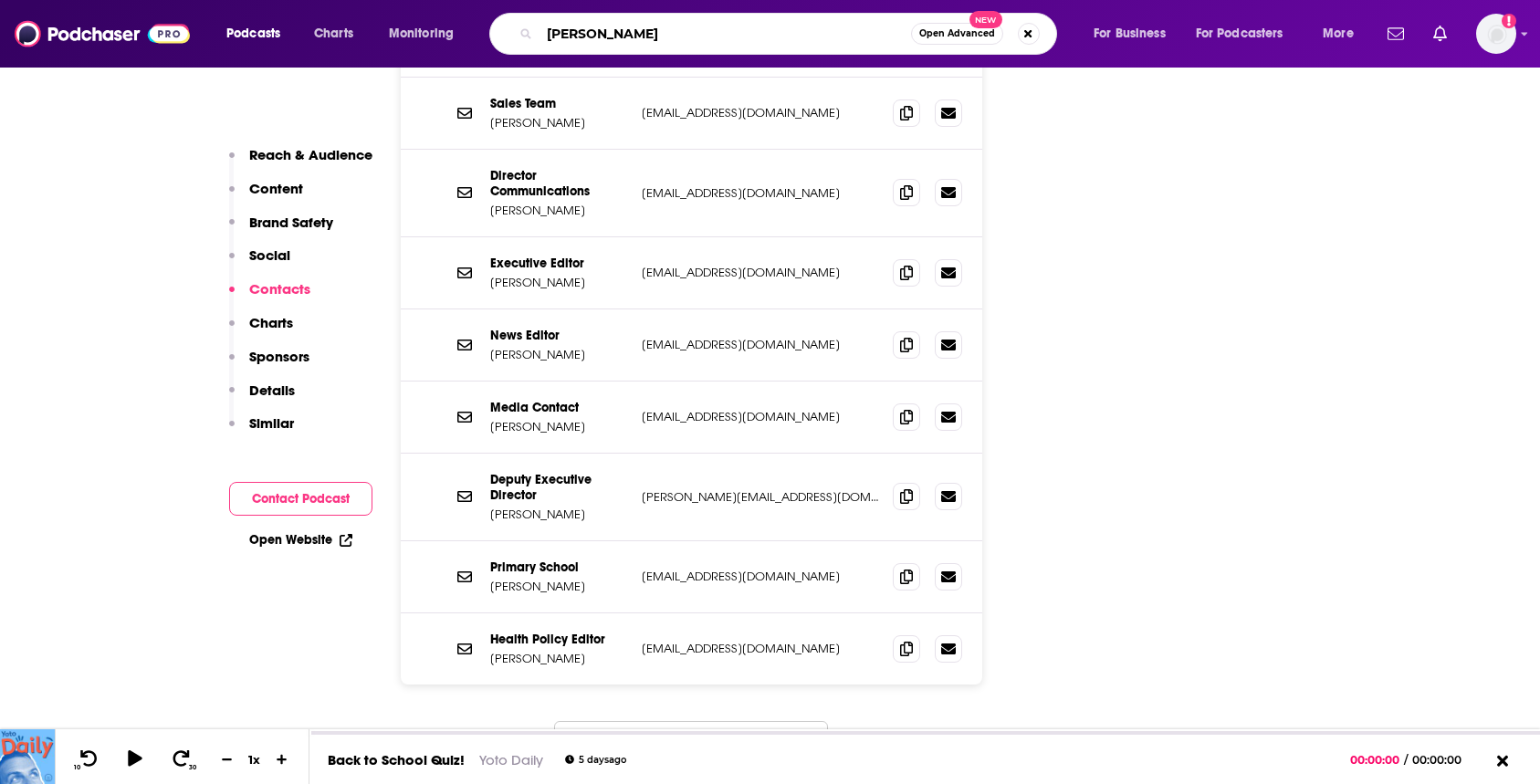
type input "[PERSON_NAME]"
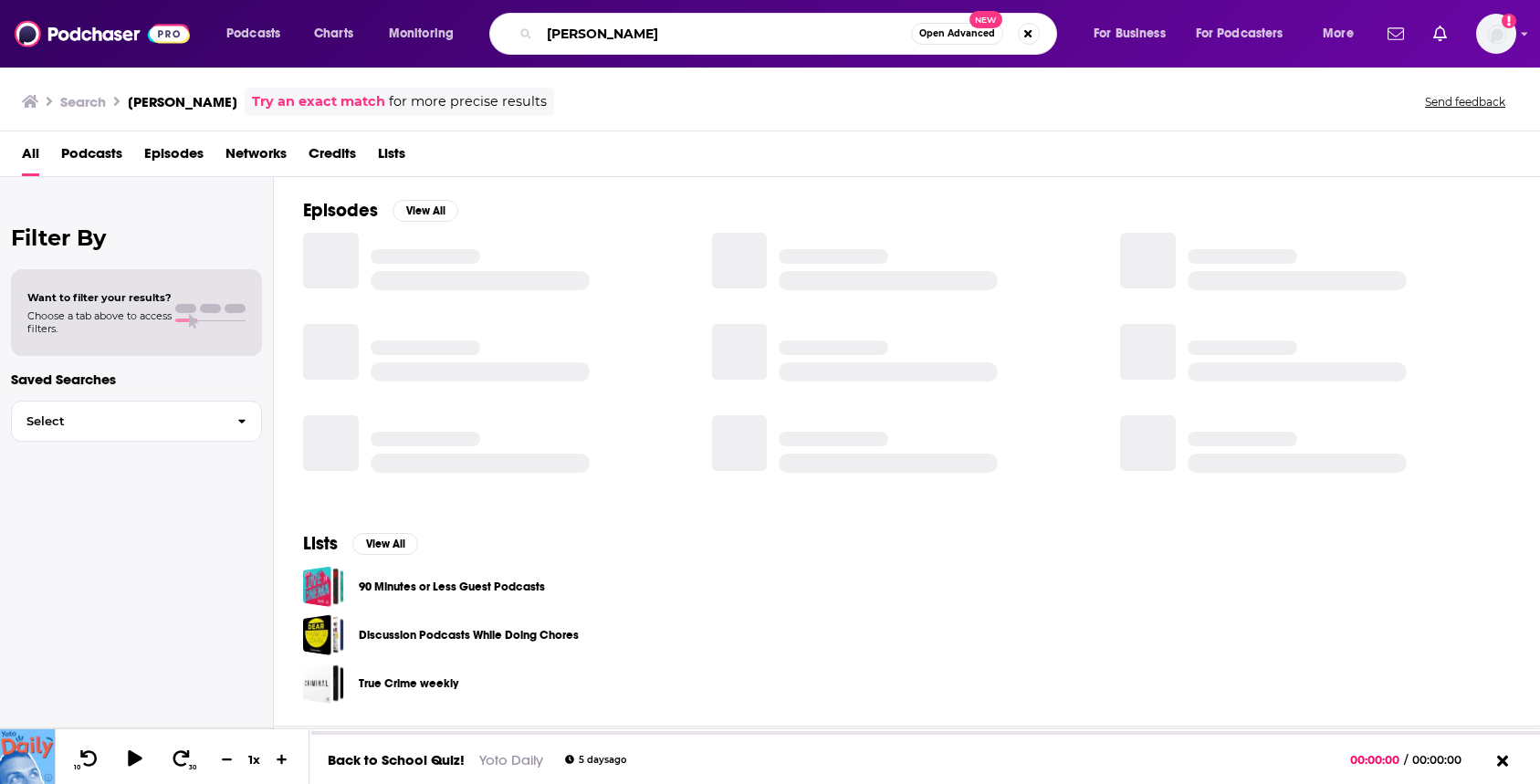
click at [697, 36] on input "[PERSON_NAME]" at bounding box center [725, 34] width 372 height 29
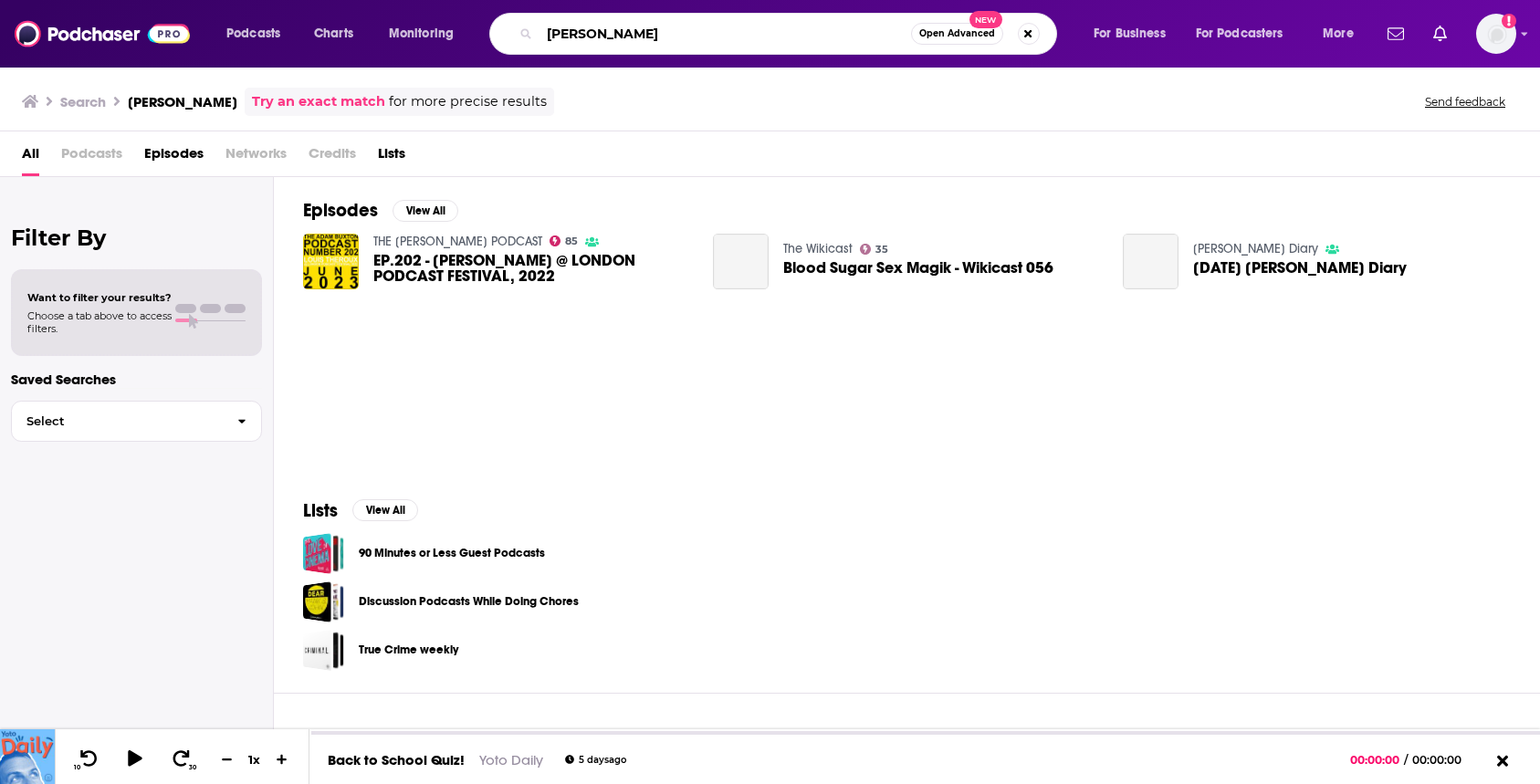
type input "[PERSON_NAME]"
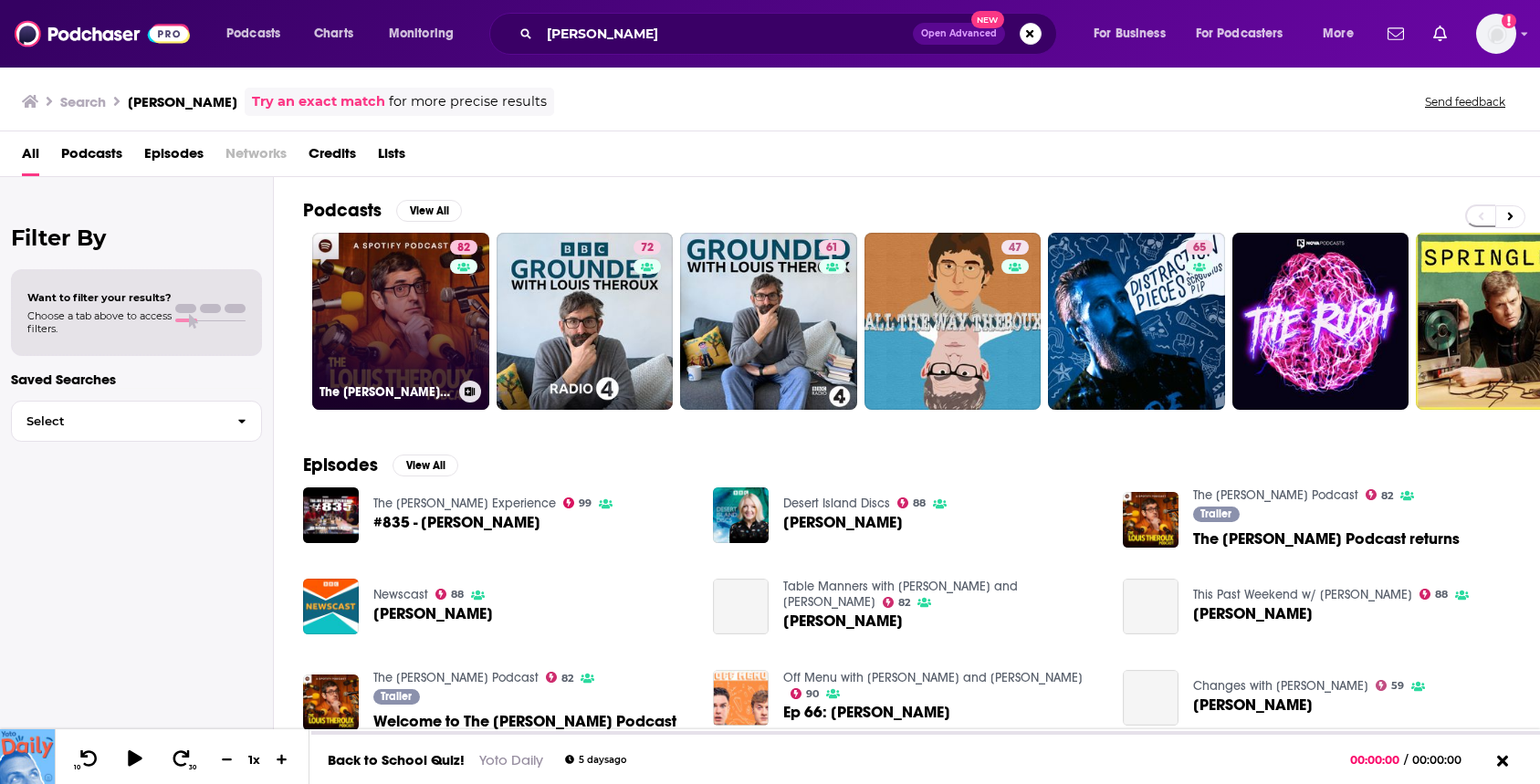
click at [397, 363] on link "82 The [PERSON_NAME] Podcast" at bounding box center [401, 321] width 178 height 178
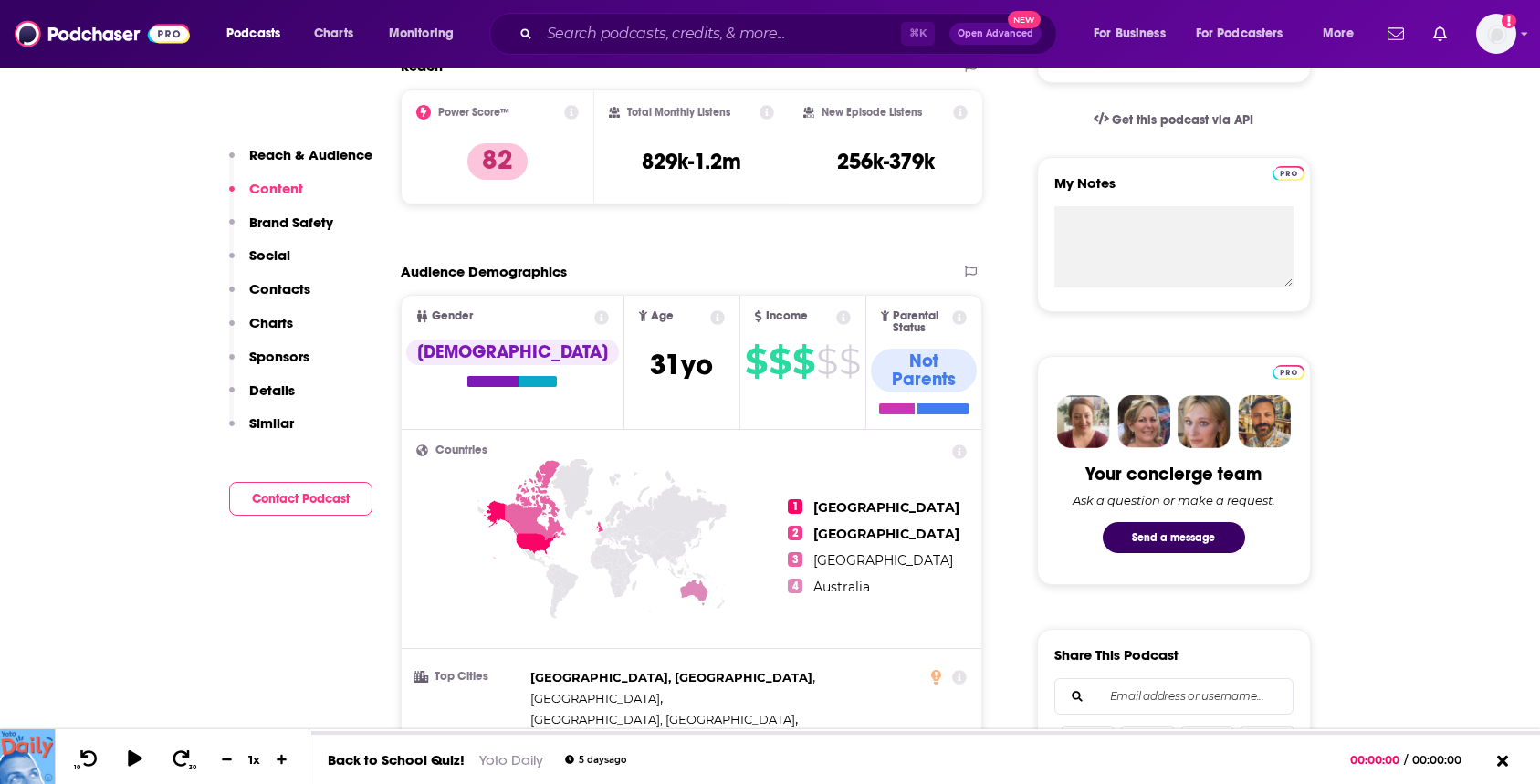
scroll to position [522, 0]
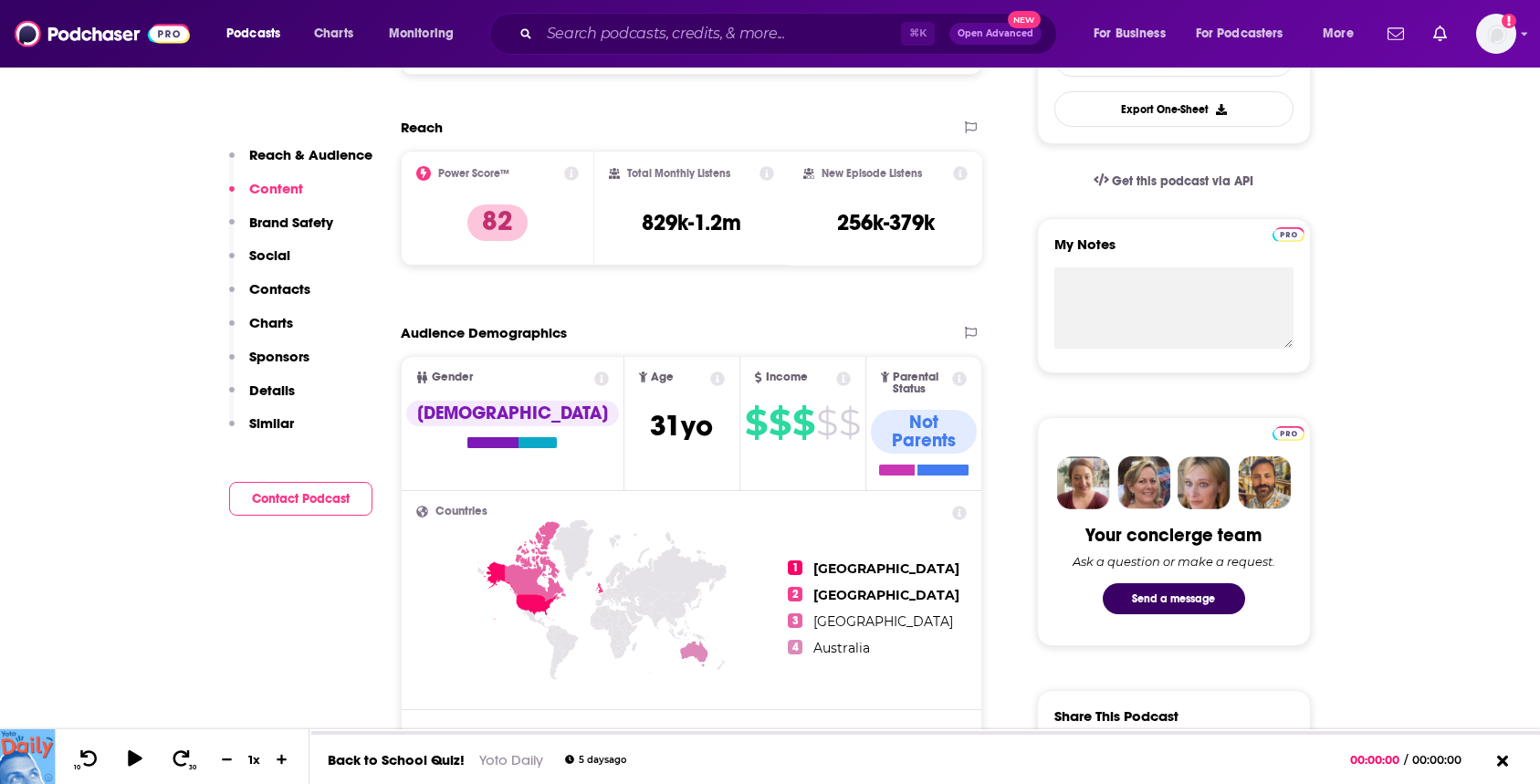
click at [618, 13] on div "⌘ K Open Advanced New" at bounding box center [774, 34] width 568 height 42
click at [610, 21] on input "Search podcasts, credits, & more..." at bounding box center [720, 34] width 362 height 29
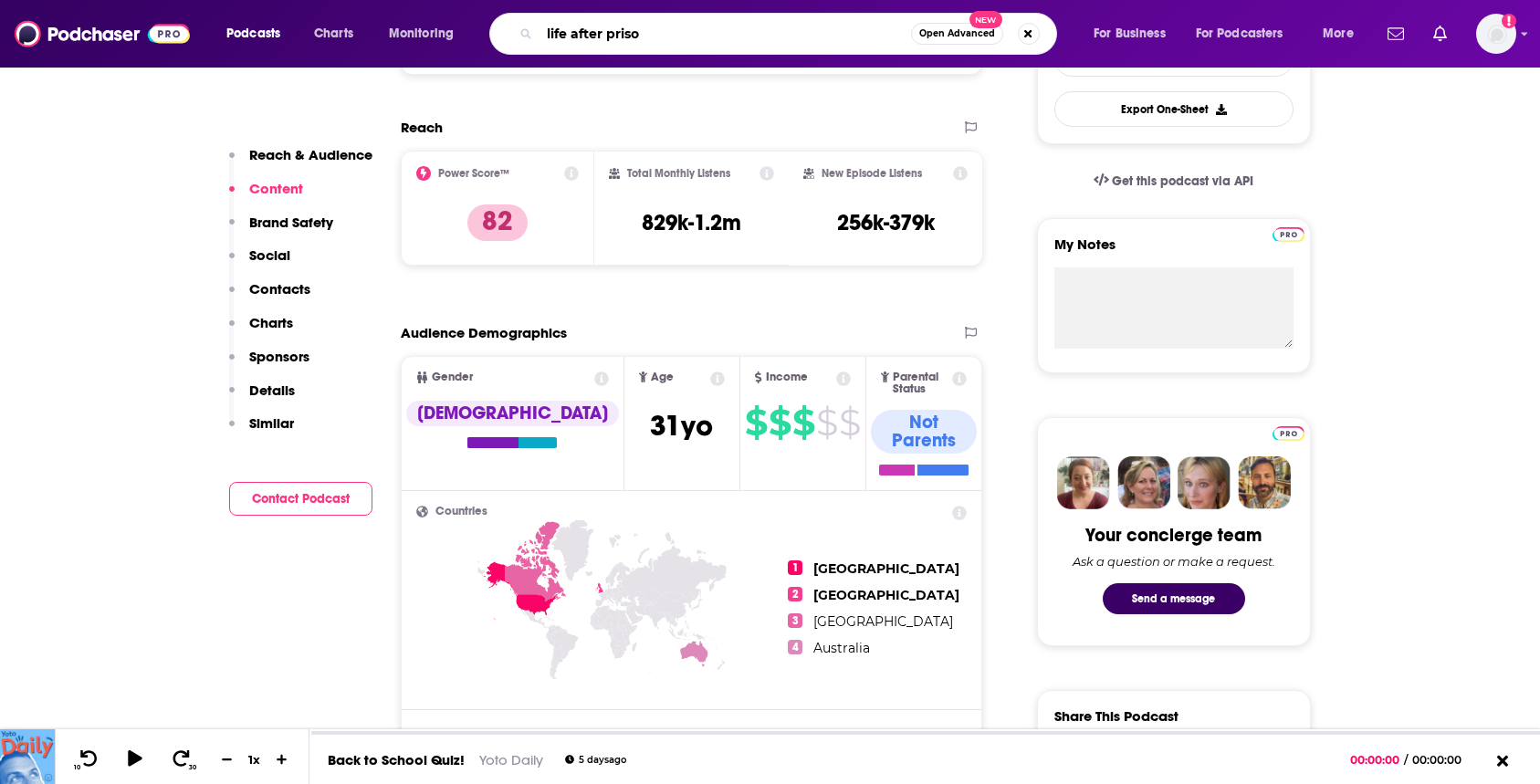
type input "life after prison"
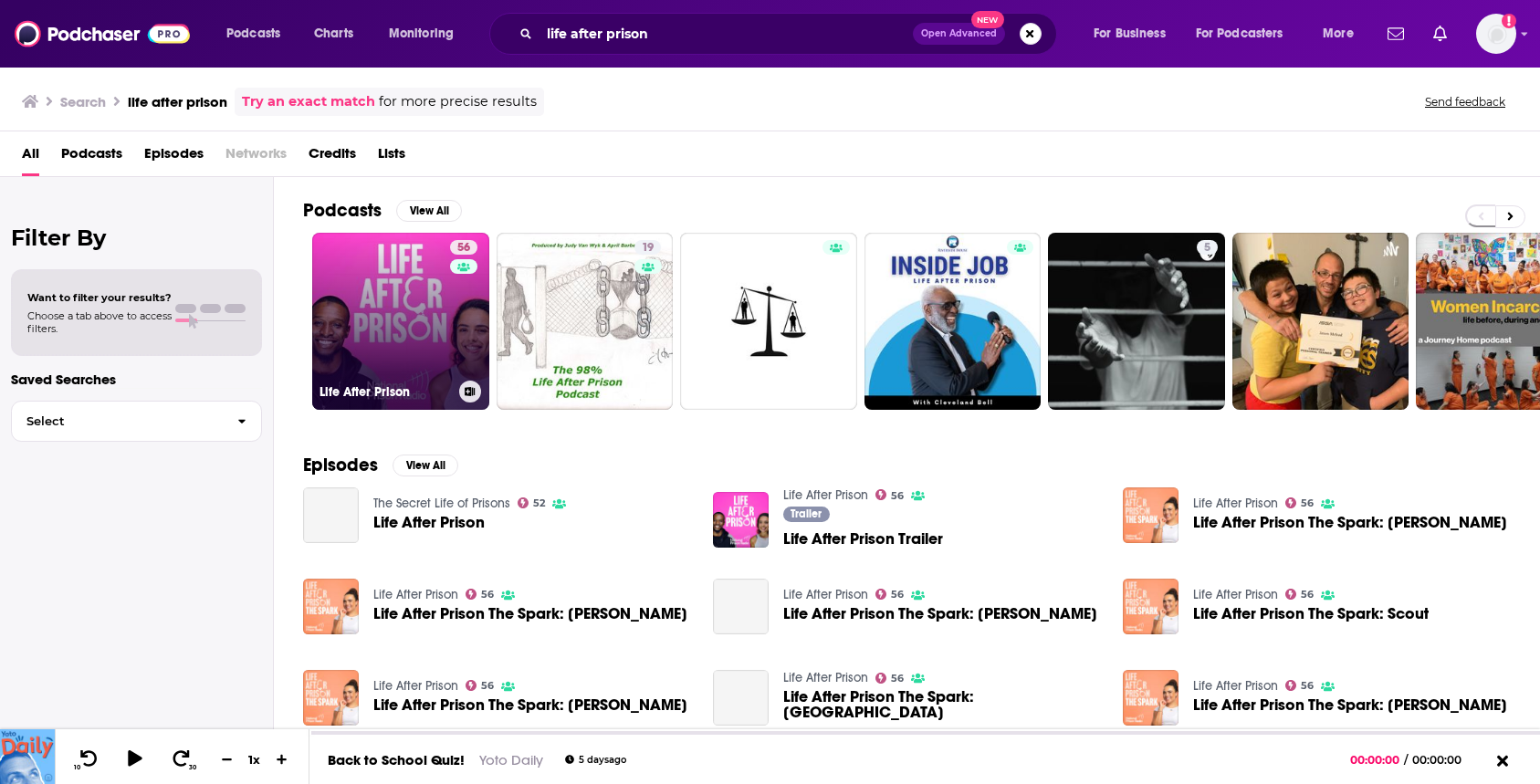
click at [398, 318] on link "56 Life After Prison" at bounding box center [401, 321] width 178 height 178
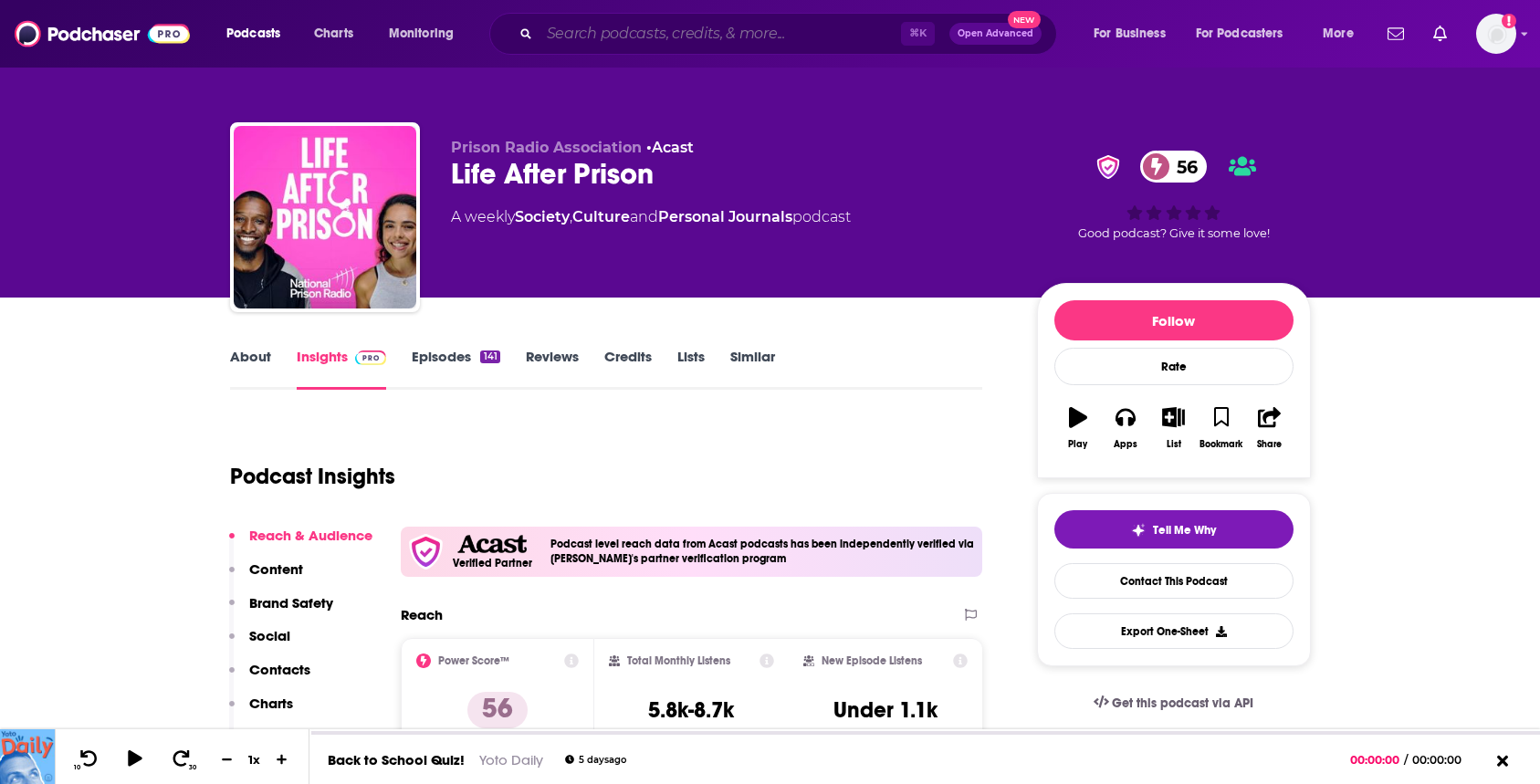
click at [637, 39] on input "Search podcasts, credits, & more..." at bounding box center [720, 34] width 362 height 29
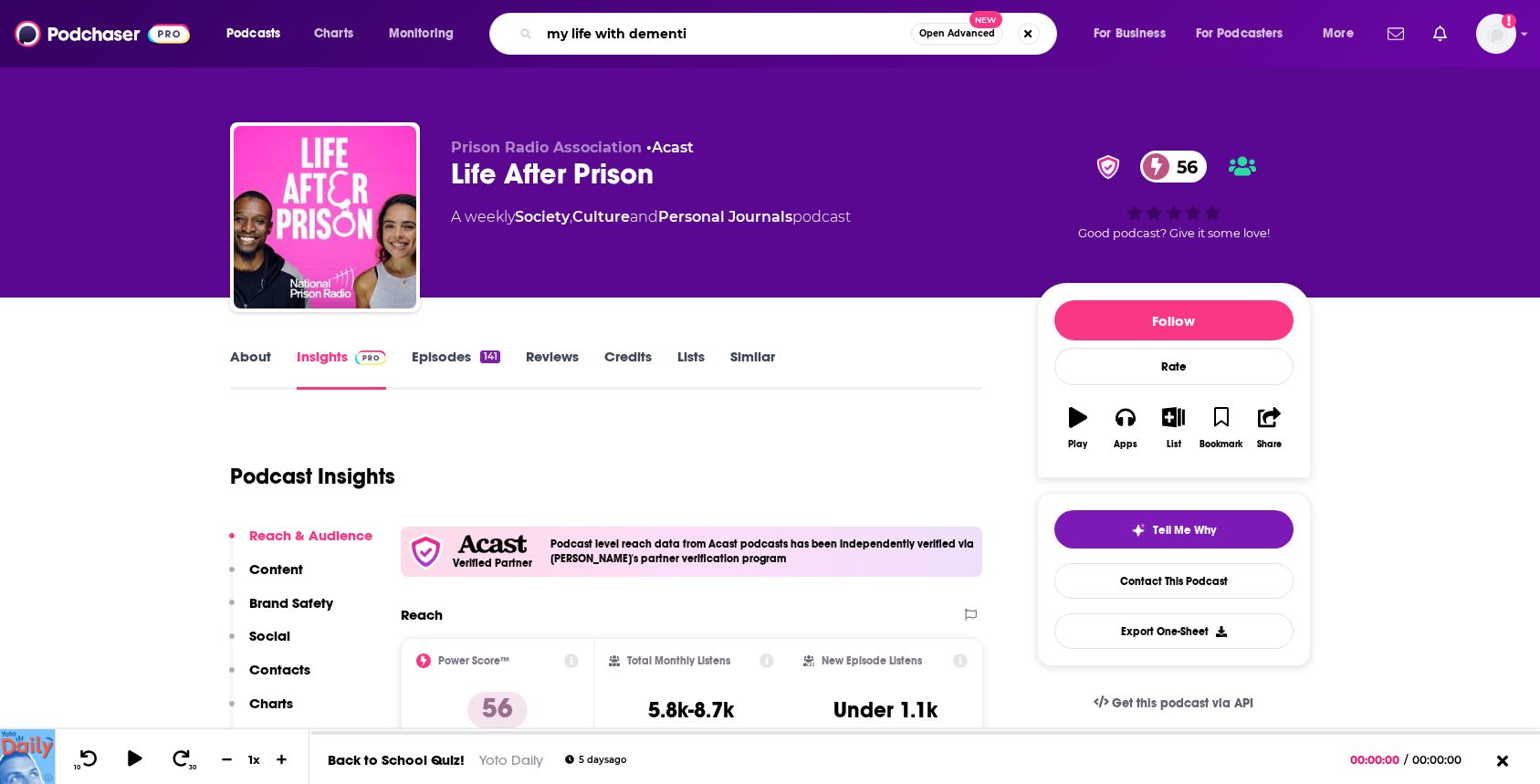
type input "my life with dementia"
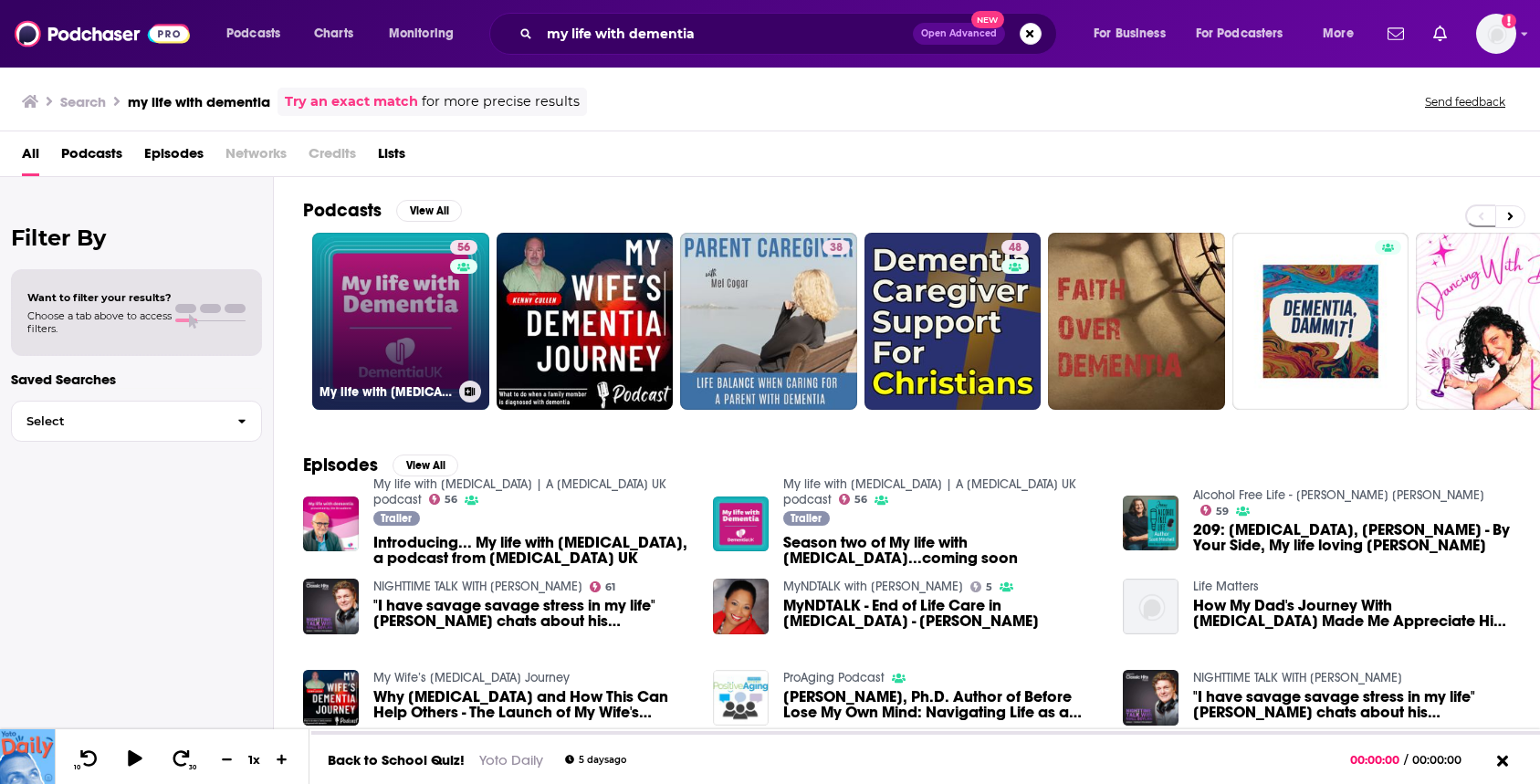
click at [414, 266] on link "56 My life with dementia | A Dementia UK podcast" at bounding box center [401, 321] width 178 height 178
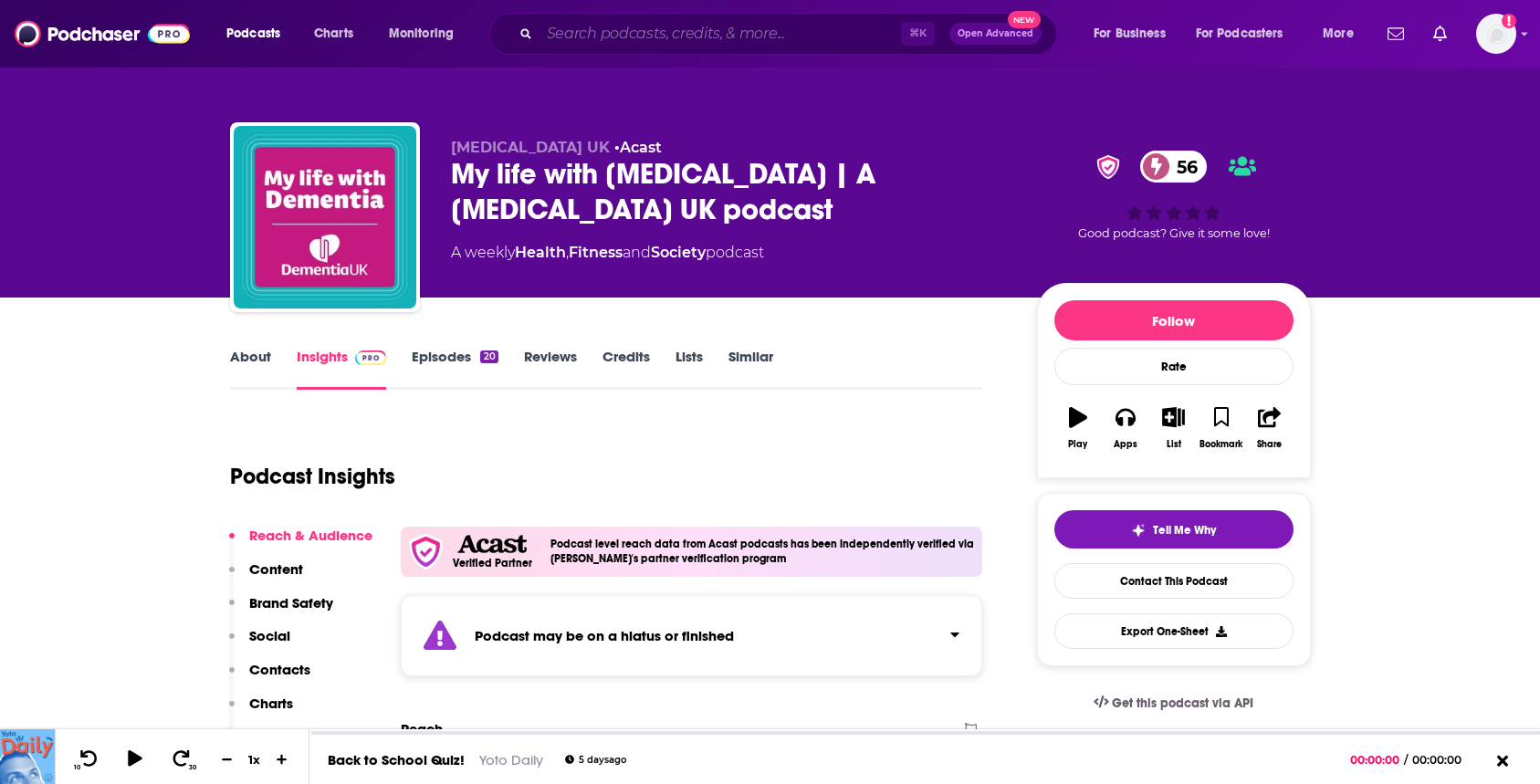
click at [586, 37] on input "Search podcasts, credits, & more..." at bounding box center [720, 34] width 362 height 29
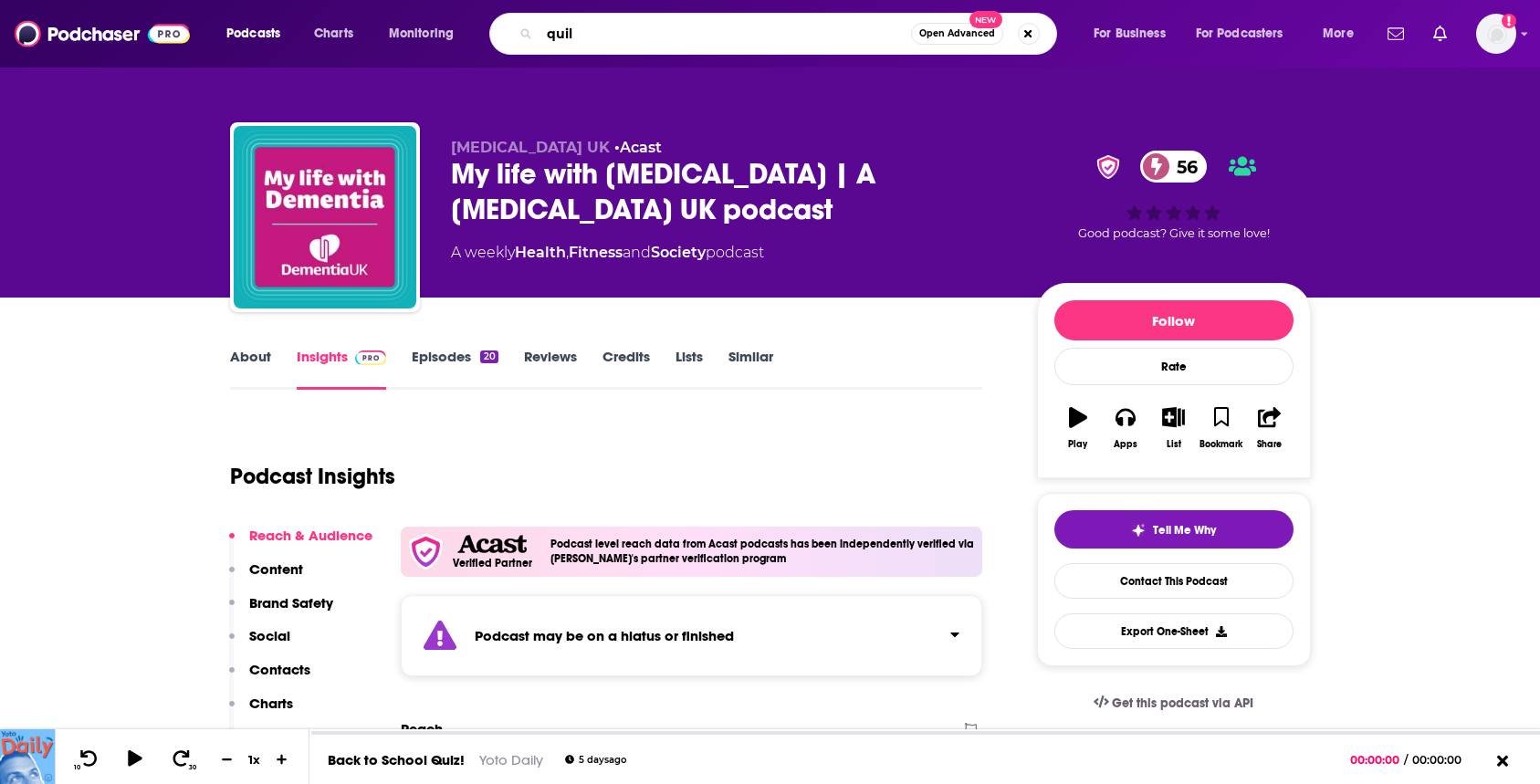
type input "quill"
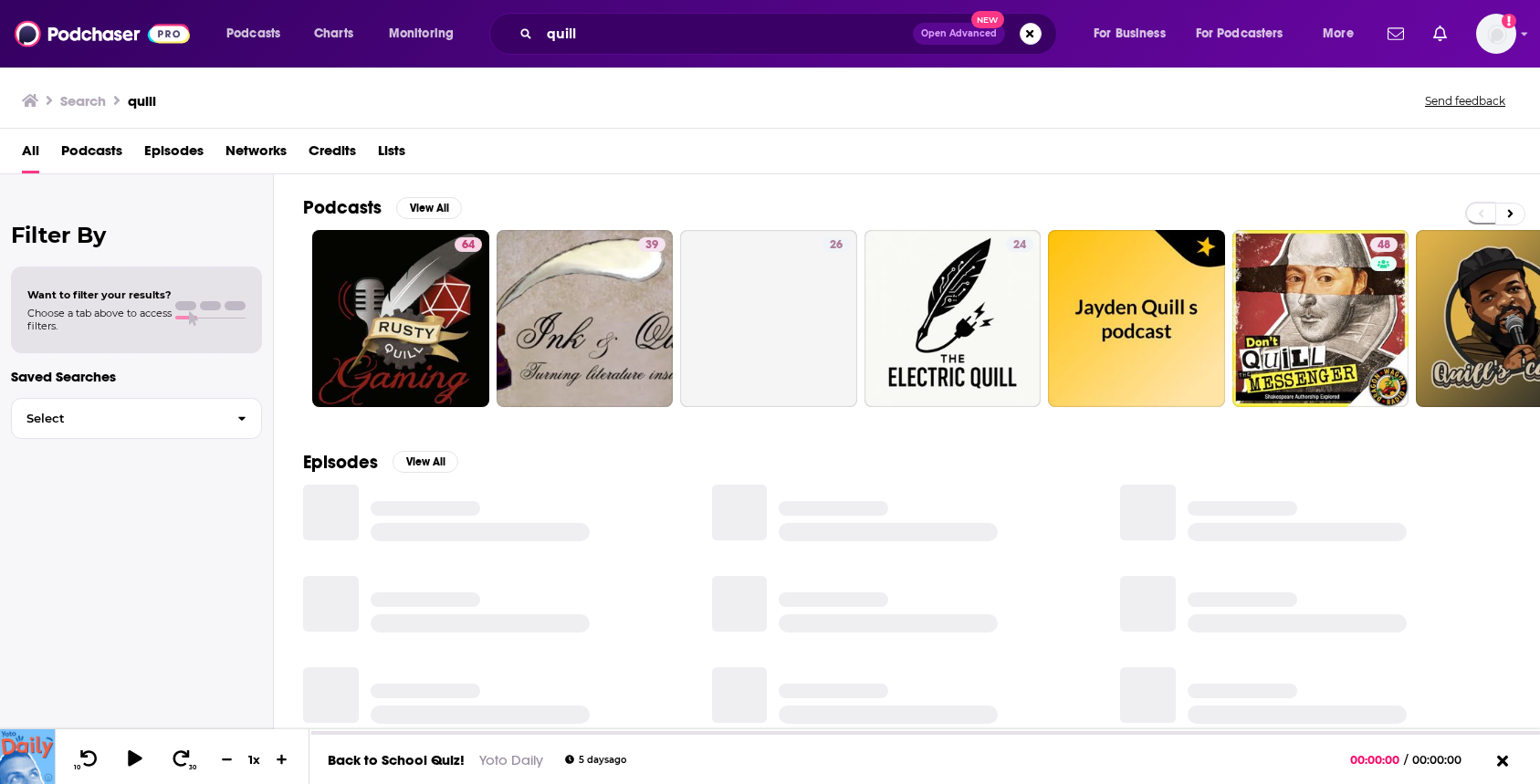
click at [257, 150] on span "Networks" at bounding box center [255, 155] width 61 height 37
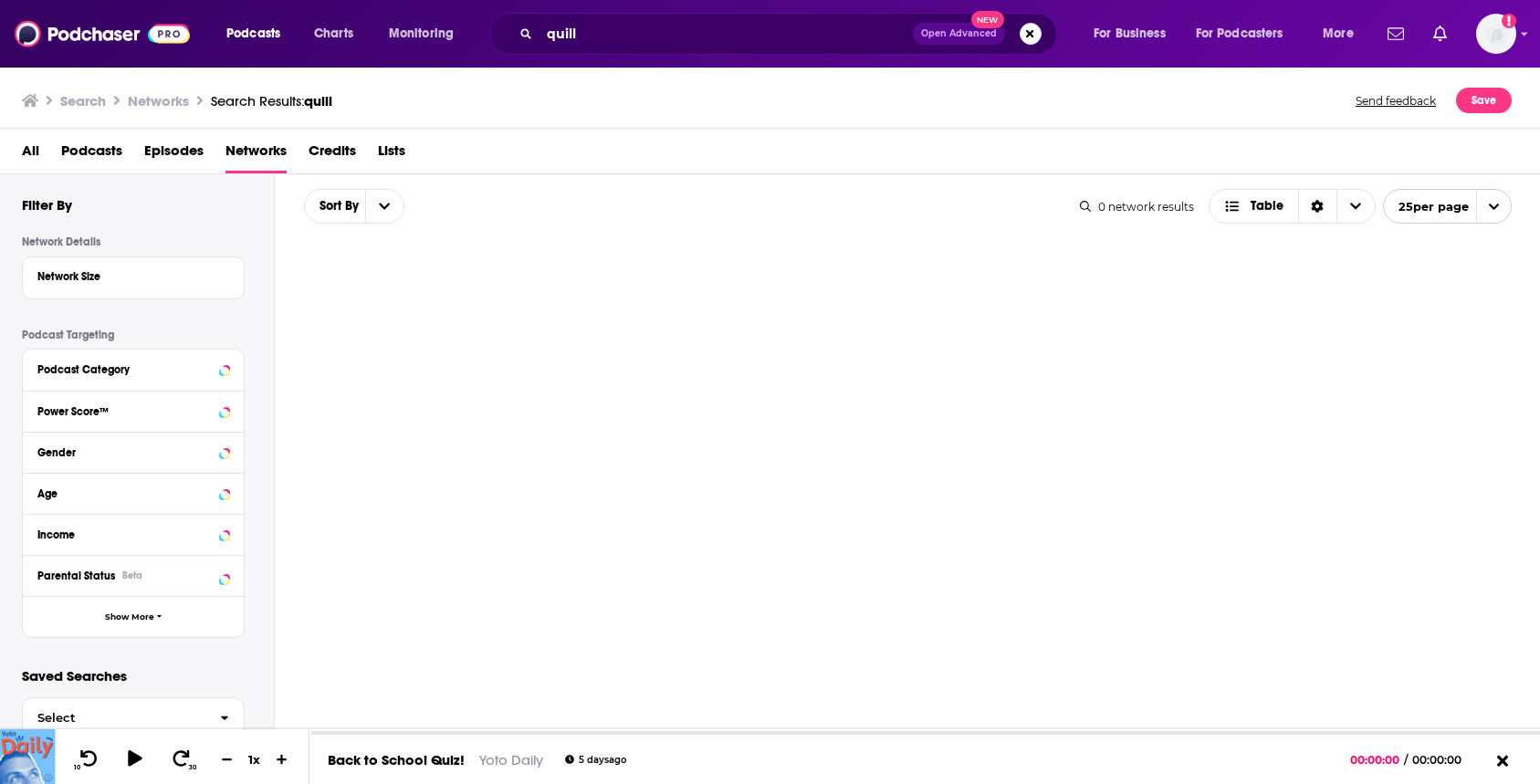
click at [257, 150] on span "Networks" at bounding box center [255, 155] width 61 height 37
click at [562, 50] on div "quill Open Advanced New" at bounding box center [774, 34] width 568 height 42
click at [582, 37] on input "quill" at bounding box center [726, 34] width 374 height 29
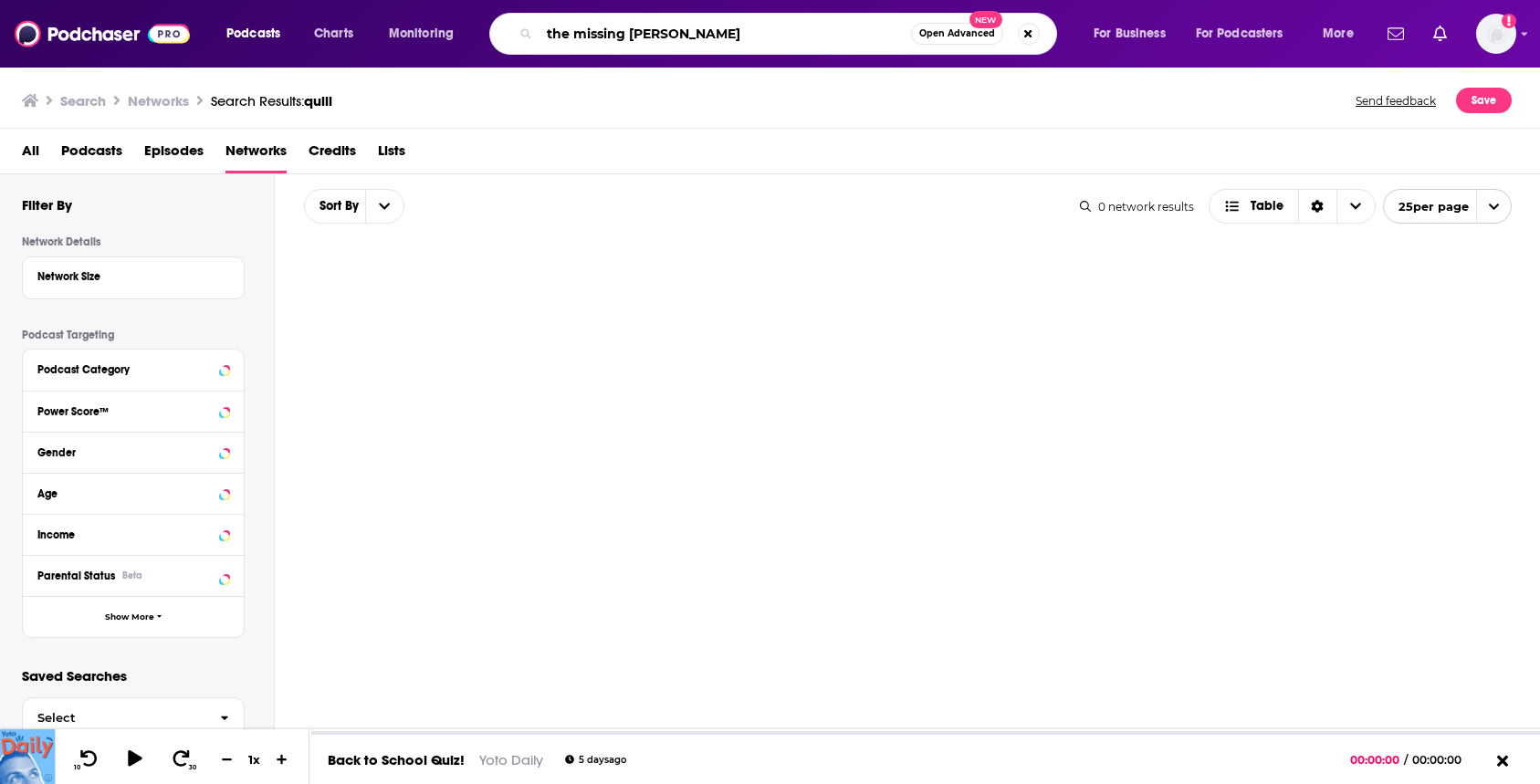
type input "the missing [PERSON_NAME]"
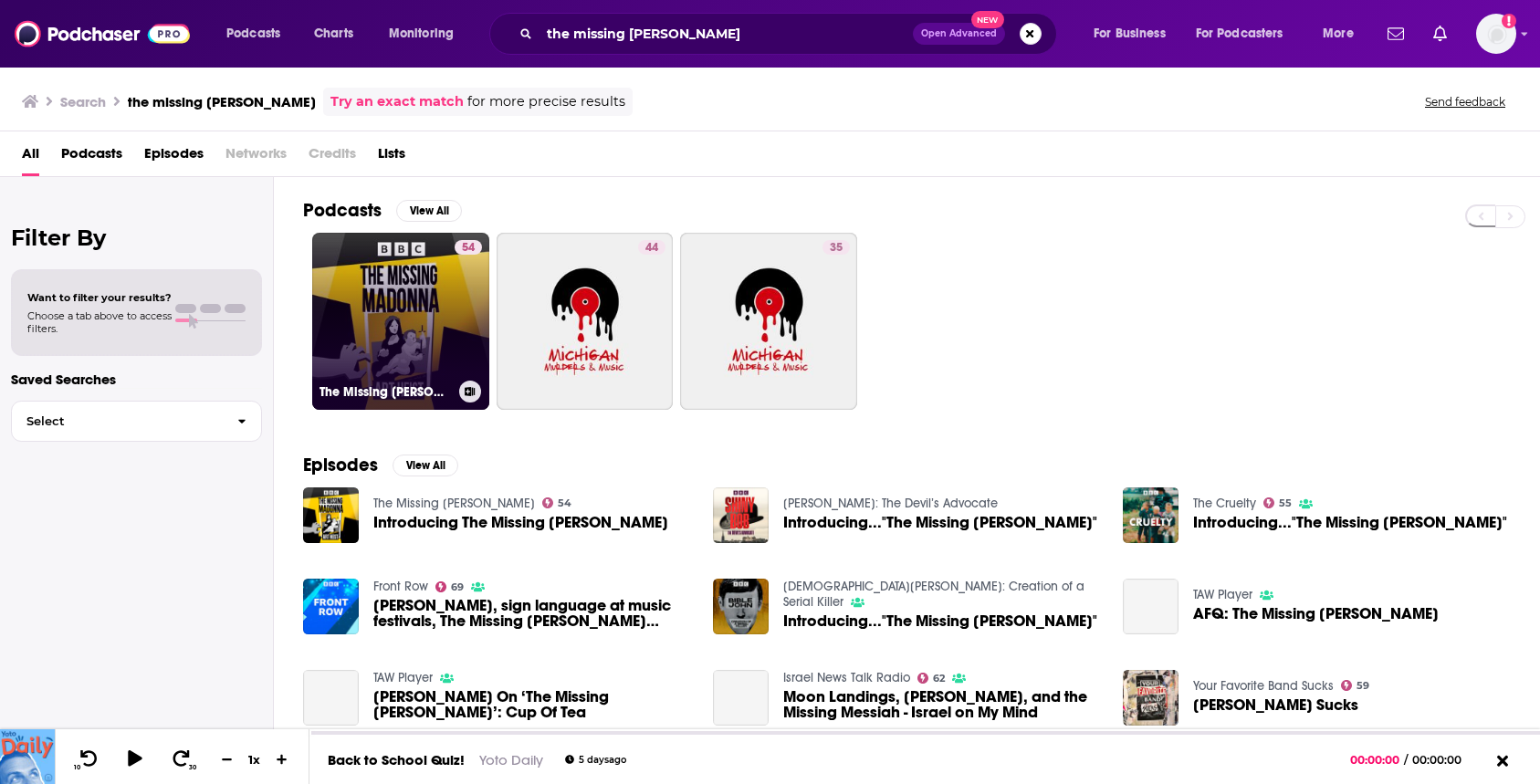
click at [378, 292] on link "54 The Missing [PERSON_NAME]" at bounding box center [401, 321] width 178 height 178
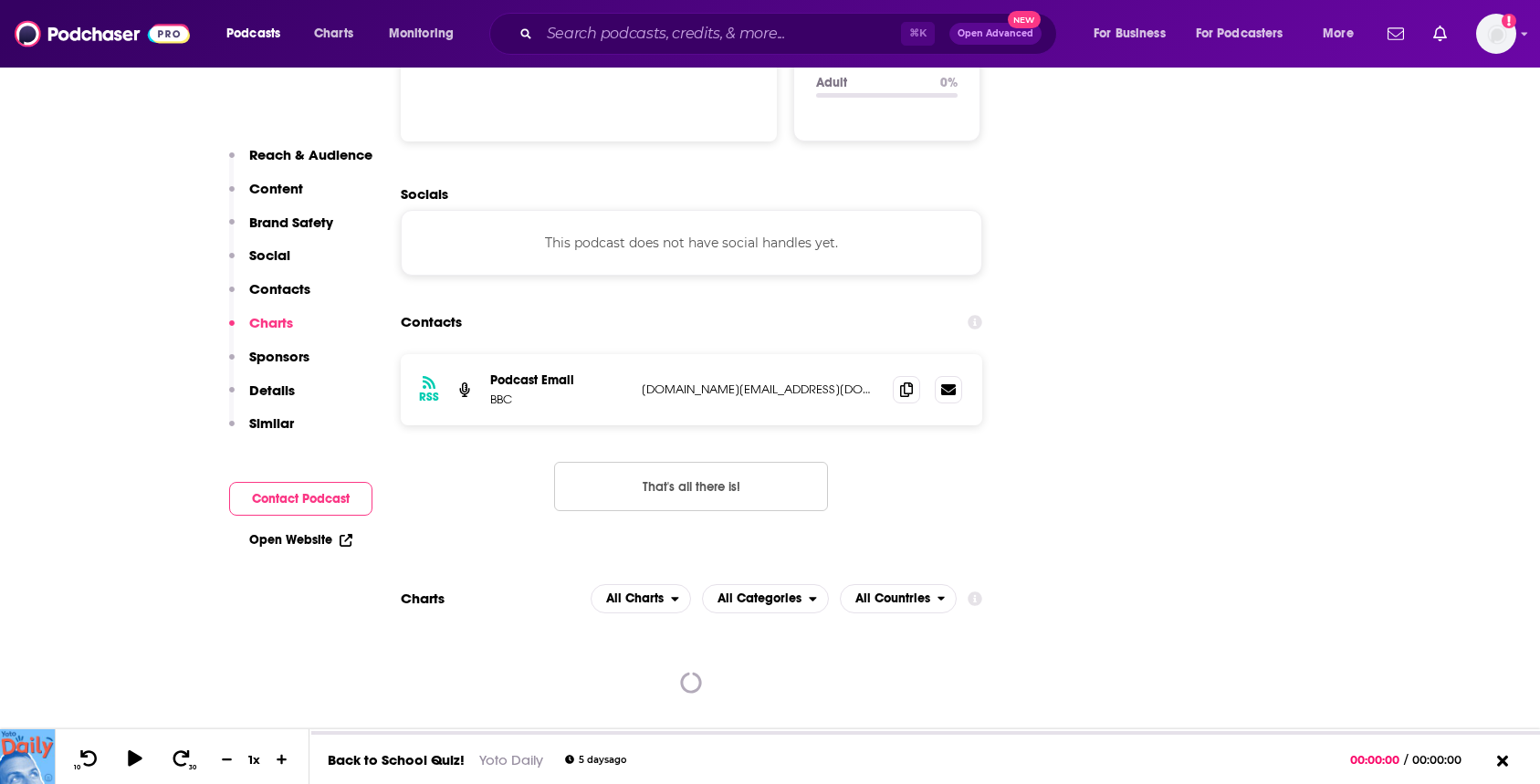
scroll to position [2020, 0]
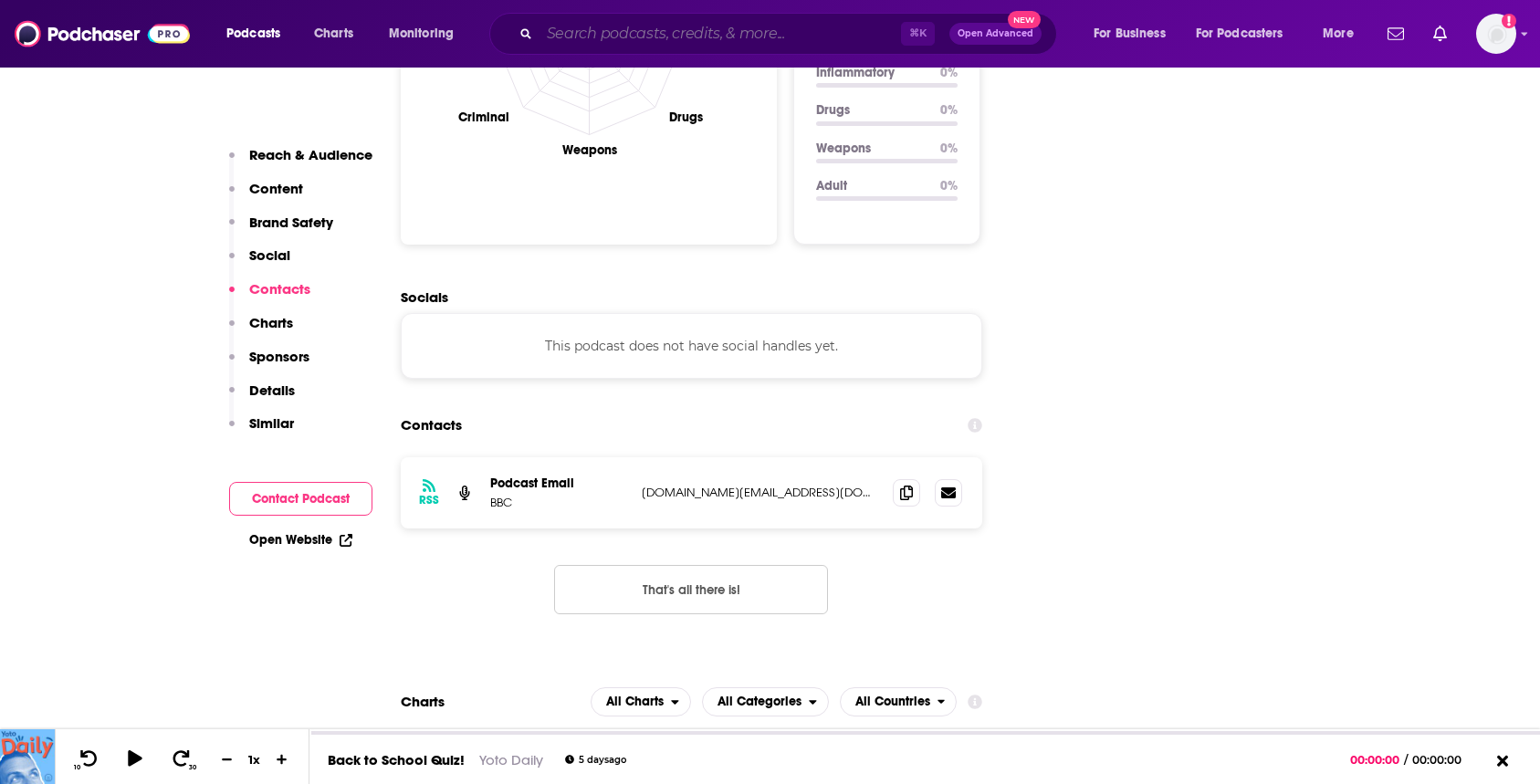
click at [650, 27] on input "Search podcasts, credits, & more..." at bounding box center [720, 34] width 362 height 29
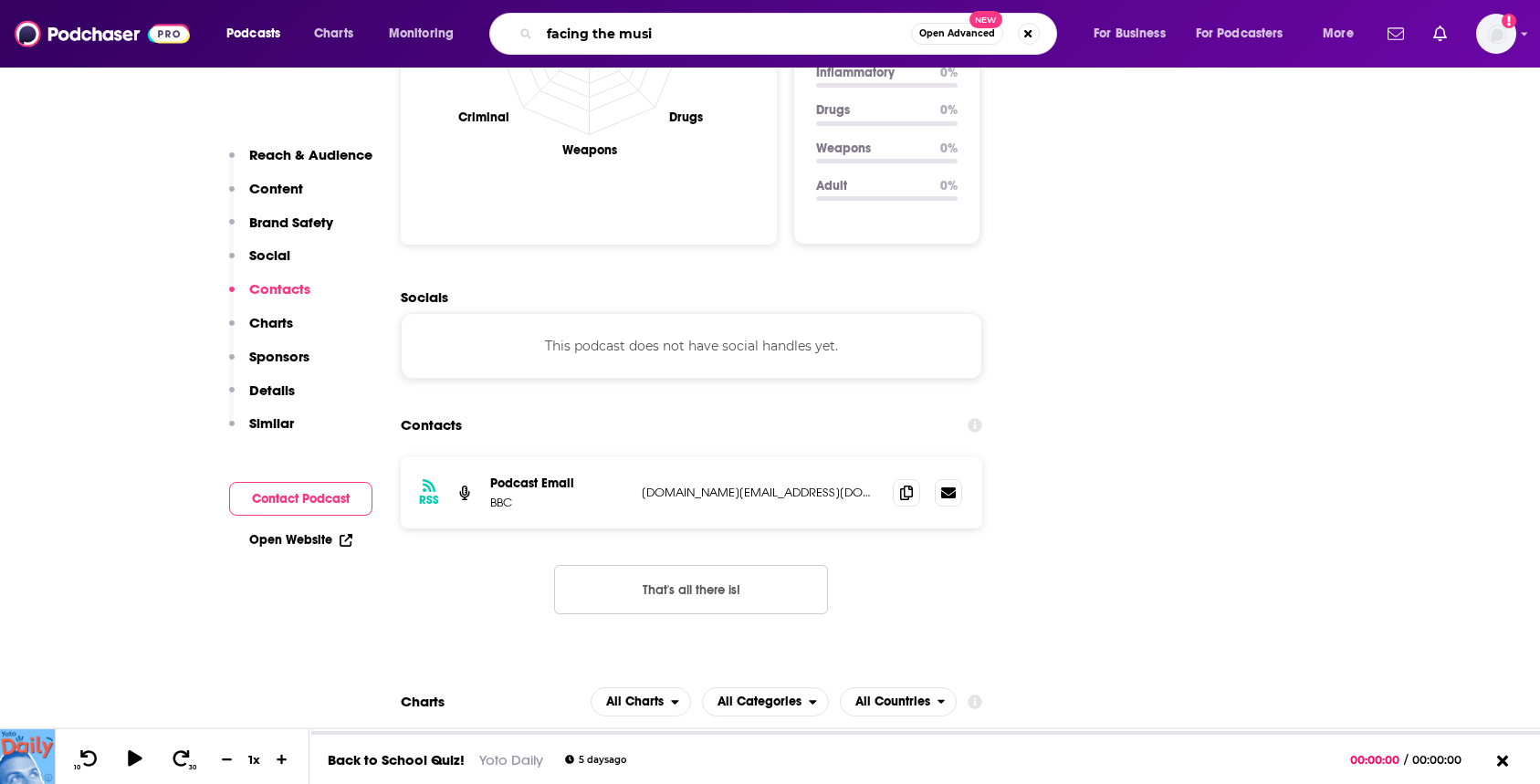
type input "facing the music"
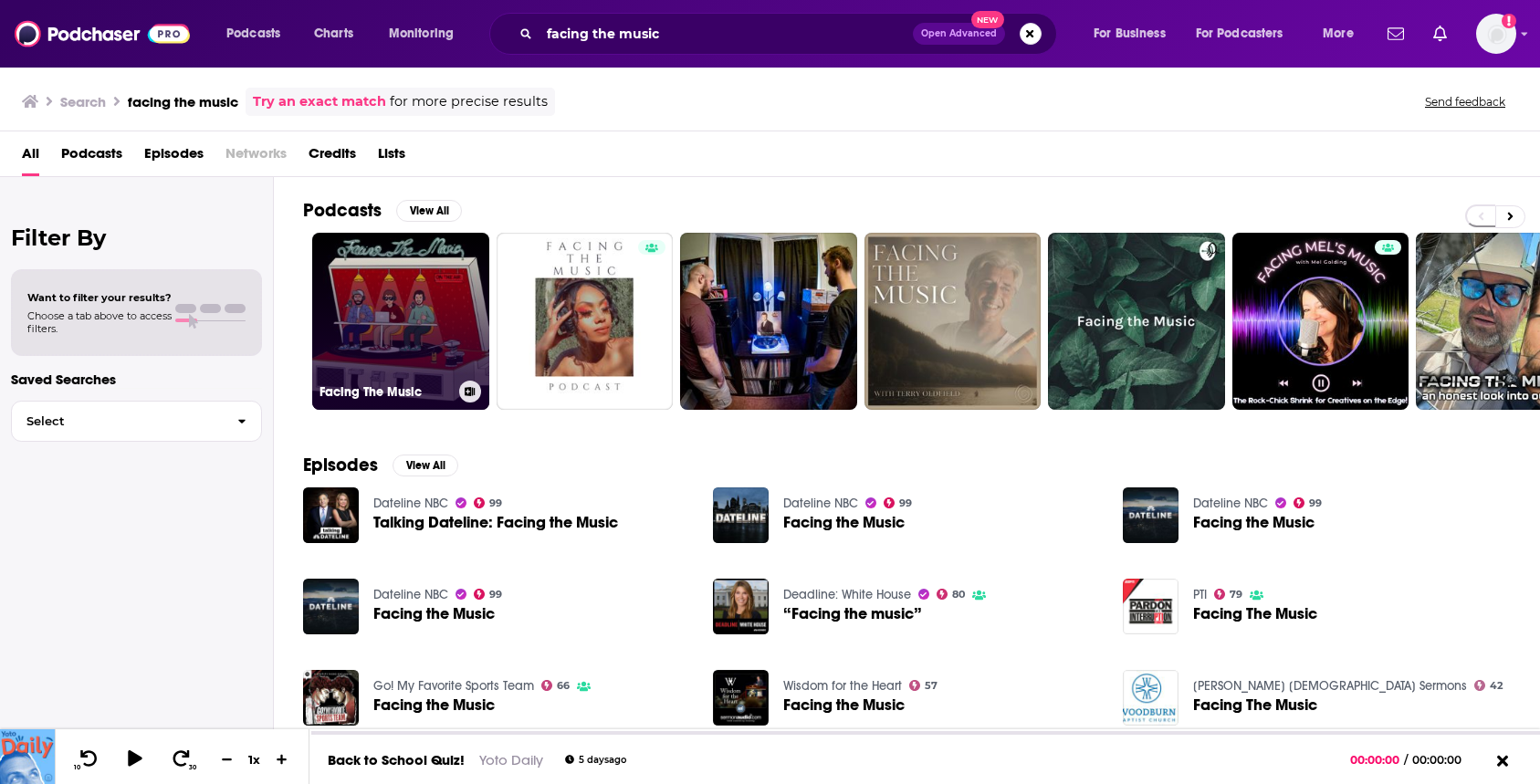
click at [384, 273] on link "Facing The Music" at bounding box center [401, 321] width 178 height 178
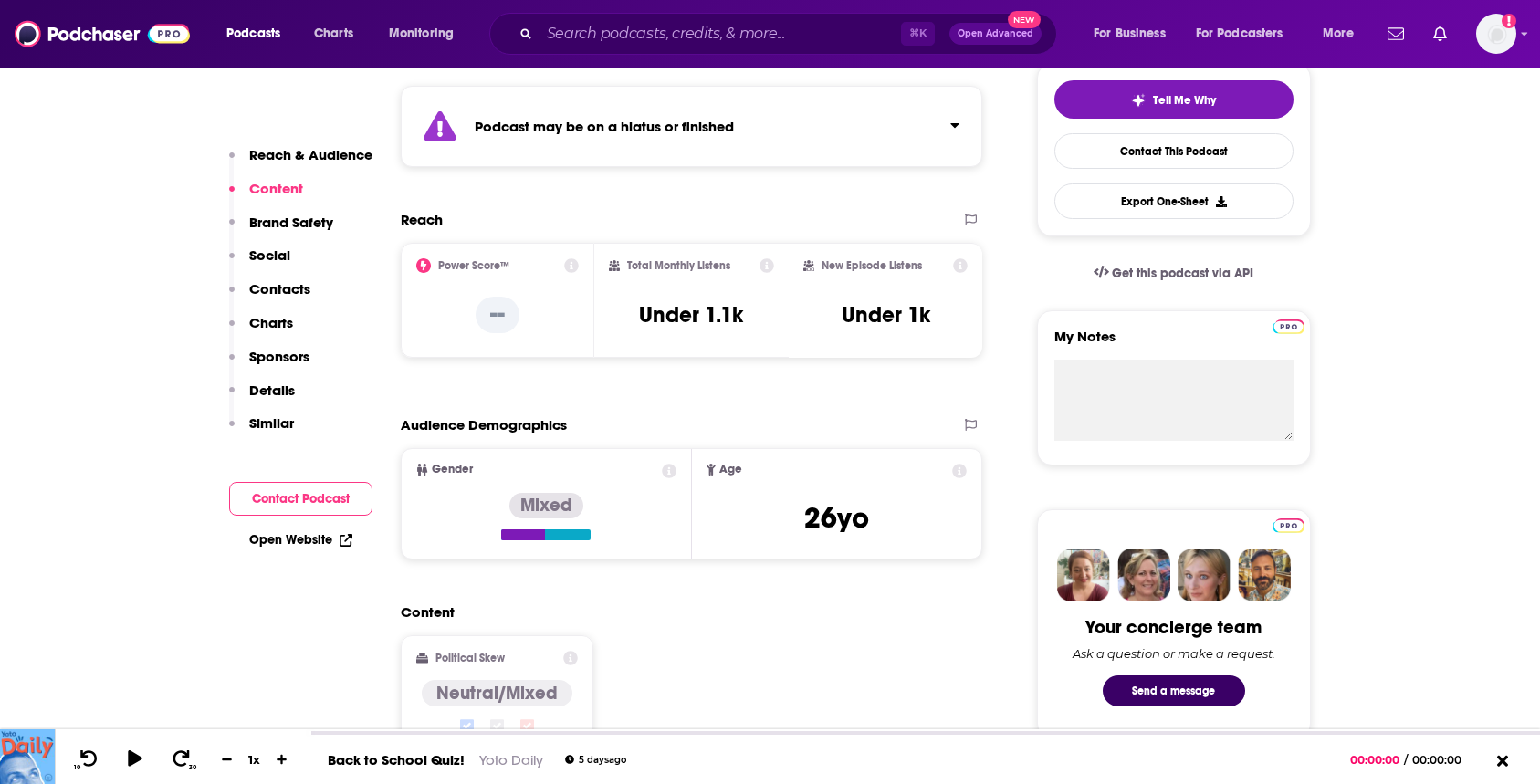
scroll to position [201, 0]
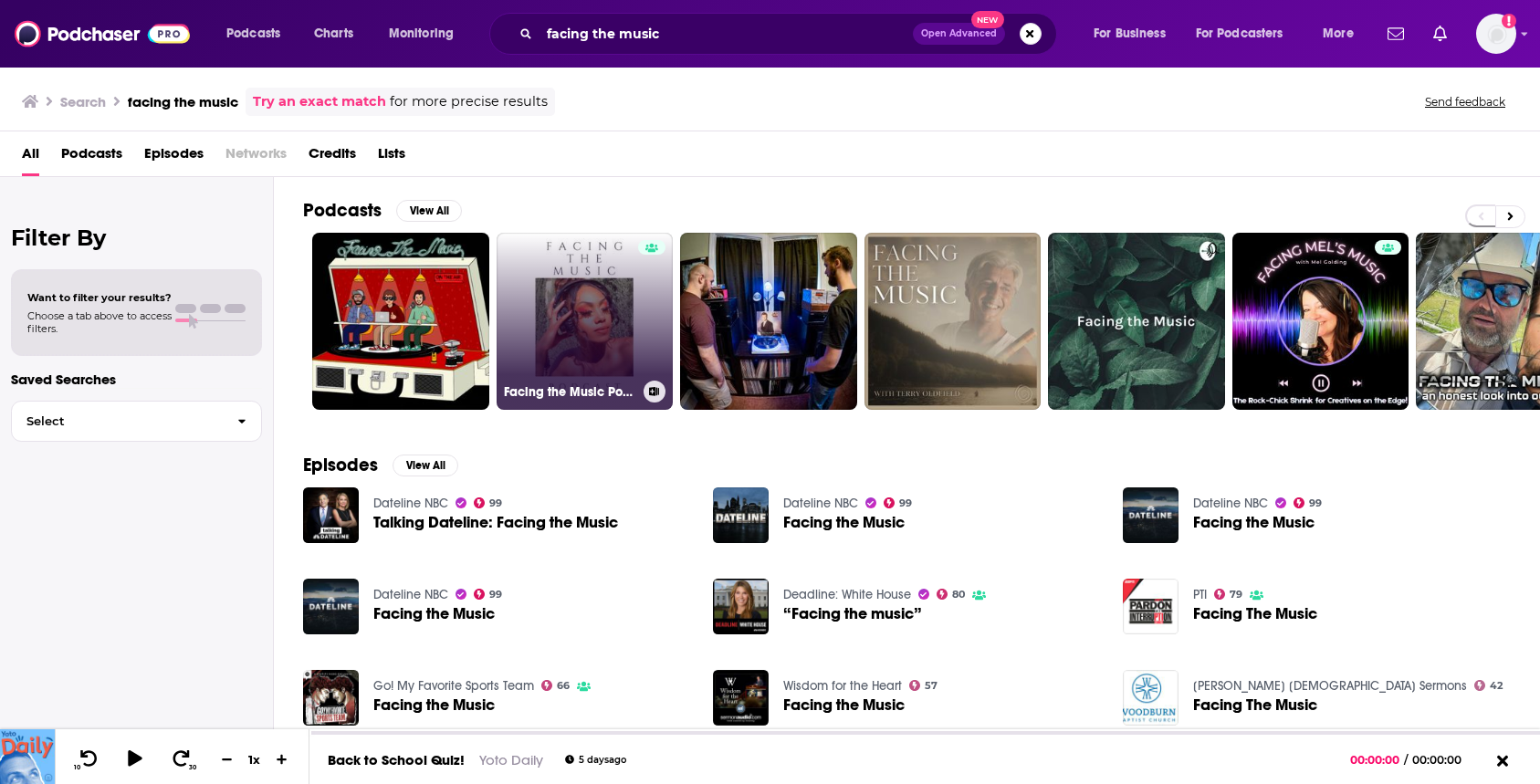
click at [582, 304] on link "Facing the Music Podcast" at bounding box center [585, 321] width 178 height 178
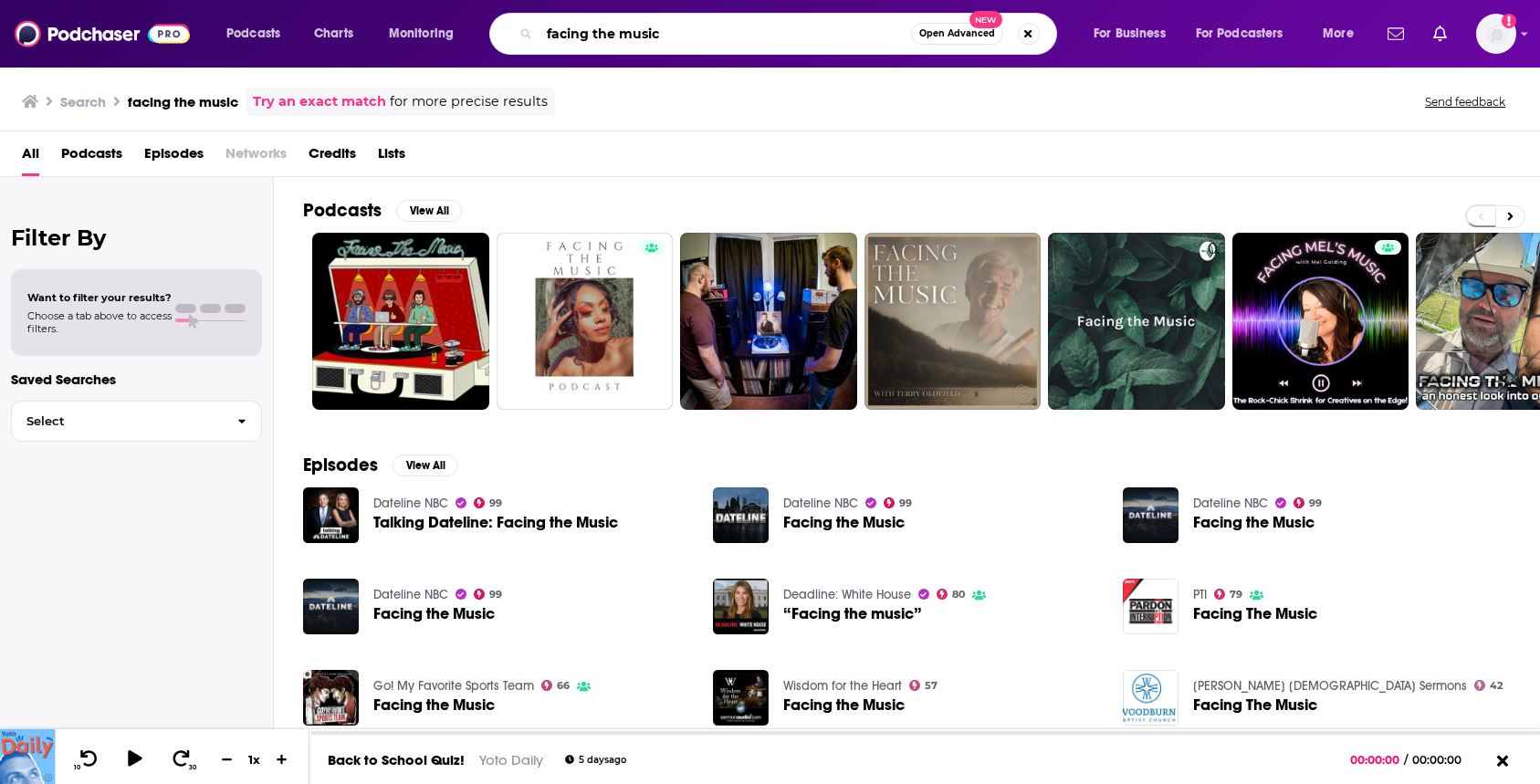
click at [644, 23] on input "facing the music" at bounding box center [725, 34] width 372 height 29
type input "a"
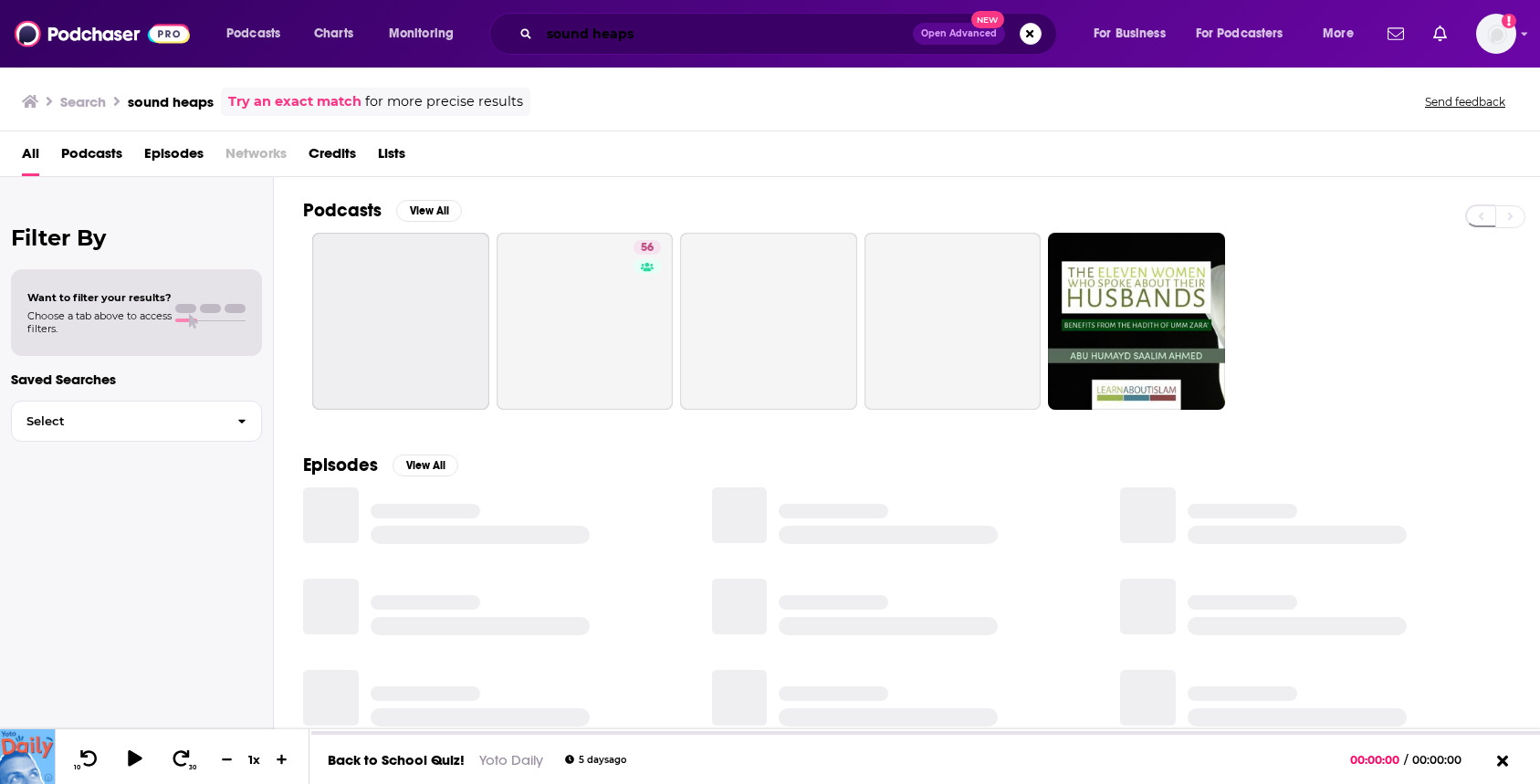
click at [661, 32] on input "sound heaps" at bounding box center [726, 34] width 374 height 29
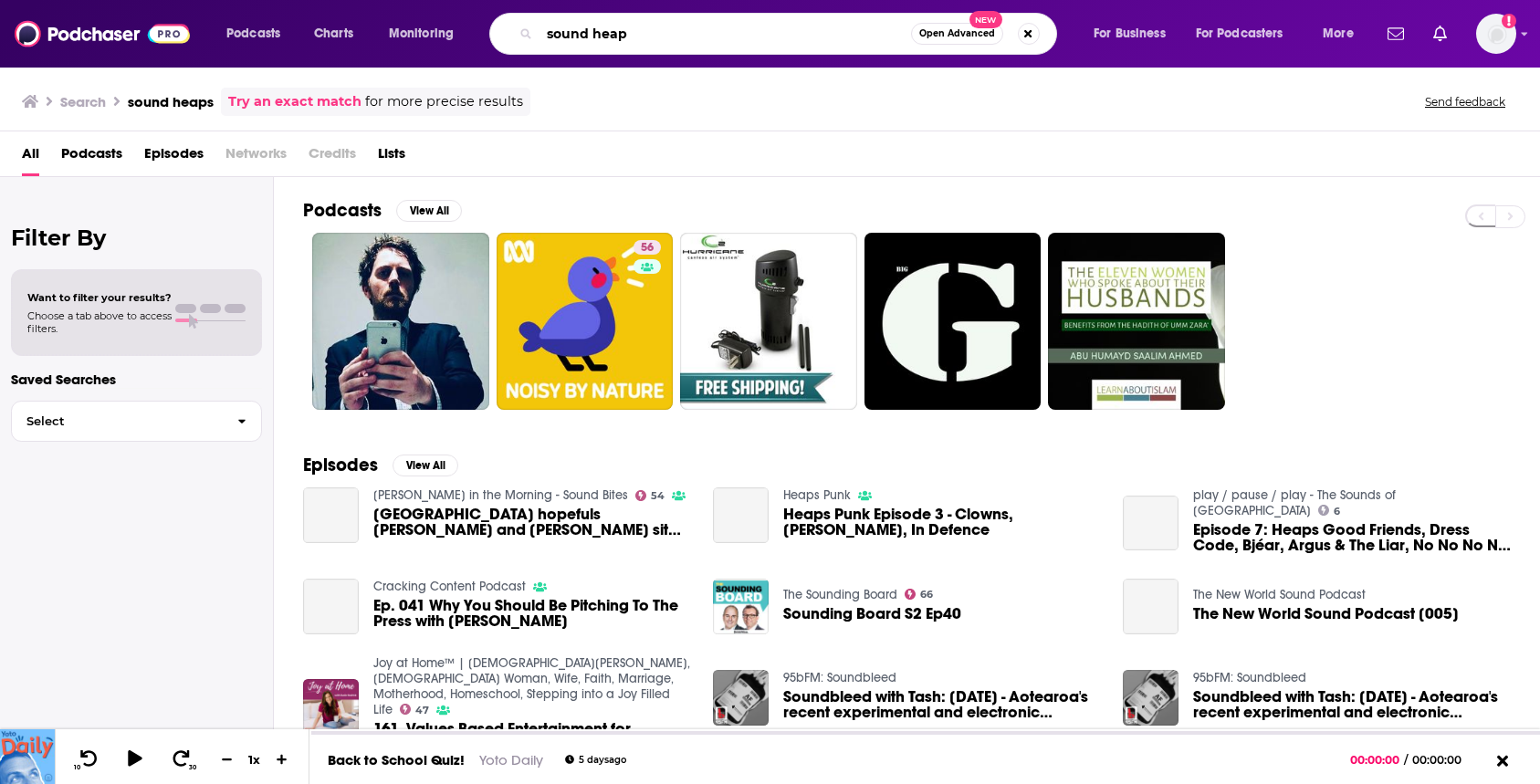
type input "sound heap"
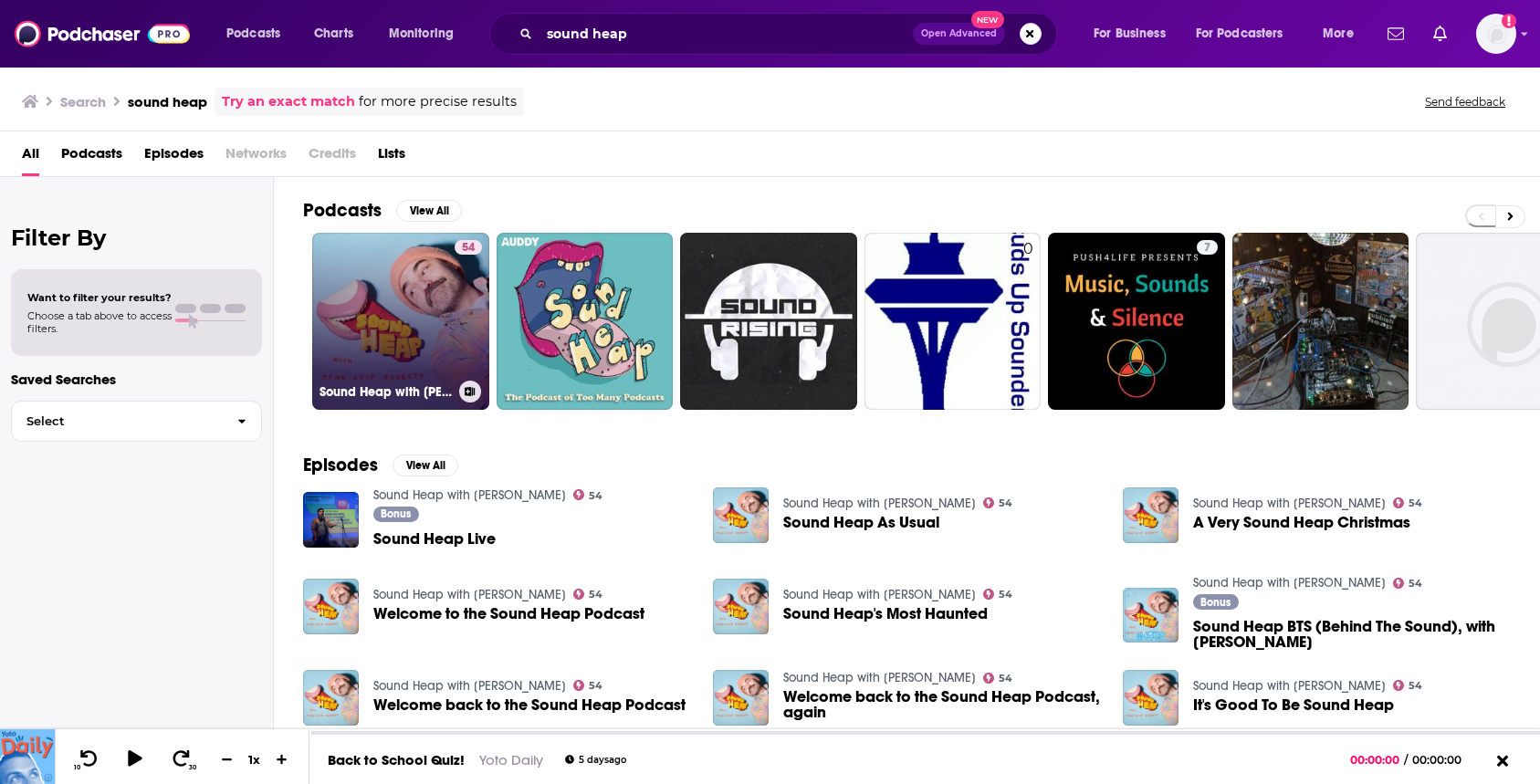
click at [381, 314] on link "54 Sound Heap with [PERSON_NAME]" at bounding box center [401, 321] width 178 height 178
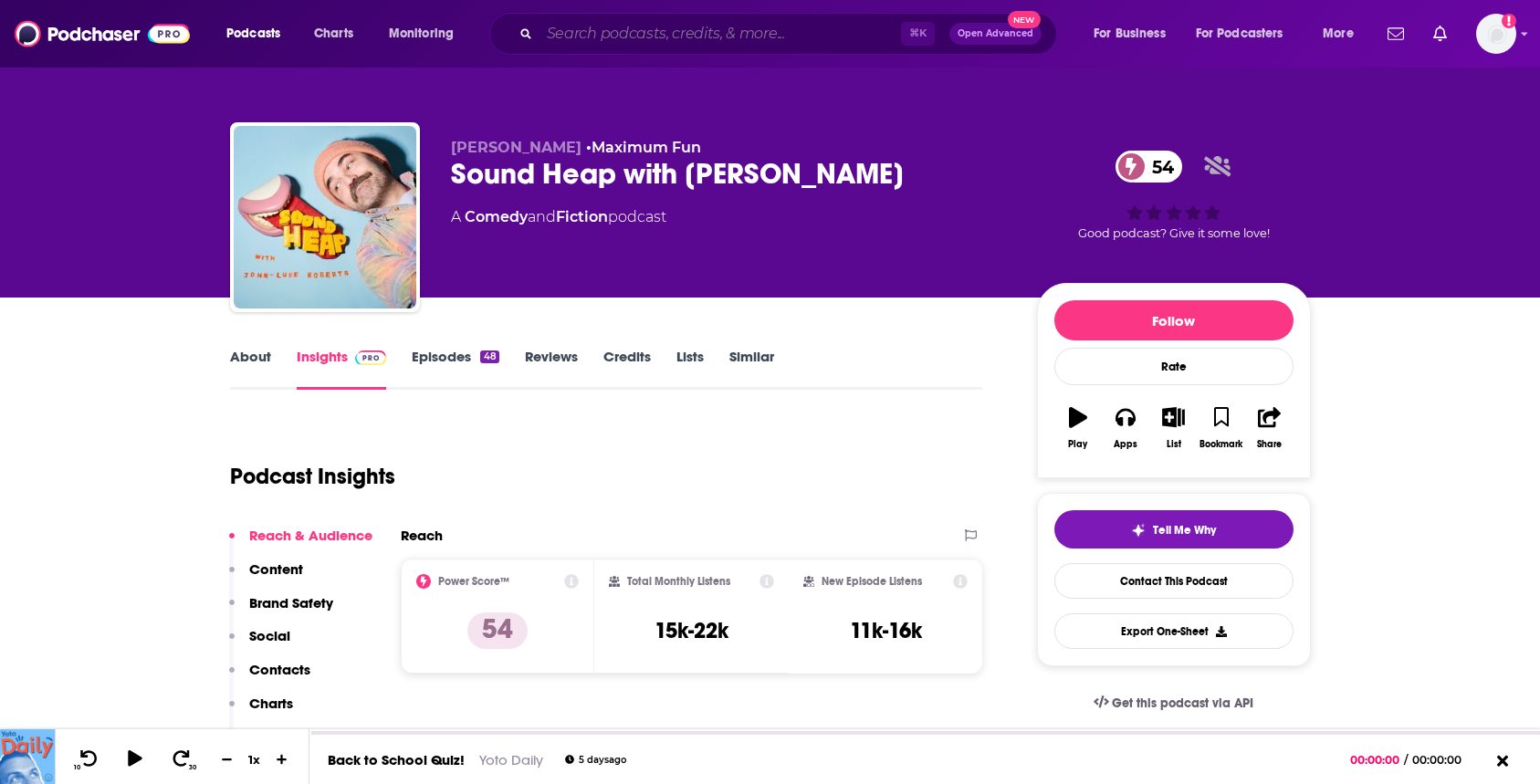
click at [641, 25] on input "Search podcasts, credits, & more..." at bounding box center [720, 34] width 362 height 29
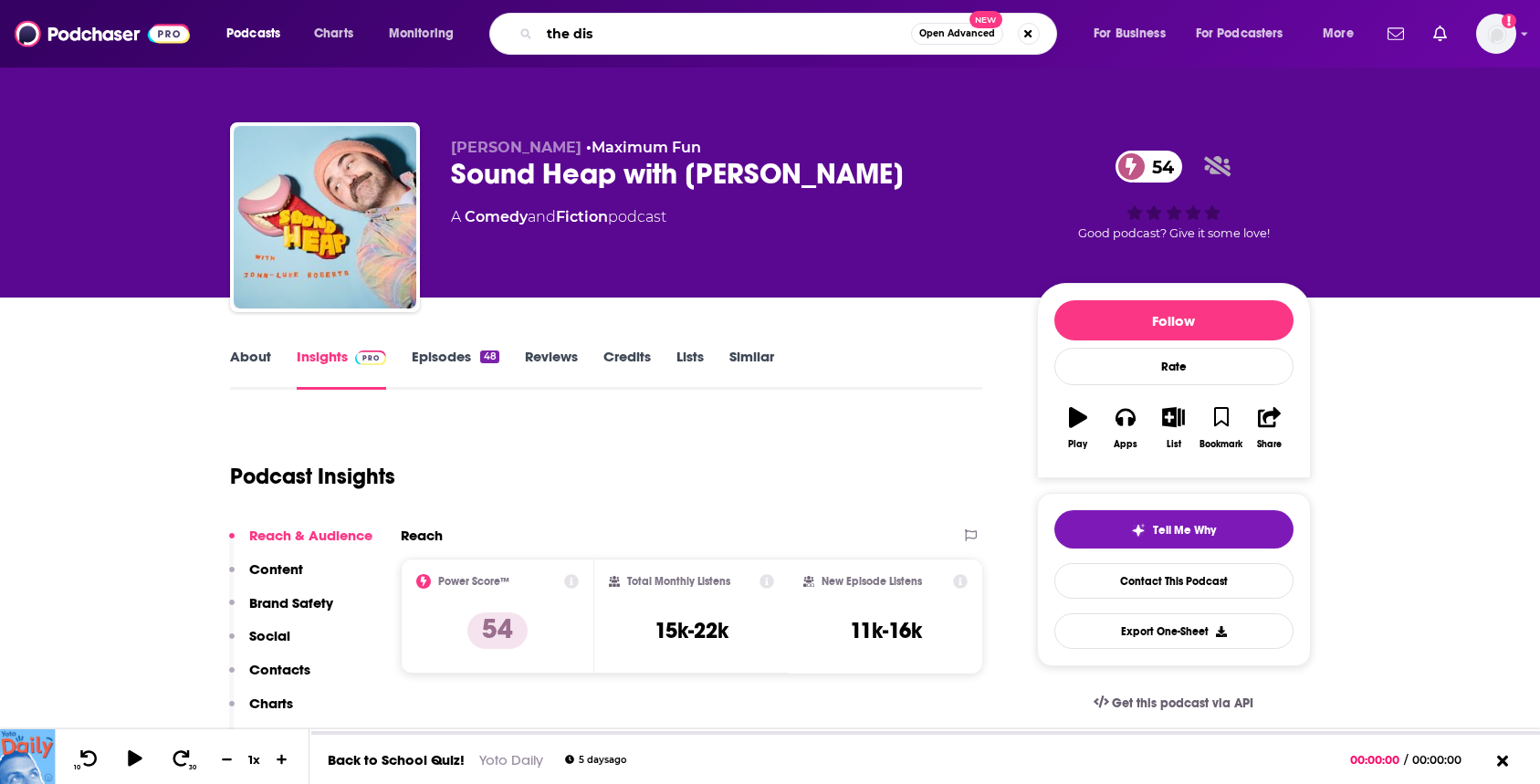
type input "the dish"
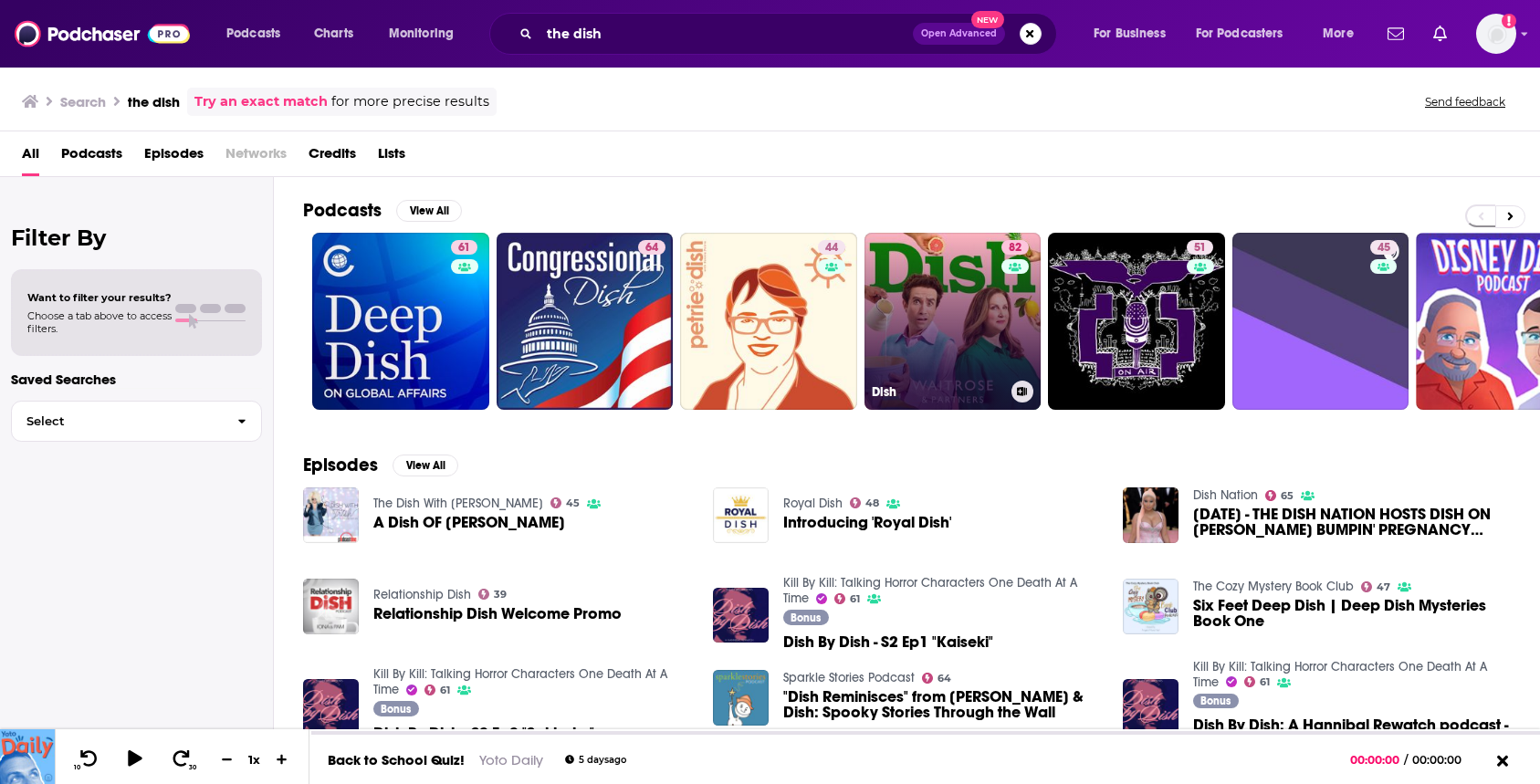
click at [931, 278] on link "82 Dish" at bounding box center [953, 321] width 178 height 178
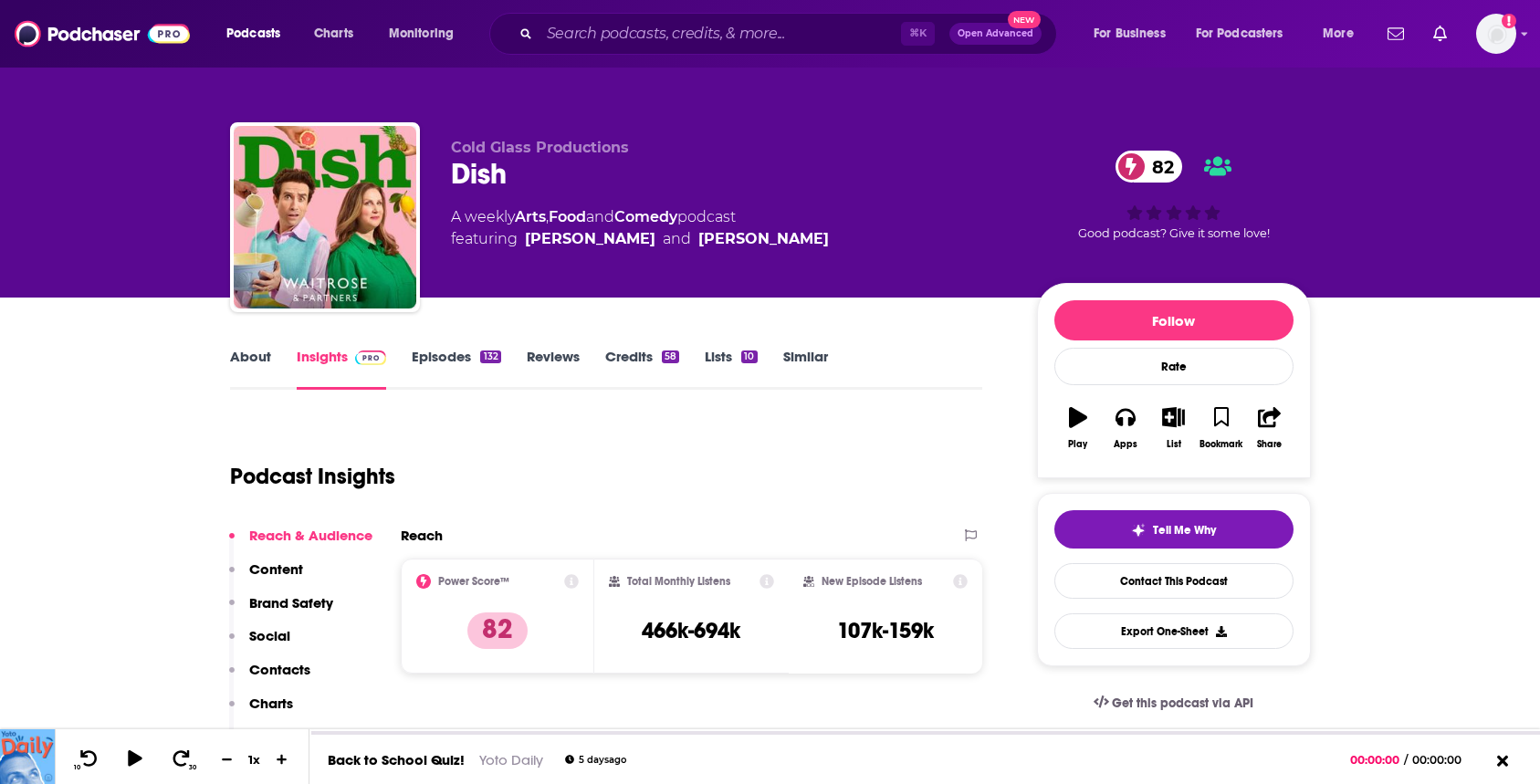
scroll to position [2, 0]
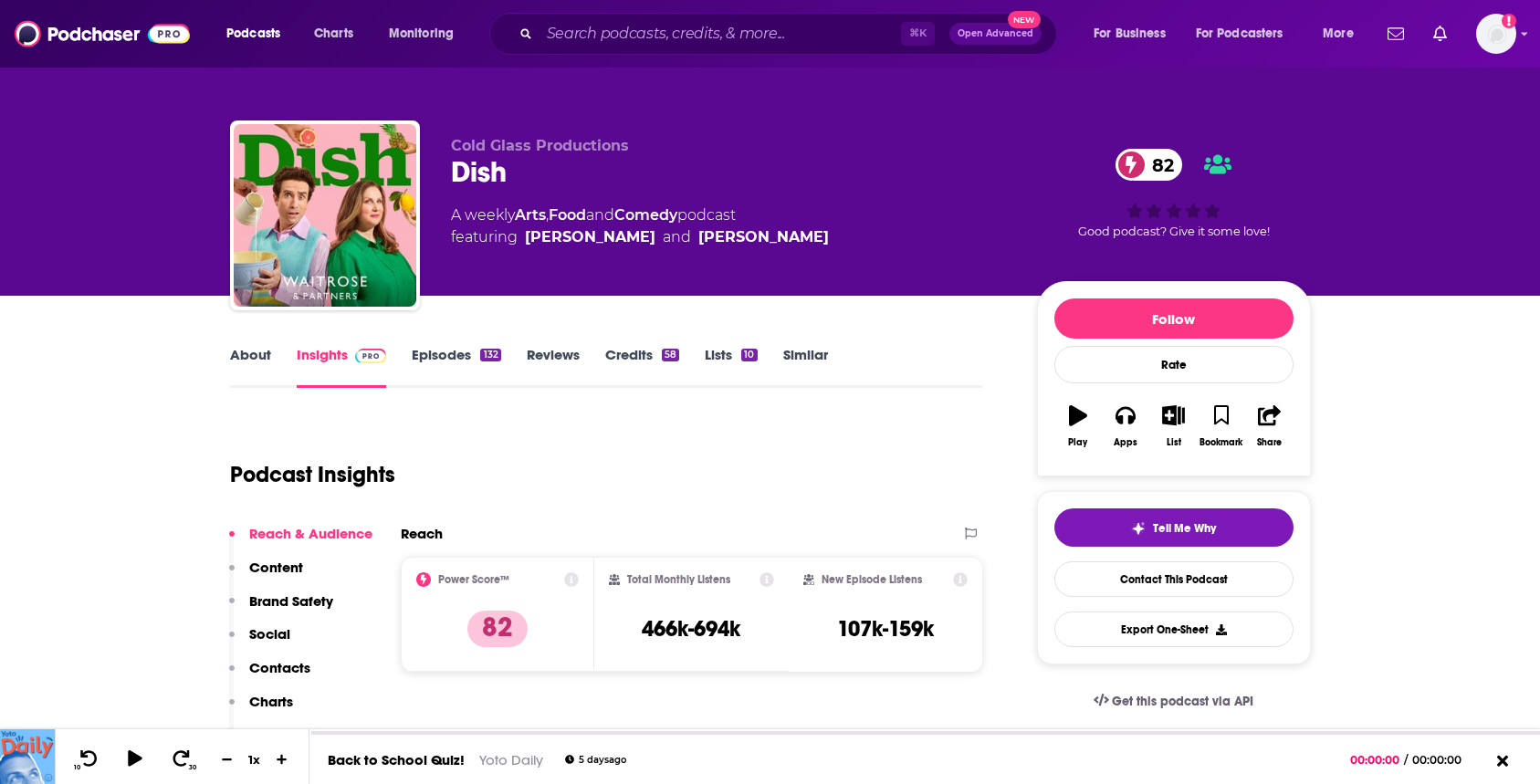
click at [627, 57] on div "Podcasts Charts Monitoring ⌘ K Open Advanced New For Business For Podcasters Mo…" at bounding box center [770, 34] width 1540 height 67
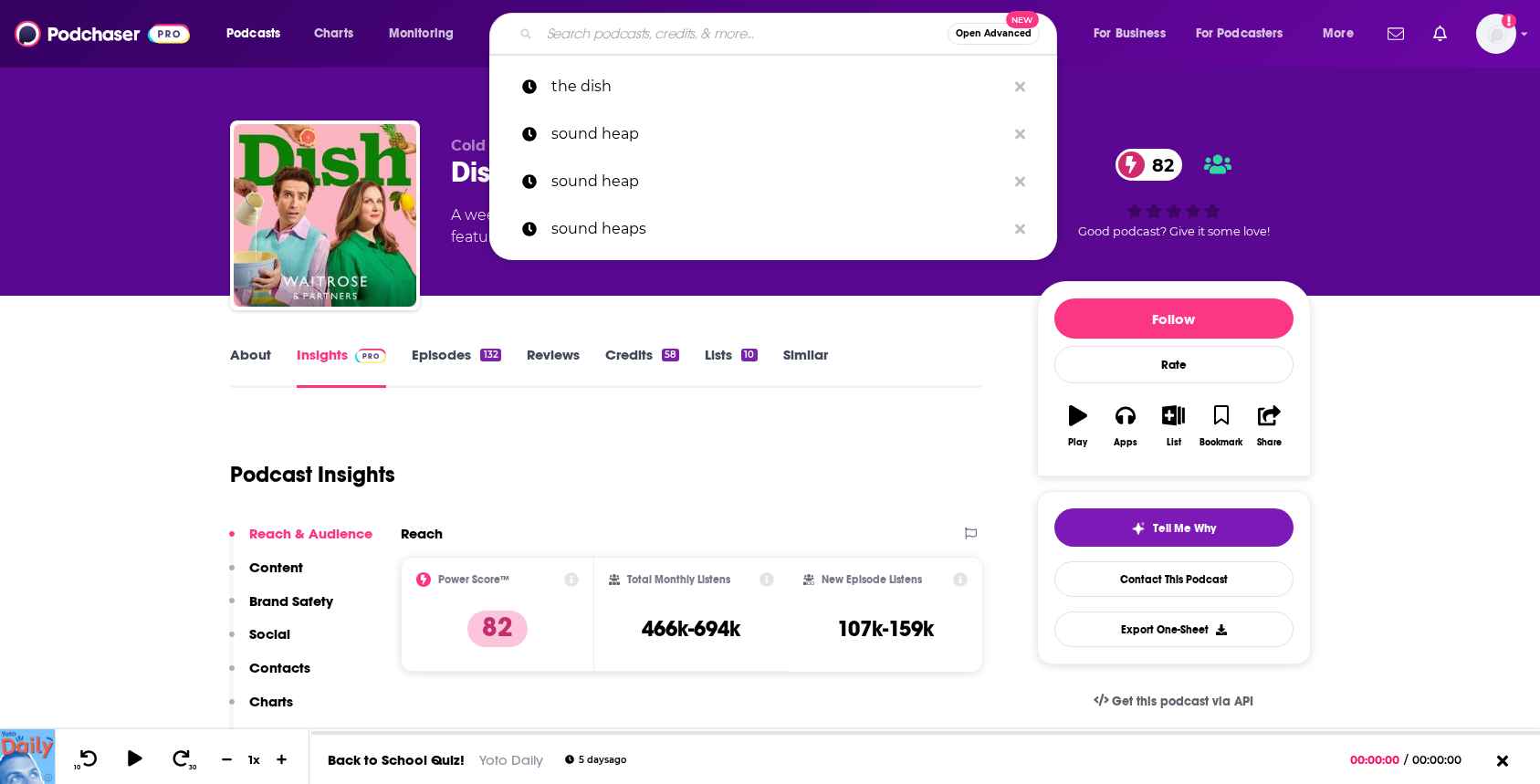
click at [620, 44] on input "Search podcasts, credits, & more..." at bounding box center [743, 34] width 408 height 29
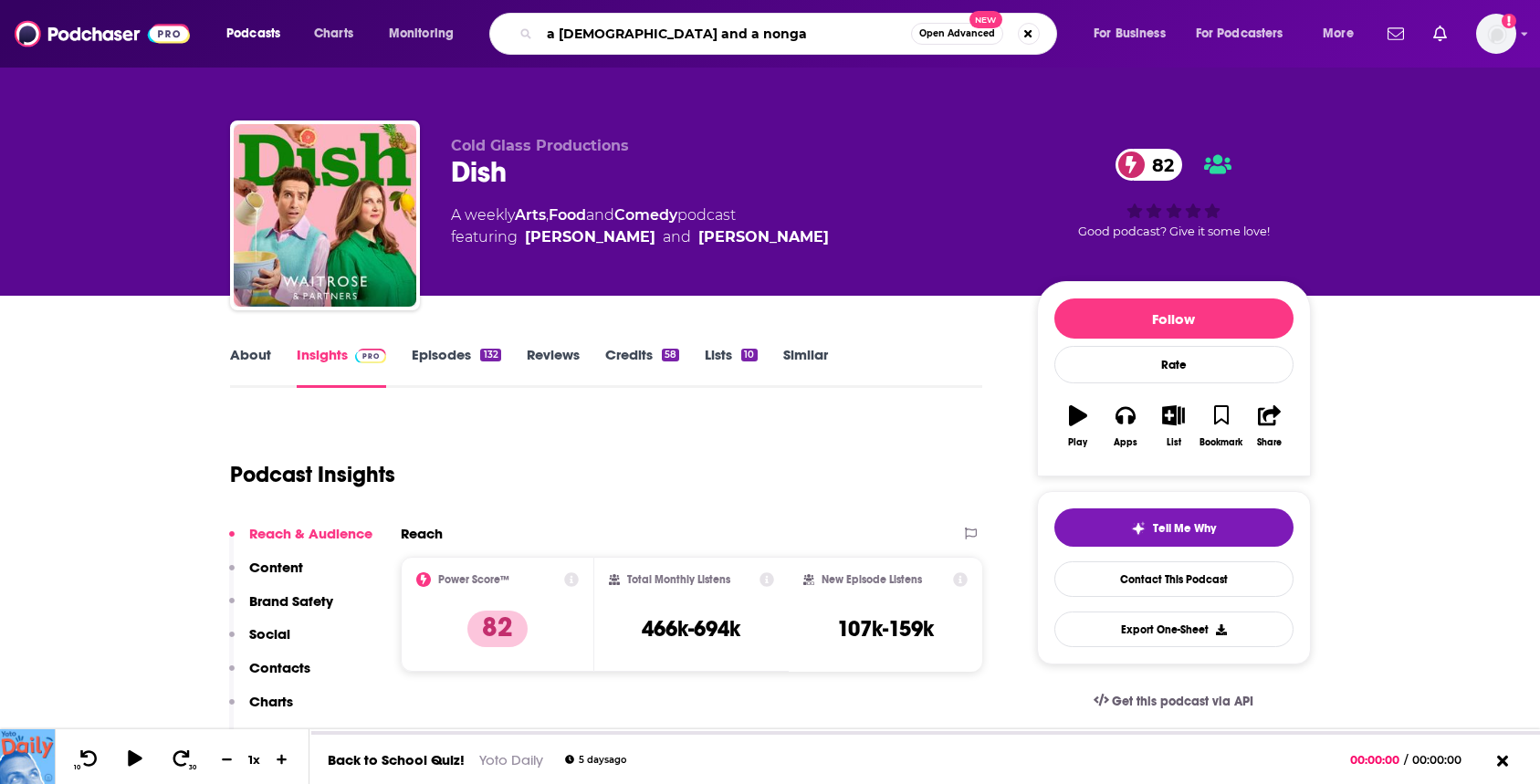
type input "a [DEMOGRAPHIC_DATA] and a nongay"
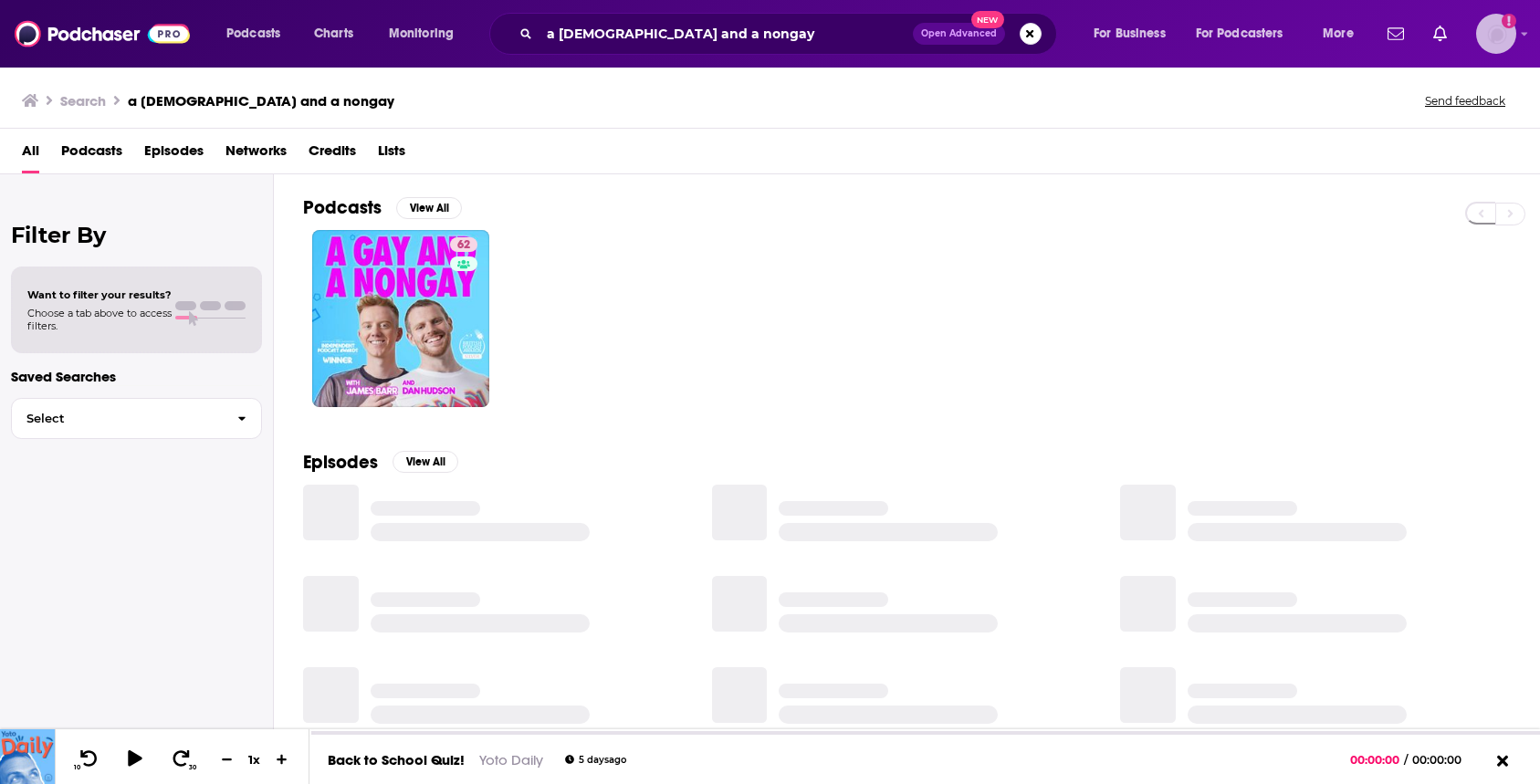
click at [1521, 33] on icon "Show profile menu" at bounding box center [1525, 34] width 7 height 11
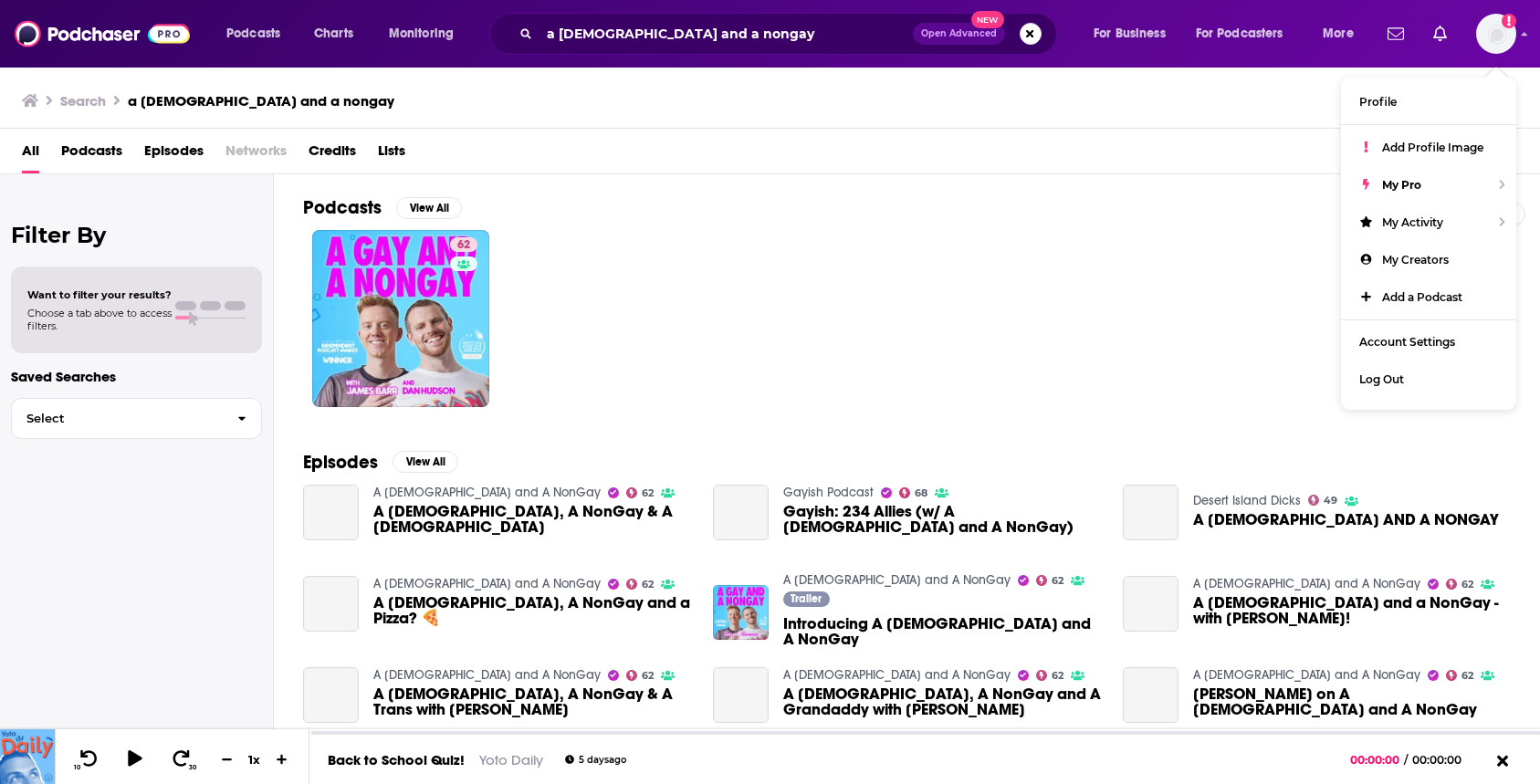
click at [614, 164] on div "All Podcasts Episodes Networks Credits Lists" at bounding box center [773, 155] width 1504 height 37
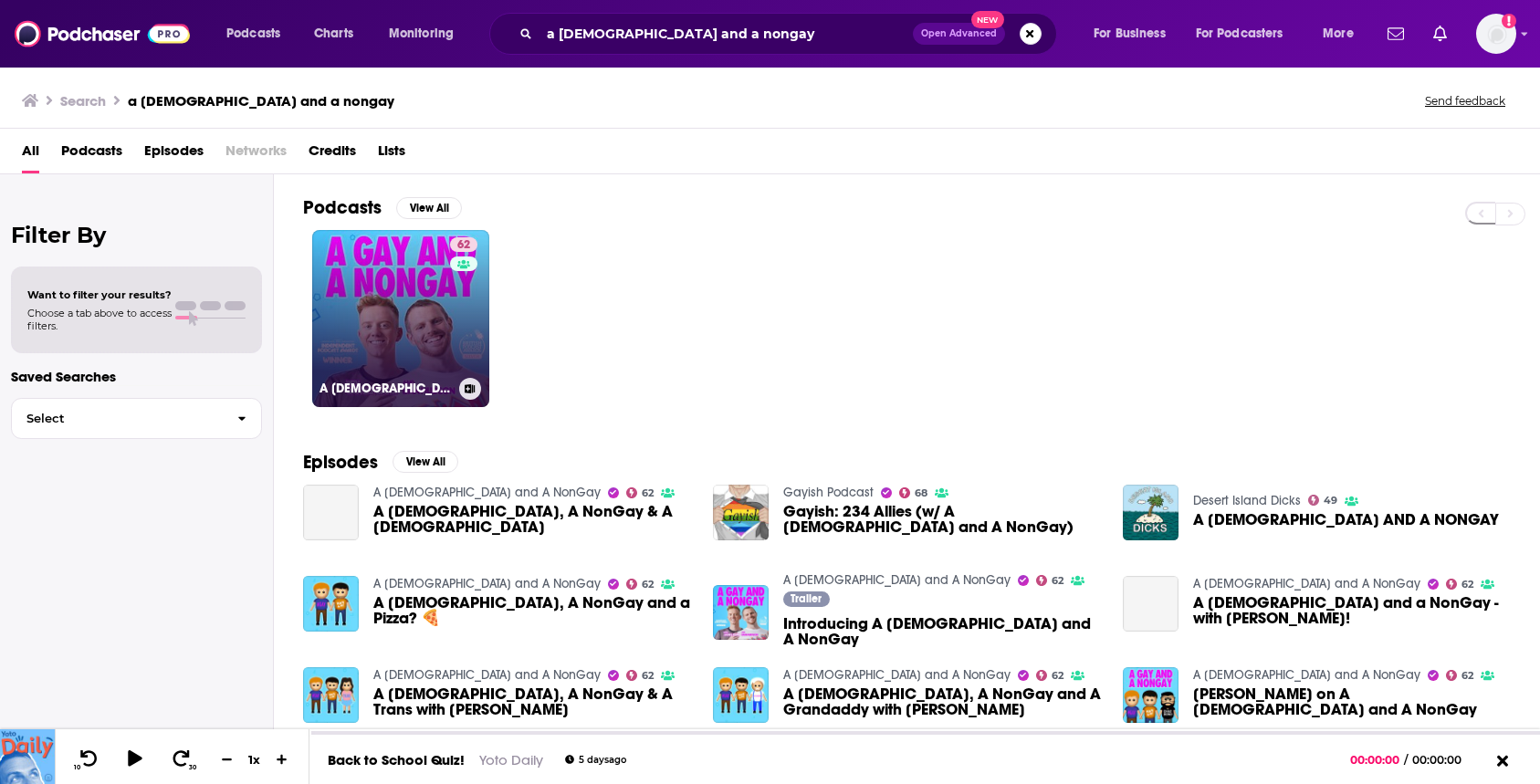
click at [391, 316] on link "62 A [DEMOGRAPHIC_DATA] and A NonGay" at bounding box center [401, 319] width 178 height 178
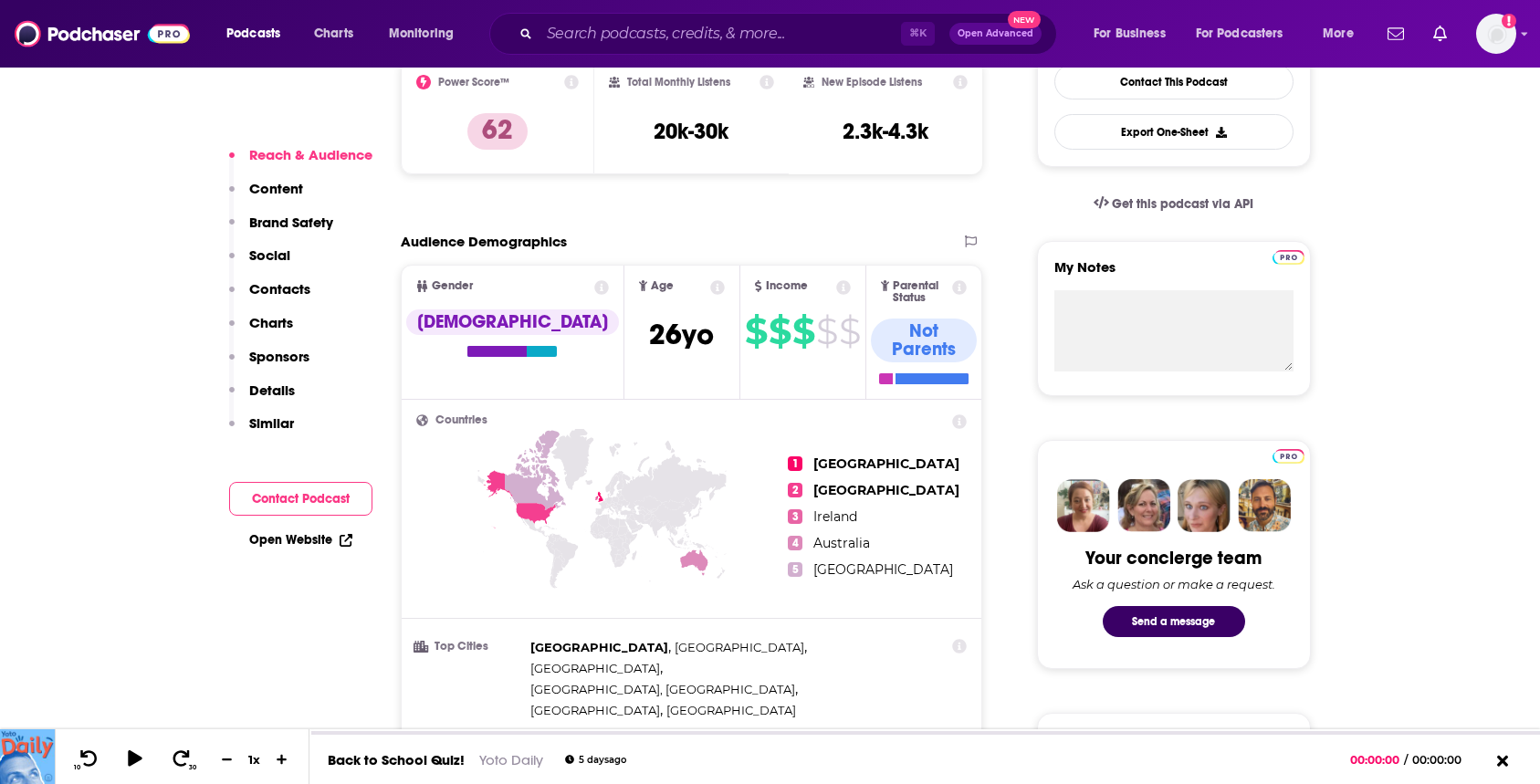
scroll to position [502, 0]
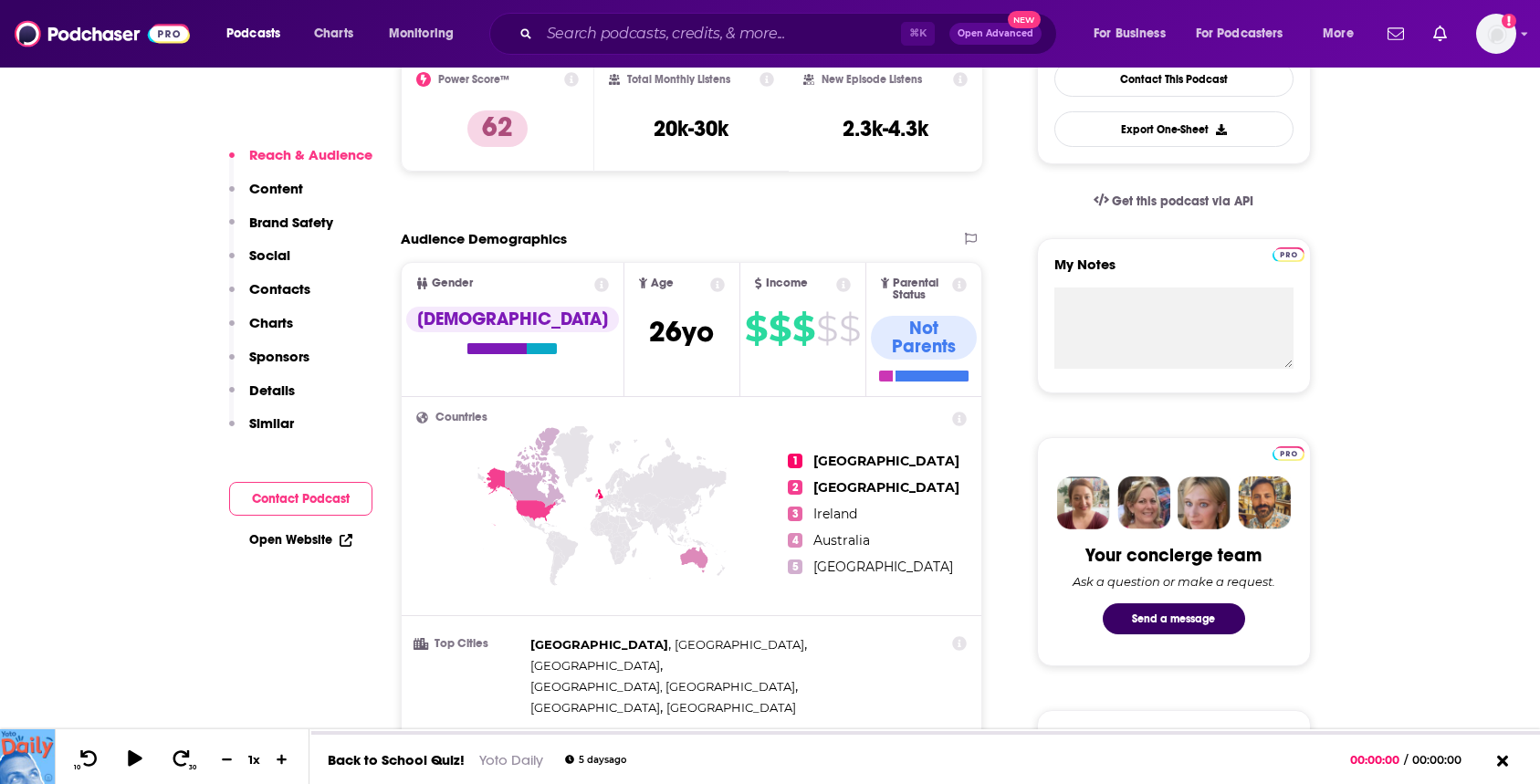
click at [571, 77] on icon at bounding box center [572, 79] width 15 height 15
click at [575, 83] on icon at bounding box center [572, 79] width 15 height 15
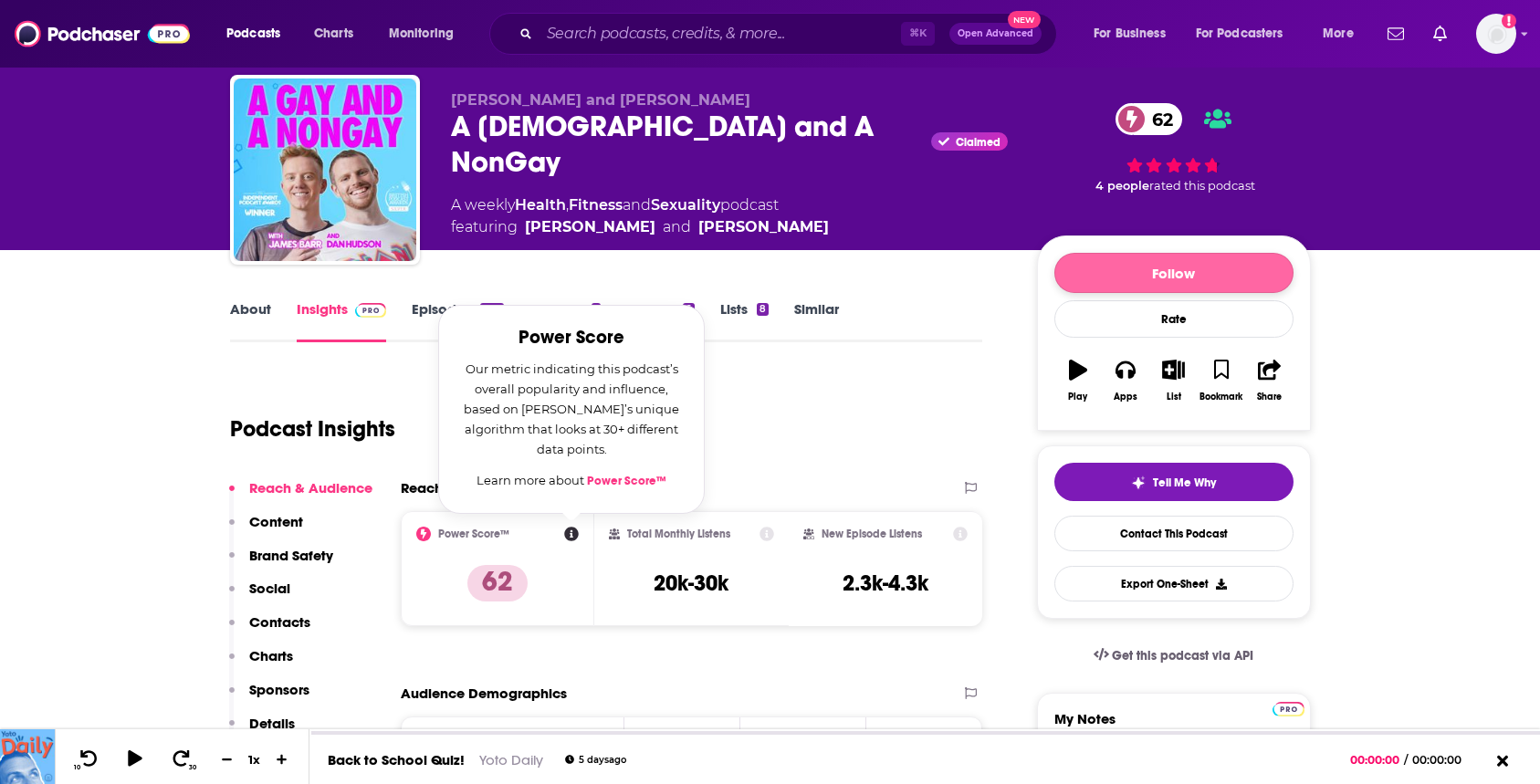
scroll to position [49, 0]
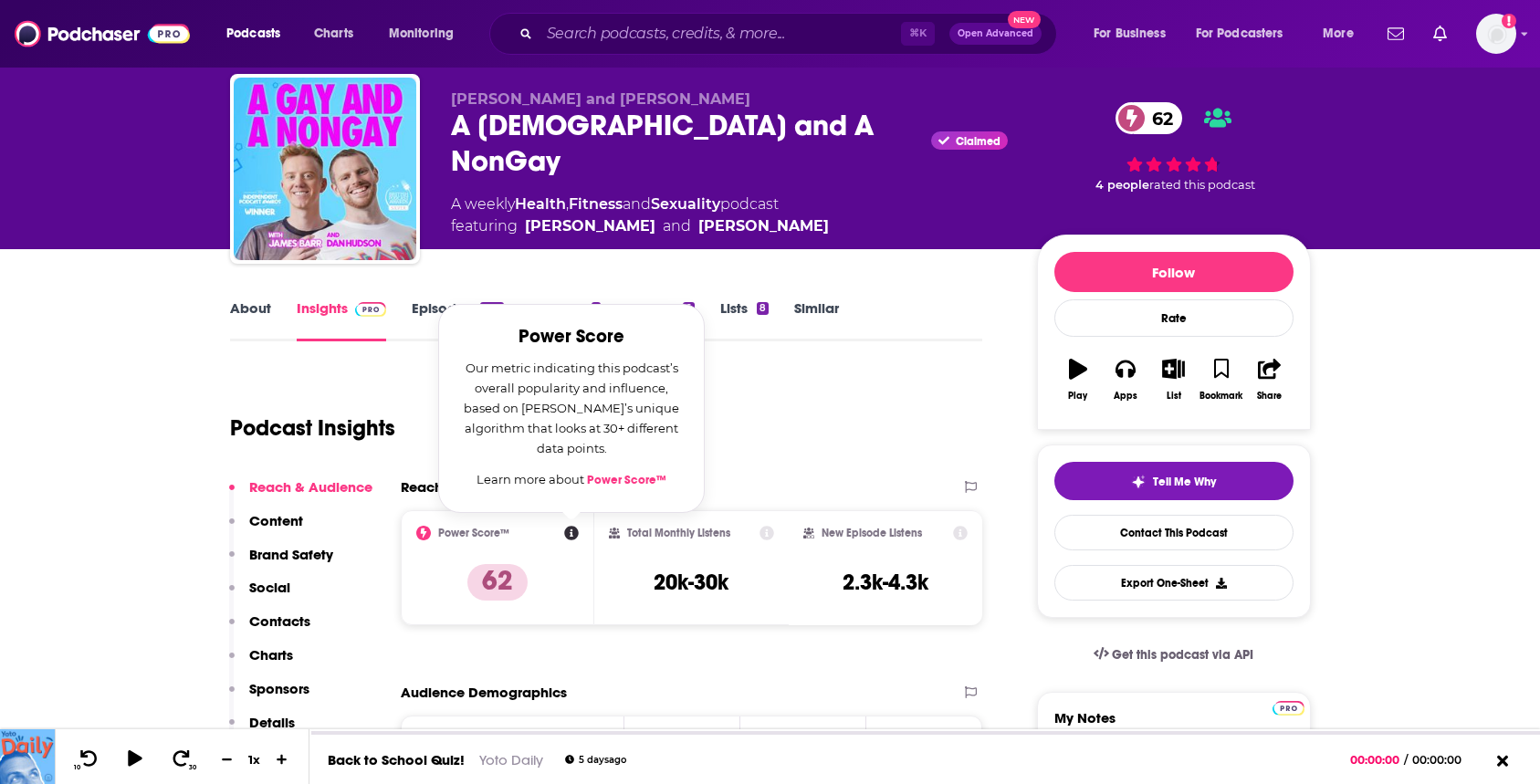
click at [1077, 378] on icon "button" at bounding box center [1078, 368] width 19 height 20
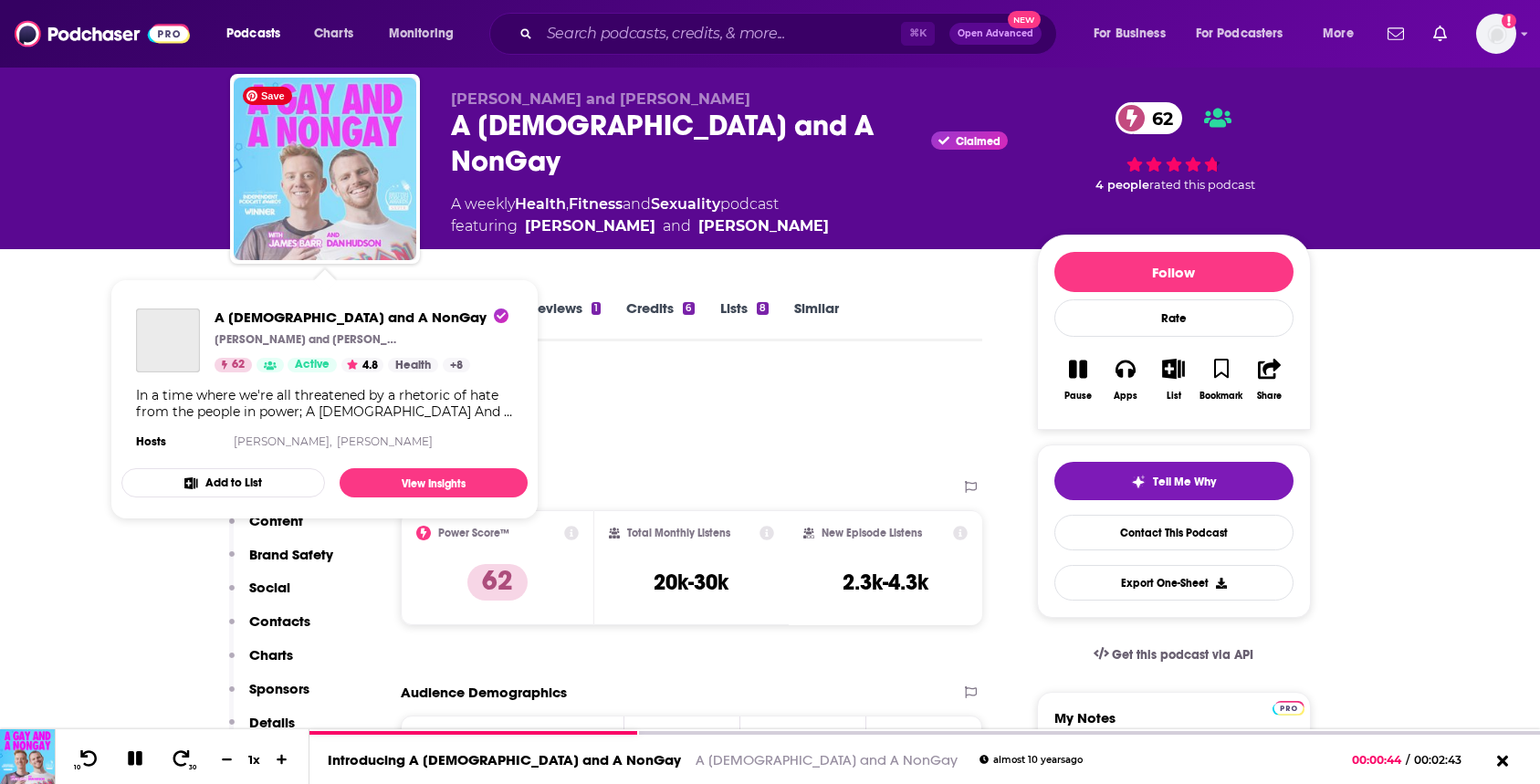
click at [279, 194] on img "A Gay and A NonGay" at bounding box center [324, 168] width 182 height 182
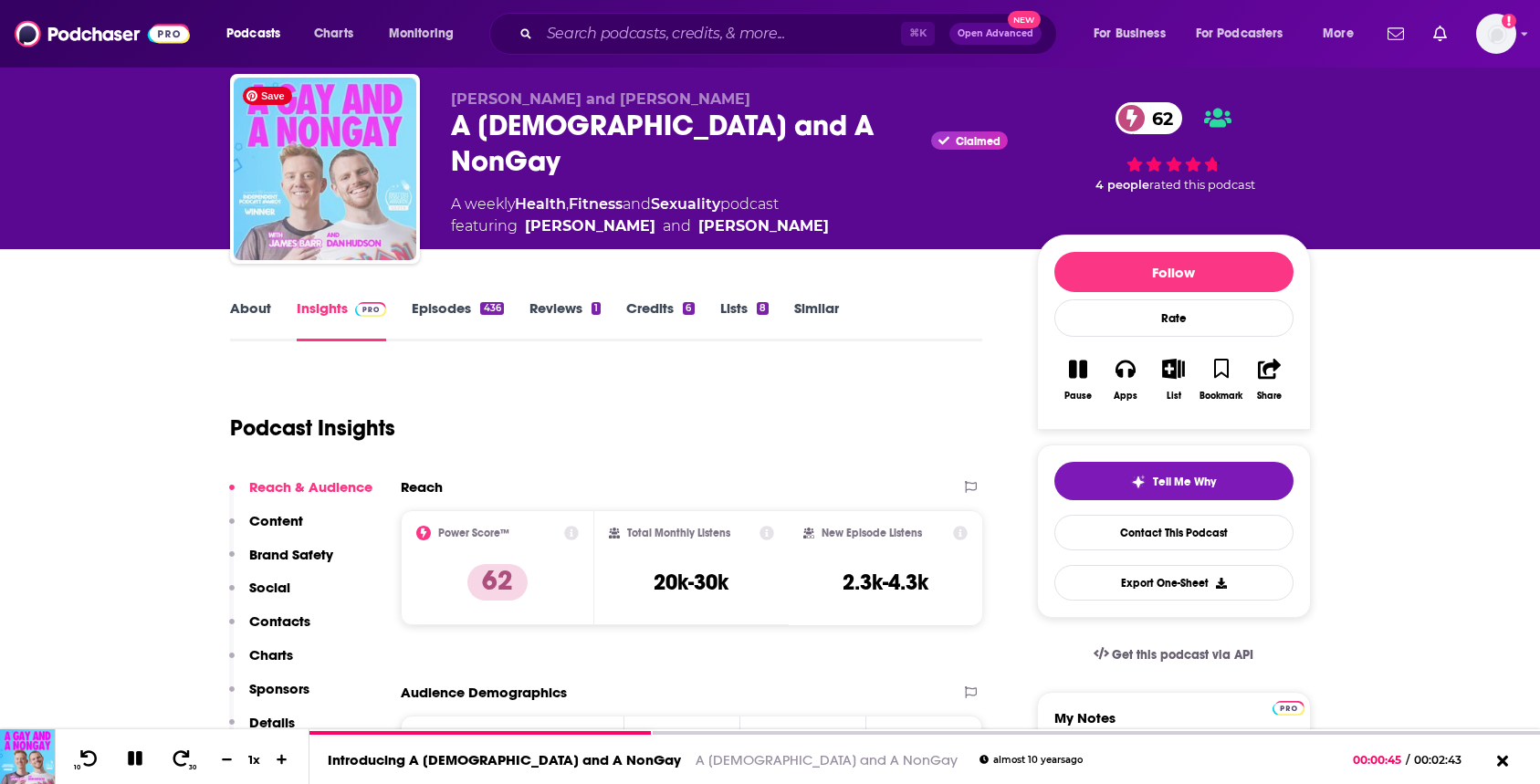
click at [270, 138] on img "A Gay and A NonGay" at bounding box center [324, 168] width 182 height 182
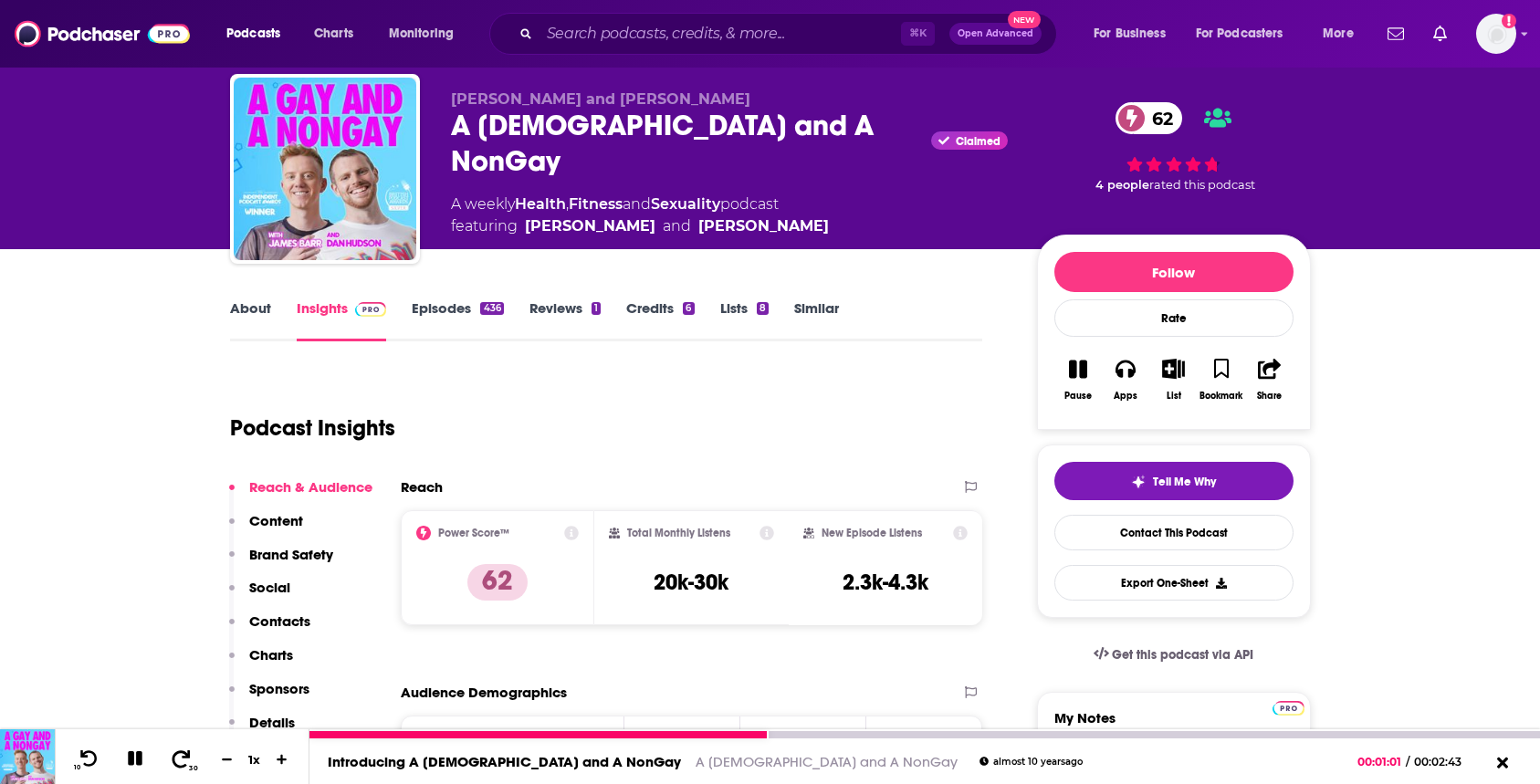
click at [183, 766] on icon at bounding box center [182, 758] width 19 height 18
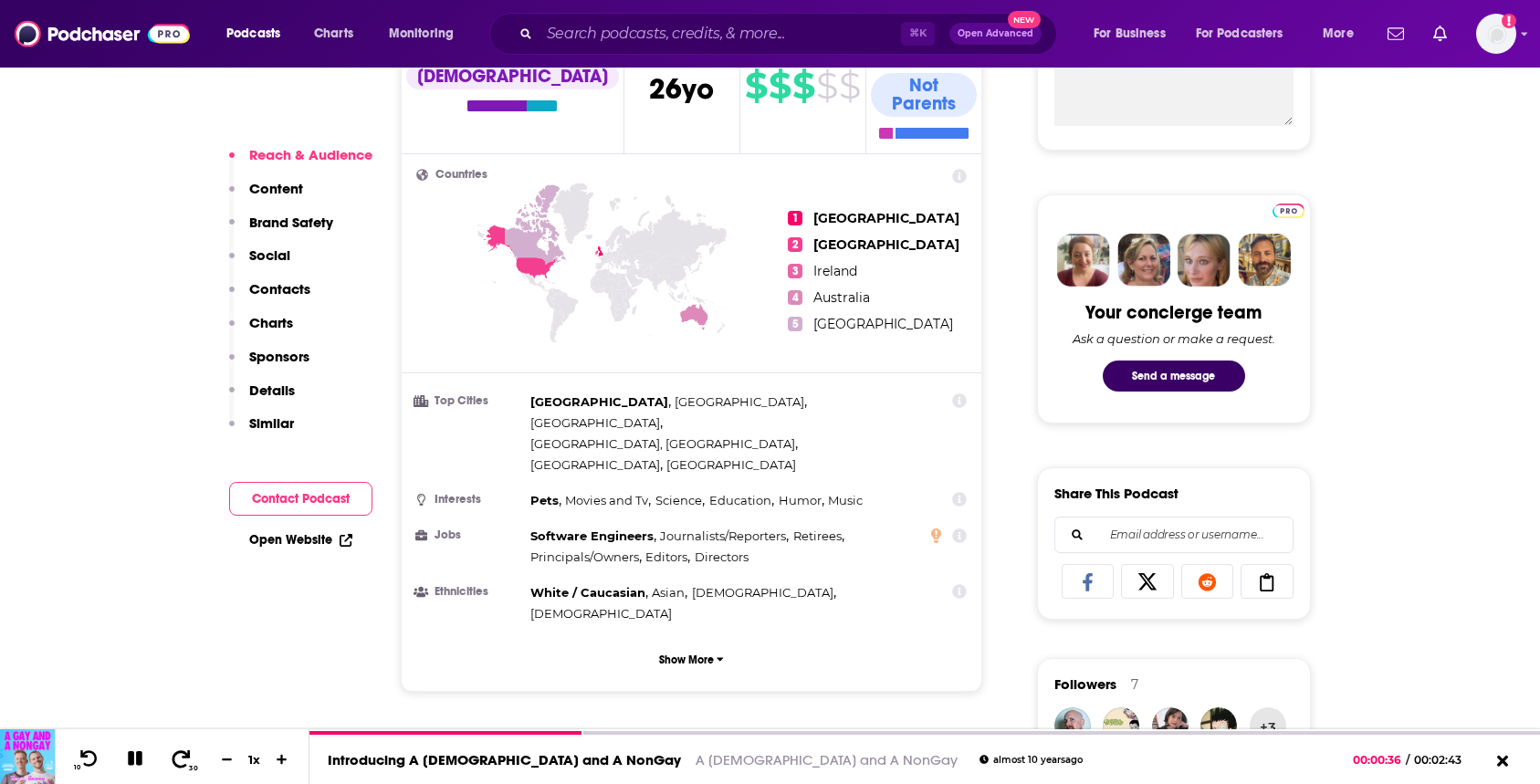
scroll to position [105, 0]
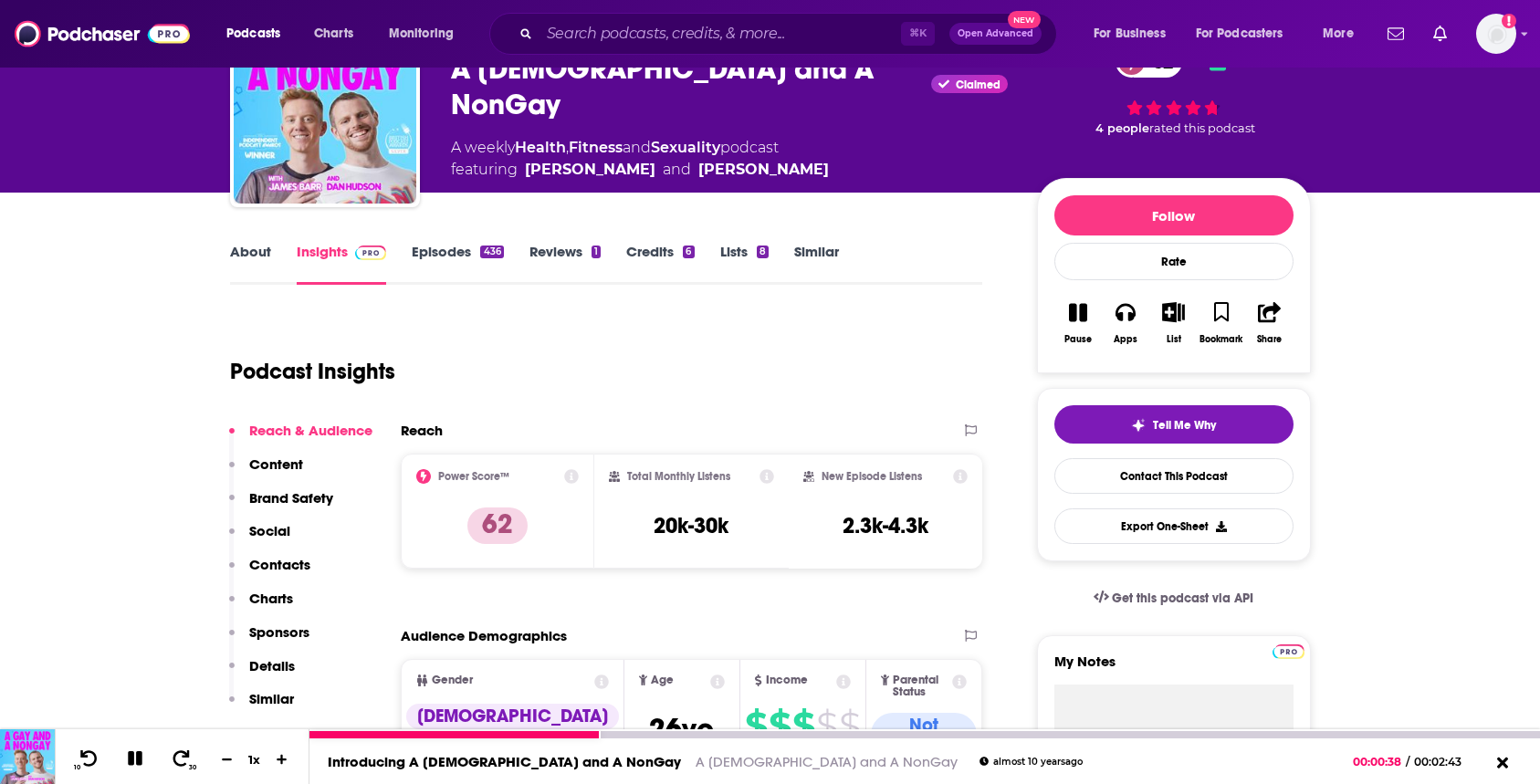
click at [134, 761] on icon at bounding box center [135, 758] width 20 height 20
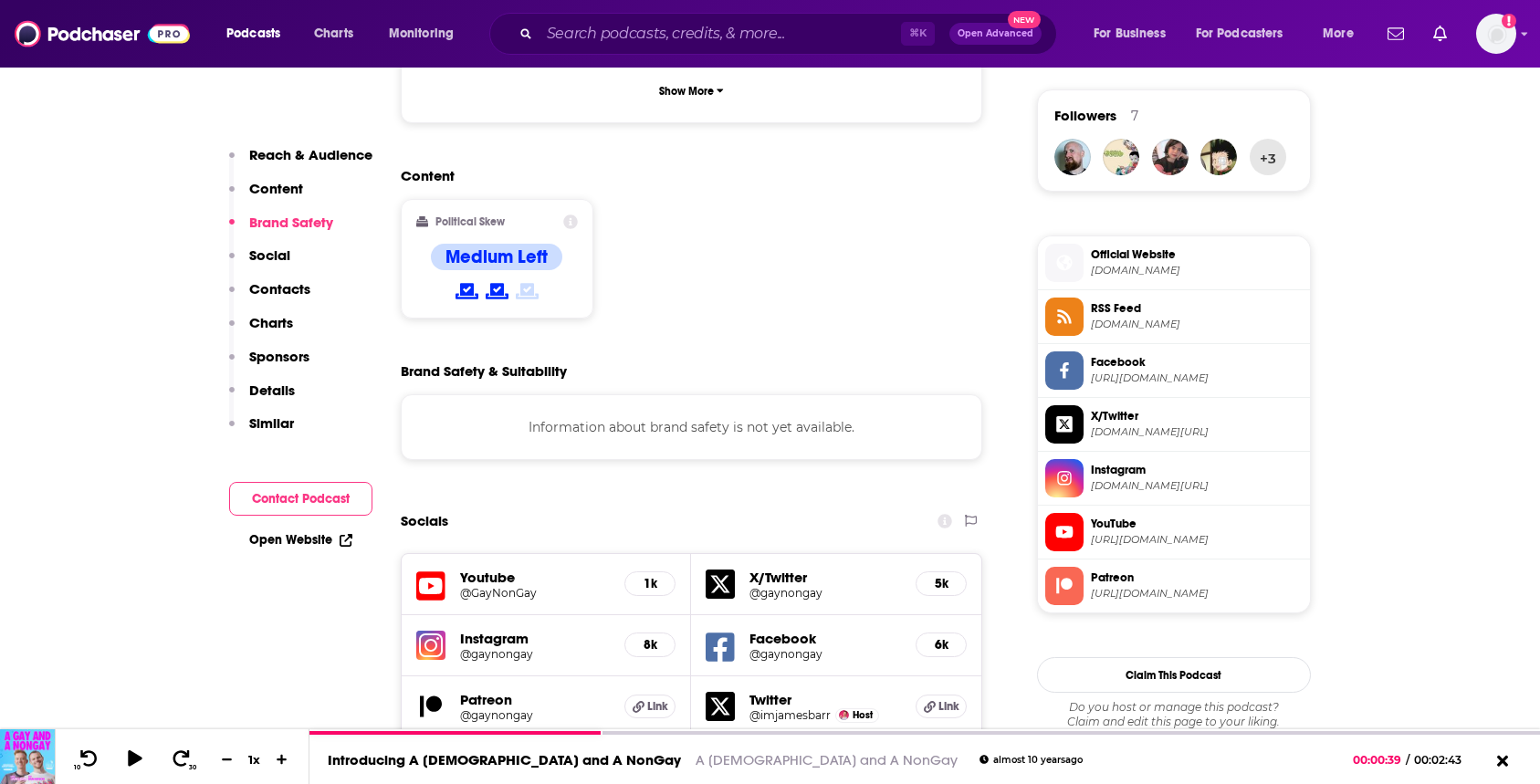
scroll to position [1309, 0]
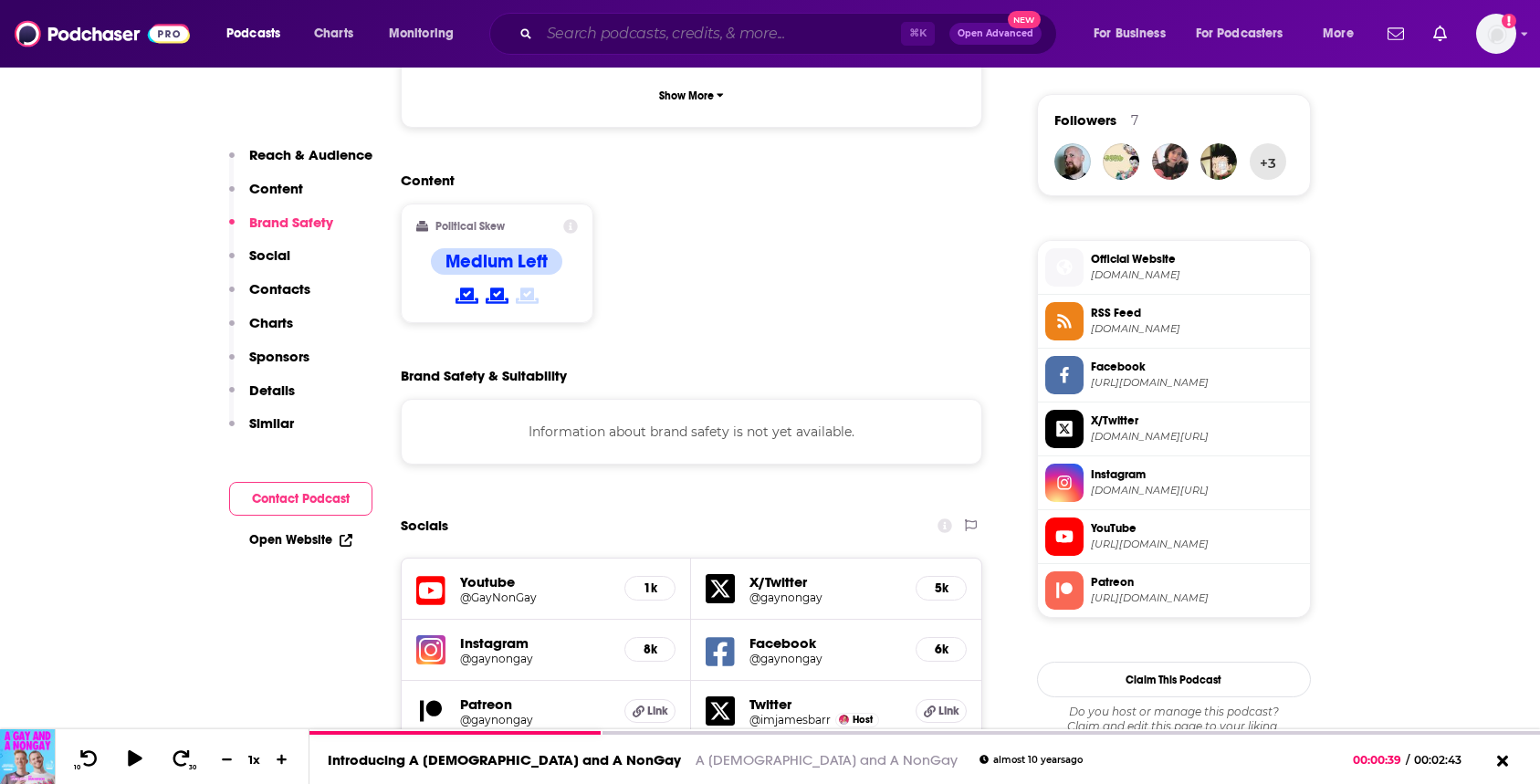
click at [621, 45] on input "Search podcasts, credits, & more..." at bounding box center [720, 34] width 362 height 29
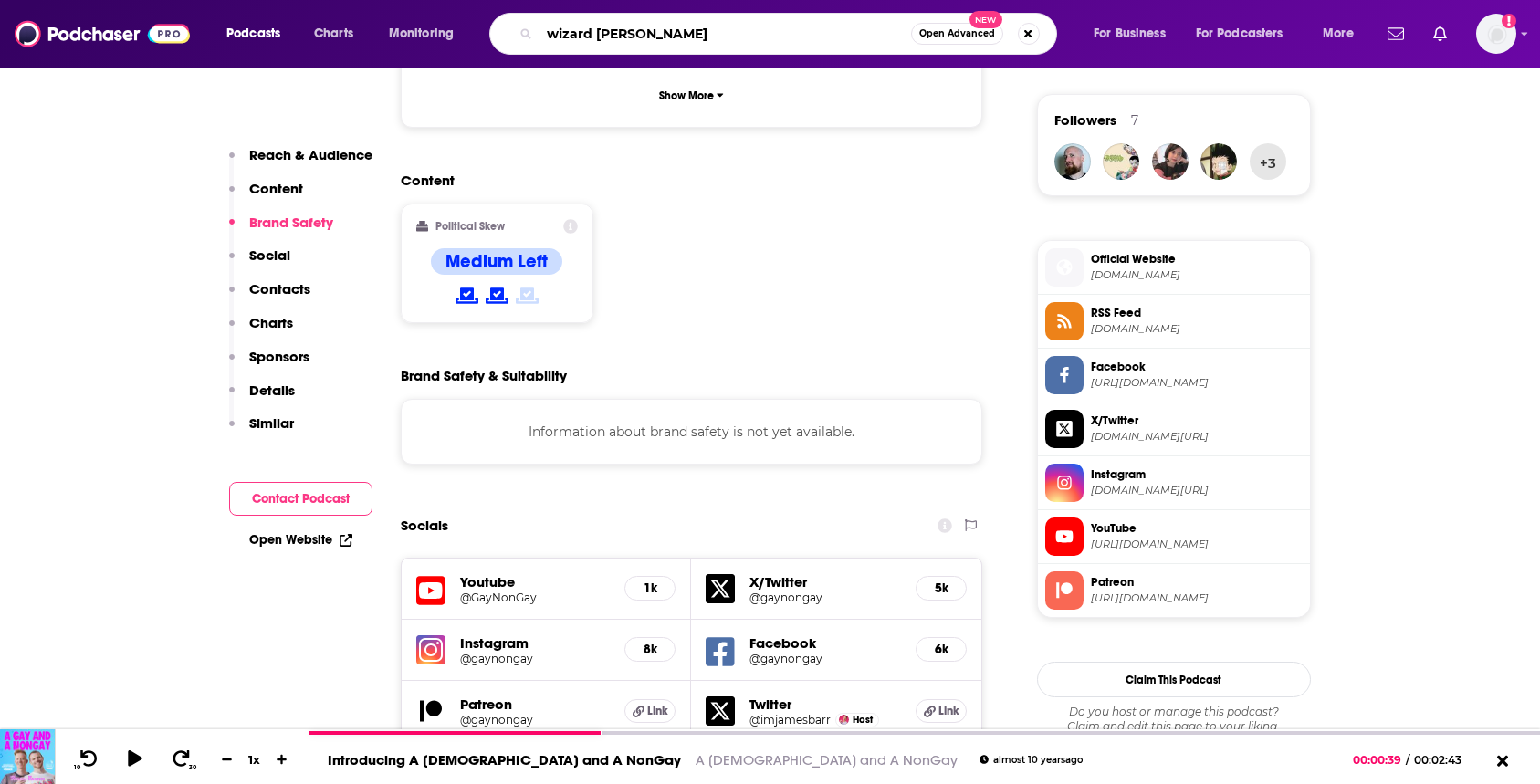
type input "wizard radio"
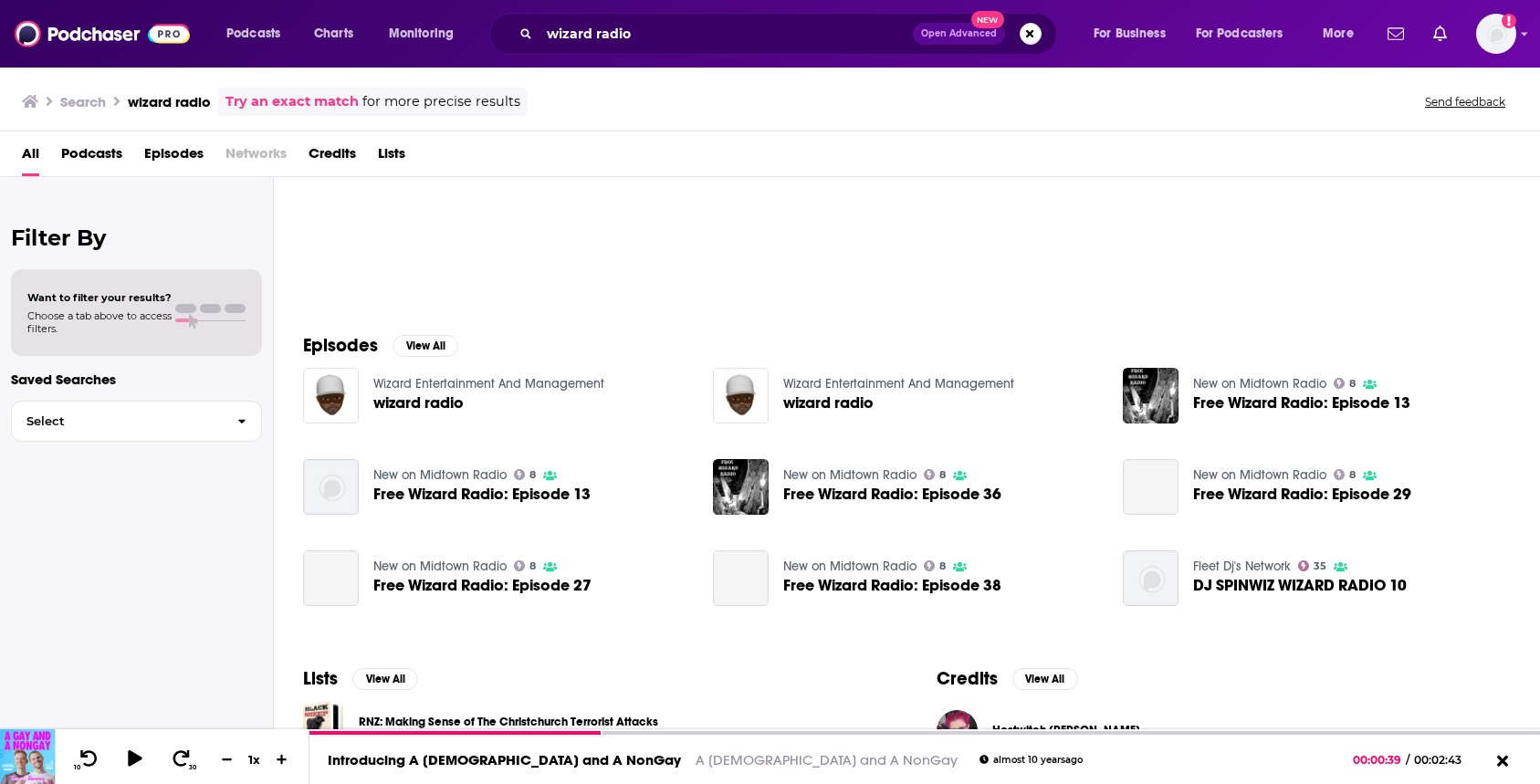
scroll to position [132, 0]
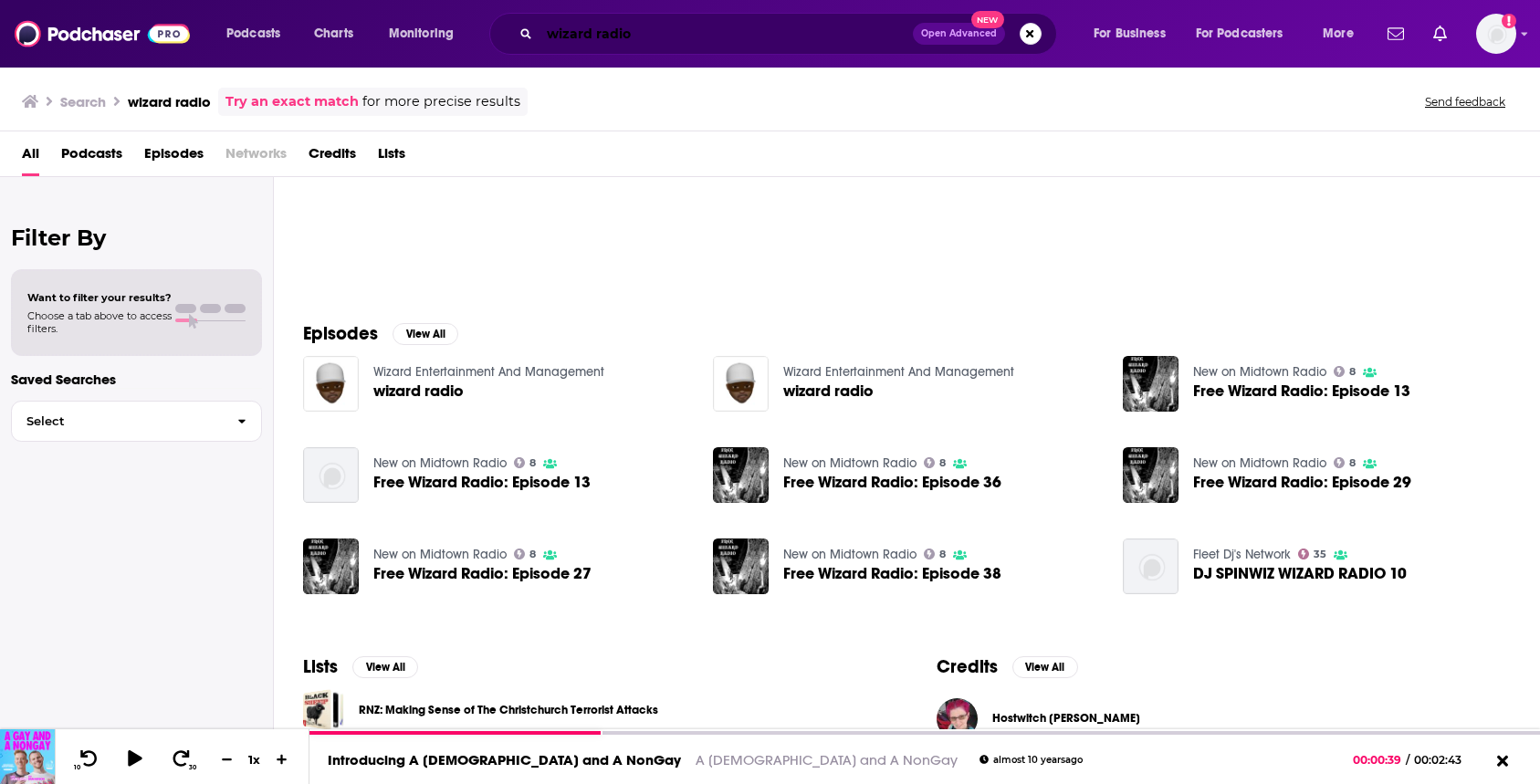
click at [564, 37] on input "wizard radio" at bounding box center [726, 34] width 374 height 29
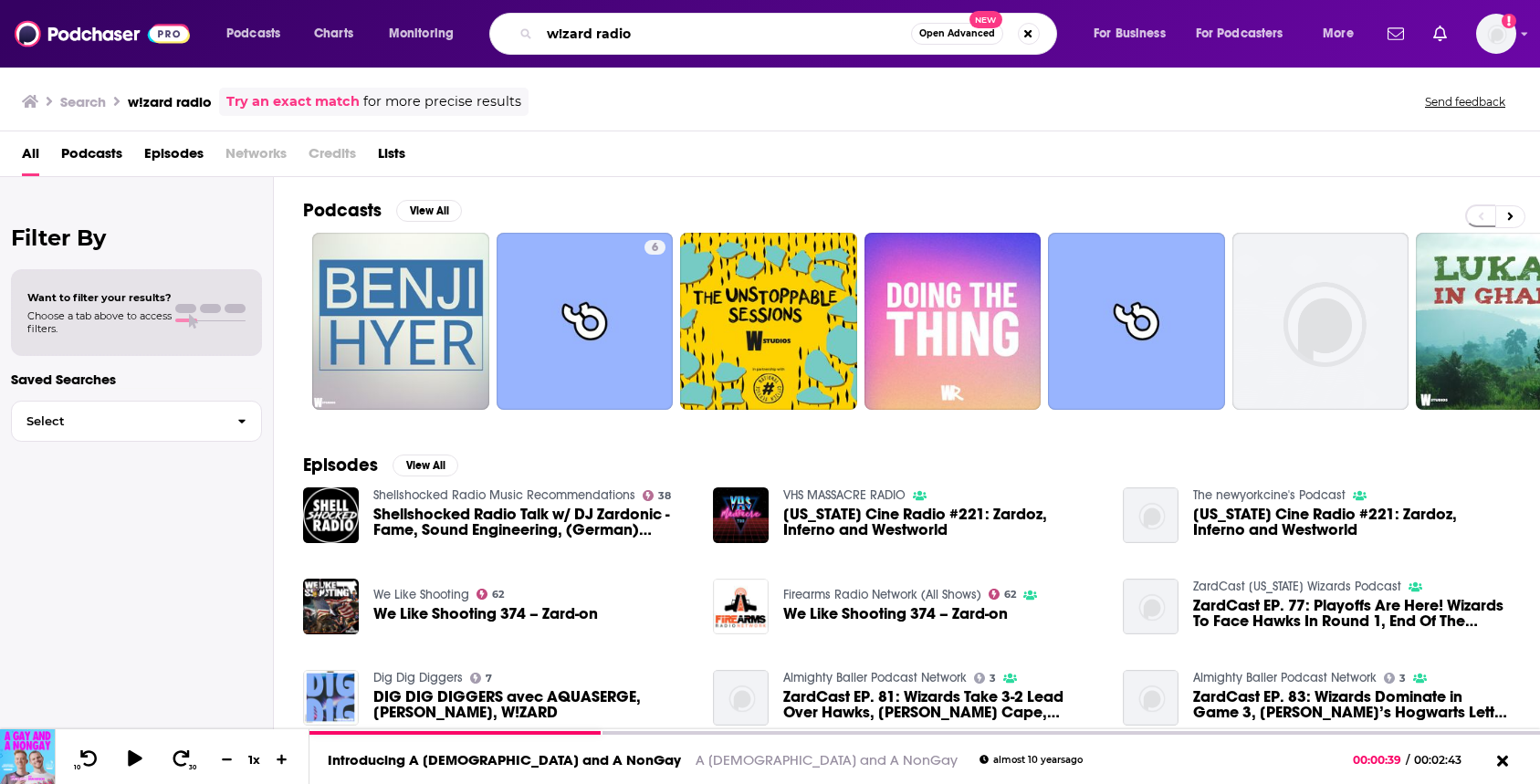
click at [631, 35] on input "w!zard radio" at bounding box center [725, 34] width 372 height 29
type input "all out with [PERSON_NAME]"
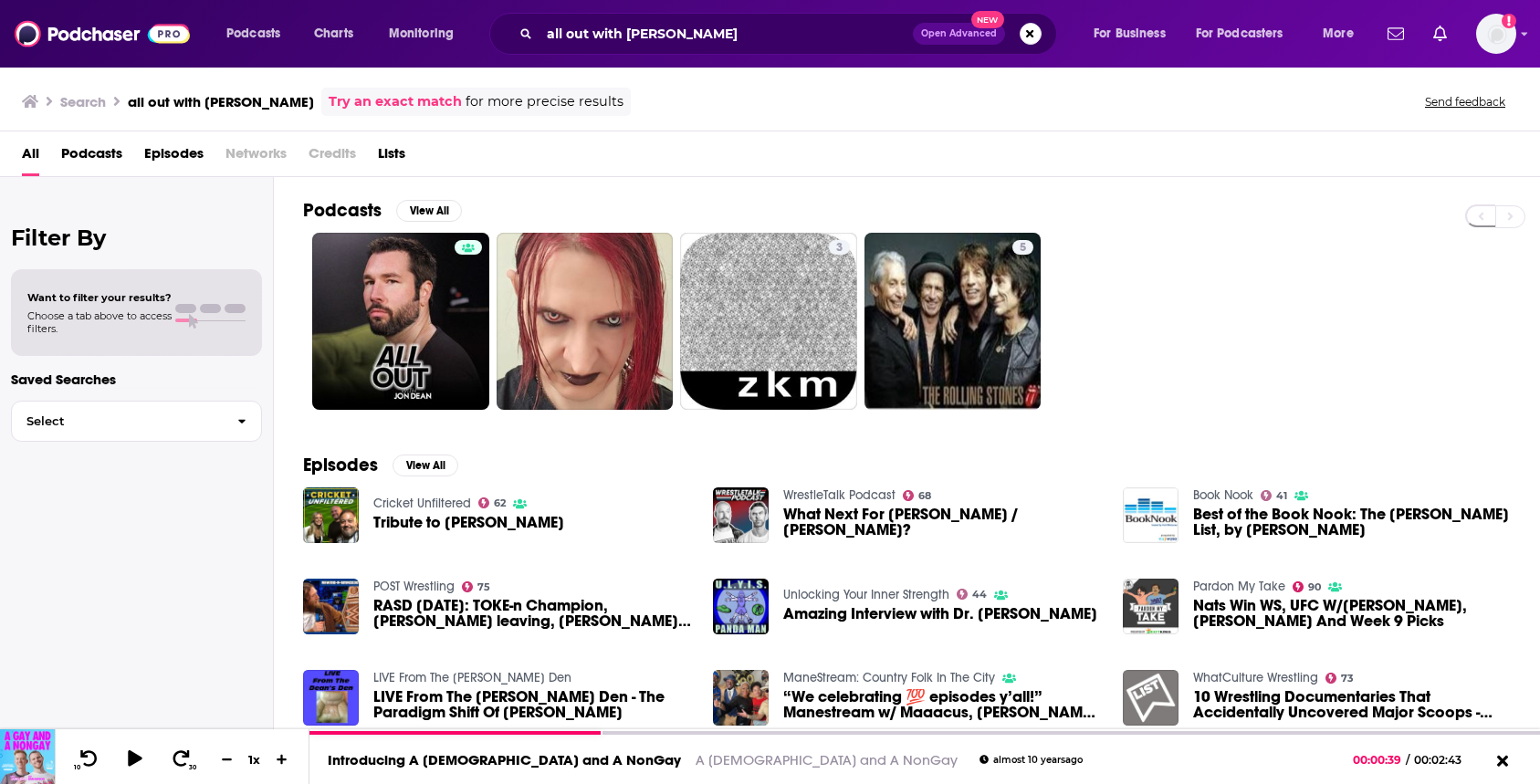
click at [440, 528] on span "Tribute to [PERSON_NAME]" at bounding box center [469, 522] width 191 height 16
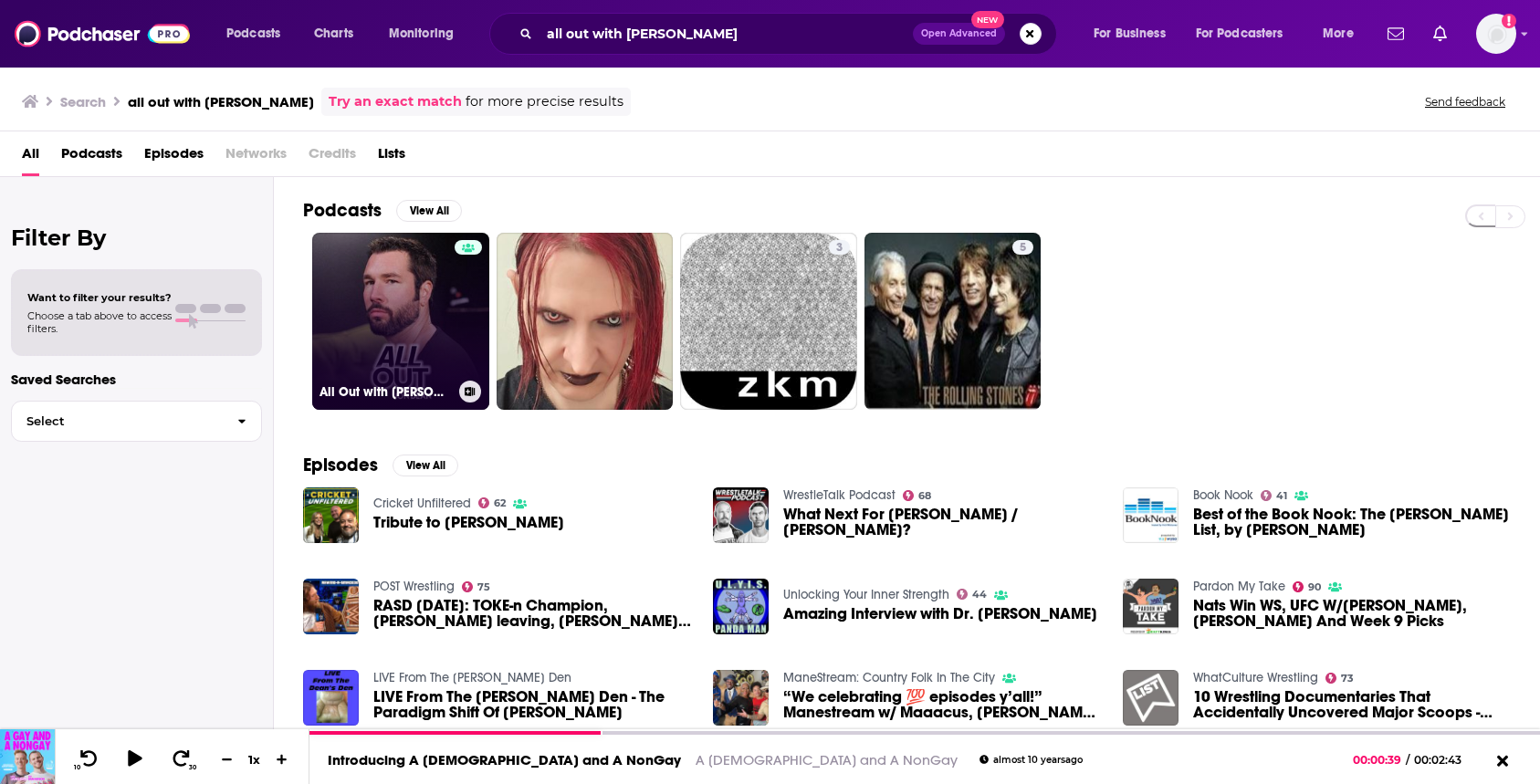
click at [363, 297] on link "All Out with [PERSON_NAME]" at bounding box center [401, 321] width 178 height 178
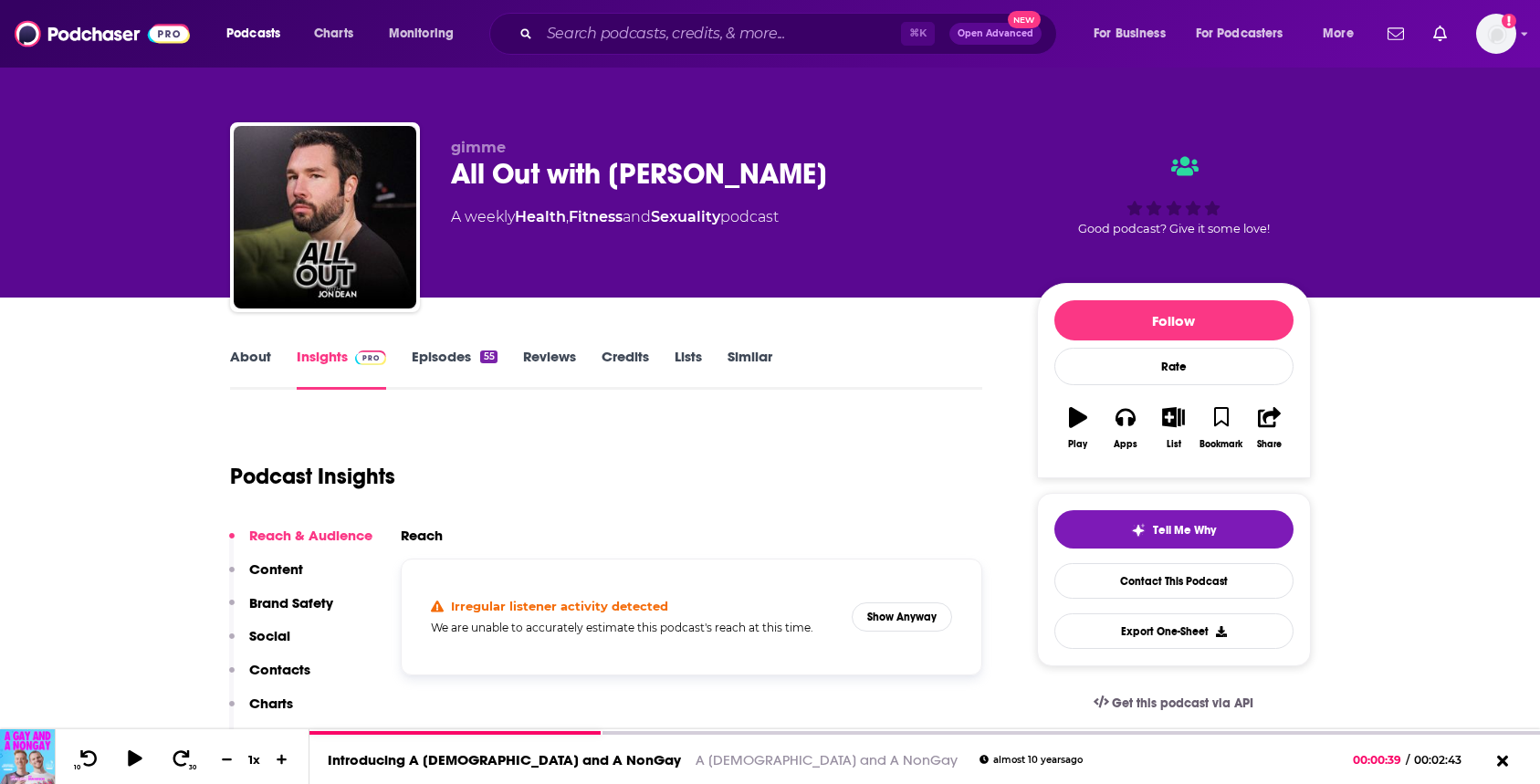
click at [1079, 429] on button "Play" at bounding box center [1077, 428] width 48 height 65
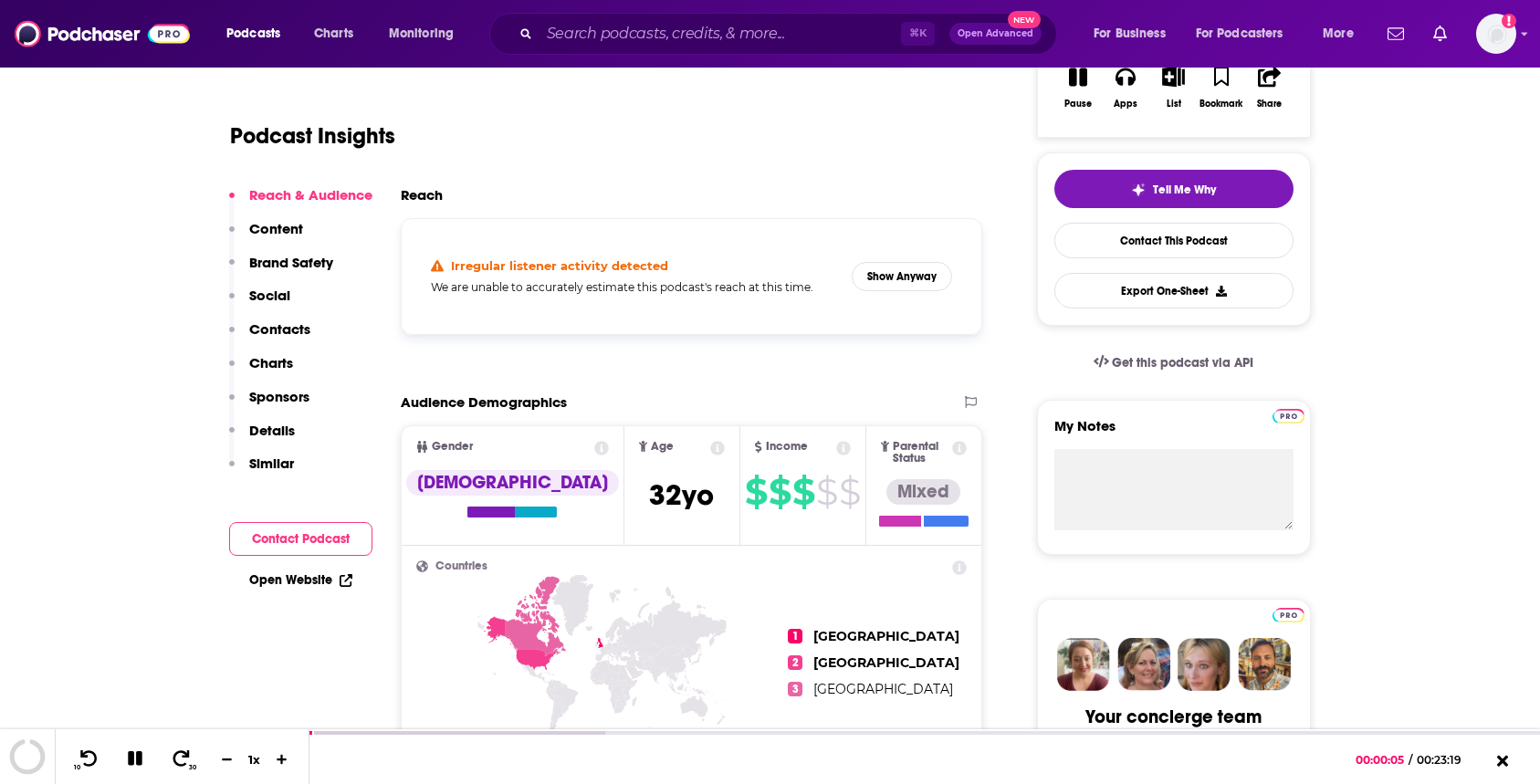
scroll to position [328, 0]
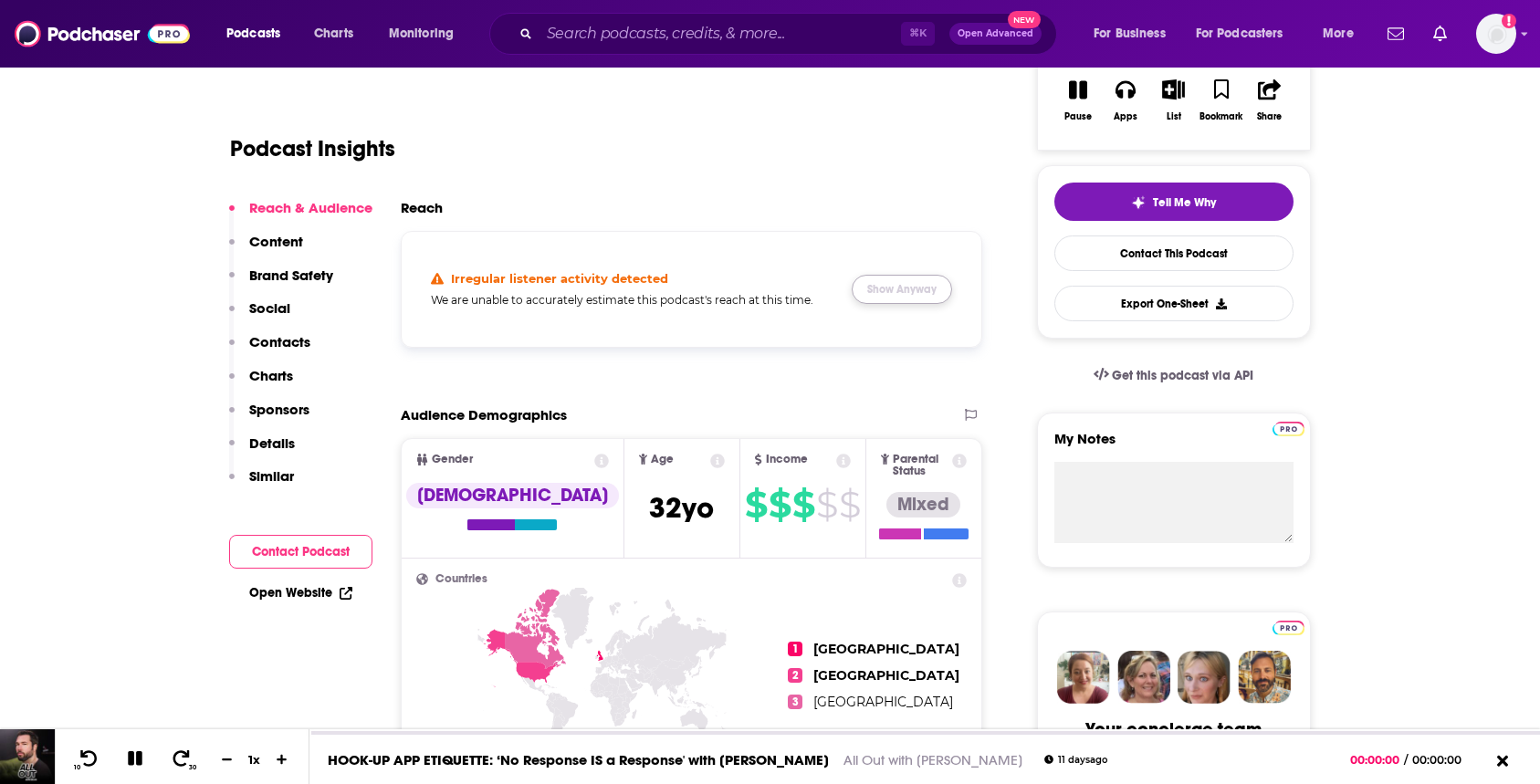
click at [861, 291] on button "Show Anyway" at bounding box center [902, 289] width 100 height 29
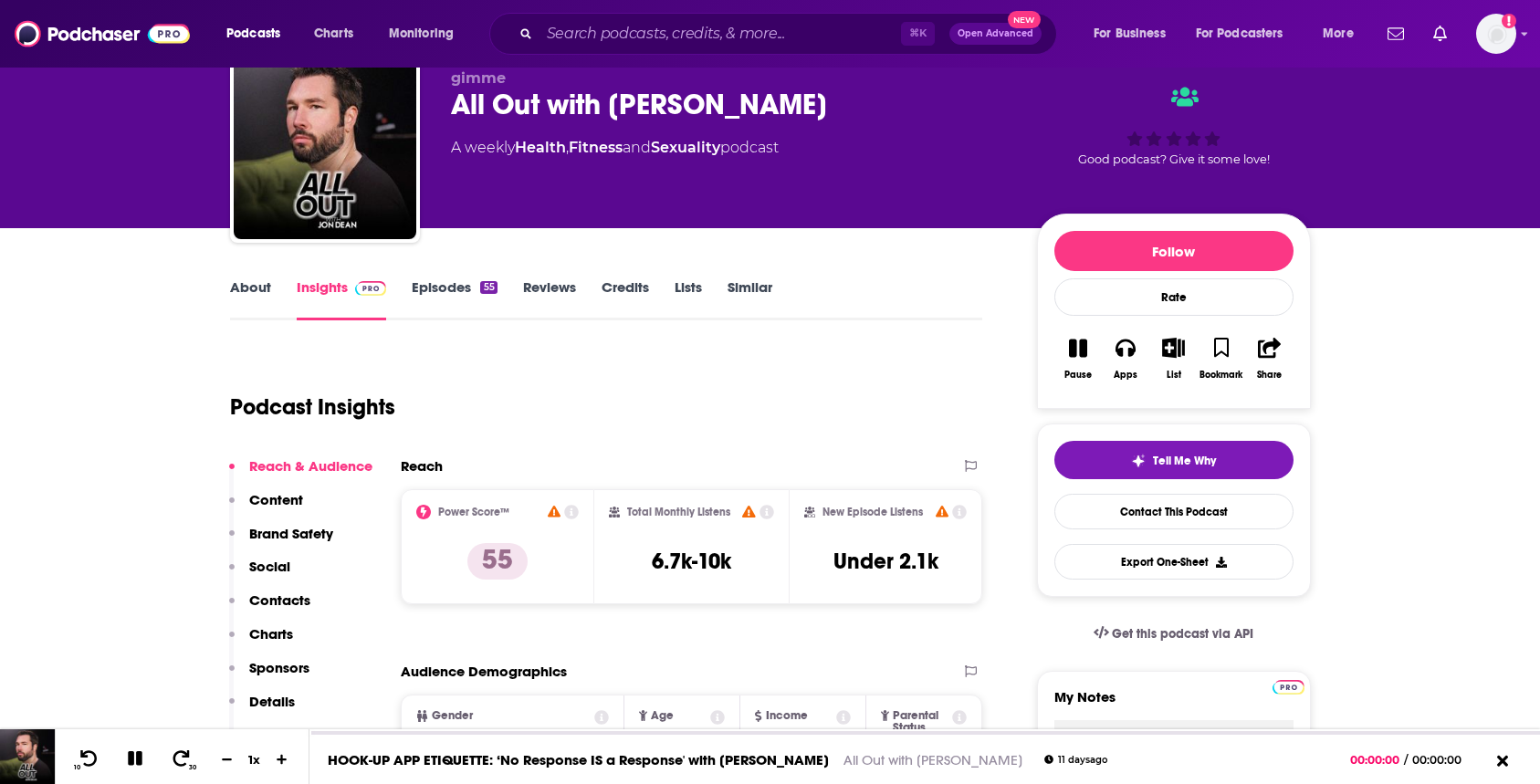
scroll to position [0, 0]
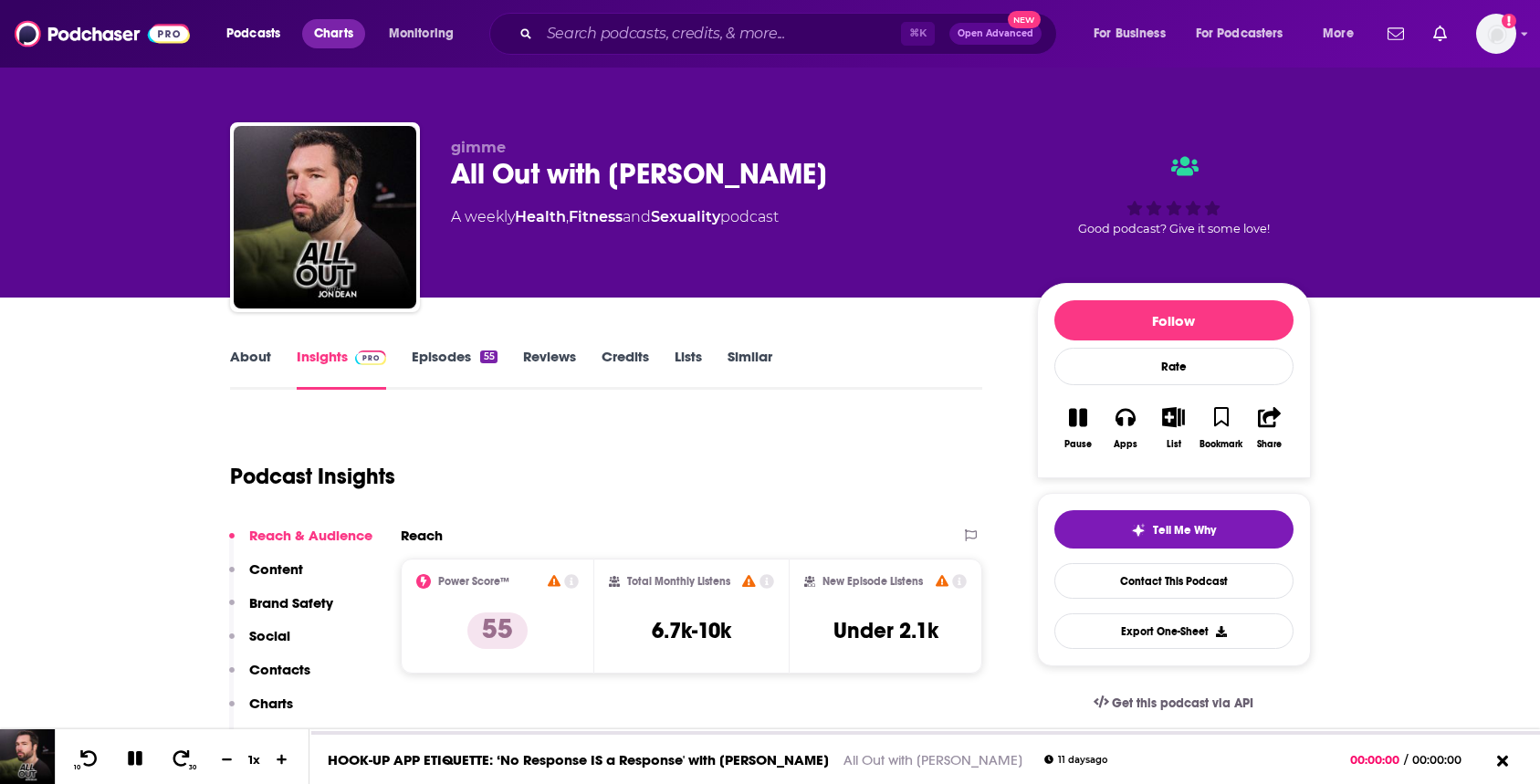
click at [331, 36] on span "Charts" at bounding box center [334, 33] width 39 height 25
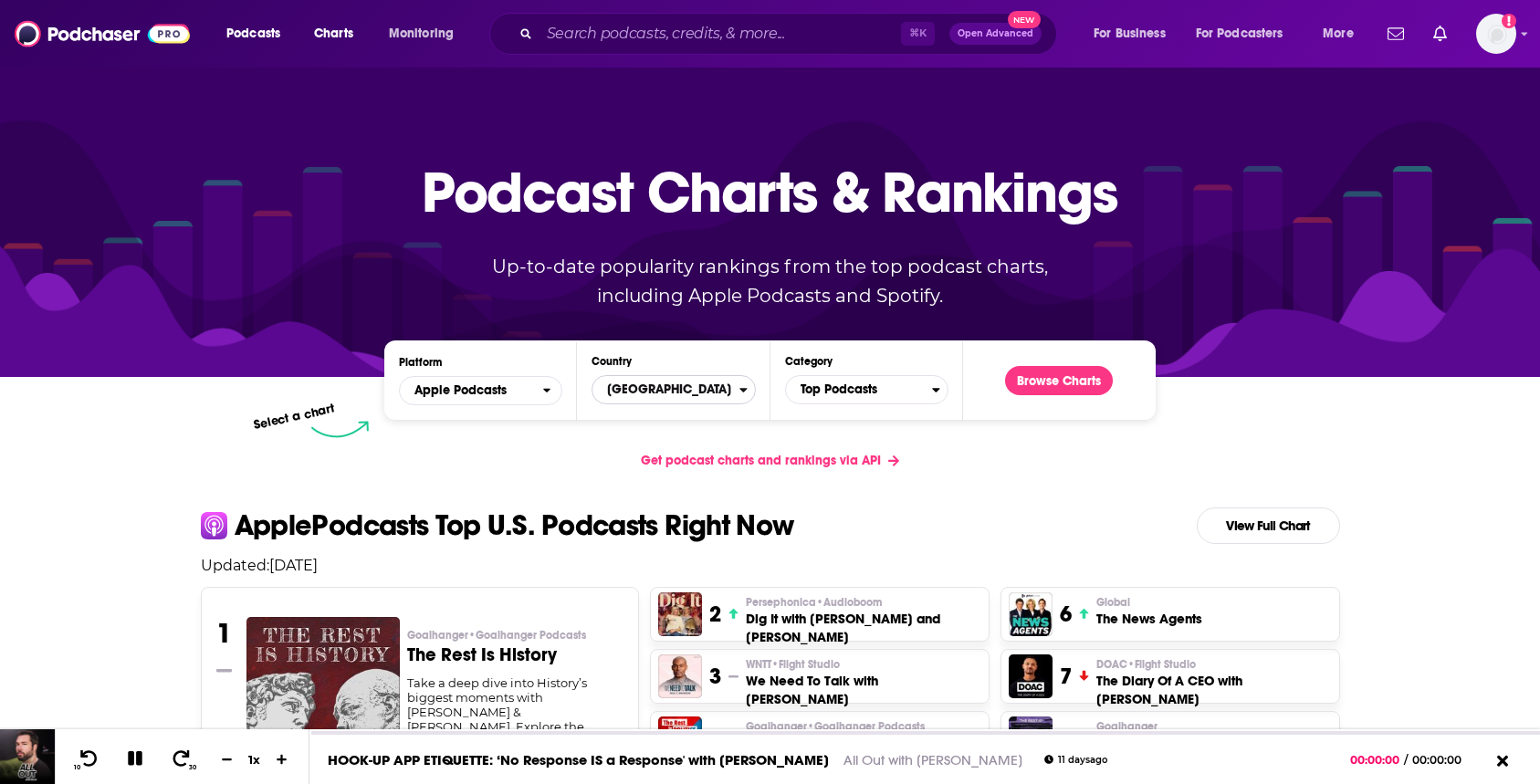
click at [661, 383] on span "[GEOGRAPHIC_DATA]" at bounding box center [665, 390] width 146 height 31
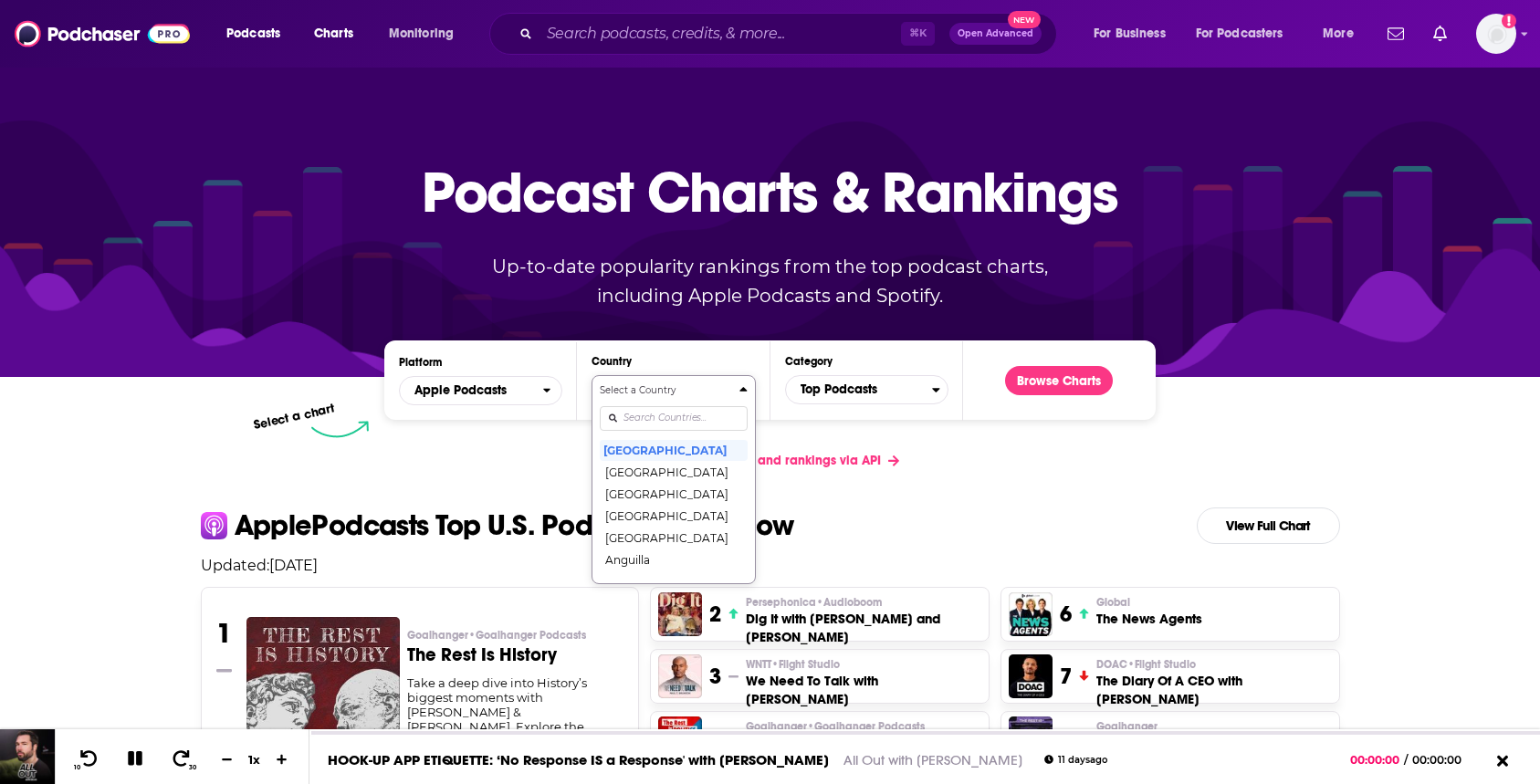
scroll to position [26, 0]
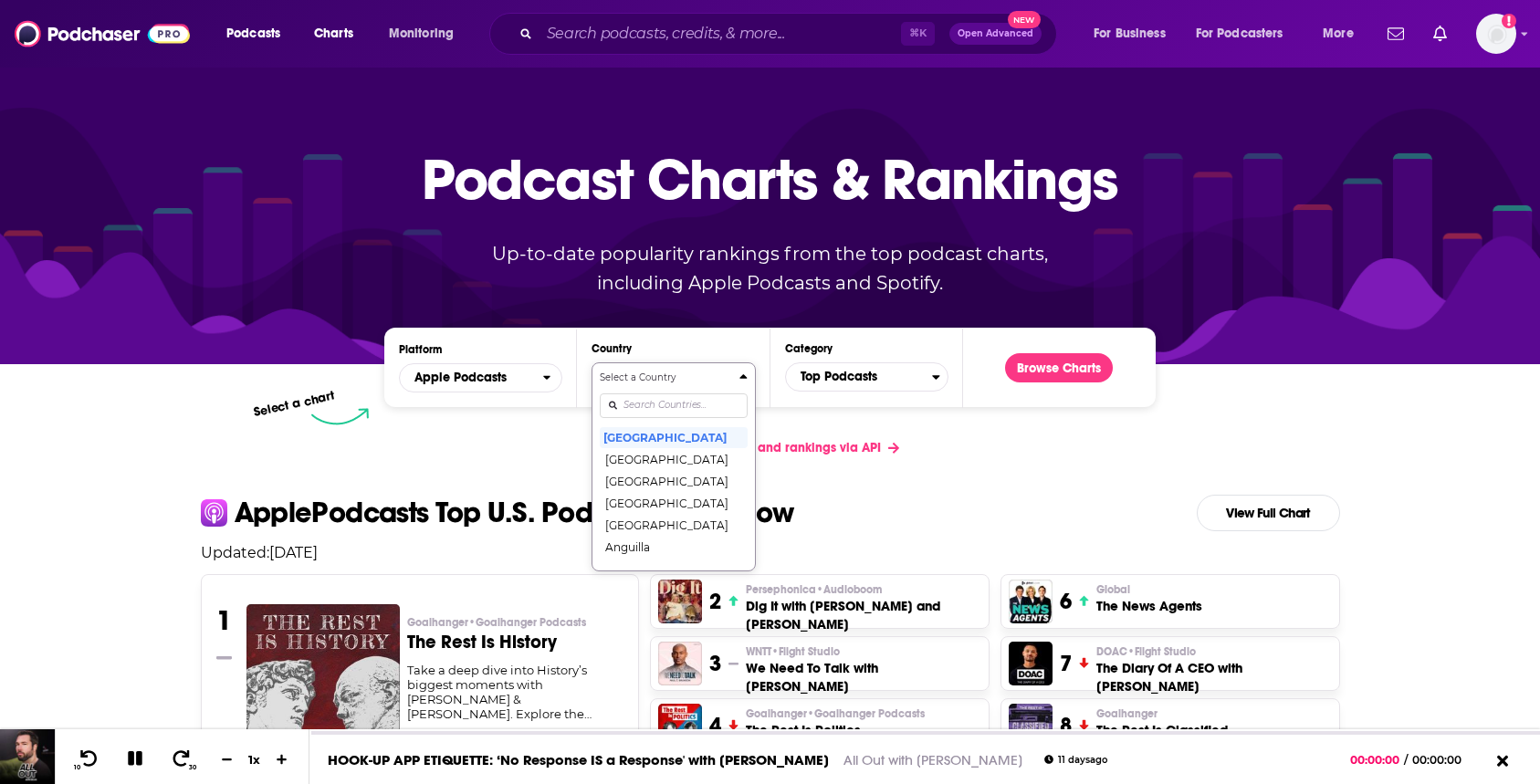
click at [650, 416] on div "Countries" at bounding box center [673, 405] width 147 height 42
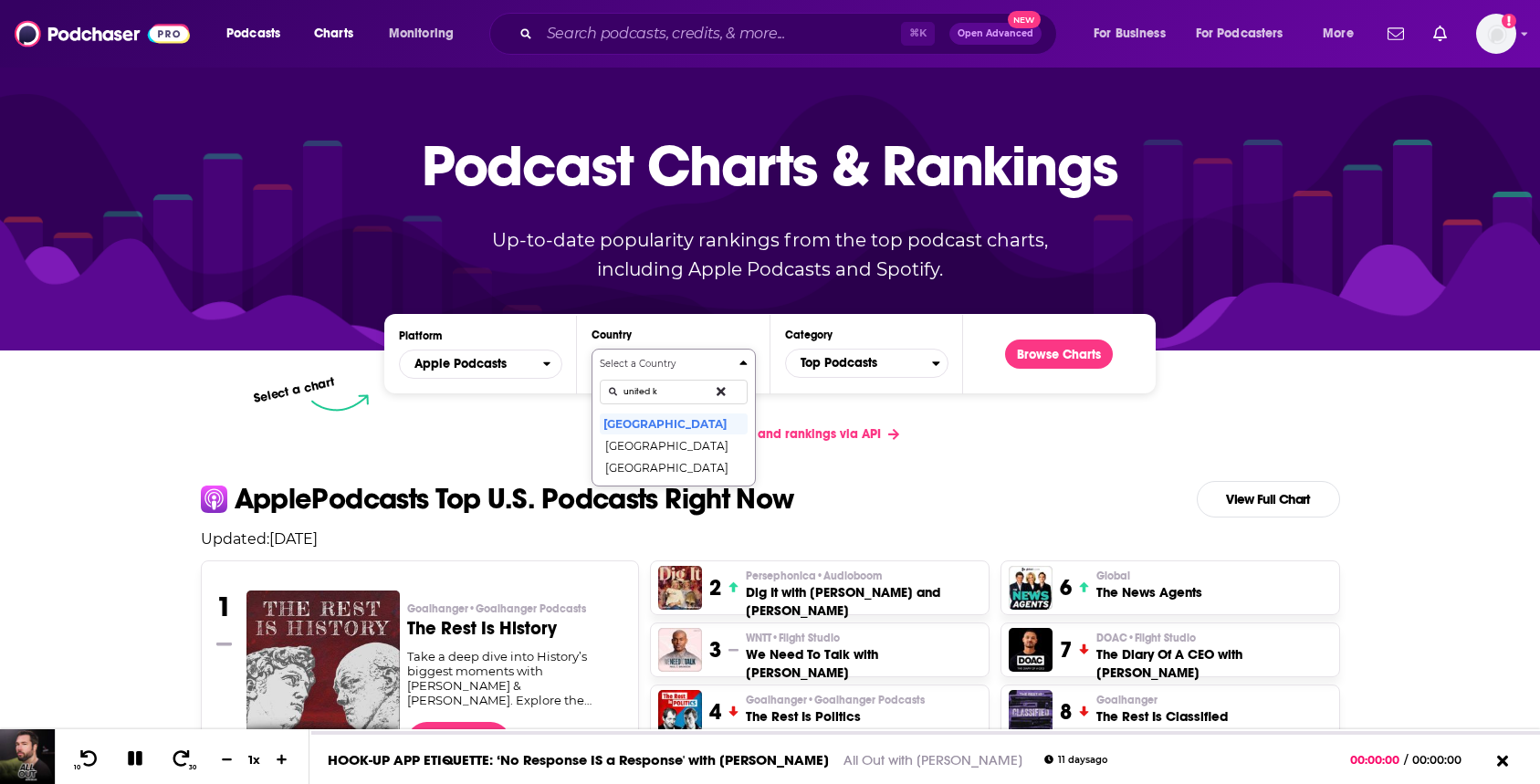
click at [592, 349] on button "Select a Country united k [GEOGRAPHIC_DATA] [GEOGRAPHIC_DATA] [GEOGRAPHIC_DATA]" at bounding box center [673, 418] width 164 height 138
type input "[GEOGRAPHIC_DATA]"
click at [134, 751] on icon at bounding box center [135, 759] width 21 height 17
click at [628, 434] on button "[GEOGRAPHIC_DATA]" at bounding box center [673, 423] width 147 height 21
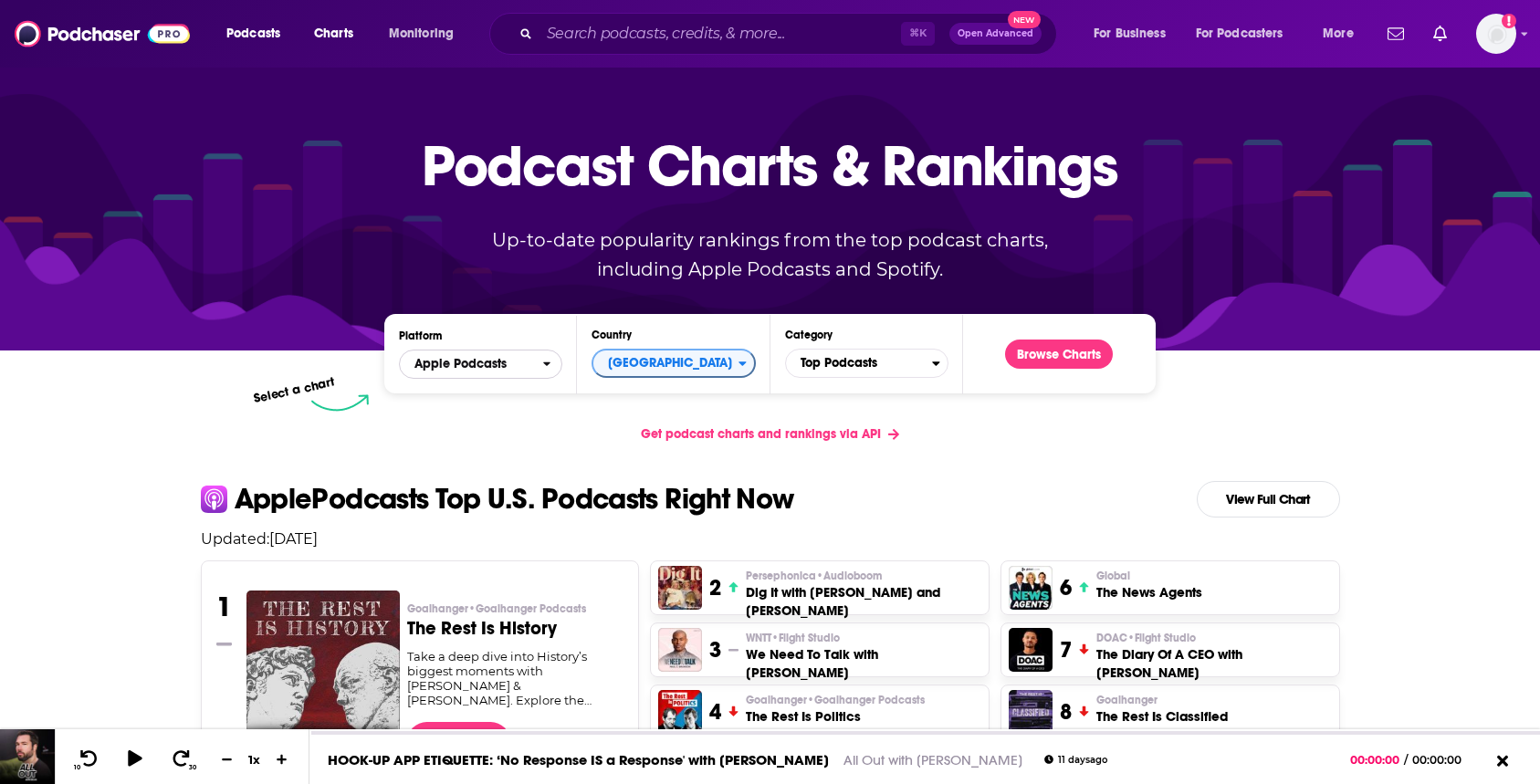
click at [520, 369] on span "Apple Podcasts" at bounding box center [471, 363] width 142 height 31
click at [490, 428] on div "Spotify" at bounding box center [480, 420] width 149 height 21
click at [848, 371] on span "Top Podcasts" at bounding box center [859, 363] width 146 height 31
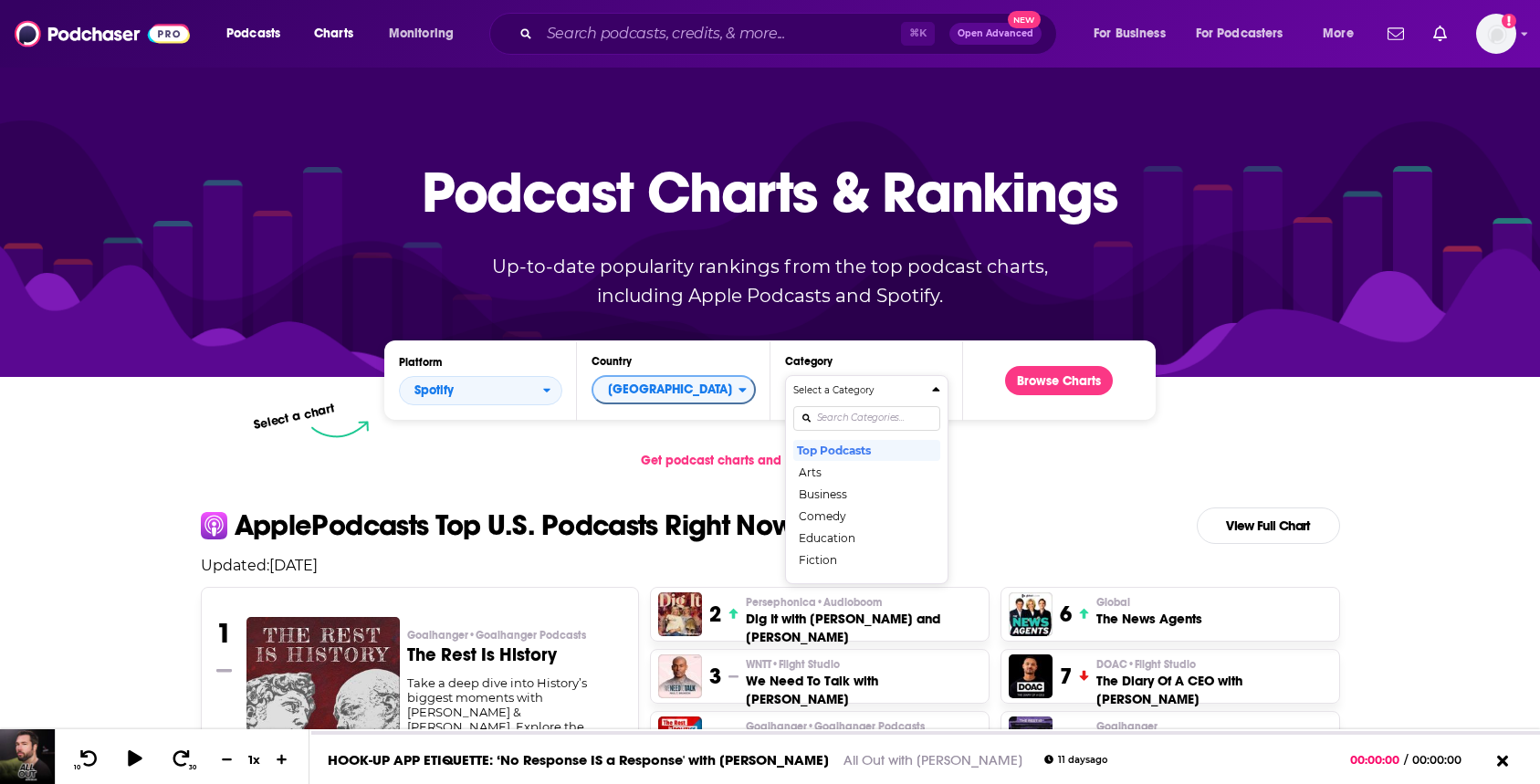
scroll to position [0, 0]
click at [847, 454] on button "Top Podcasts" at bounding box center [866, 449] width 147 height 21
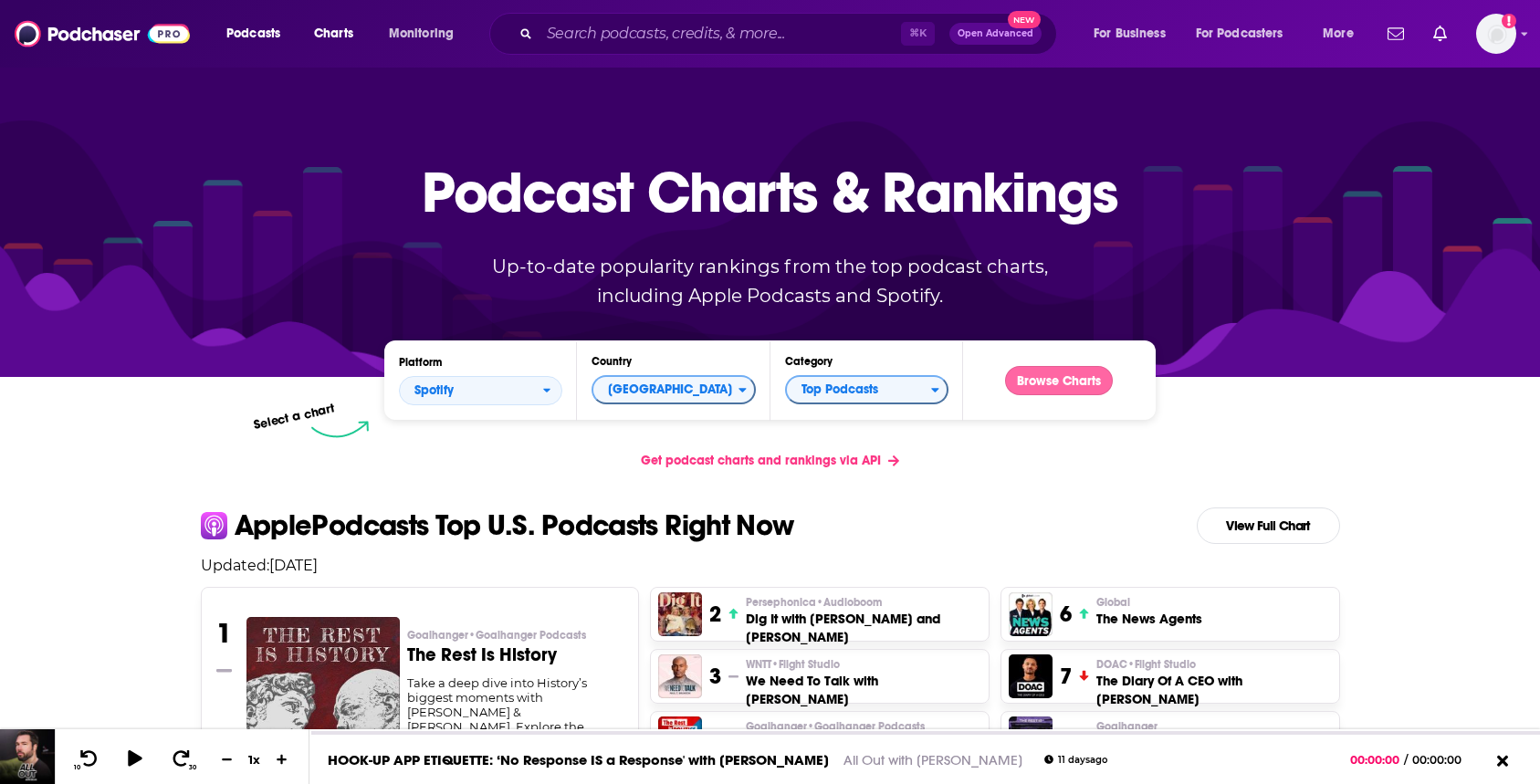
click at [1053, 382] on button "Browse Charts" at bounding box center [1059, 380] width 107 height 29
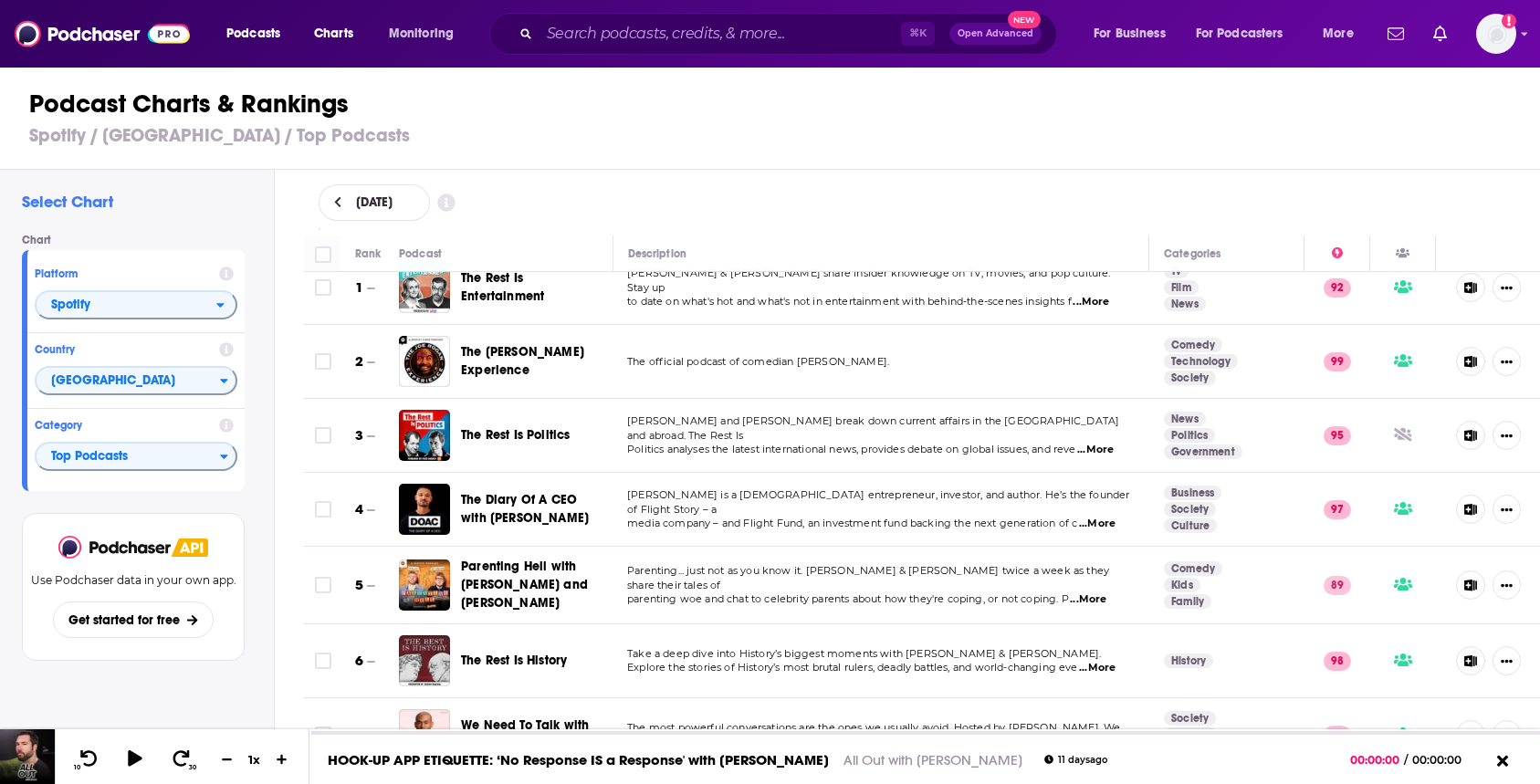
scroll to position [22, 0]
click at [629, 111] on h1 "Podcast Charts & Rankings" at bounding box center [777, 104] width 1497 height 33
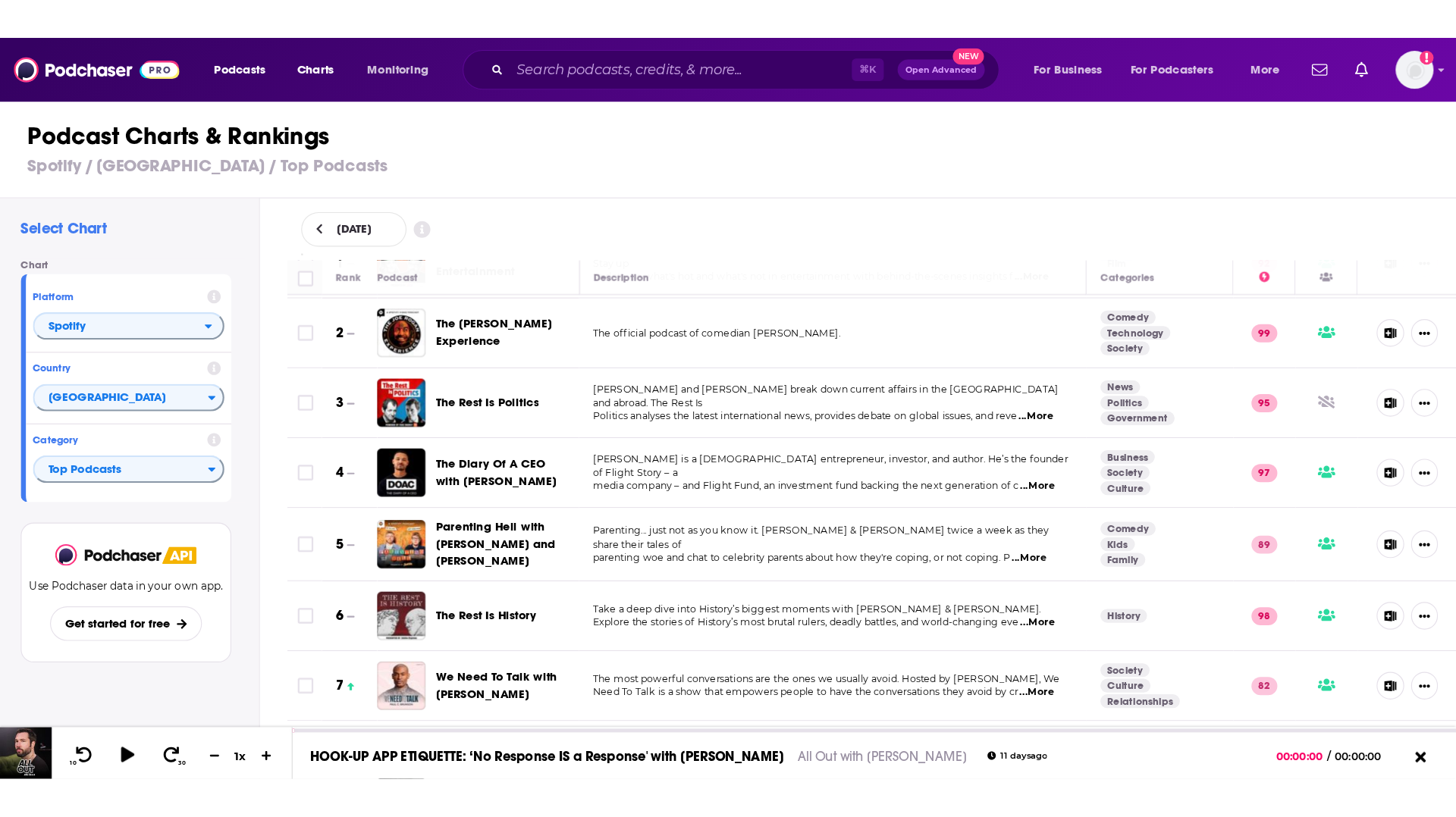
scroll to position [0, 0]
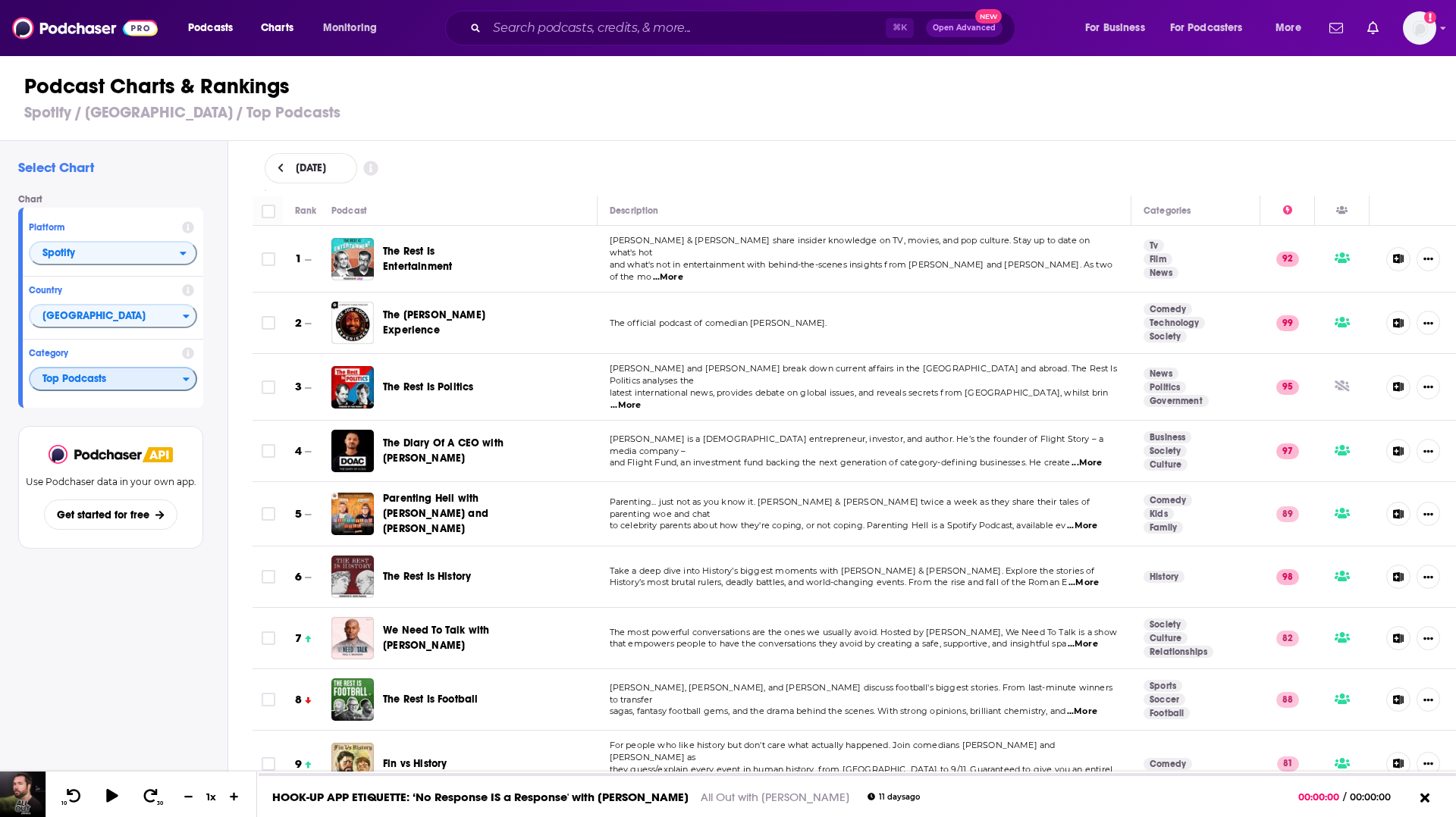
click at [113, 382] on span "Top Podcasts" at bounding box center [106, 379] width 152 height 26
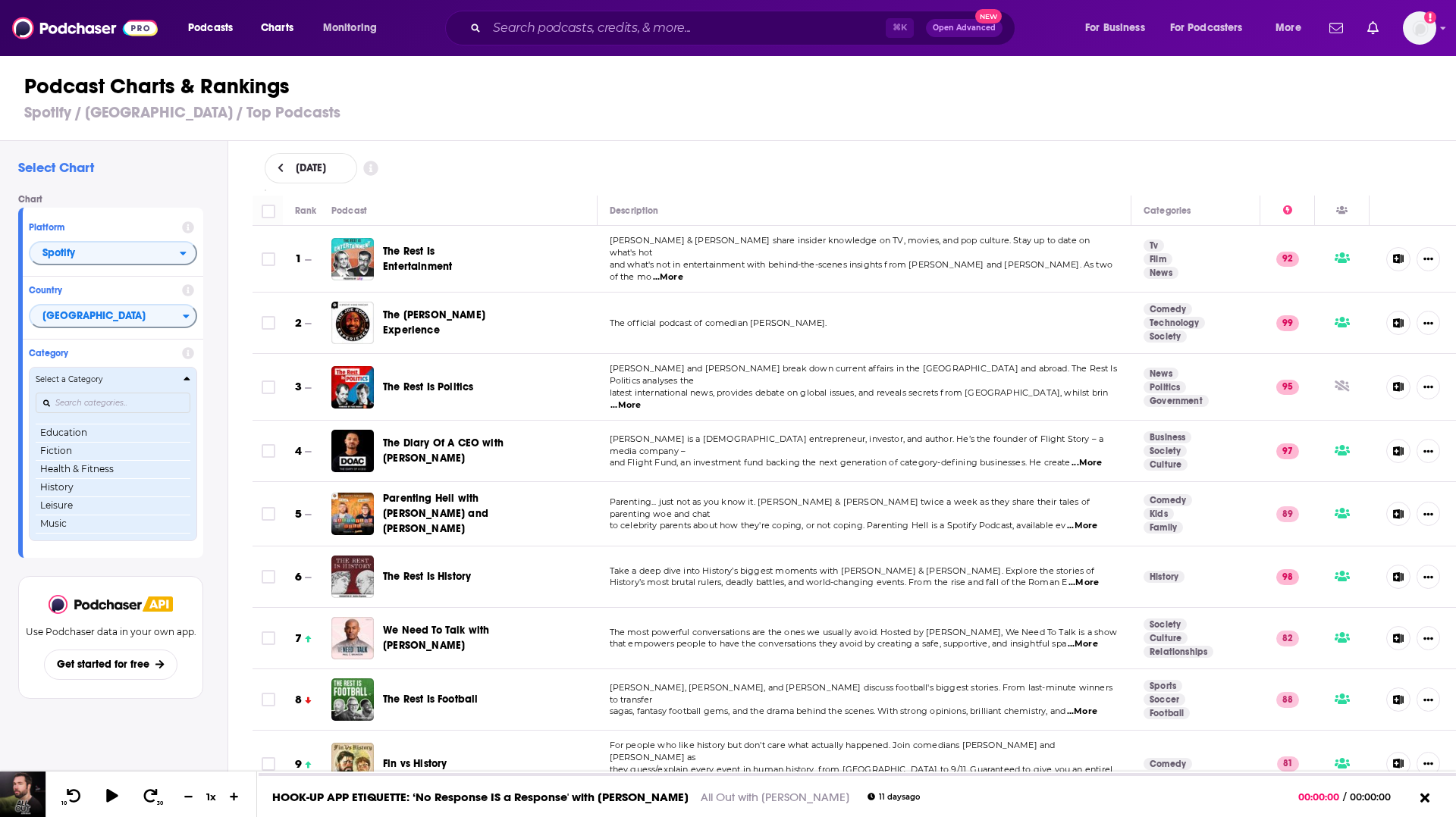
scroll to position [72, 0]
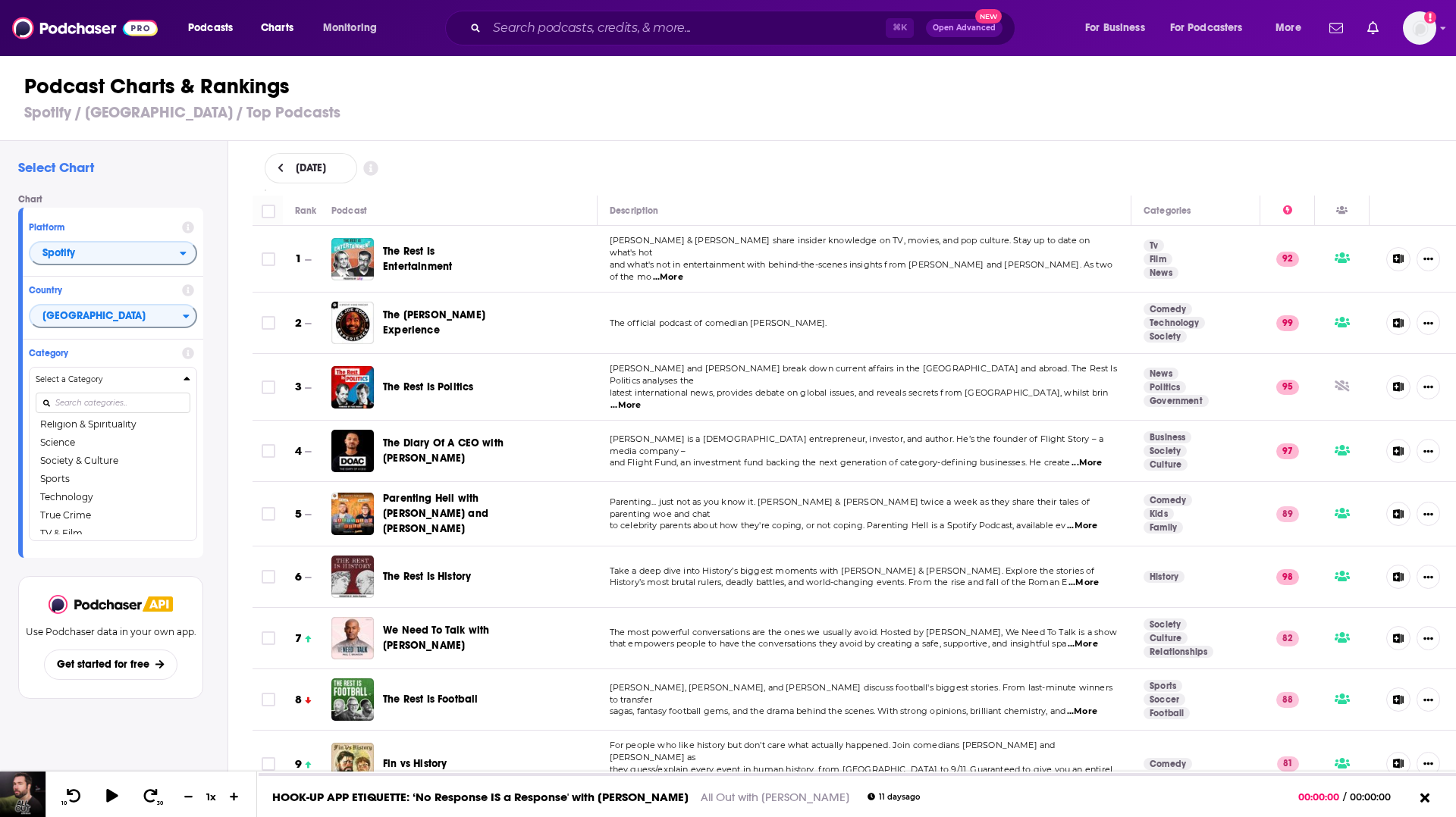
scroll to position [210, 0]
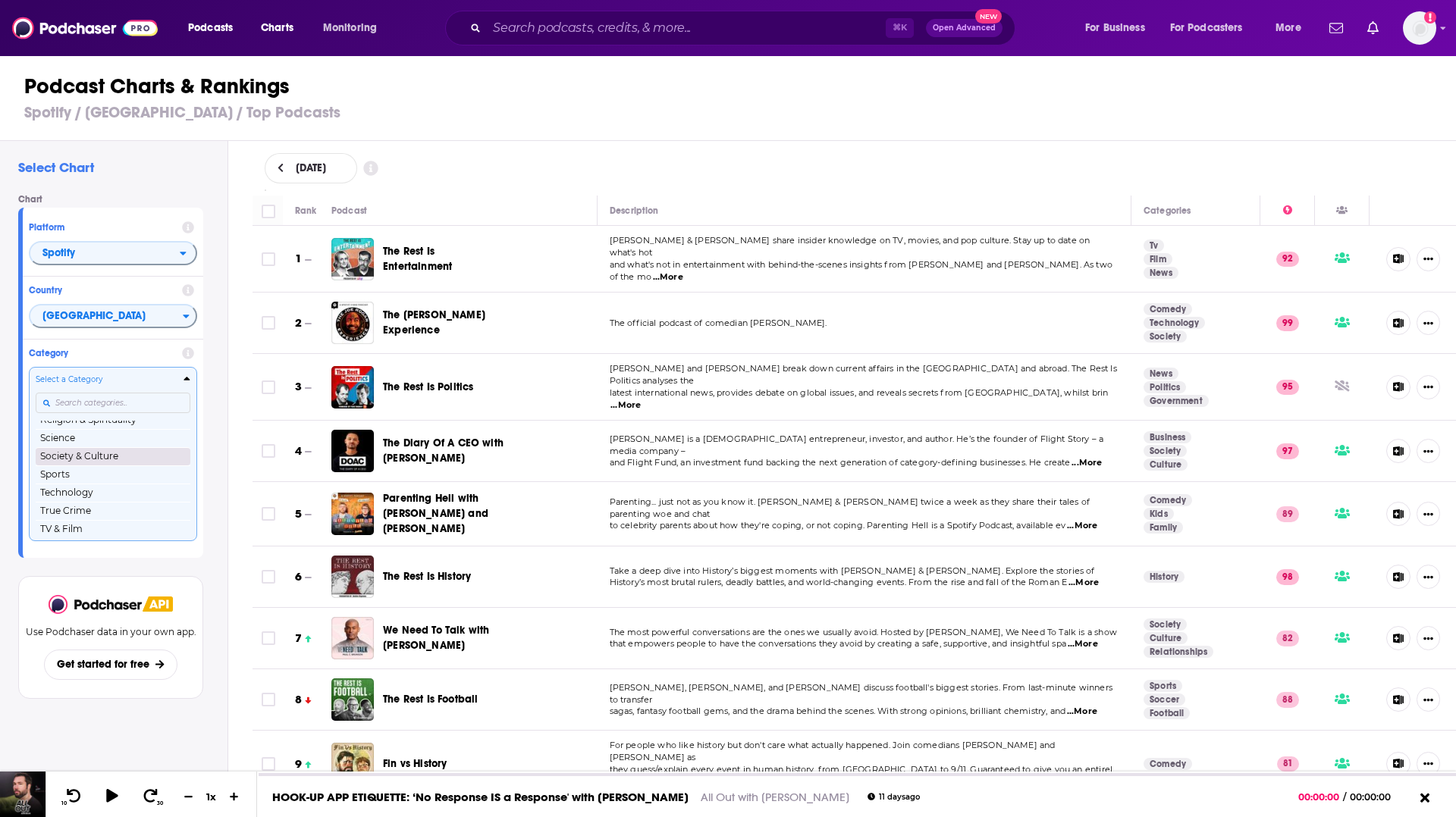
click at [111, 455] on button "Society & Culture" at bounding box center [113, 455] width 154 height 18
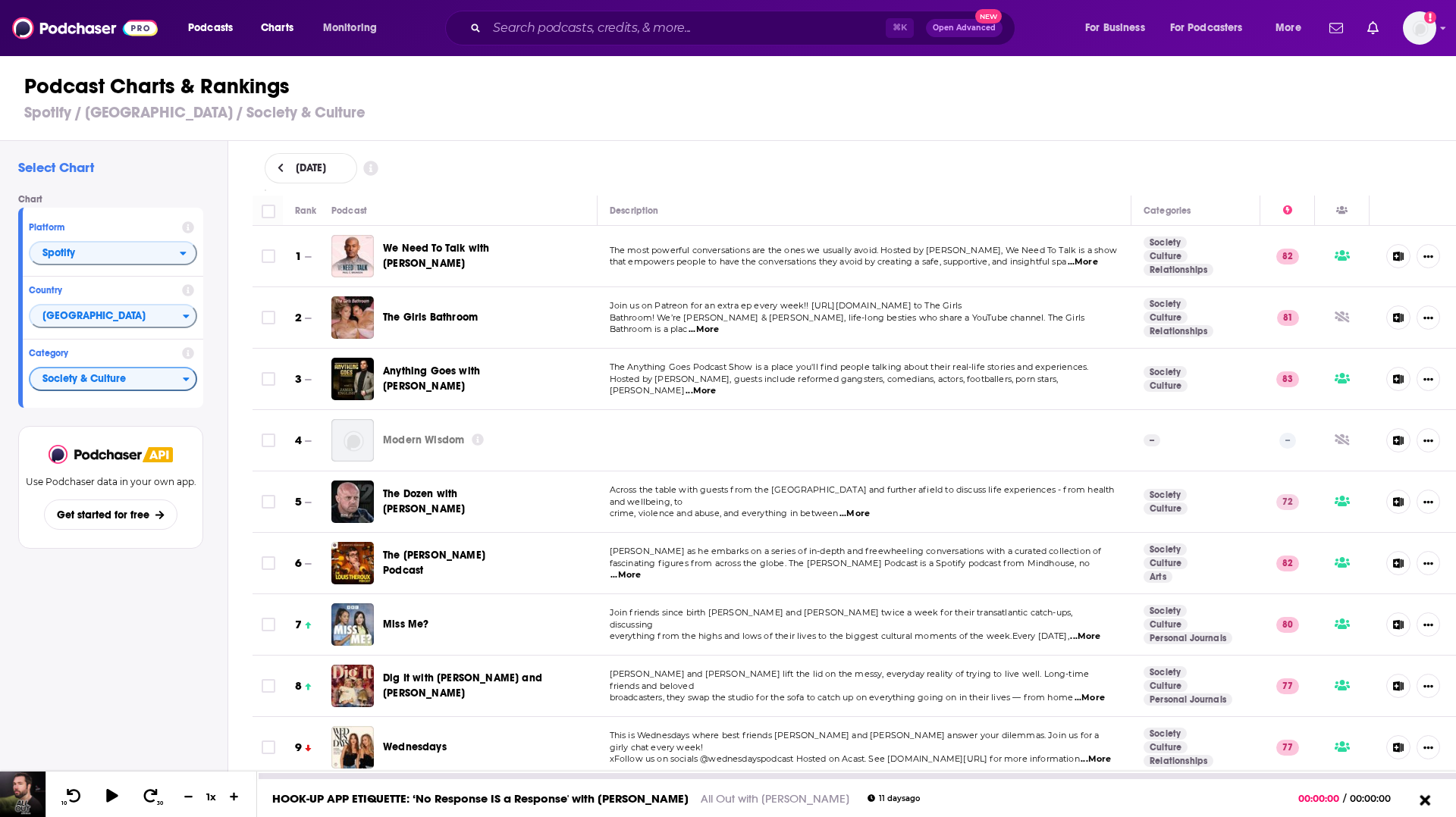
click at [1427, 801] on icon at bounding box center [1425, 800] width 11 height 11
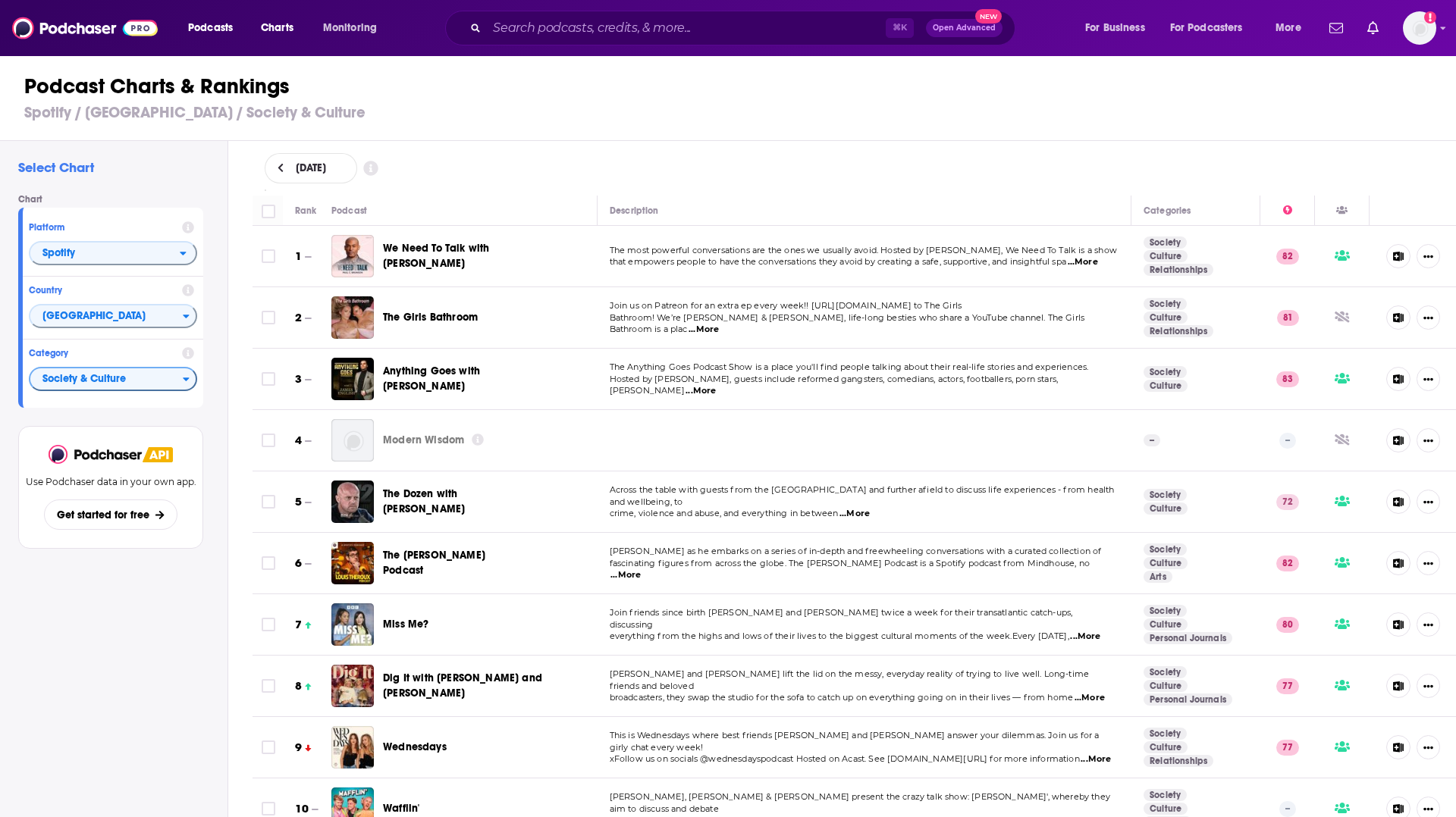
click at [489, 248] on span "We Need To Talk with [PERSON_NAME]" at bounding box center [435, 256] width 106 height 28
click at [543, 333] on td "The Girls Bathroom" at bounding box center [464, 317] width 266 height 61
click at [449, 323] on span "The Girls Bathroom" at bounding box center [430, 317] width 95 height 13
click at [484, 327] on div "The Girls Bathroom" at bounding box center [449, 317] width 132 height 43
click at [451, 315] on span "The Girls Bathroom" at bounding box center [430, 317] width 95 height 13
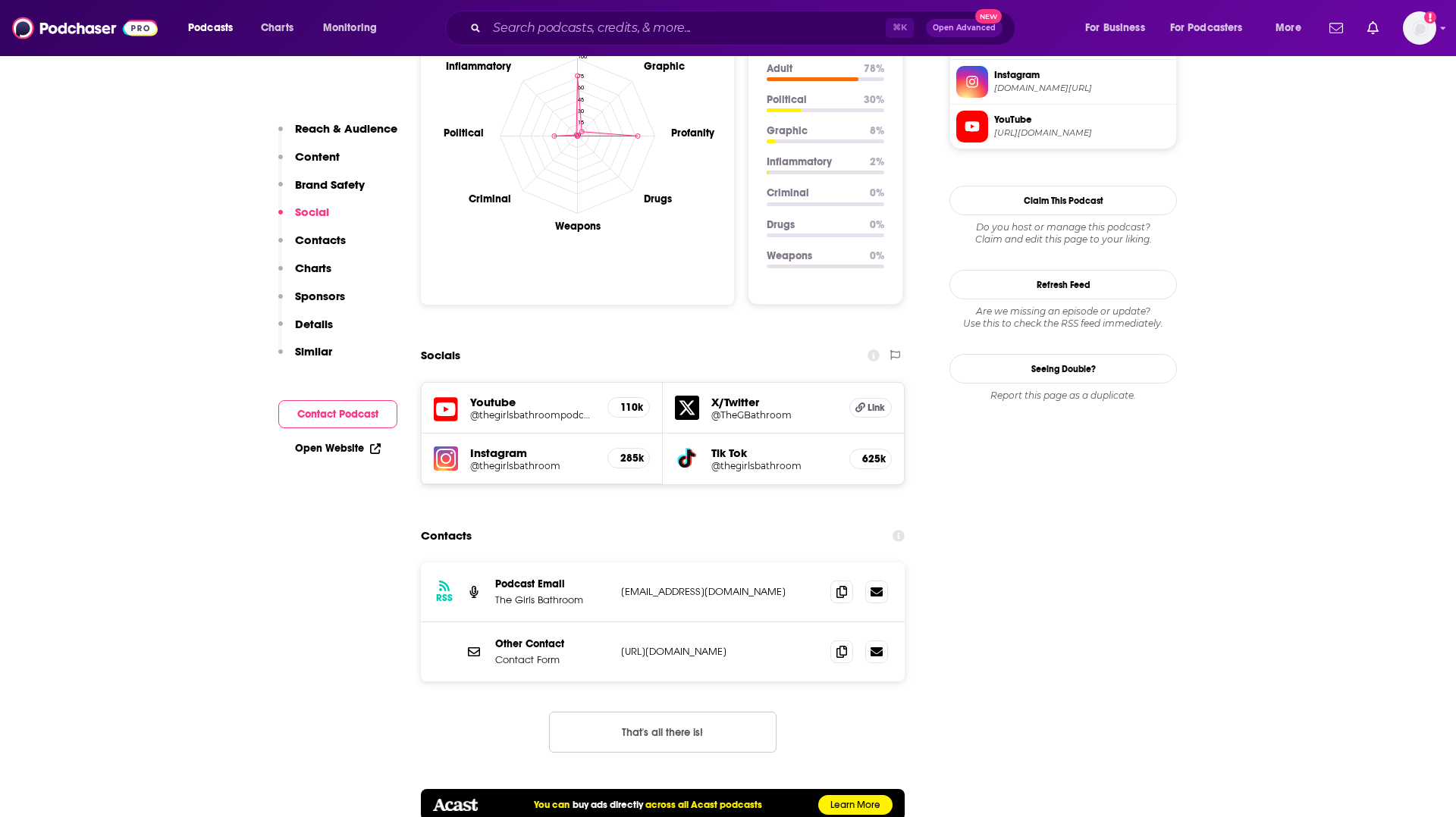
scroll to position [1553, 0]
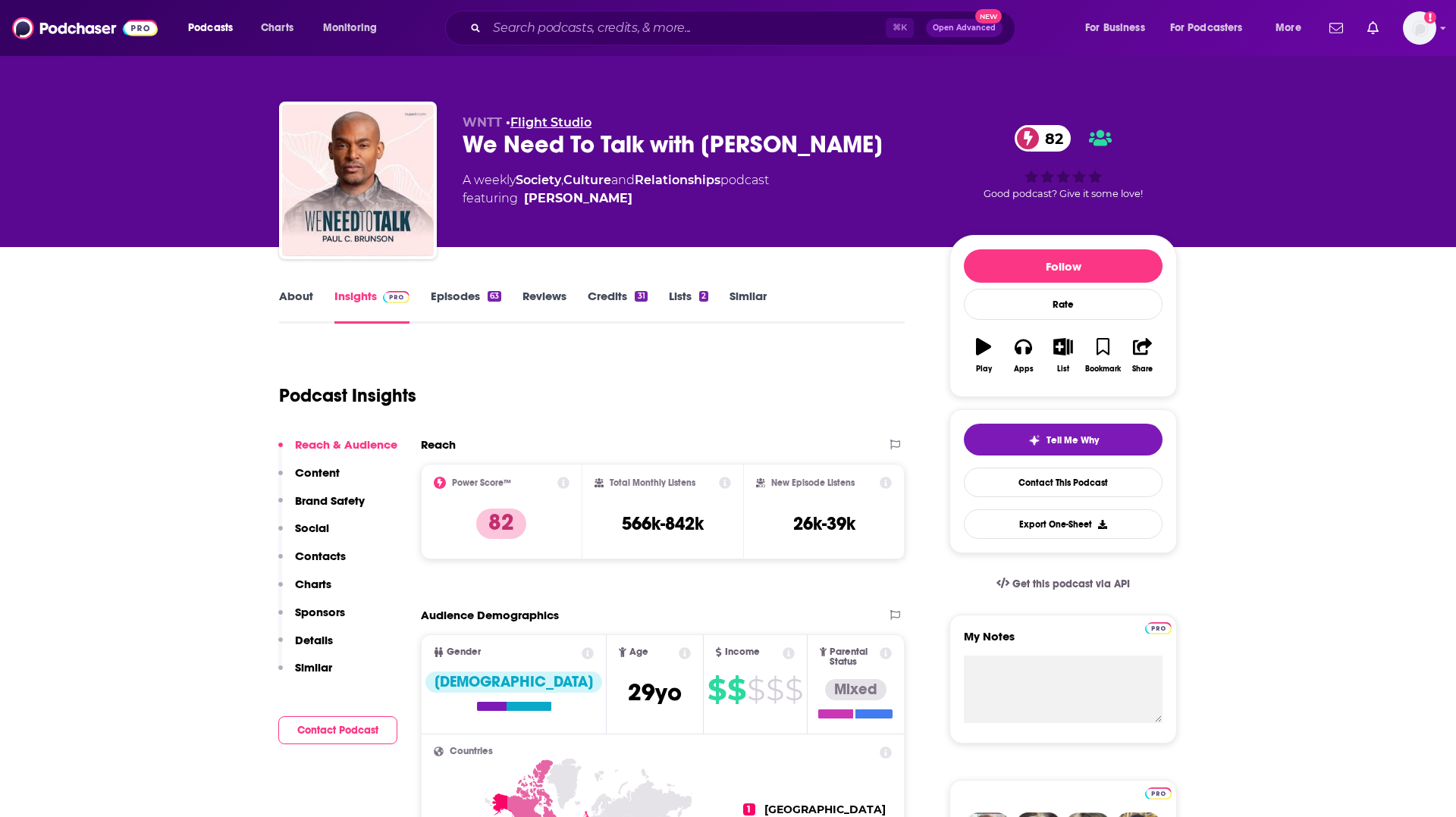
click at [562, 121] on link "Flight Studio" at bounding box center [550, 122] width 81 height 15
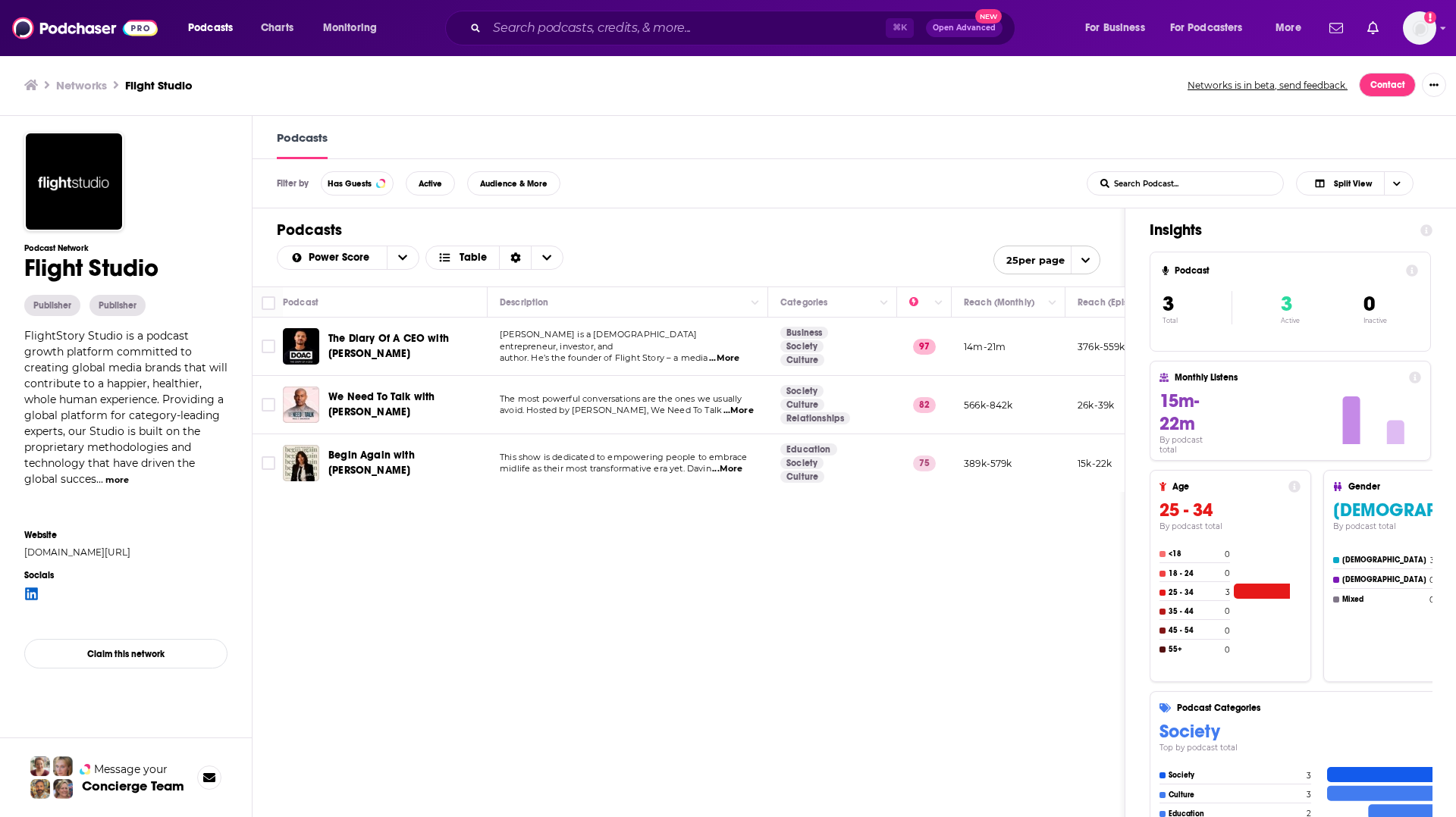
click at [112, 483] on button "more" at bounding box center [117, 480] width 23 height 13
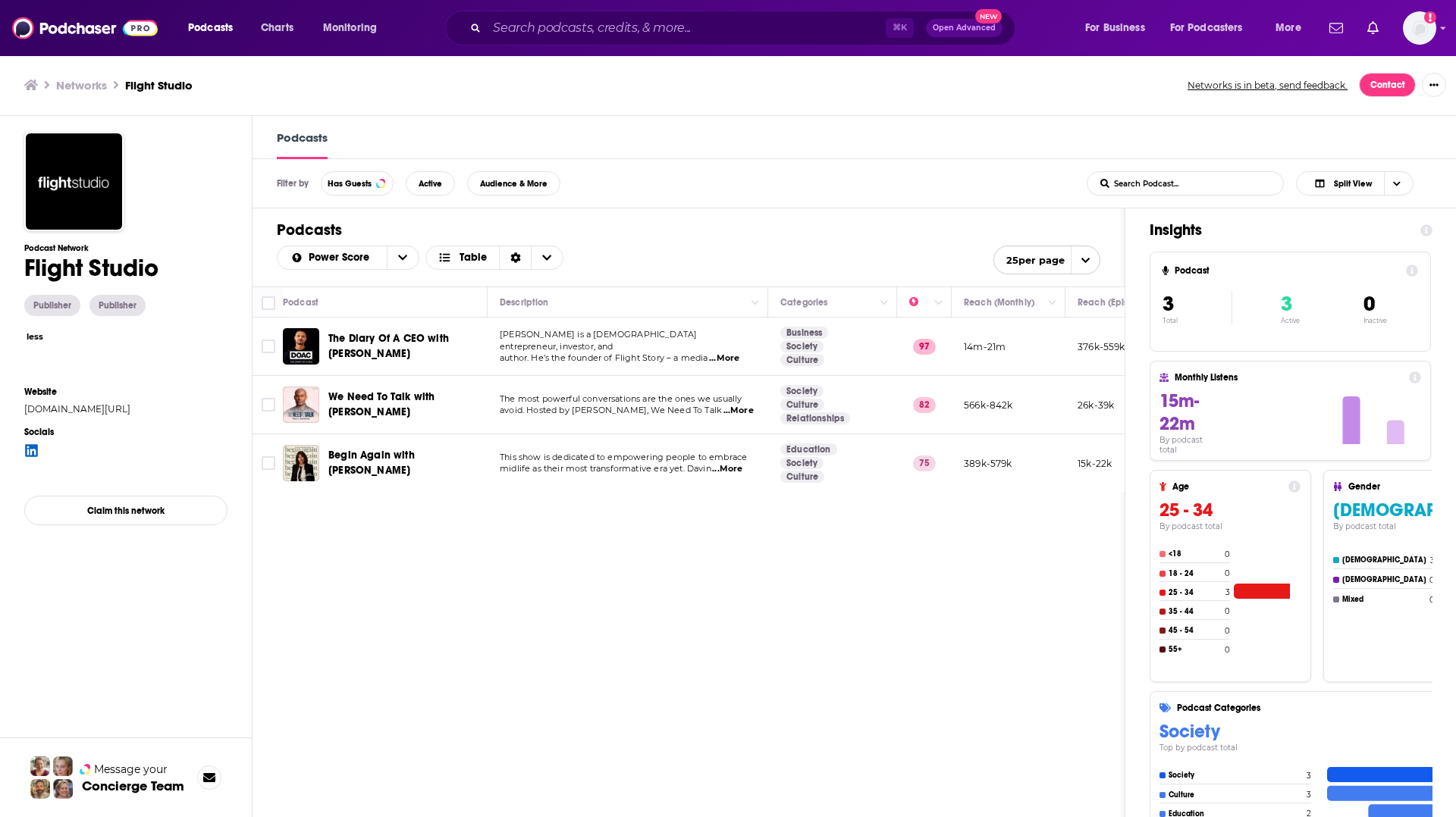
click at [74, 414] on div "Podcast Network Flight Studio Publisher Publisher less Website flightstory.com/…" at bounding box center [126, 504] width 203 height 744
click at [75, 410] on link "flightstory.com/studio" at bounding box center [119, 409] width 189 height 12
click at [402, 256] on icon "open menu" at bounding box center [403, 258] width 9 height 11
click at [416, 221] on h1 "Podcasts" at bounding box center [688, 230] width 823 height 19
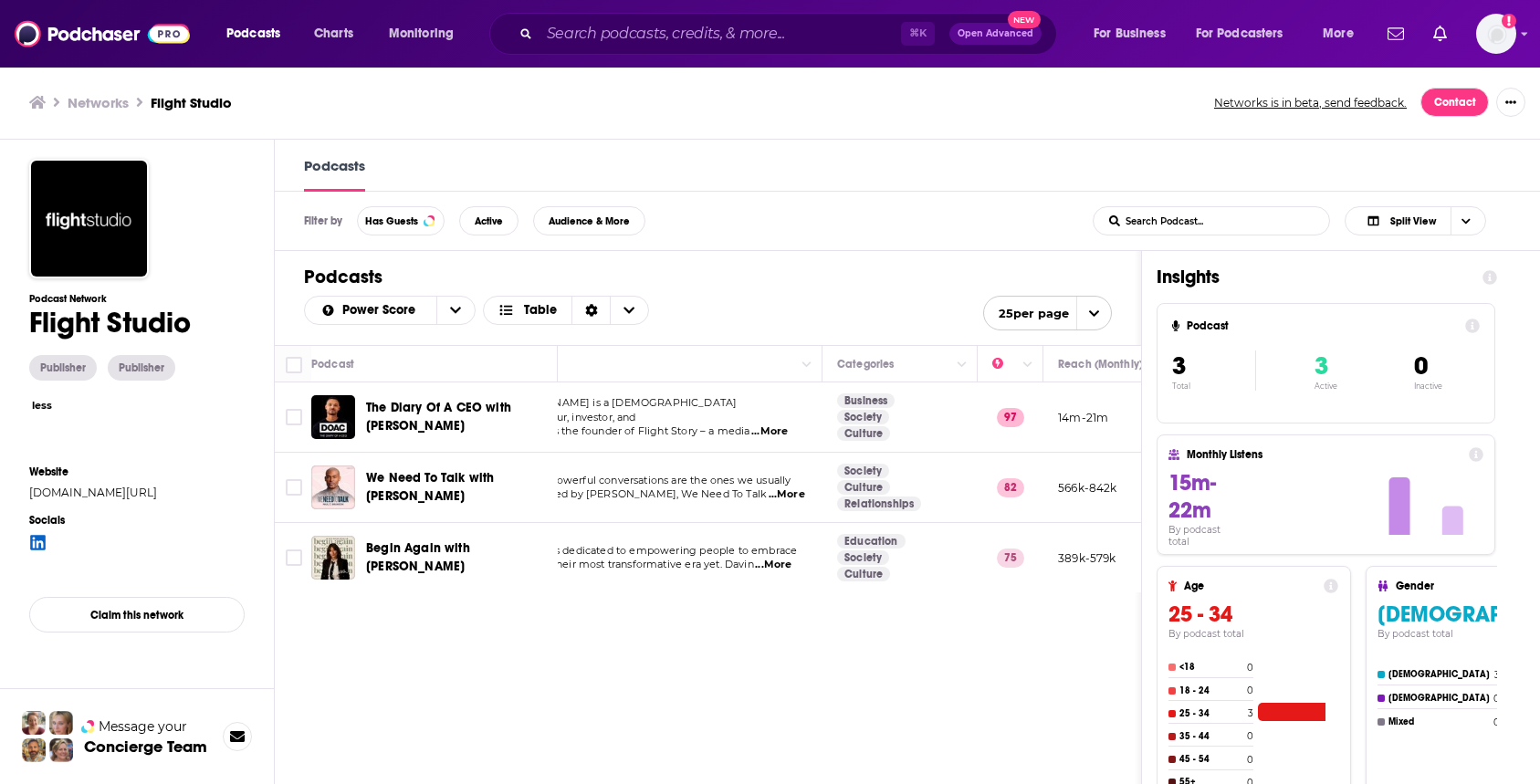
click at [412, 542] on div "Podcasts Charts Monitoring ⌘ K Open Advanced New For Business For Podcasters Mo…" at bounding box center [770, 392] width 1540 height 785
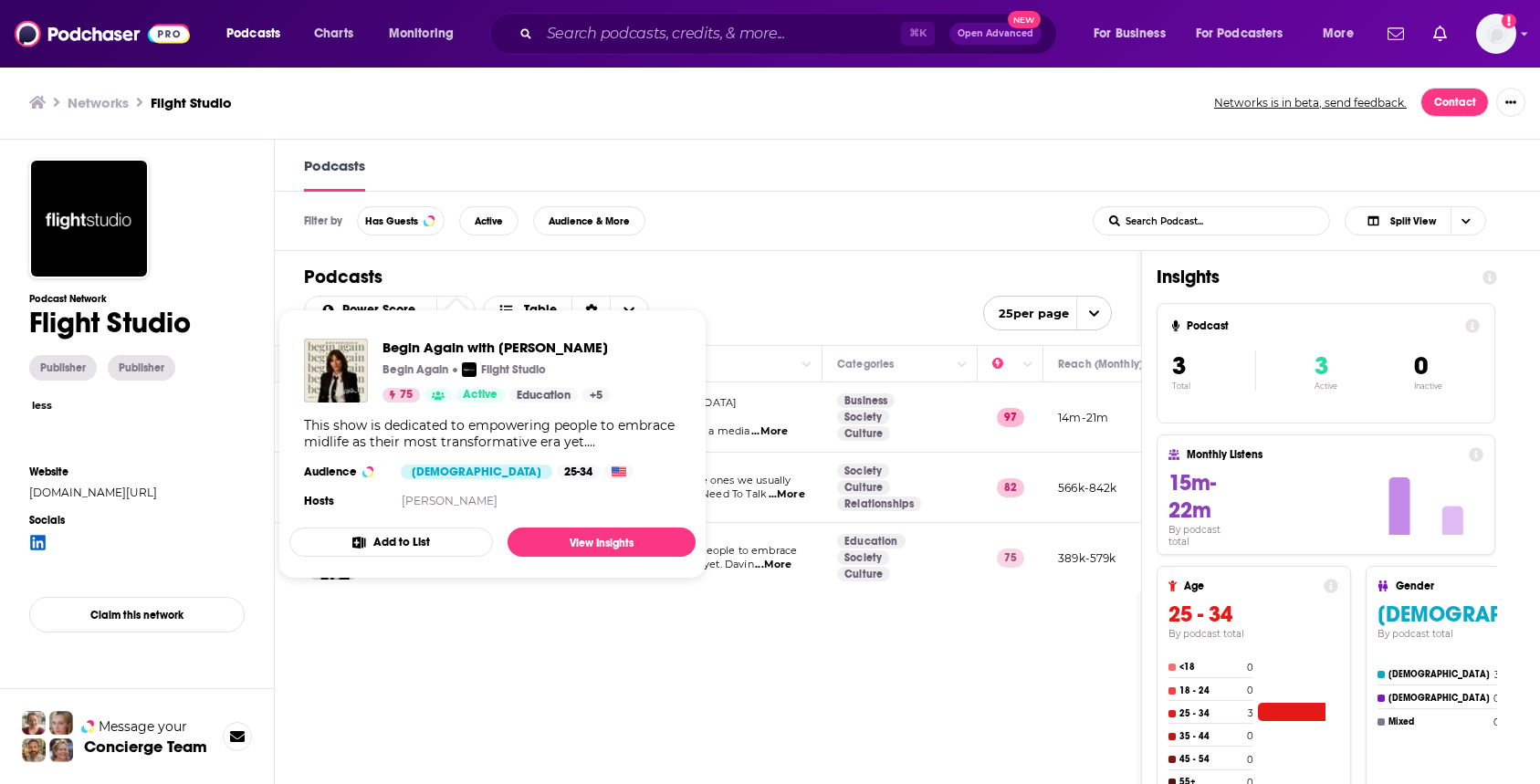
drag, startPoint x: 412, startPoint y: 542, endPoint x: 412, endPoint y: 552, distance: 10.0
click at [412, 552] on button "Add to List" at bounding box center [392, 542] width 204 height 29
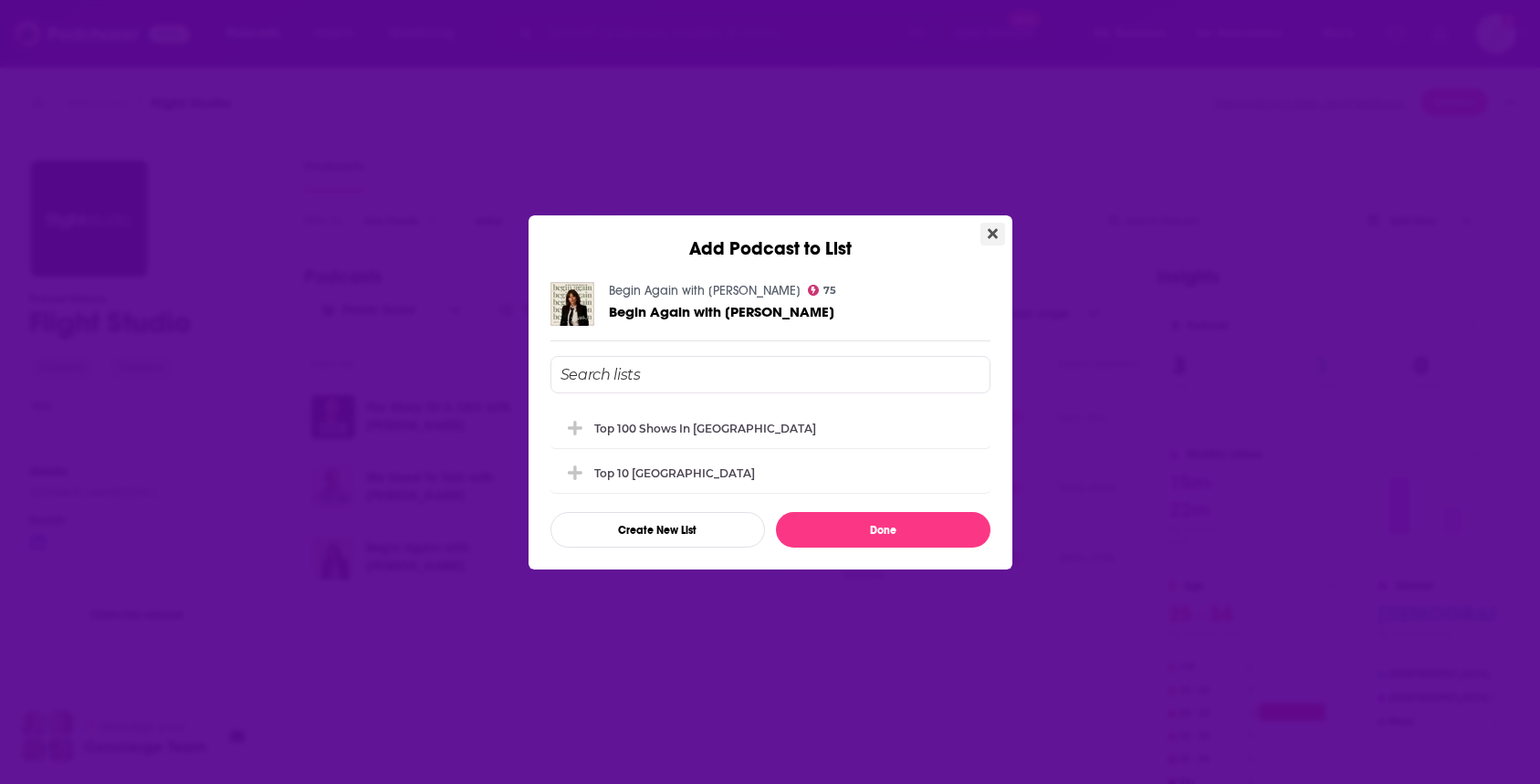
click at [991, 230] on icon "Close" at bounding box center [992, 233] width 10 height 10
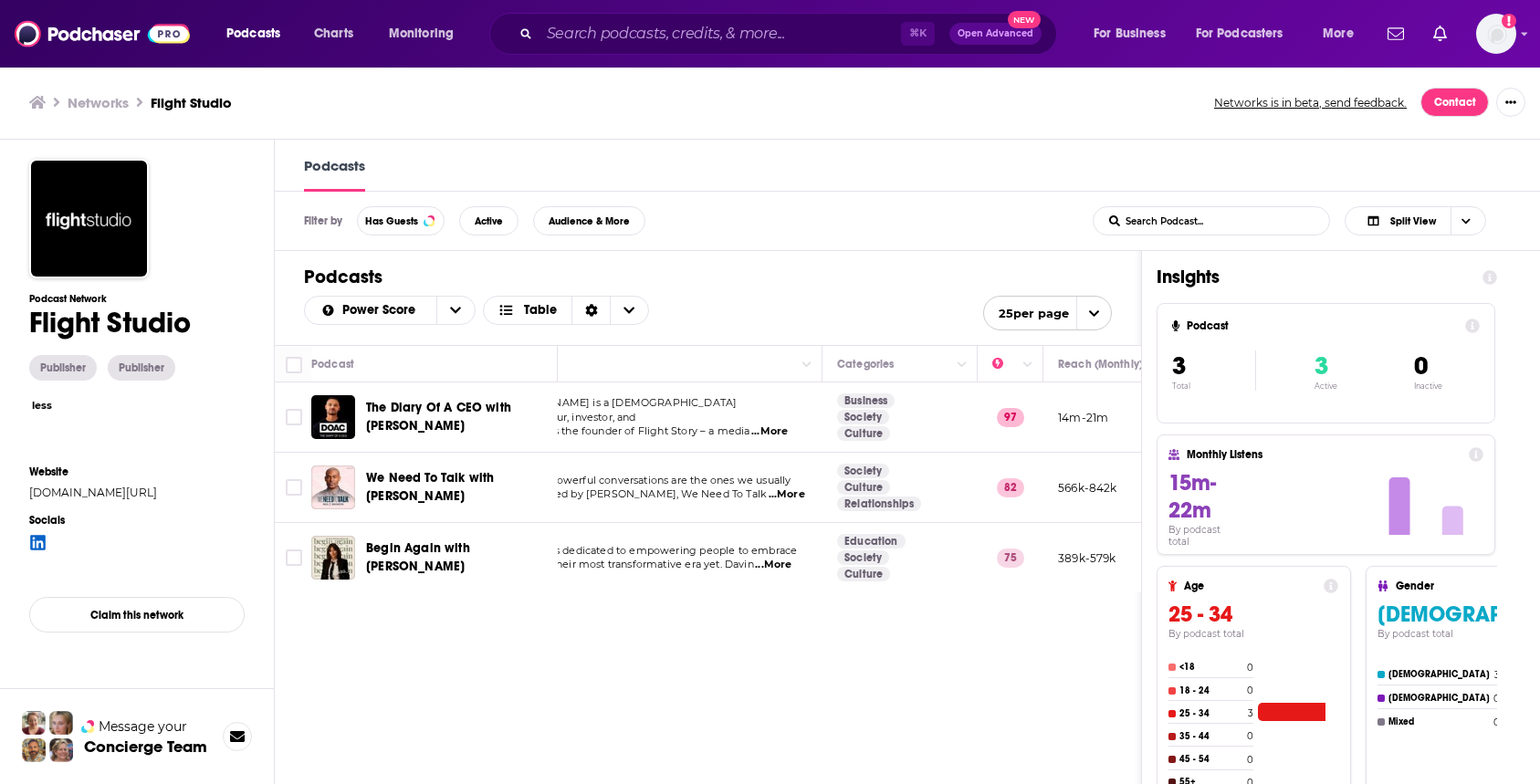
click at [369, 628] on div "Podcast Description Categories Reach (Monthly) Reach (Episode) The Diary Of A C…" at bounding box center [707, 619] width 866 height 549
click at [385, 618] on div "Podcast Description Categories Reach (Monthly) Reach (Episode) The Diary Of A C…" at bounding box center [707, 619] width 866 height 549
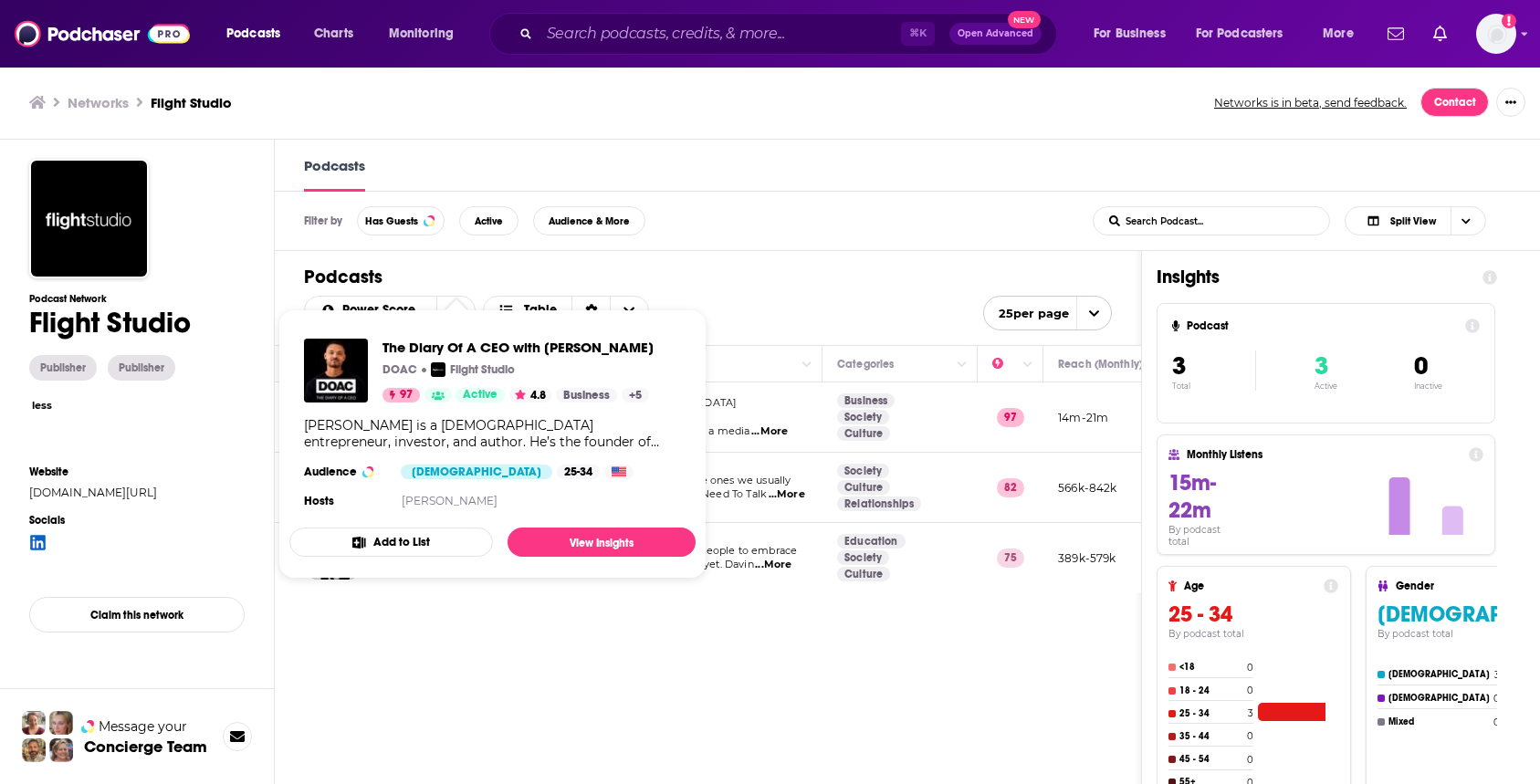
click at [408, 677] on div "Podcast Description Categories Reach (Monthly) Reach (Episode) The Diary Of A C…" at bounding box center [707, 619] width 866 height 549
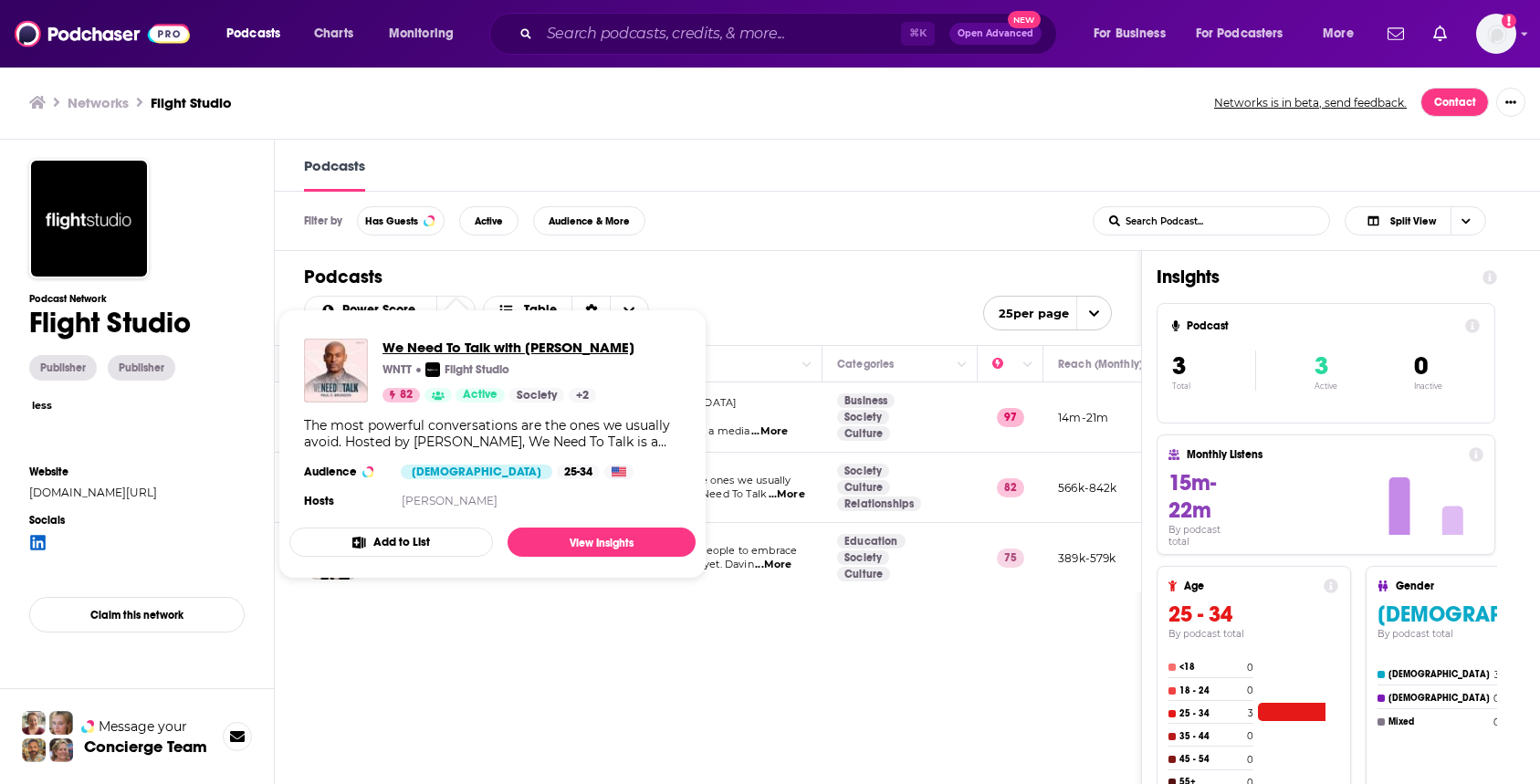
click at [448, 345] on span "We Need To Talk with [PERSON_NAME]" at bounding box center [508, 347] width 252 height 18
